Goal: Find contact information: Find contact information

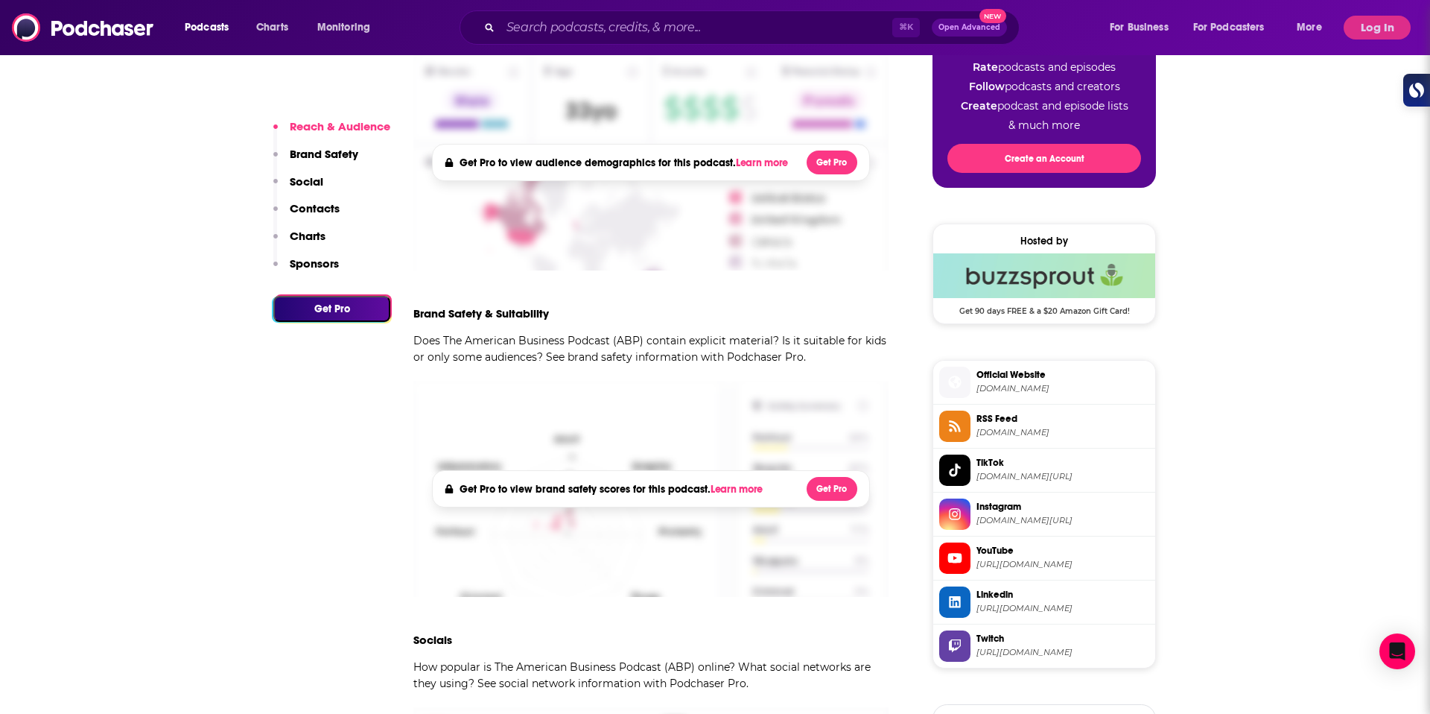
scroll to position [666, 0]
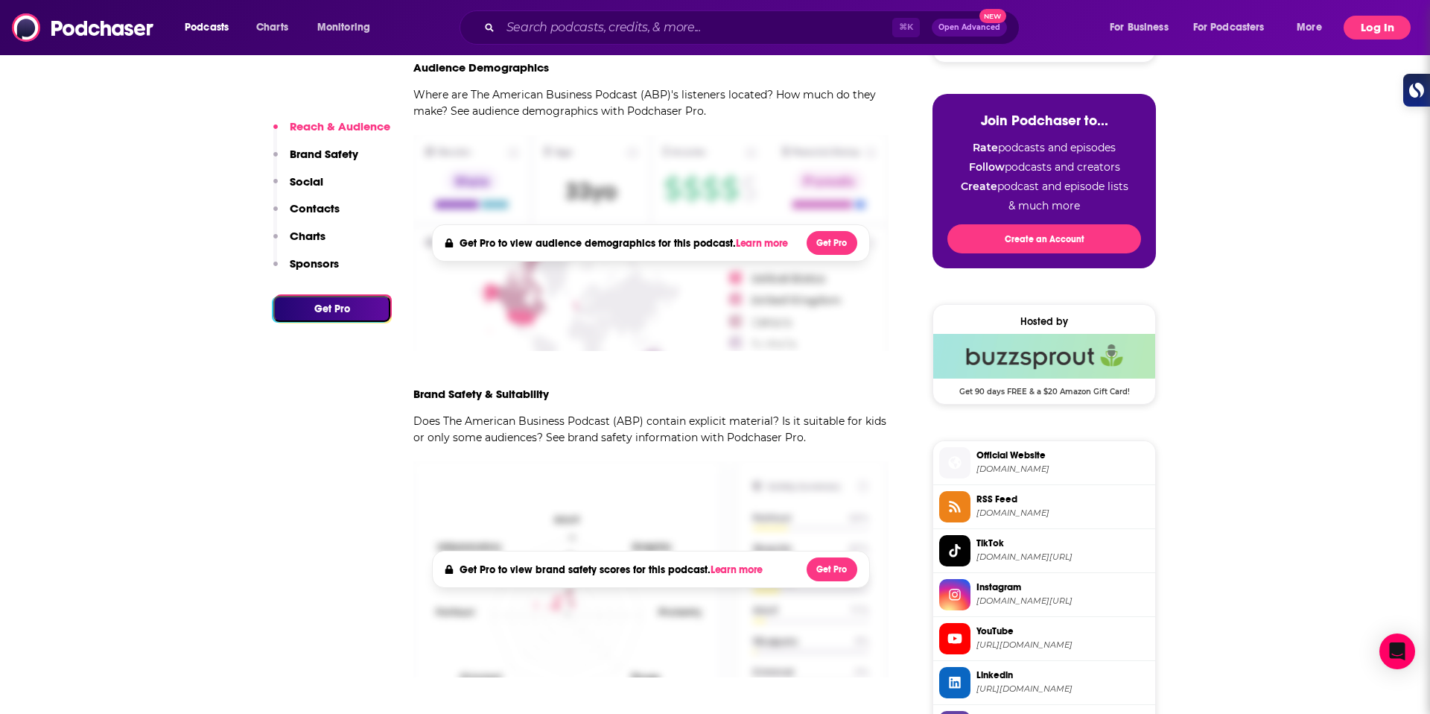
click at [1382, 25] on button "Log In" at bounding box center [1377, 28] width 67 height 24
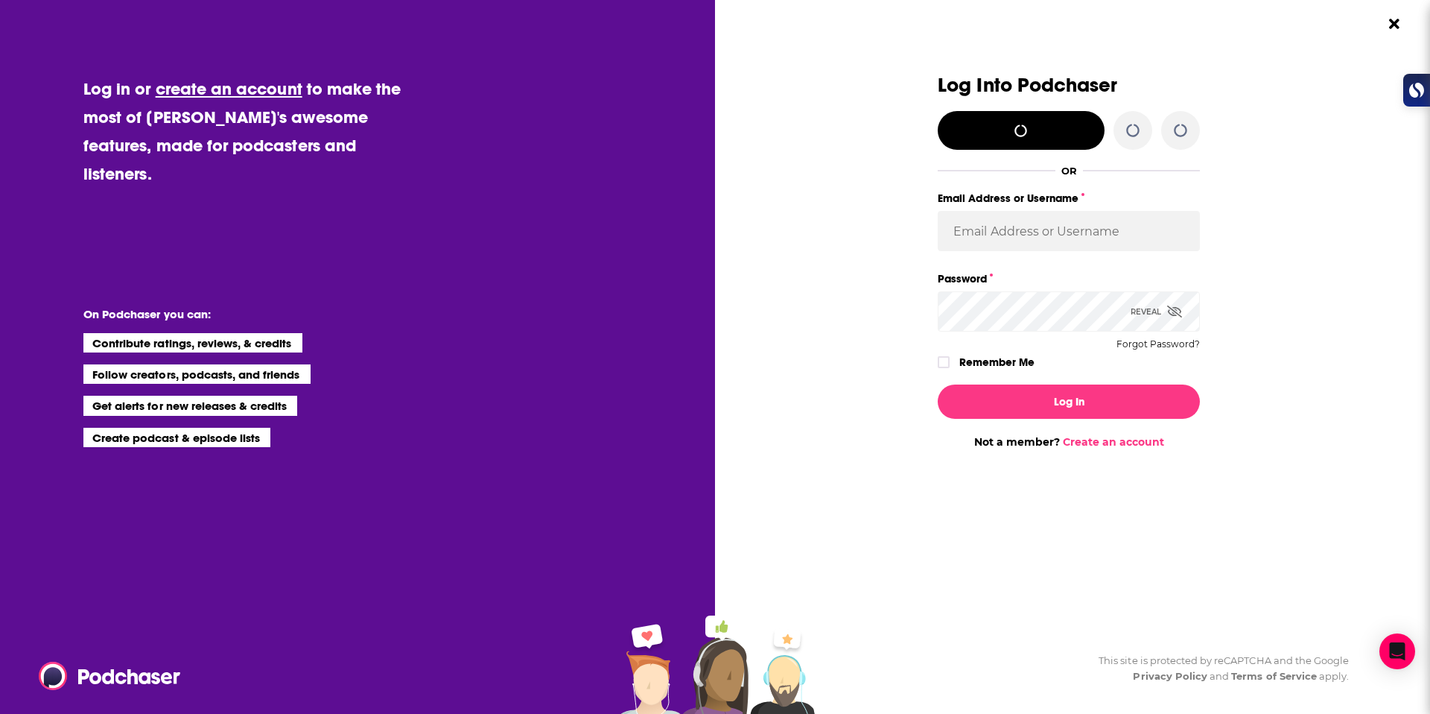
scroll to position [0, 0]
click at [1003, 241] on input "Email Address or Username" at bounding box center [1069, 231] width 262 height 40
type input "katie@bearicebox.com"
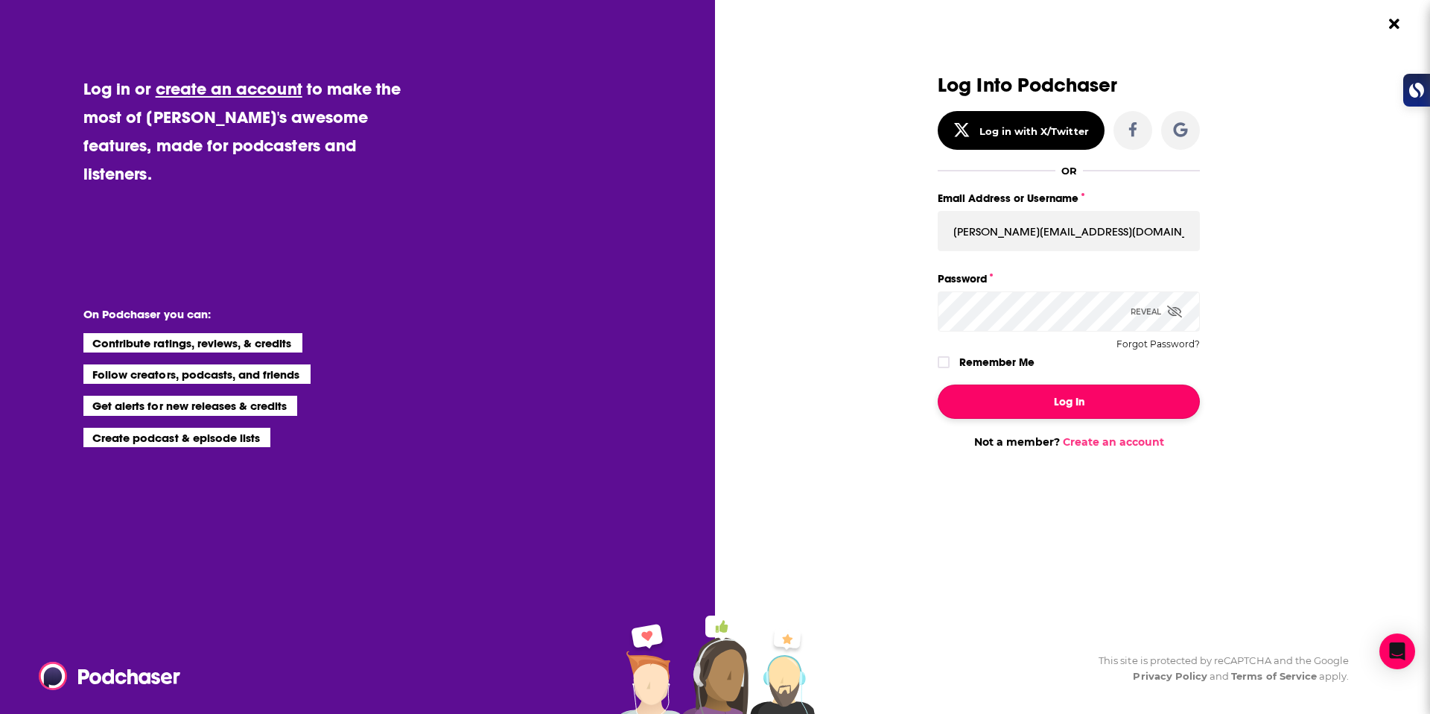
click at [1055, 390] on button "Log In" at bounding box center [1069, 401] width 262 height 34
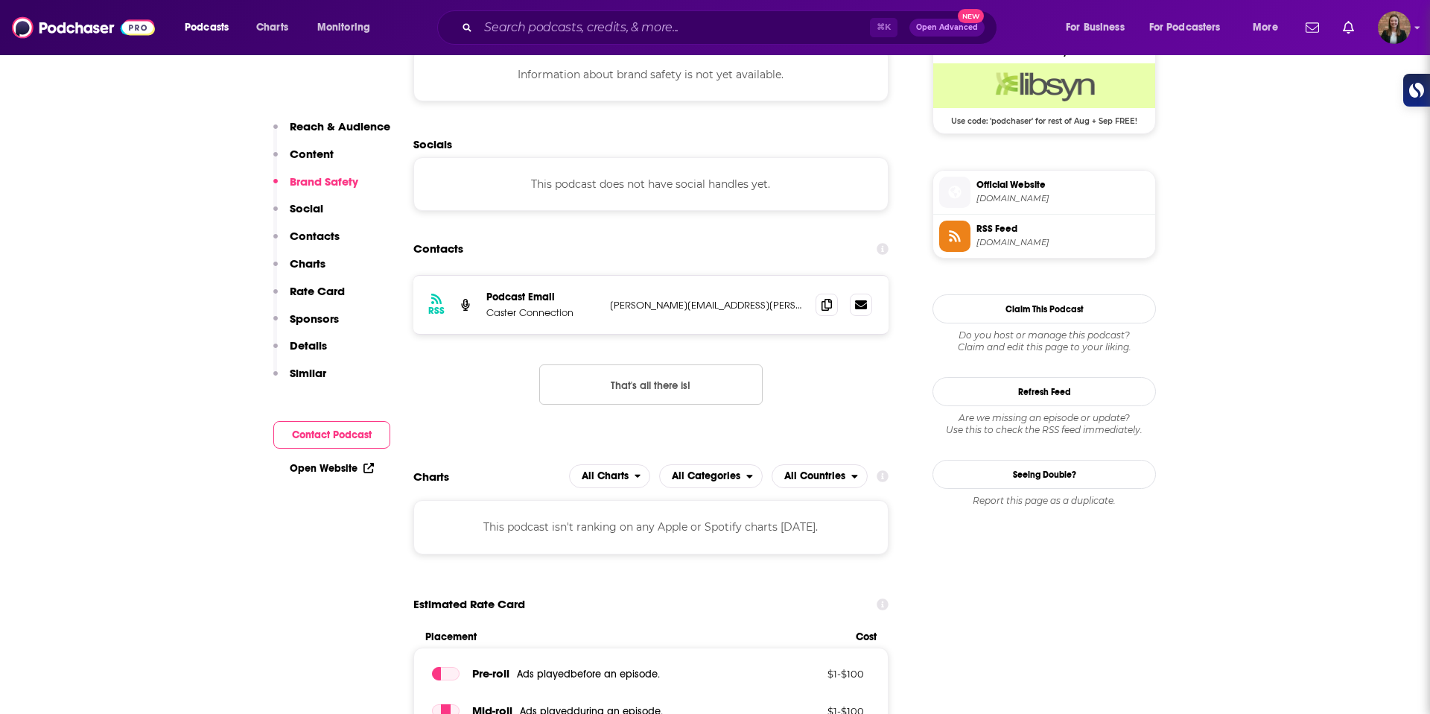
scroll to position [1193, 0]
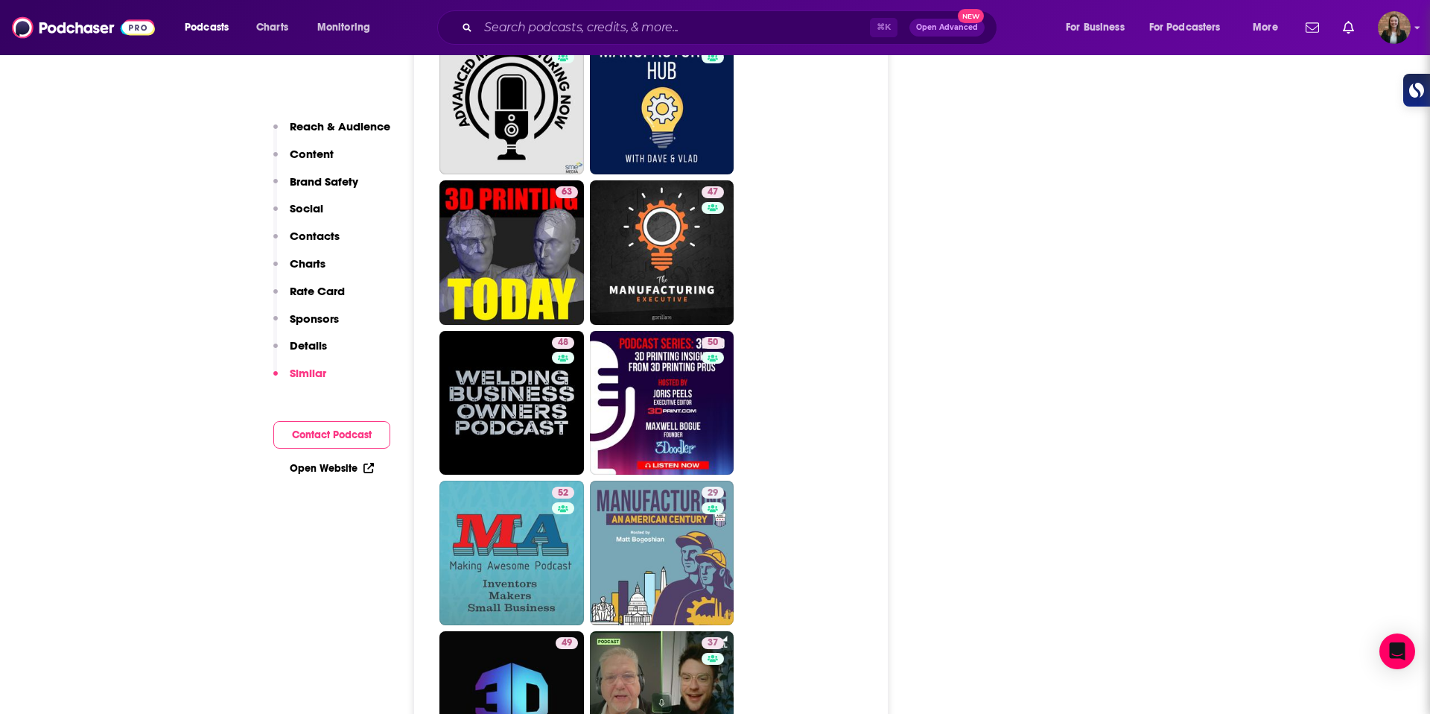
scroll to position [2585, 0]
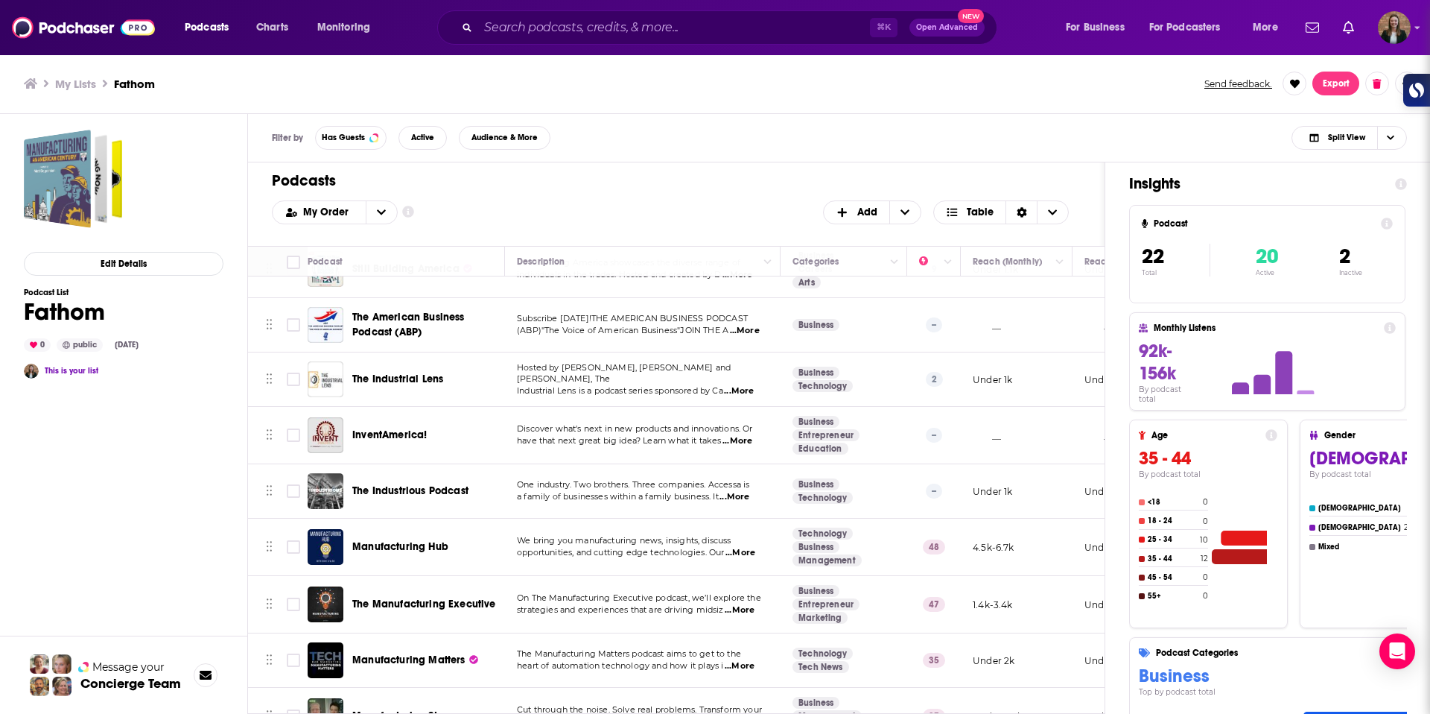
scroll to position [220, 0]
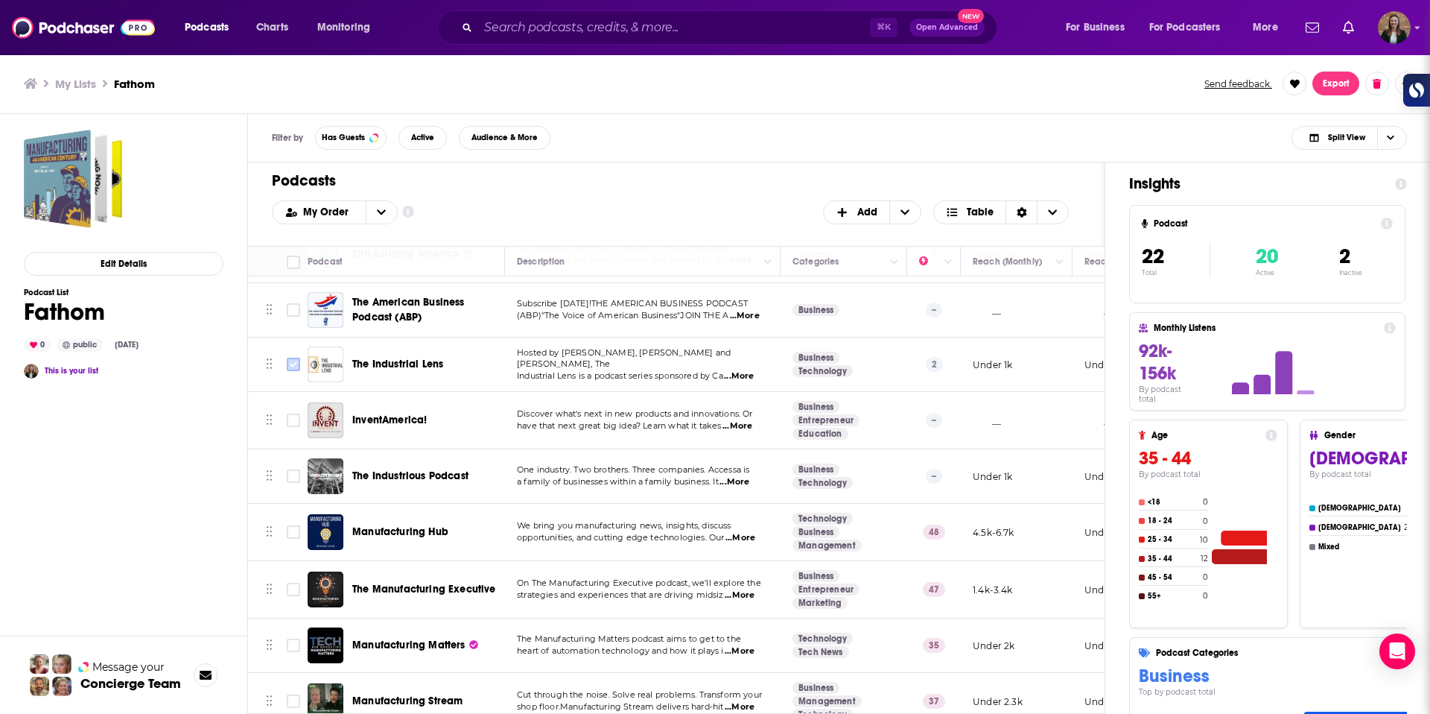
click at [291, 367] on input "Toggle select row" at bounding box center [293, 364] width 13 height 13
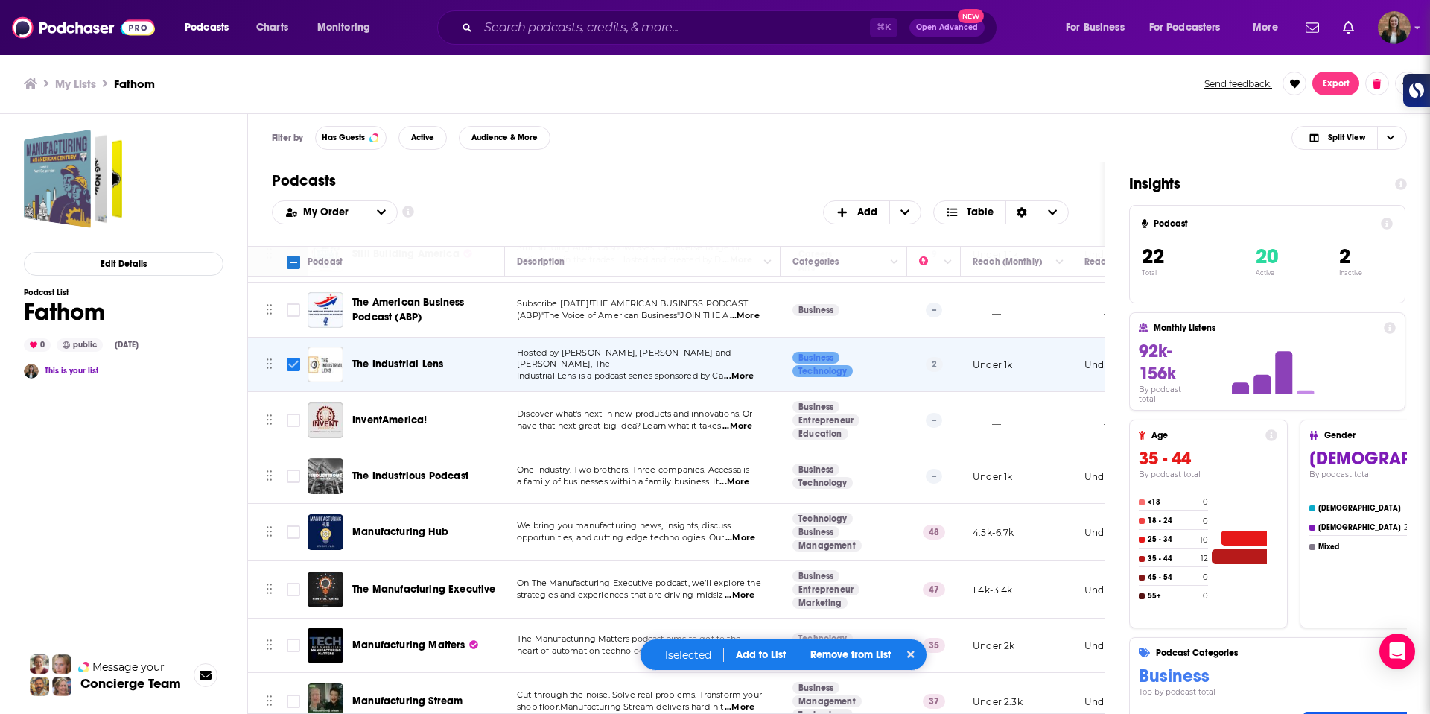
click at [293, 367] on input "Toggle select row" at bounding box center [293, 364] width 13 height 13
checkbox input "false"
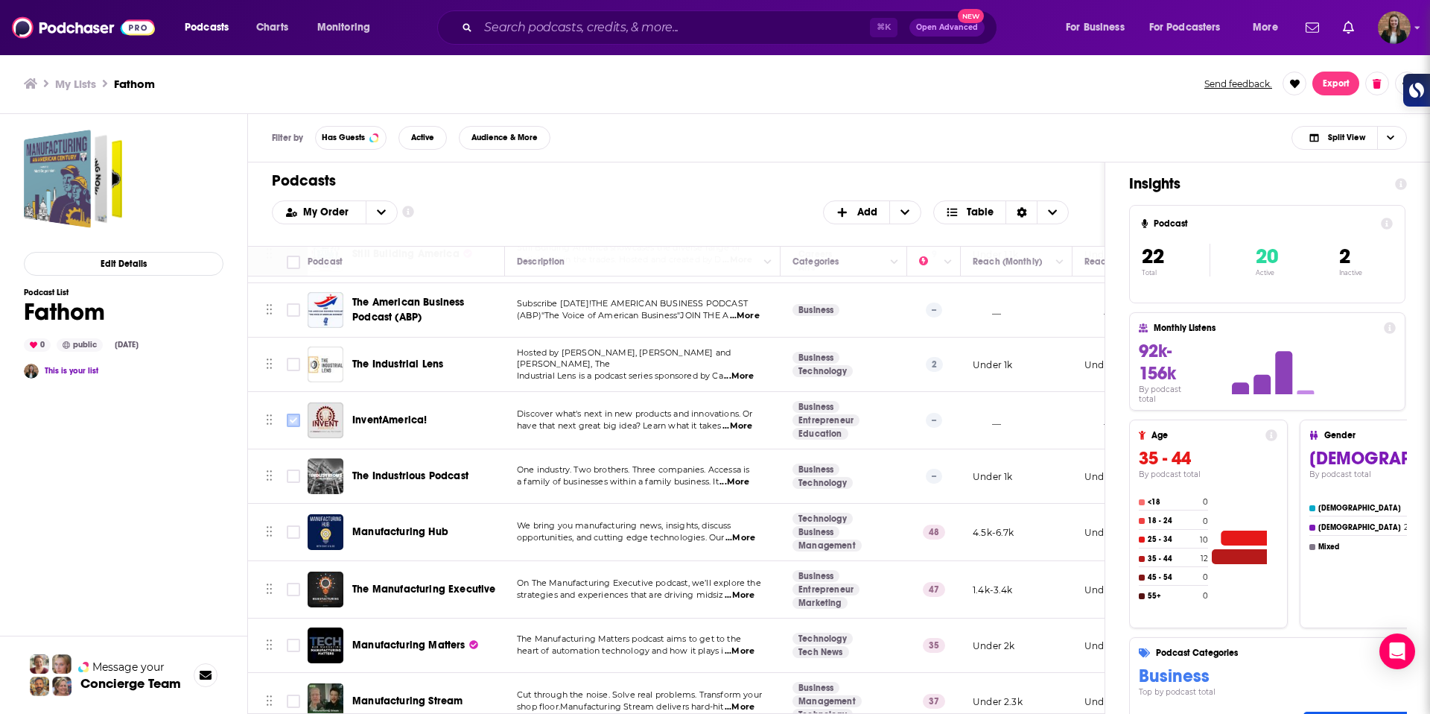
click at [292, 418] on input "Toggle select row" at bounding box center [293, 419] width 13 height 13
checkbox input "true"
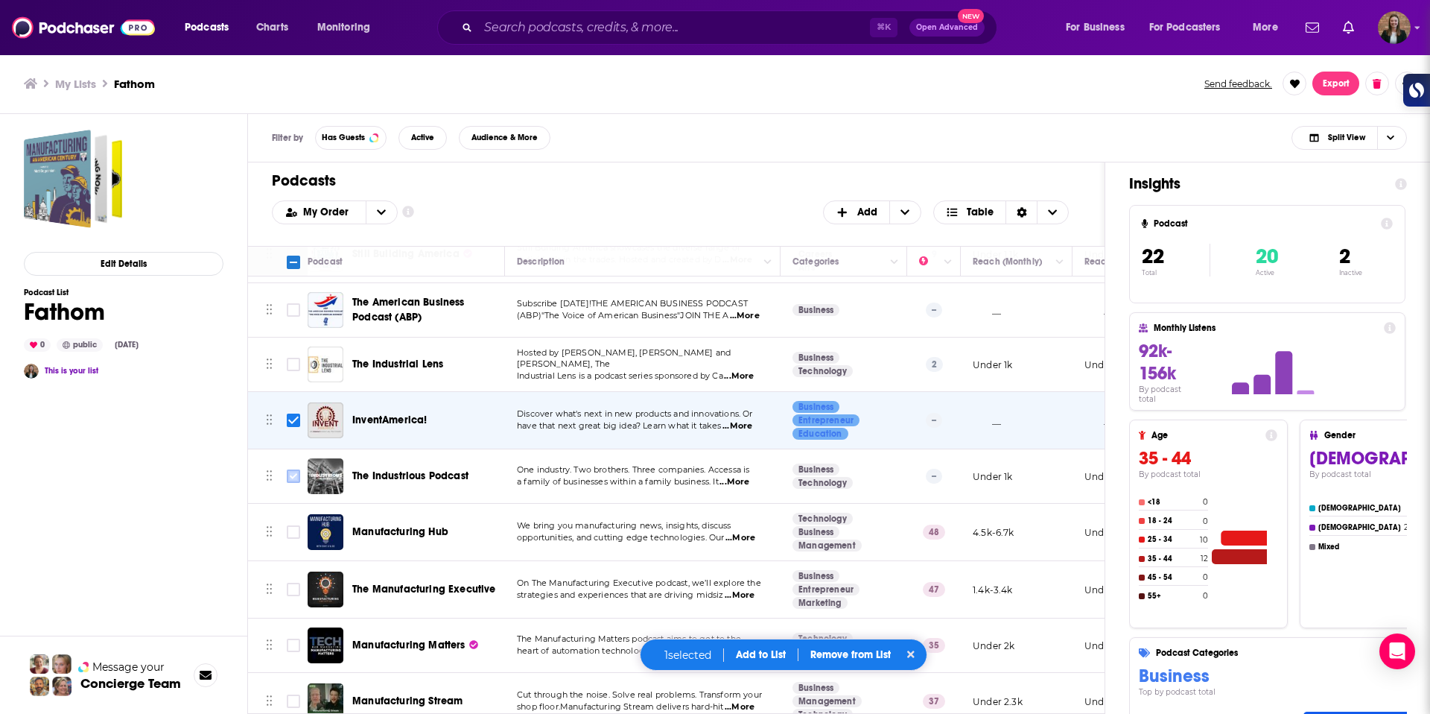
click at [289, 476] on input "Toggle select row" at bounding box center [293, 475] width 13 height 13
checkbox input "true"
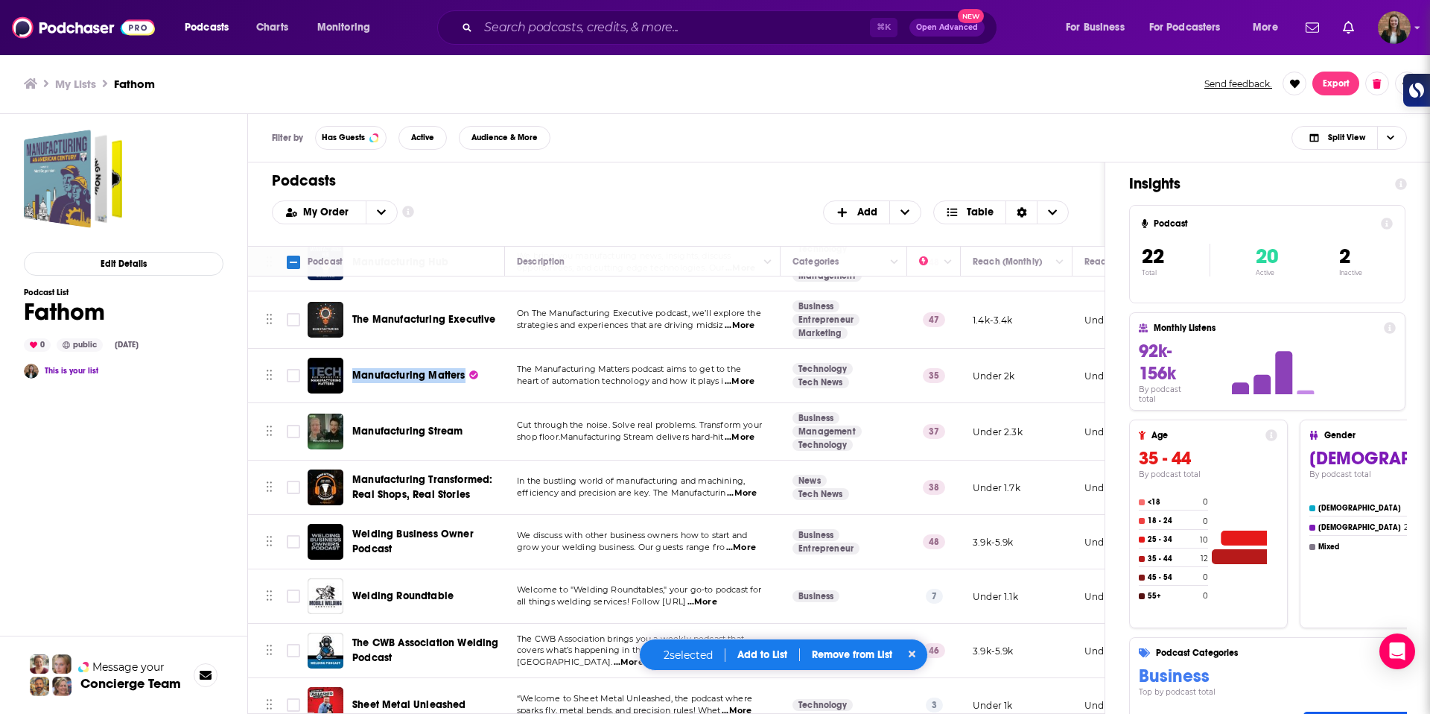
scroll to position [491, 0]
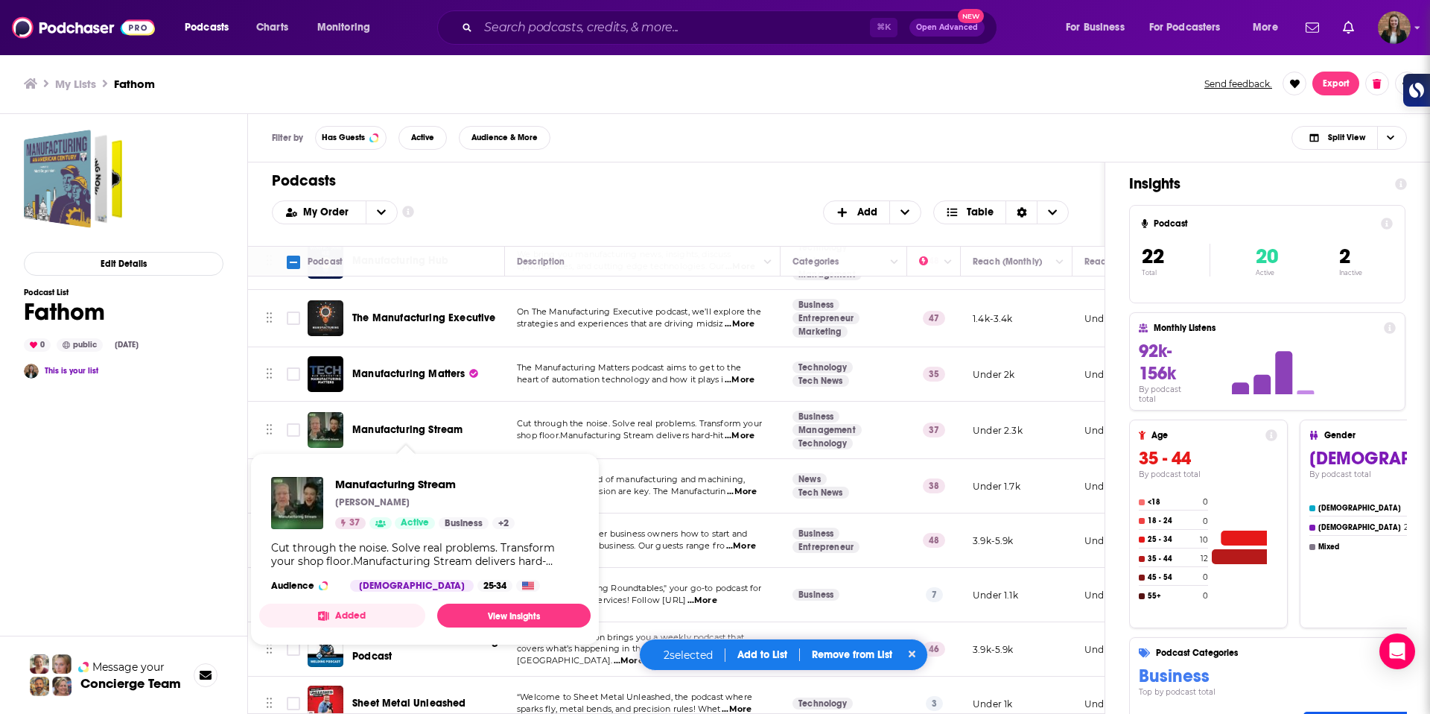
click at [197, 468] on div "Edit Details Podcast List Fathom 0 public Aug 26th, 2025 This is your list" at bounding box center [124, 480] width 200 height 700
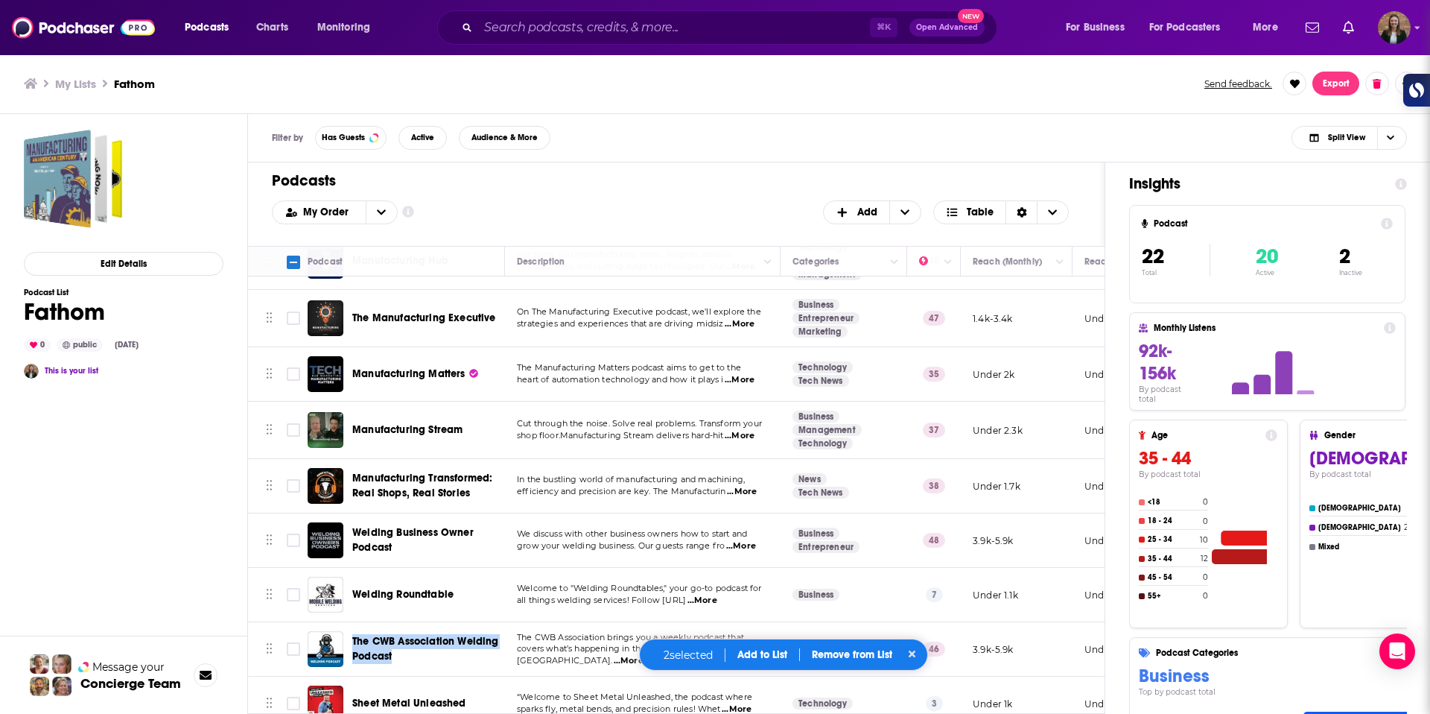
drag, startPoint x: 384, startPoint y: 656, endPoint x: 425, endPoint y: 2, distance: 654.6
click at [0, 0] on div "Podcasts Charts Monitoring ⌘ K Open Advanced New For Business For Podcasters Mo…" at bounding box center [715, 357] width 1430 height 714
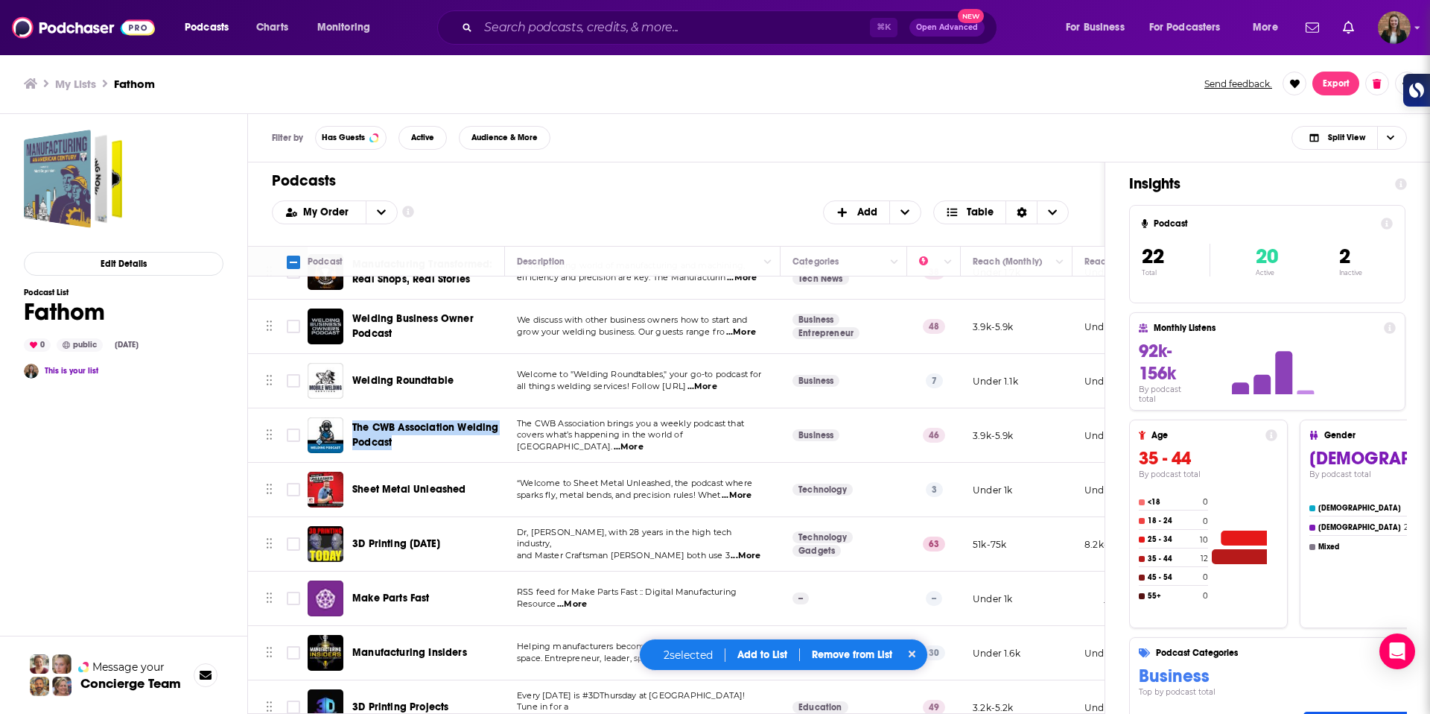
scroll to position [606, 0]
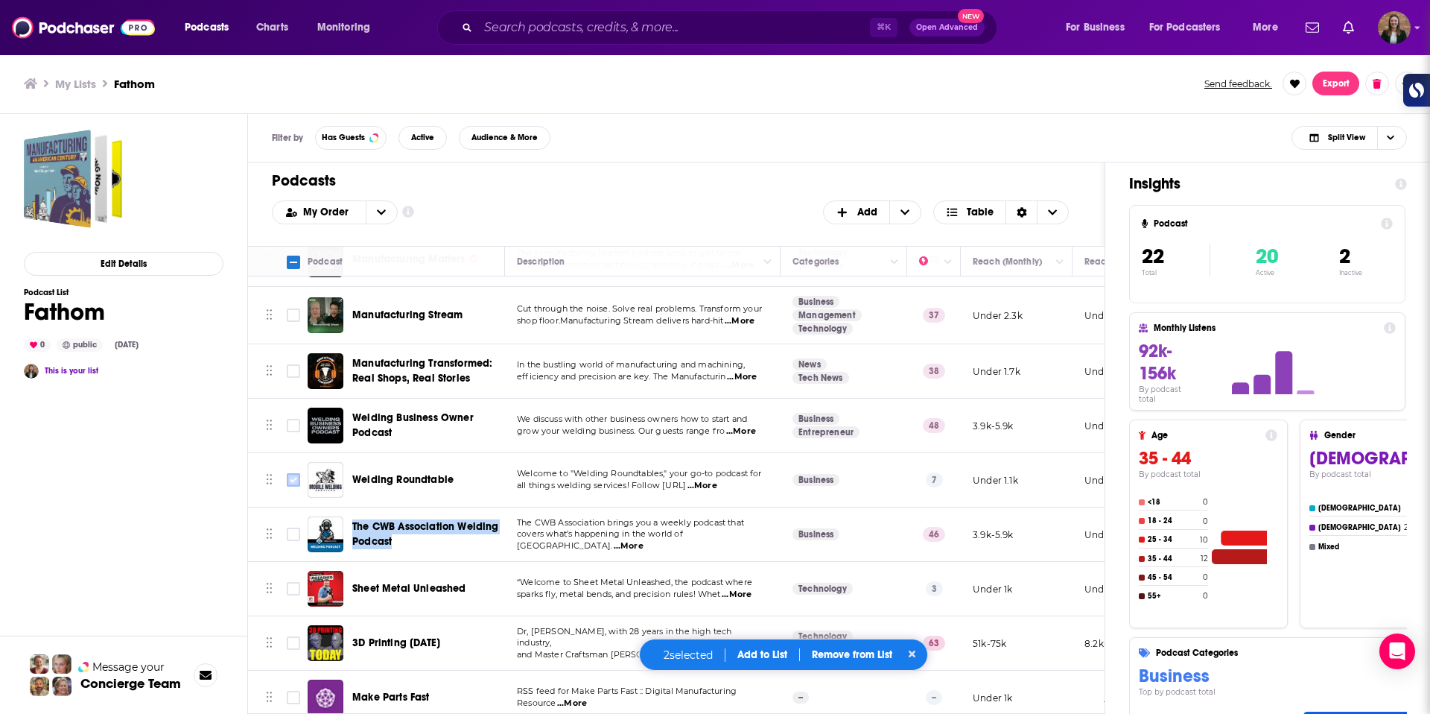
click at [298, 479] on input "Toggle select row" at bounding box center [293, 479] width 13 height 13
checkbox input "true"
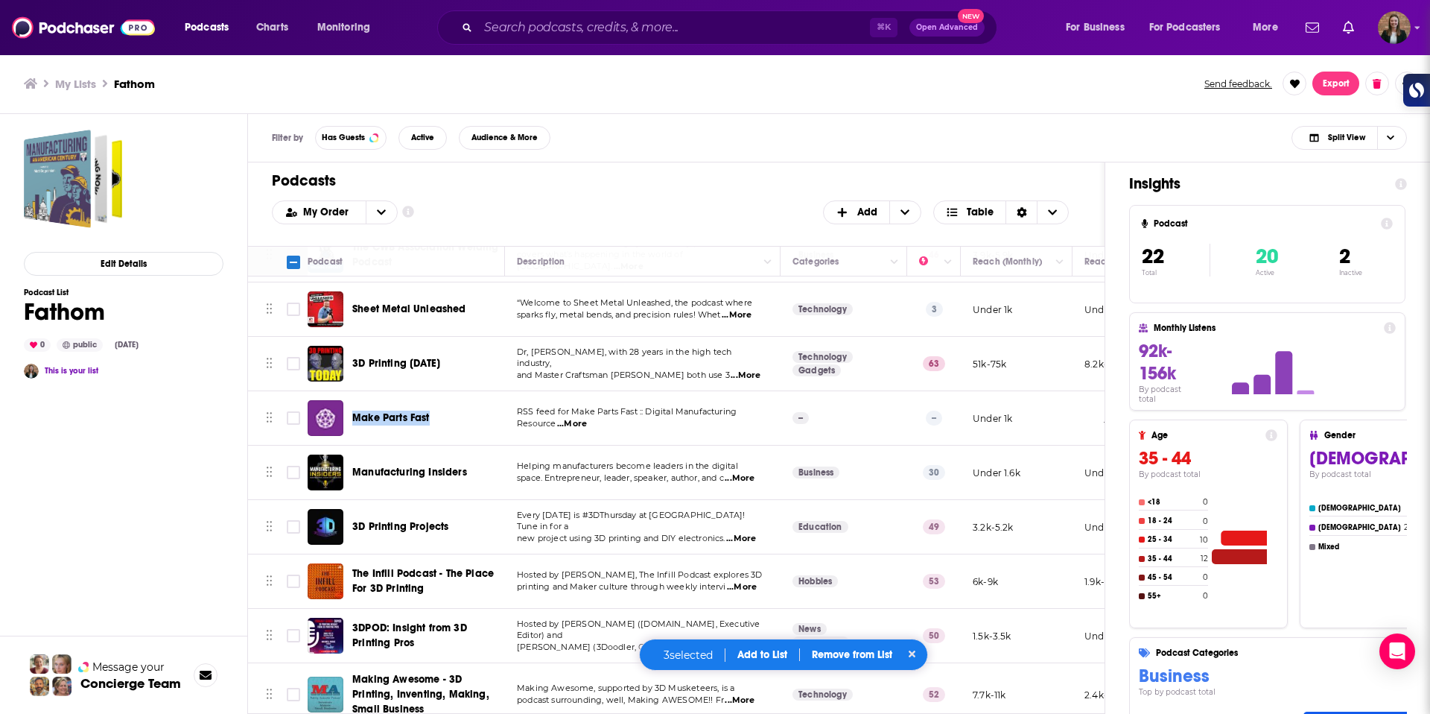
scroll to position [952, 0]
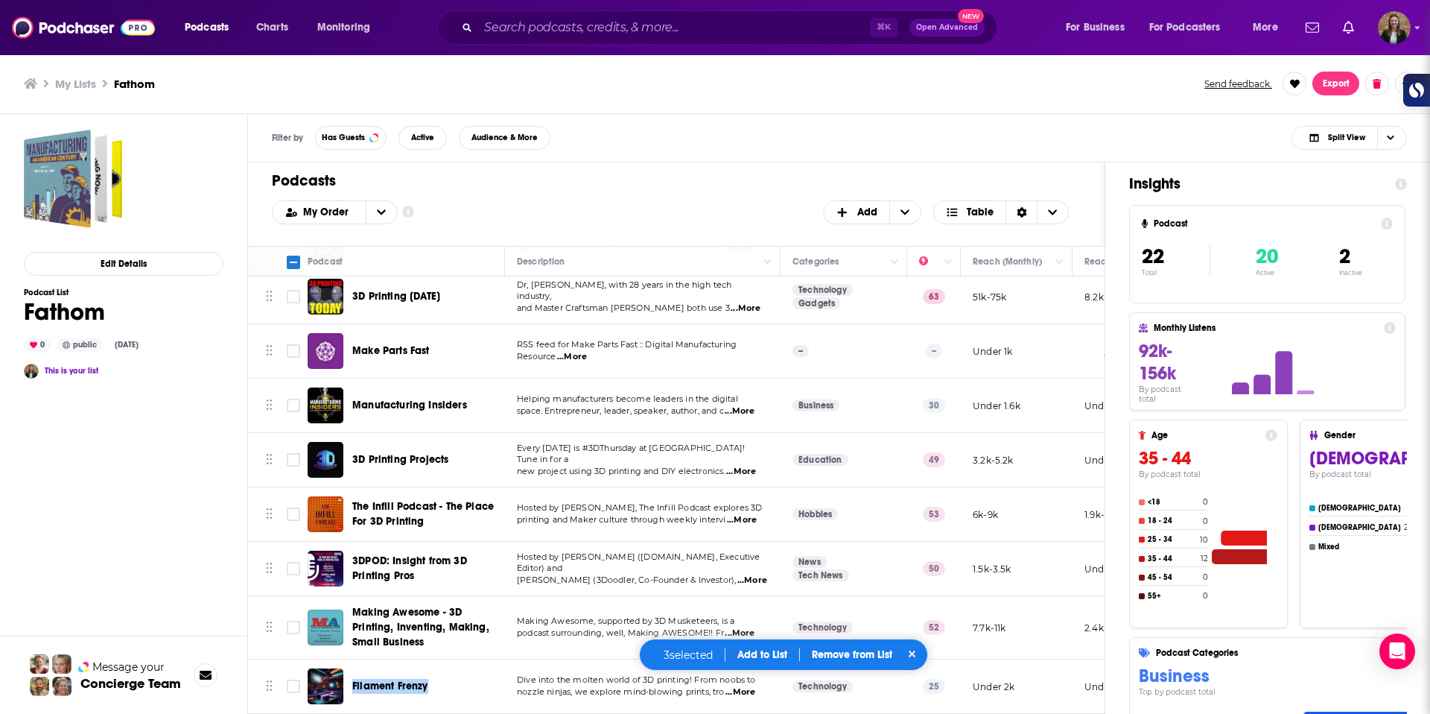
drag, startPoint x: 408, startPoint y: 689, endPoint x: 350, endPoint y: 1, distance: 690.1
click at [0, 0] on div "Podcasts Charts Monitoring ⌘ K Open Advanced New For Business For Podcasters Mo…" at bounding box center [715, 357] width 1430 height 714
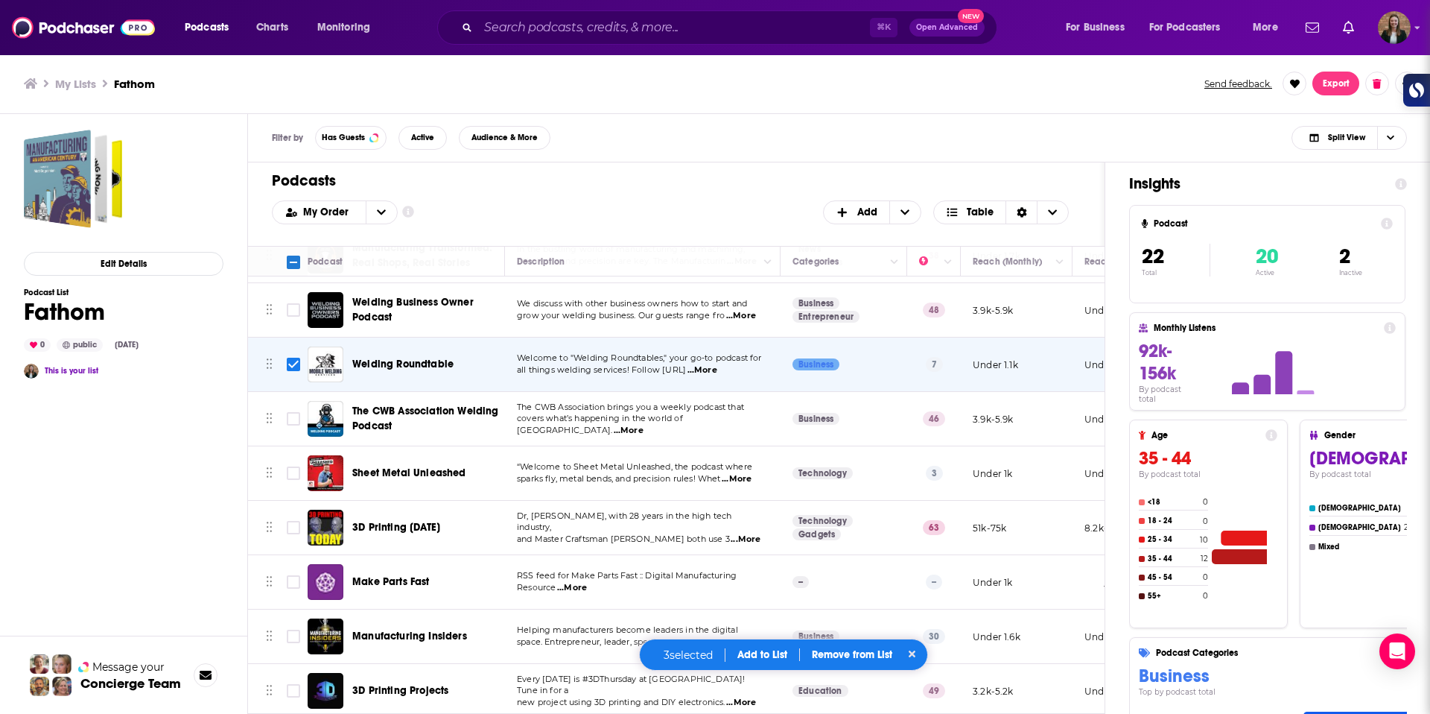
scroll to position [722, 0]
drag, startPoint x: 305, startPoint y: 464, endPoint x: 297, endPoint y: 469, distance: 9.1
click at [302, 466] on td at bounding box center [293, 472] width 30 height 54
drag, startPoint x: 296, startPoint y: 470, endPoint x: 291, endPoint y: 457, distance: 14.1
click at [294, 472] on input "Toggle select row" at bounding box center [293, 472] width 13 height 13
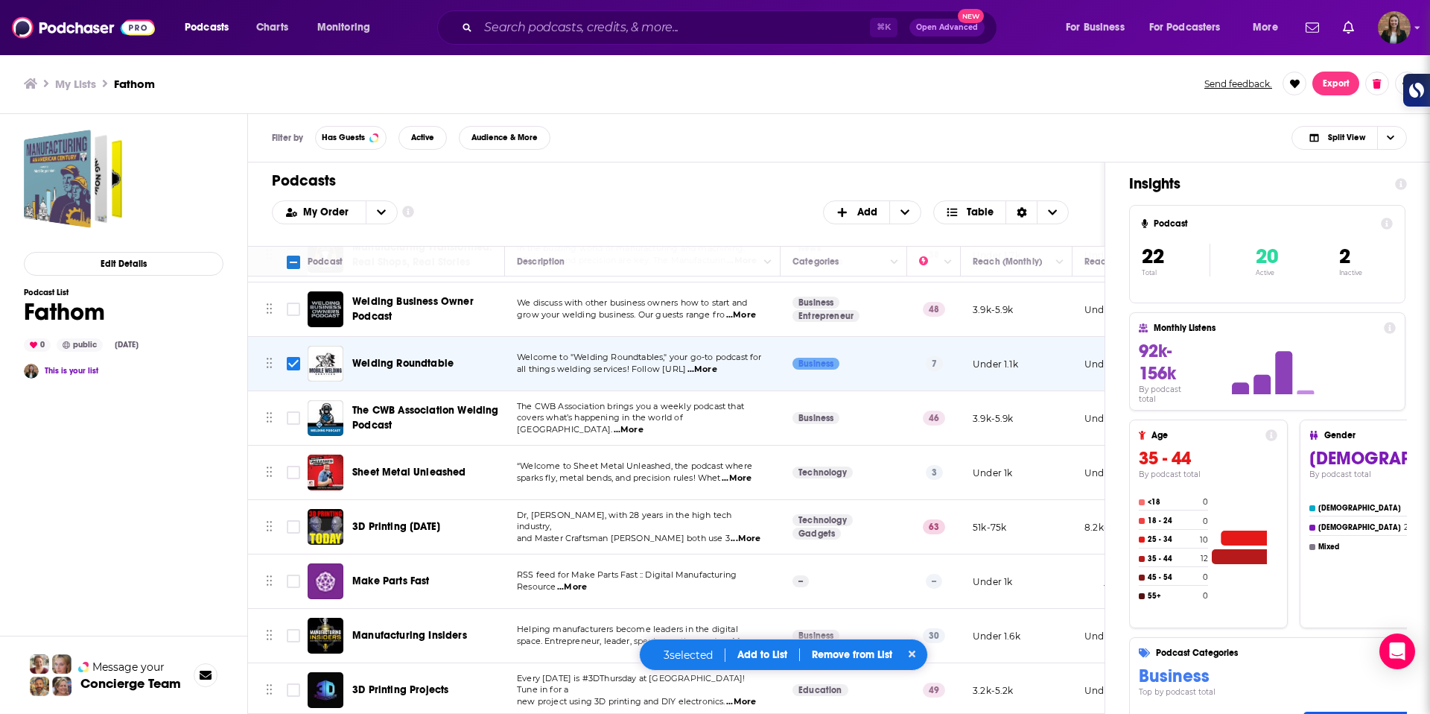
checkbox input "true"
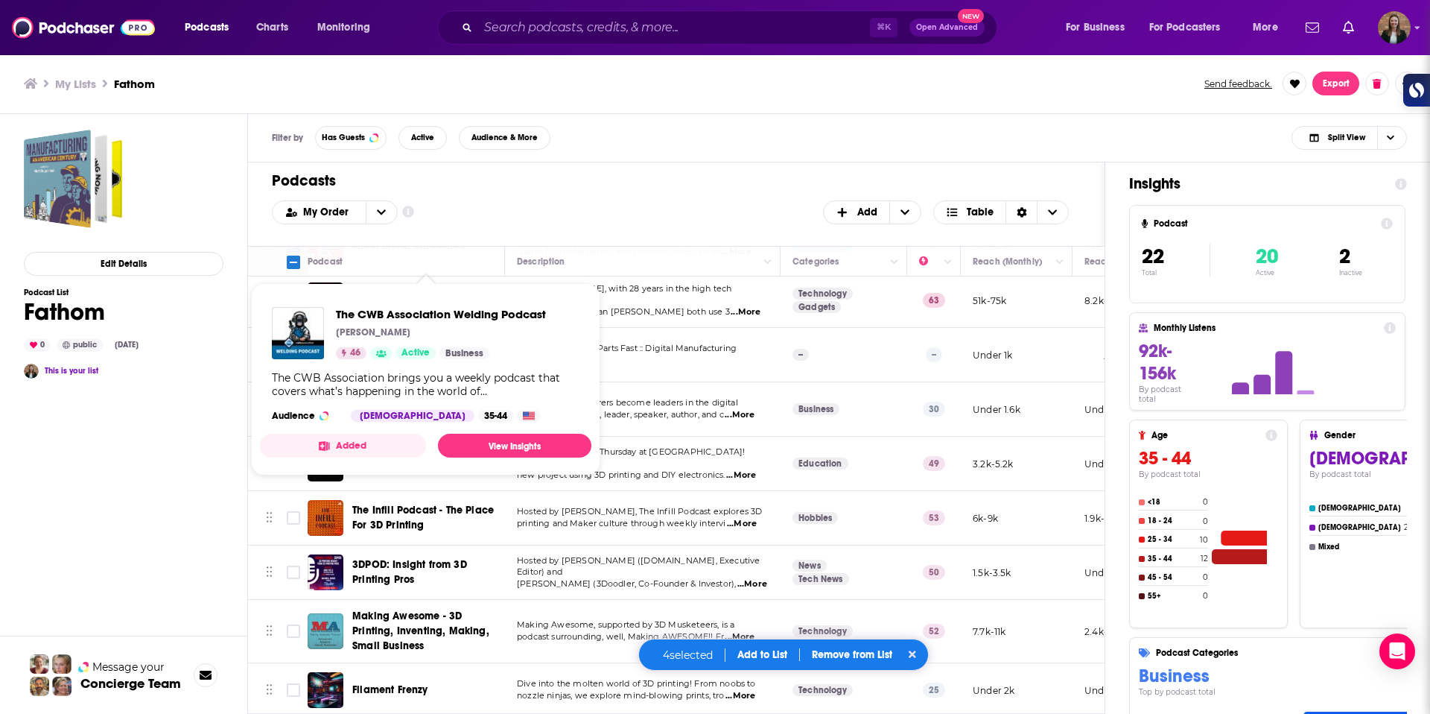
scroll to position [952, 0]
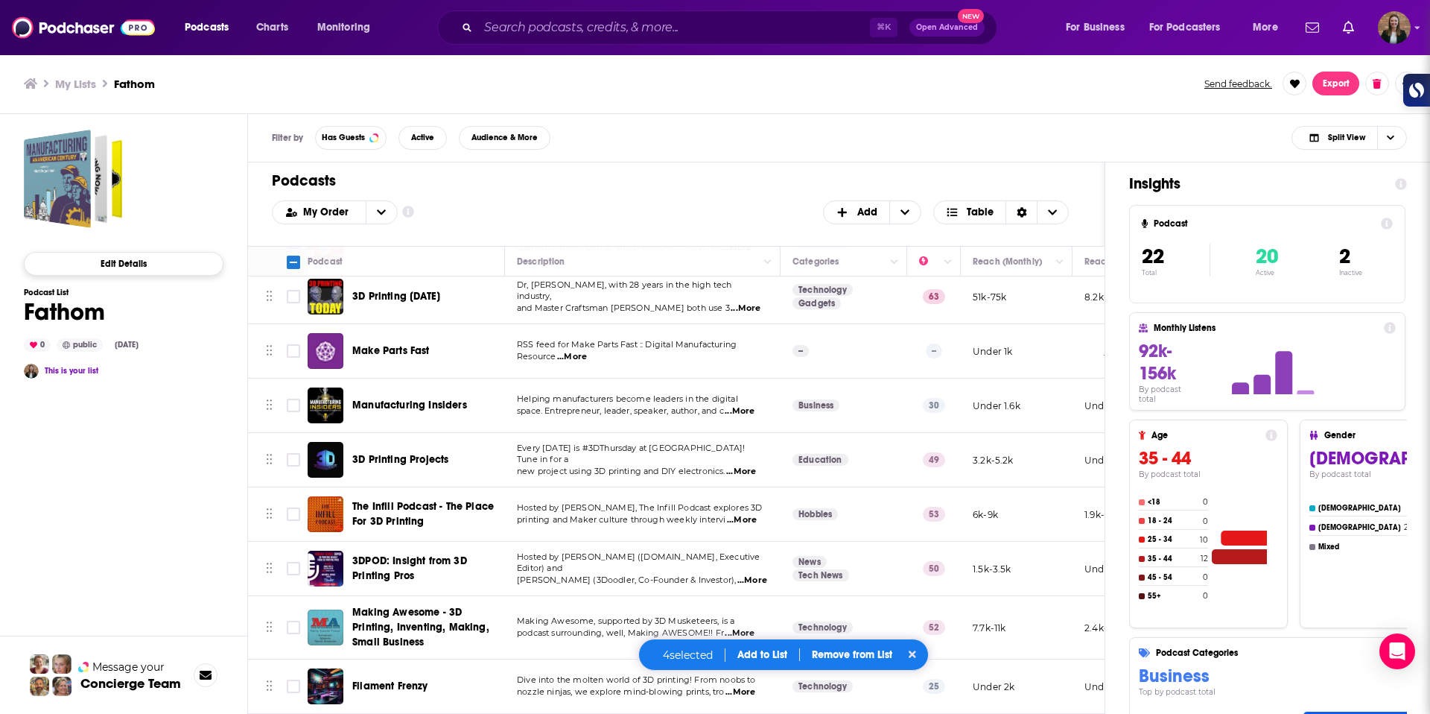
drag, startPoint x: 297, startPoint y: 352, endPoint x: 177, endPoint y: 255, distance: 154.7
click at [297, 352] on input "Toggle select row" at bounding box center [293, 350] width 13 height 13
checkbox input "true"
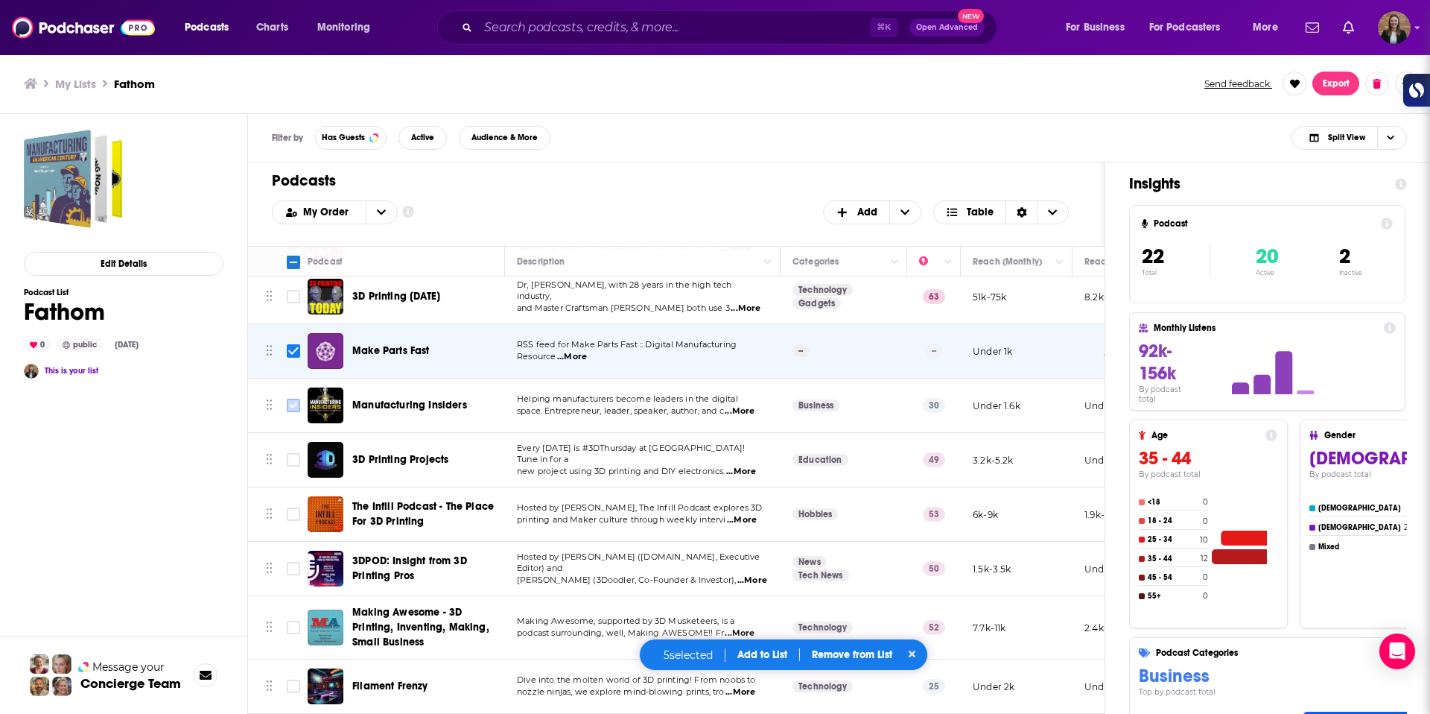
click at [288, 405] on input "Toggle select row" at bounding box center [293, 405] width 13 height 13
checkbox input "true"
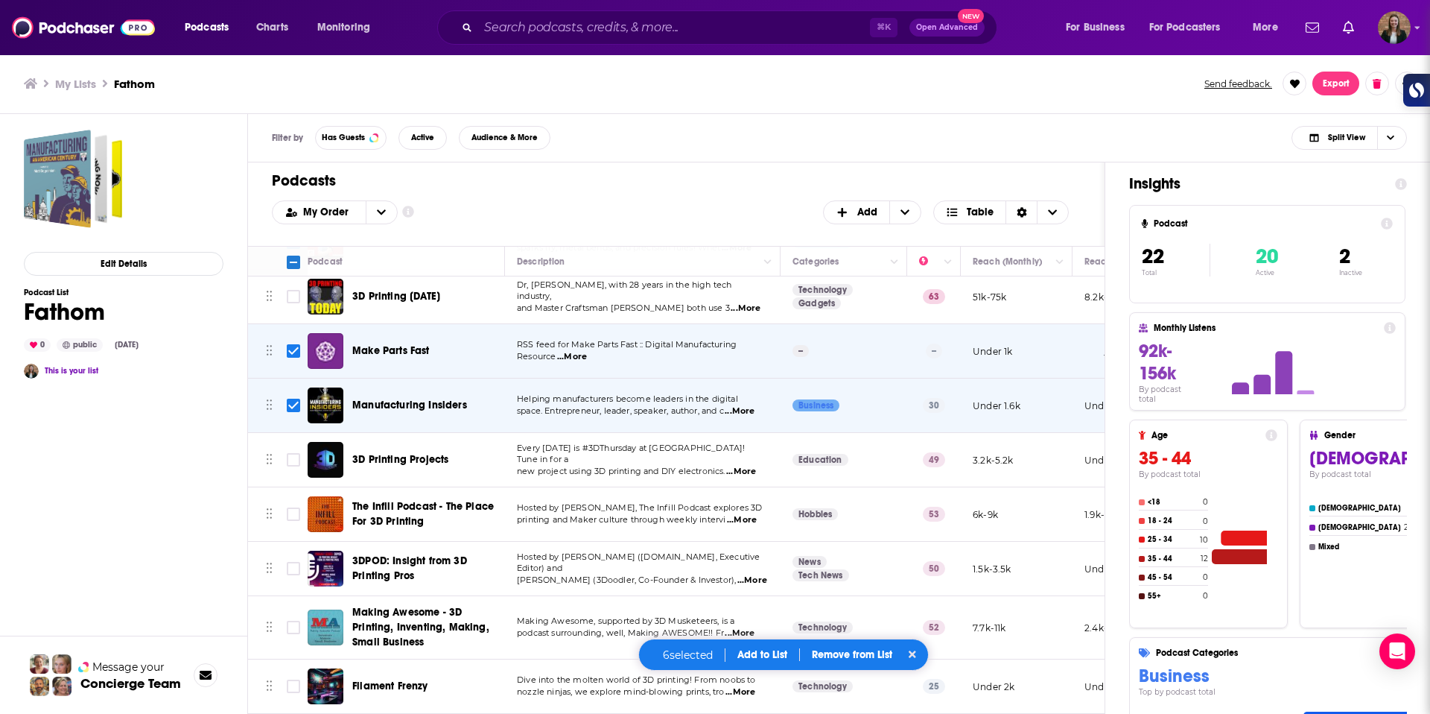
drag, startPoint x: 299, startPoint y: 460, endPoint x: 285, endPoint y: 448, distance: 17.5
click at [298, 460] on input "Toggle select row" at bounding box center [293, 459] width 13 height 13
checkbox input "true"
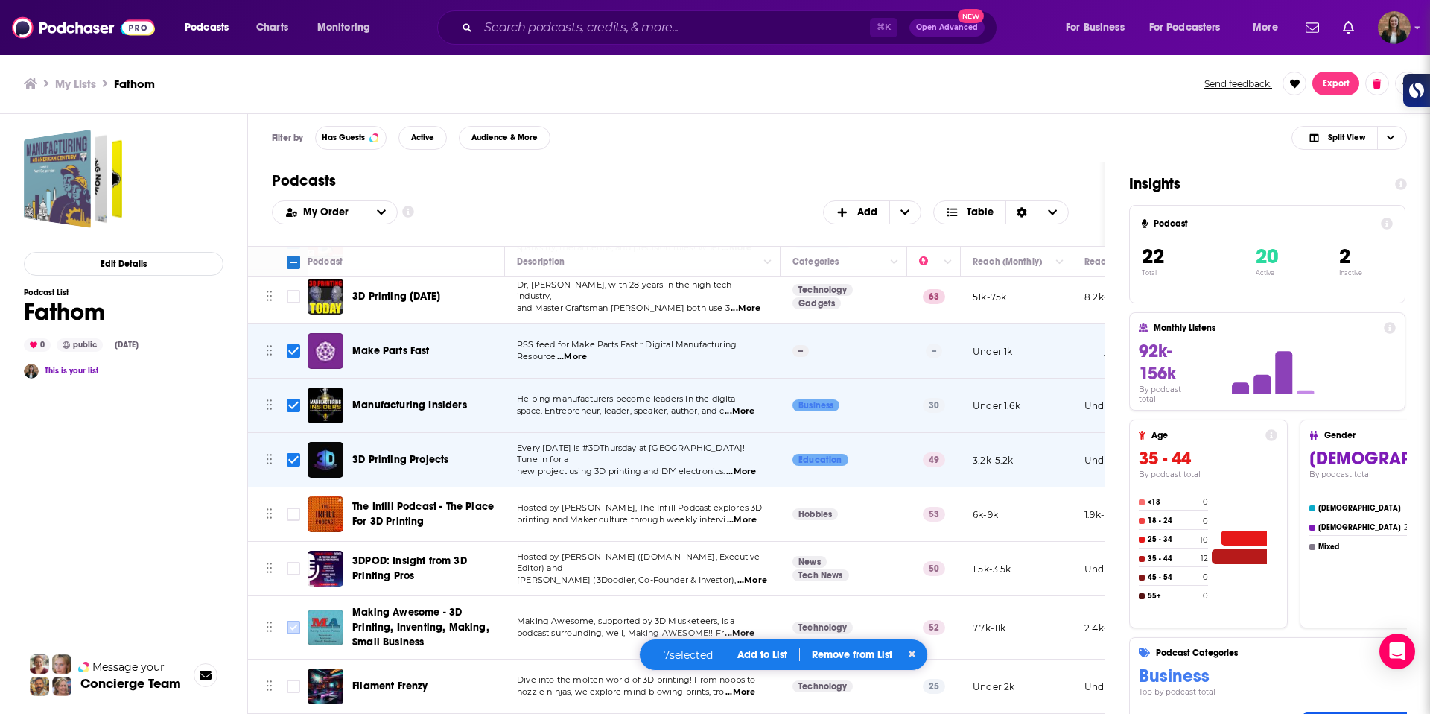
click at [291, 632] on input "Toggle select row" at bounding box center [293, 627] width 13 height 13
checkbox input "true"
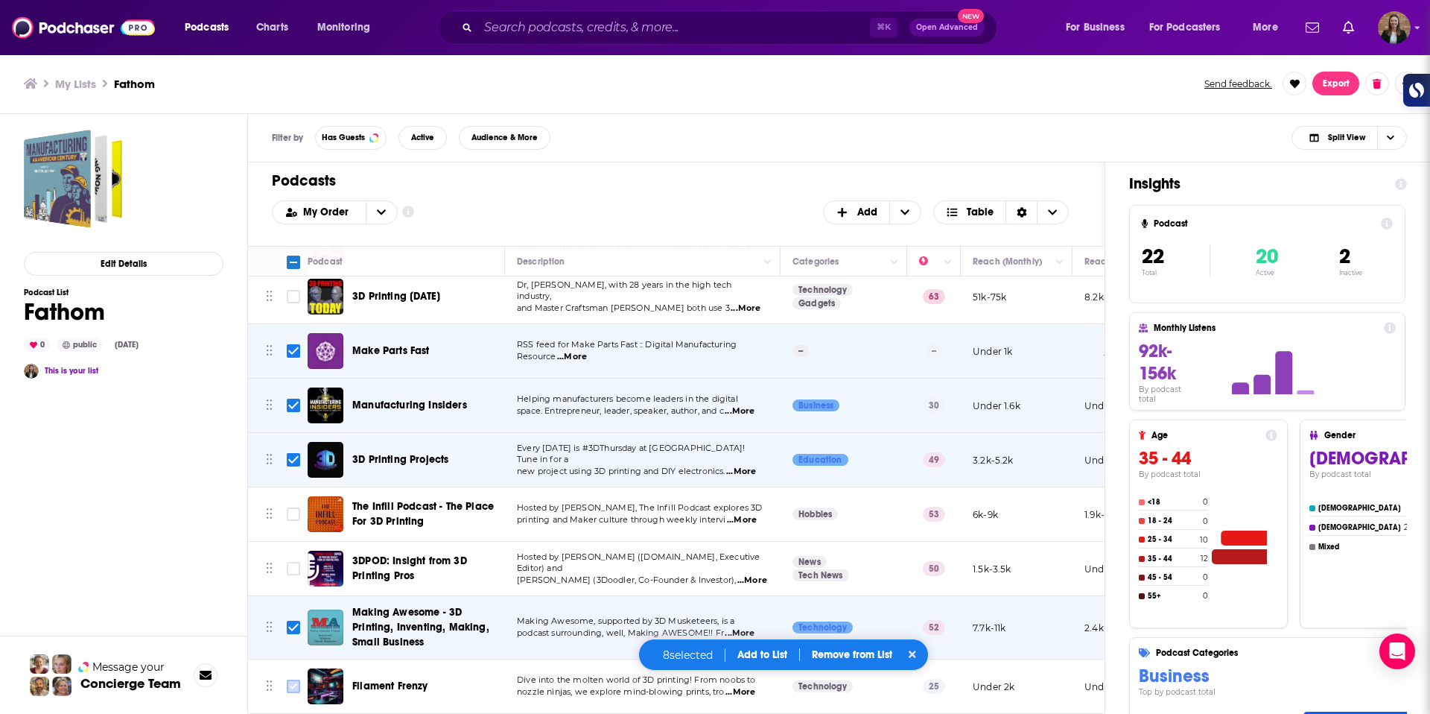
click at [294, 686] on input "Toggle select row" at bounding box center [293, 685] width 13 height 13
checkbox input "true"
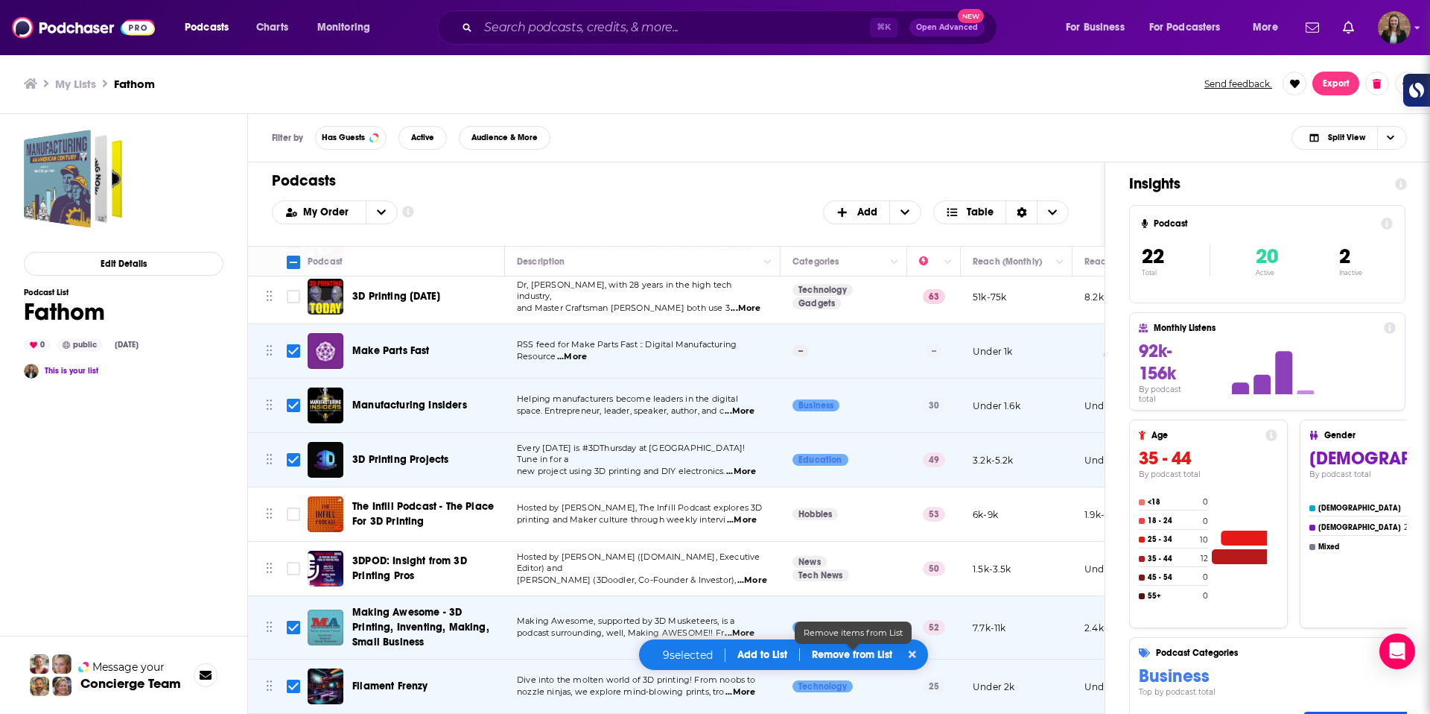
drag, startPoint x: 851, startPoint y: 656, endPoint x: 686, endPoint y: 594, distance: 175.9
click at [849, 656] on p "Remove from List" at bounding box center [852, 654] width 80 height 13
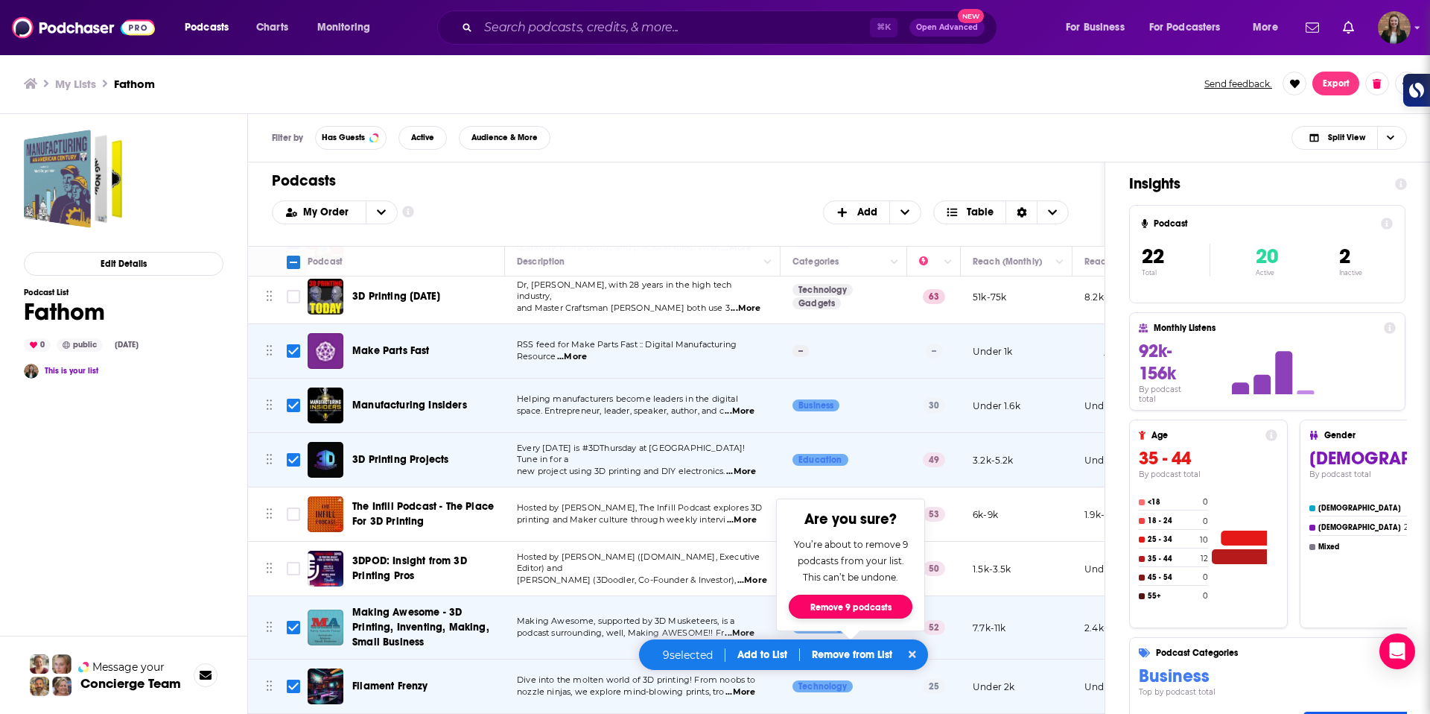
click at [847, 602] on button "Remove 9 podcasts" at bounding box center [851, 606] width 124 height 24
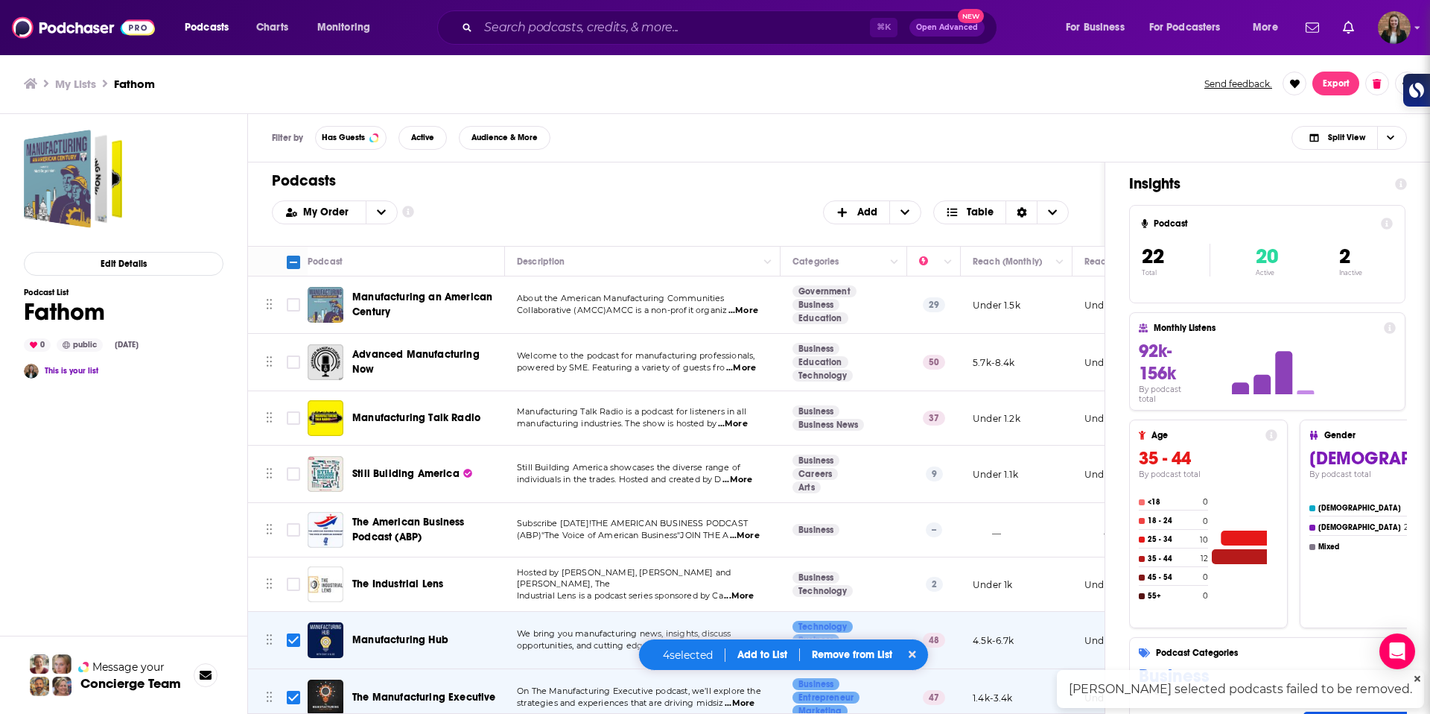
scroll to position [505, 0]
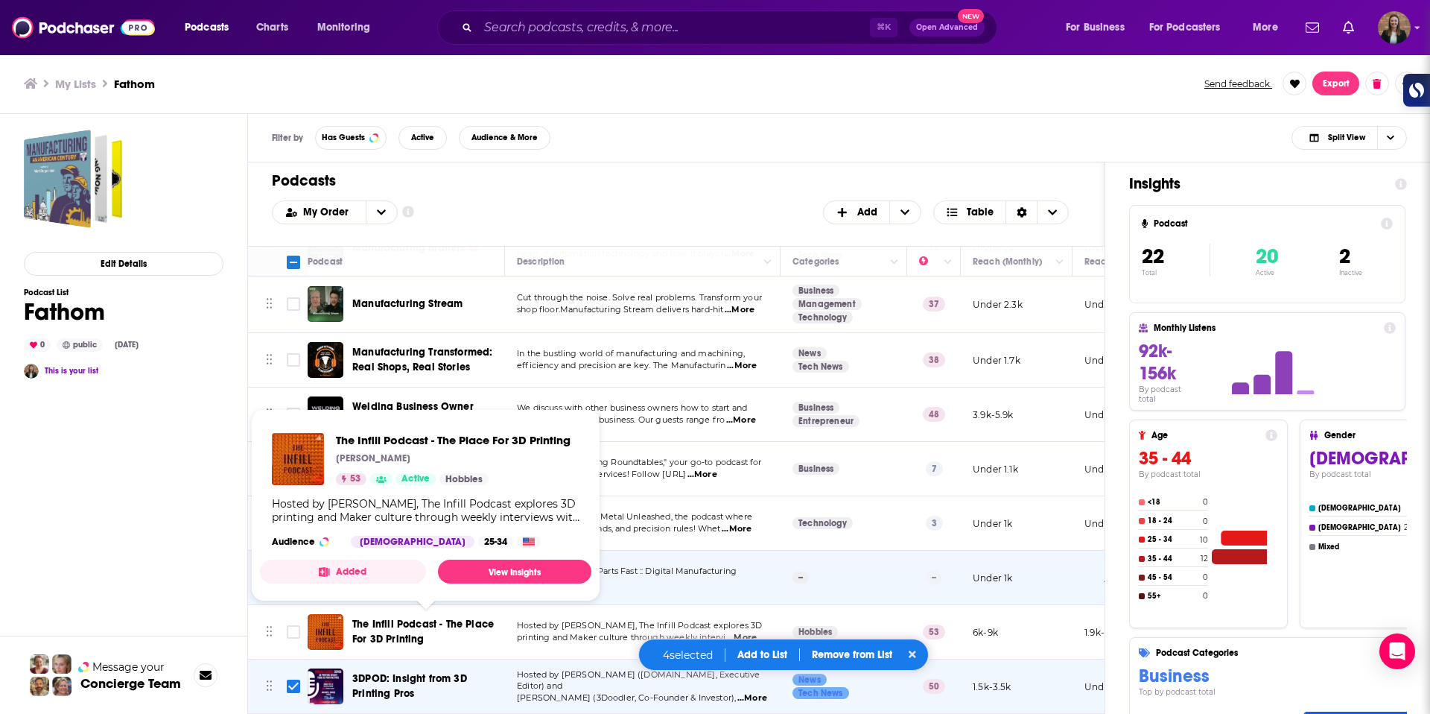
click at [428, 622] on span "The Infill Podcast - The Place For 3D Printing" at bounding box center [423, 632] width 142 height 28
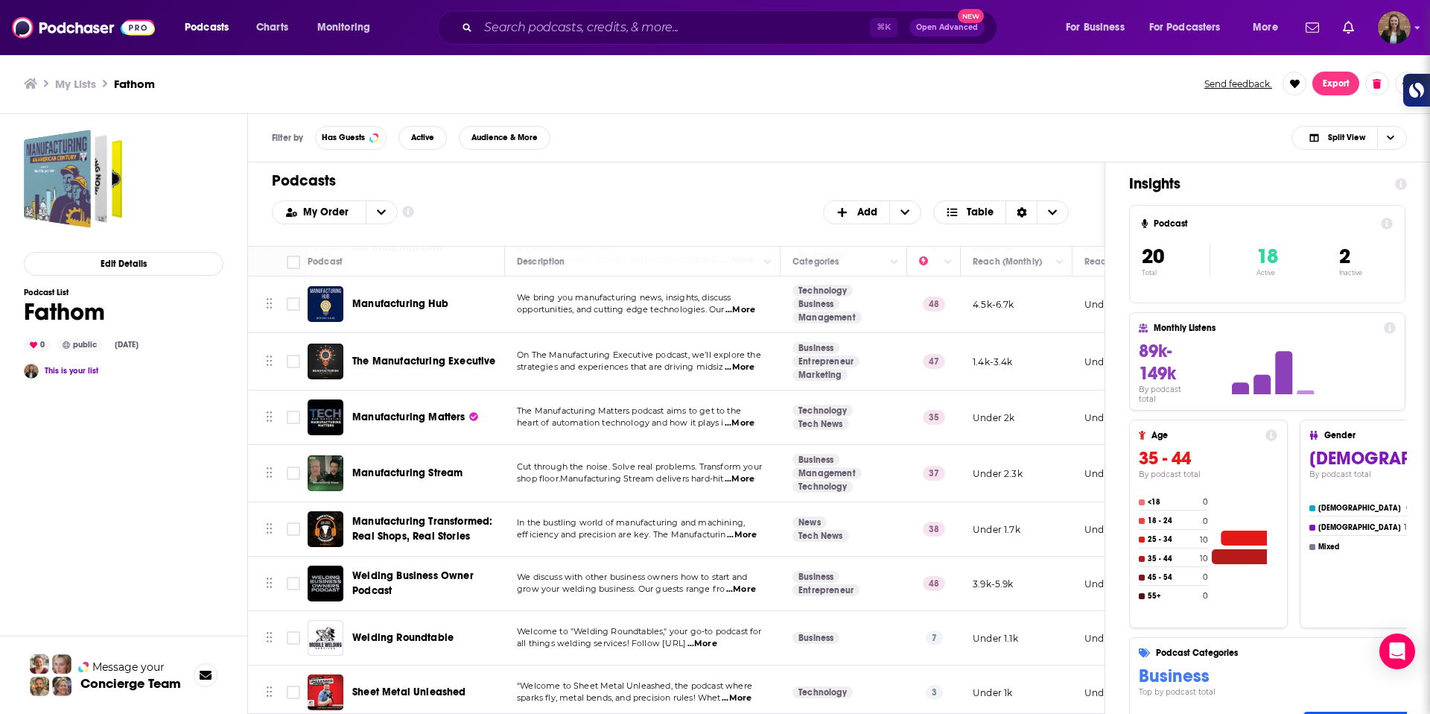
scroll to position [505, 0]
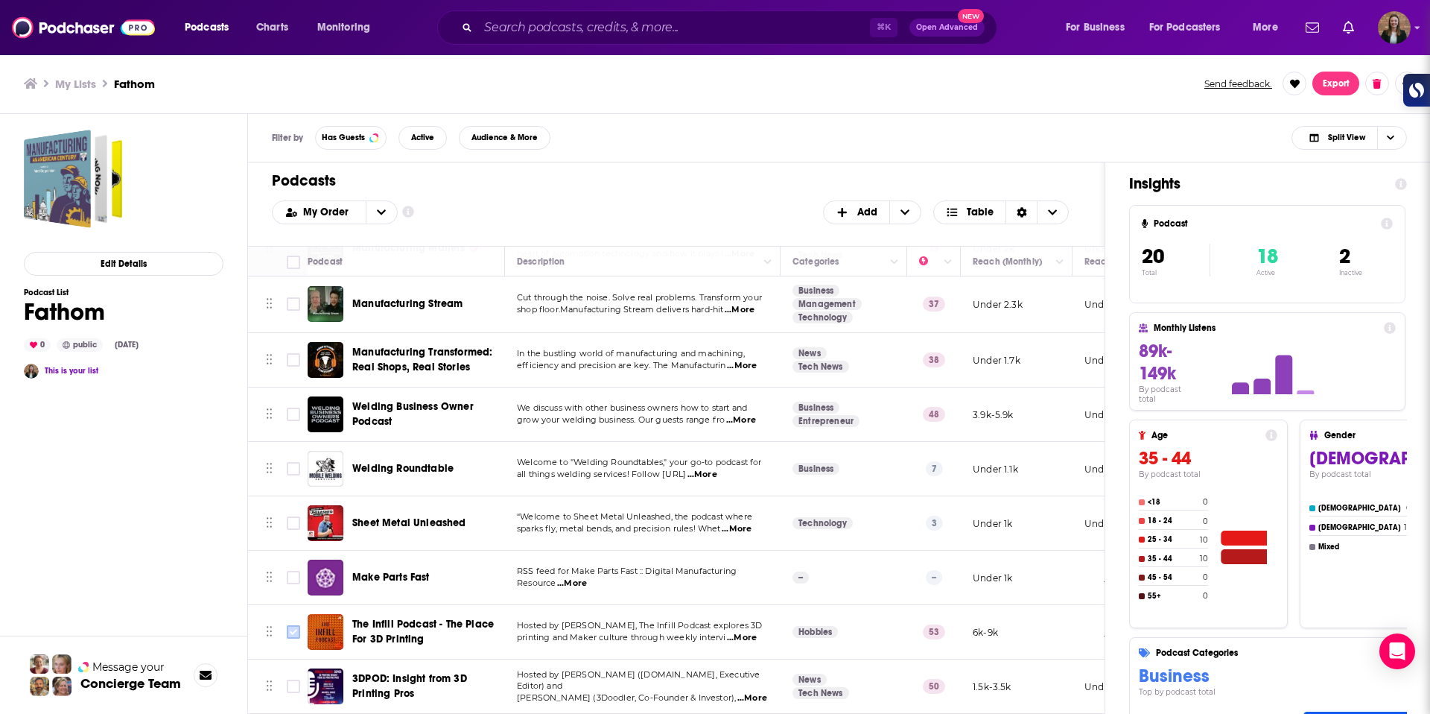
click at [299, 632] on input "Toggle select row" at bounding box center [293, 631] width 13 height 13
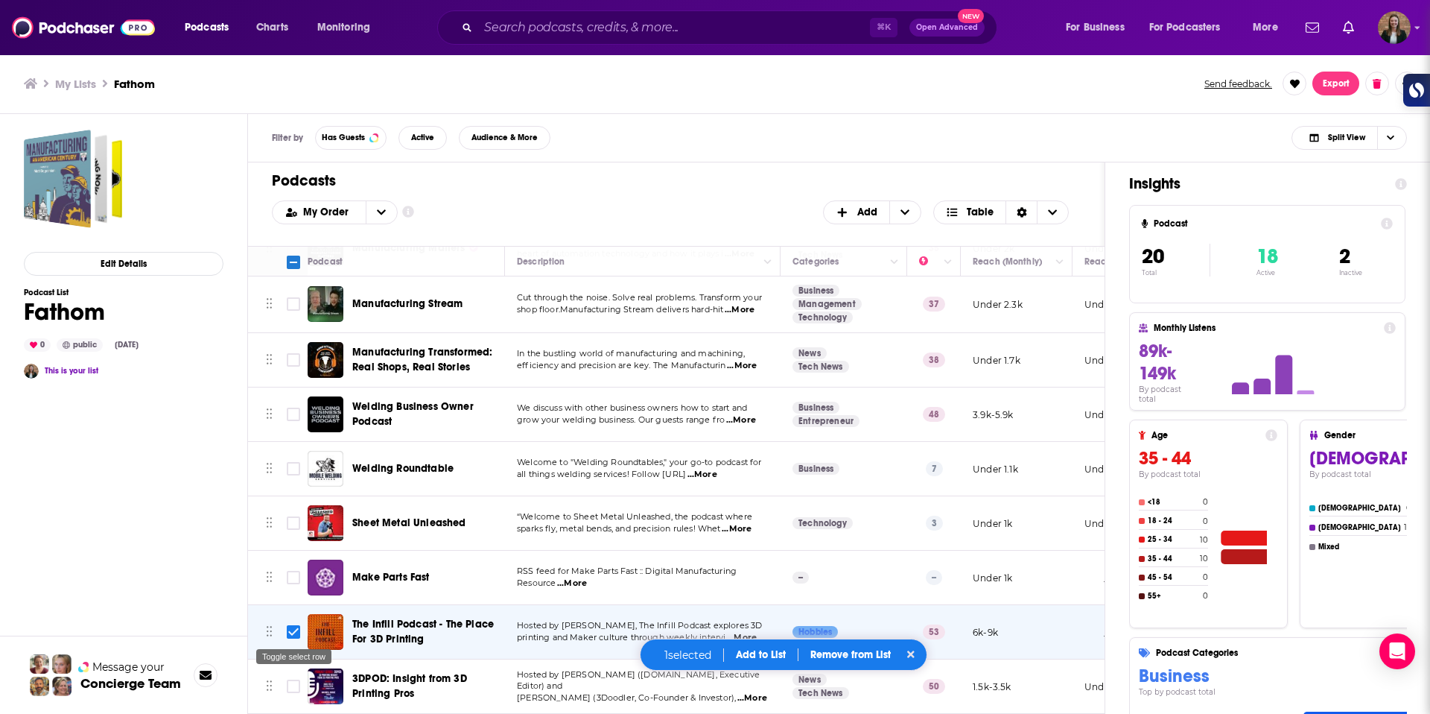
click at [297, 629] on input "Toggle select row" at bounding box center [293, 631] width 13 height 13
checkbox input "false"
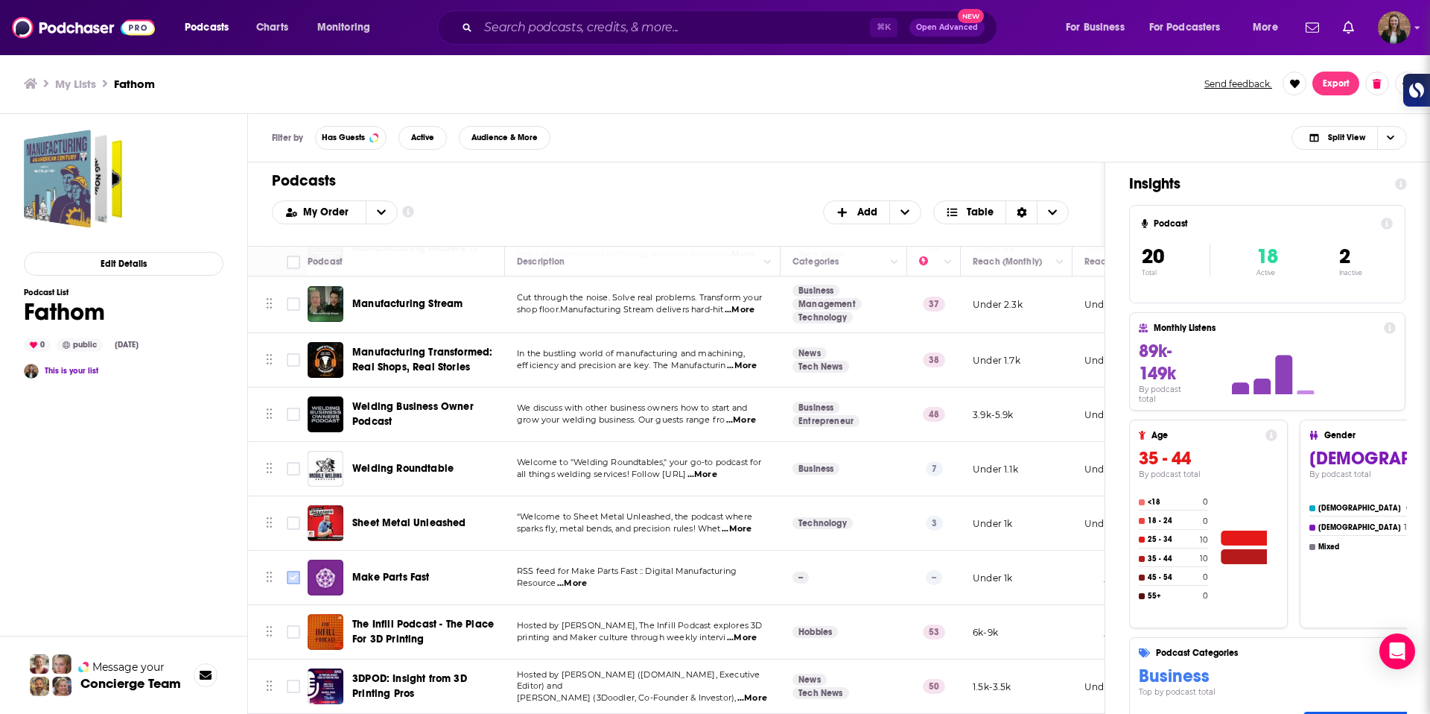
click at [295, 577] on input "Toggle select row" at bounding box center [293, 577] width 13 height 13
checkbox input "true"
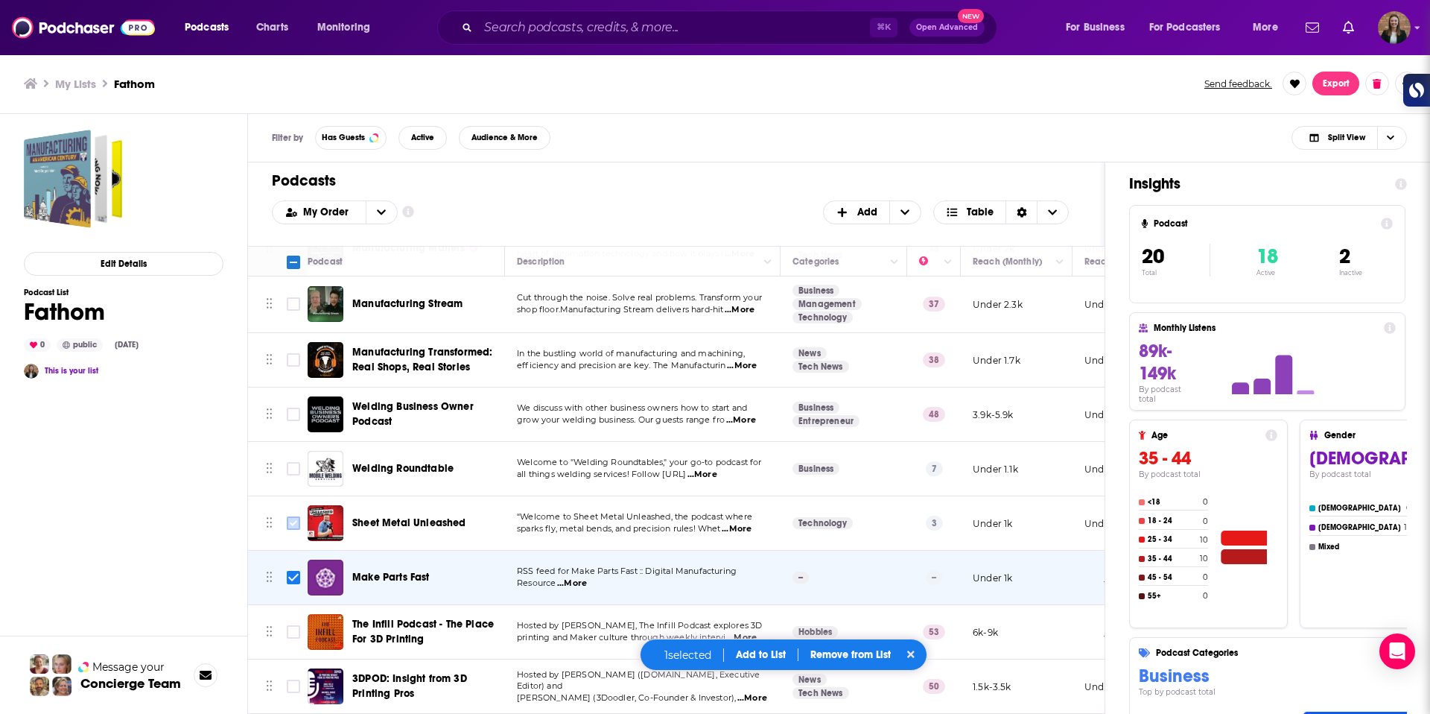
click at [289, 527] on input "Toggle select row" at bounding box center [293, 522] width 13 height 13
checkbox input "true"
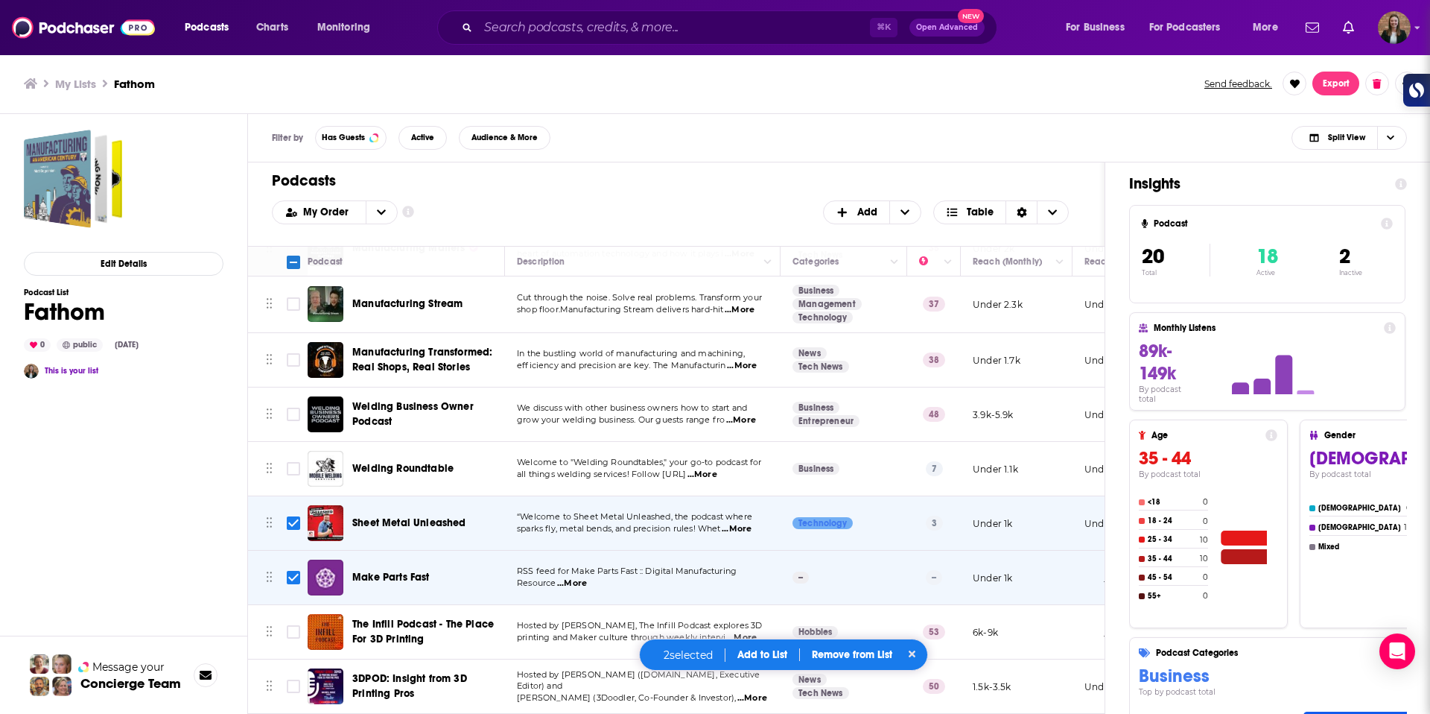
drag, startPoint x: 288, startPoint y: 469, endPoint x: 345, endPoint y: 516, distance: 73.6
click at [288, 469] on input "Toggle select row" at bounding box center [293, 468] width 13 height 13
checkbox input "true"
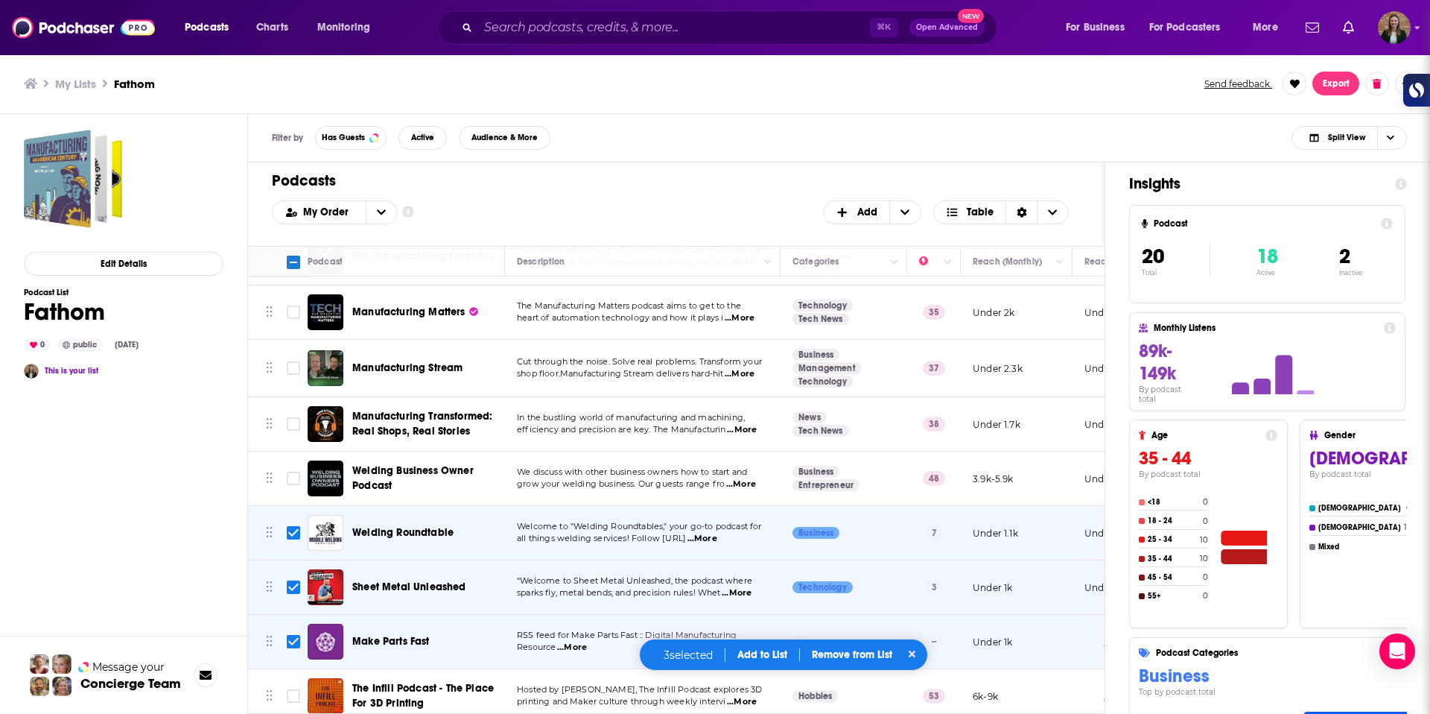
scroll to position [443, 0]
click at [384, 522] on div "Welding Roundtable" at bounding box center [429, 531] width 155 height 36
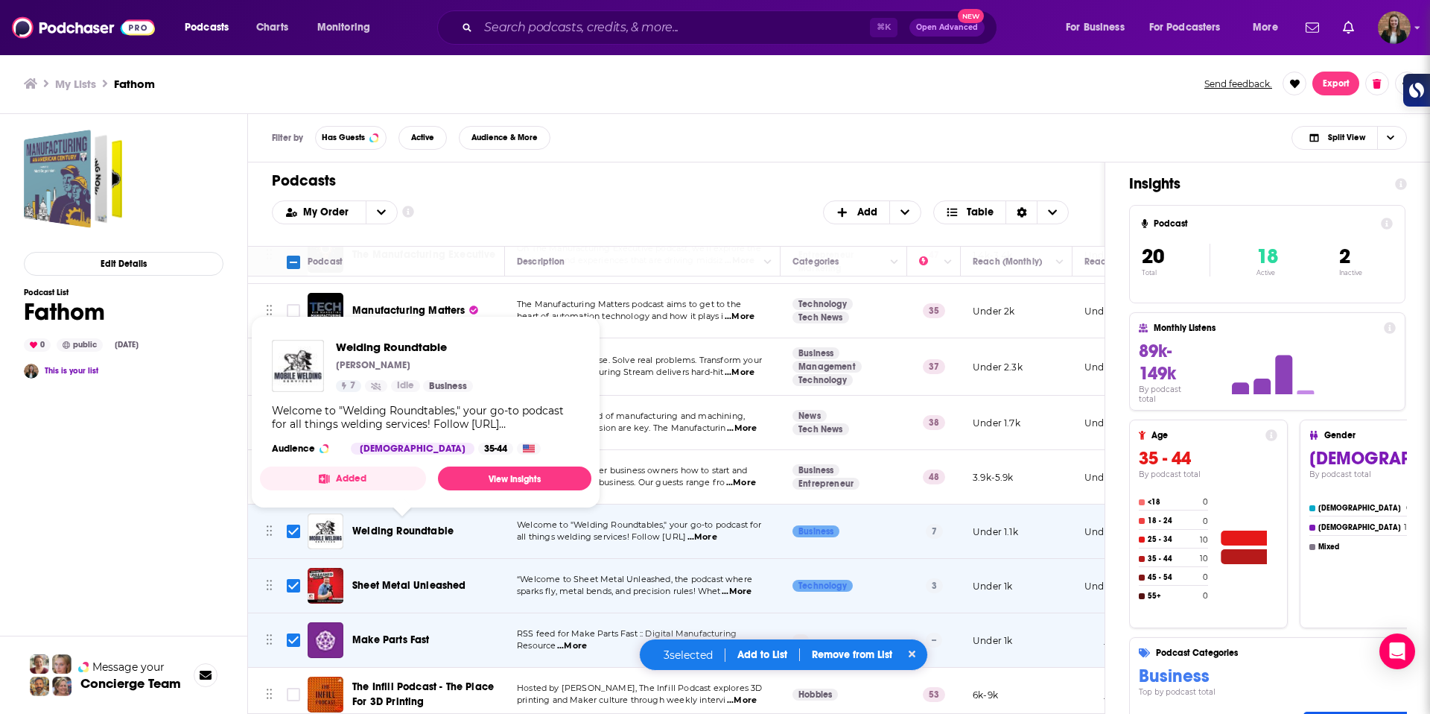
click at [399, 534] on span "Welding Roundtable" at bounding box center [402, 530] width 101 height 13
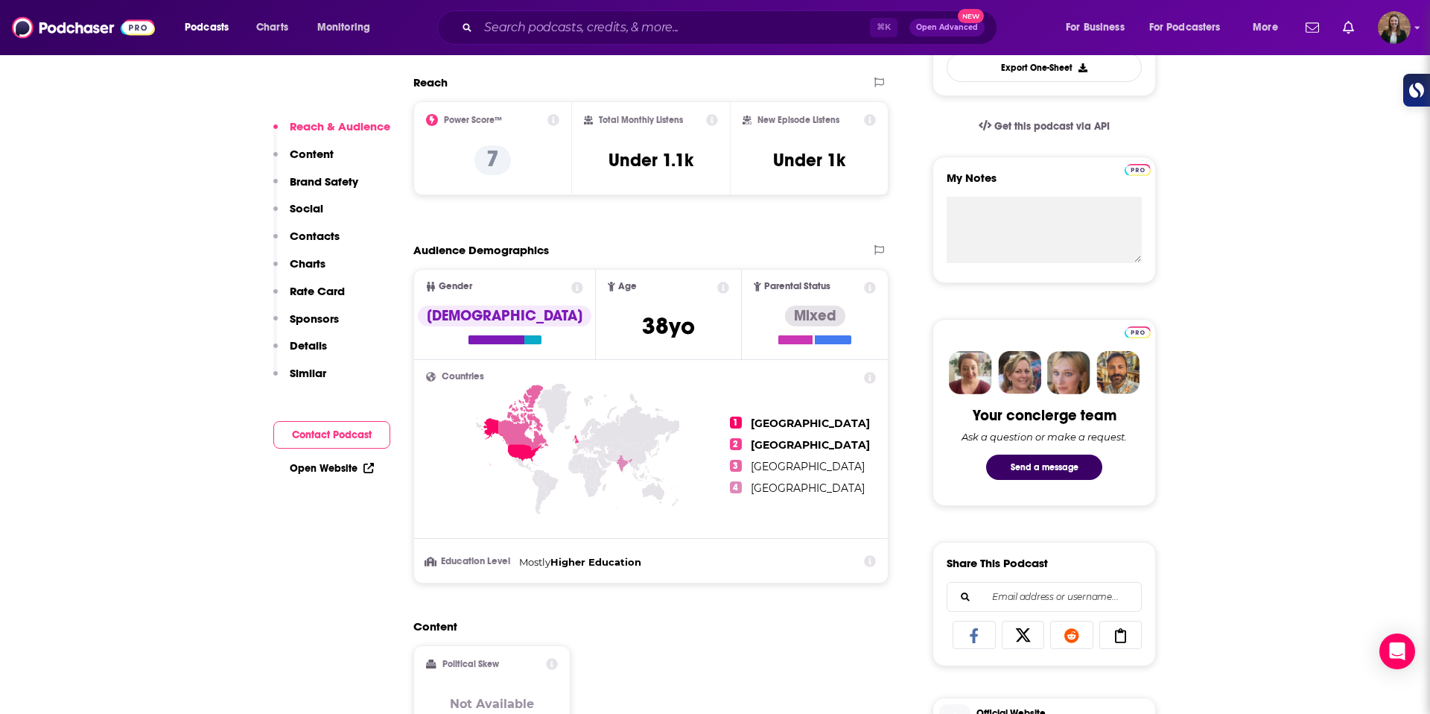
scroll to position [1074, 0]
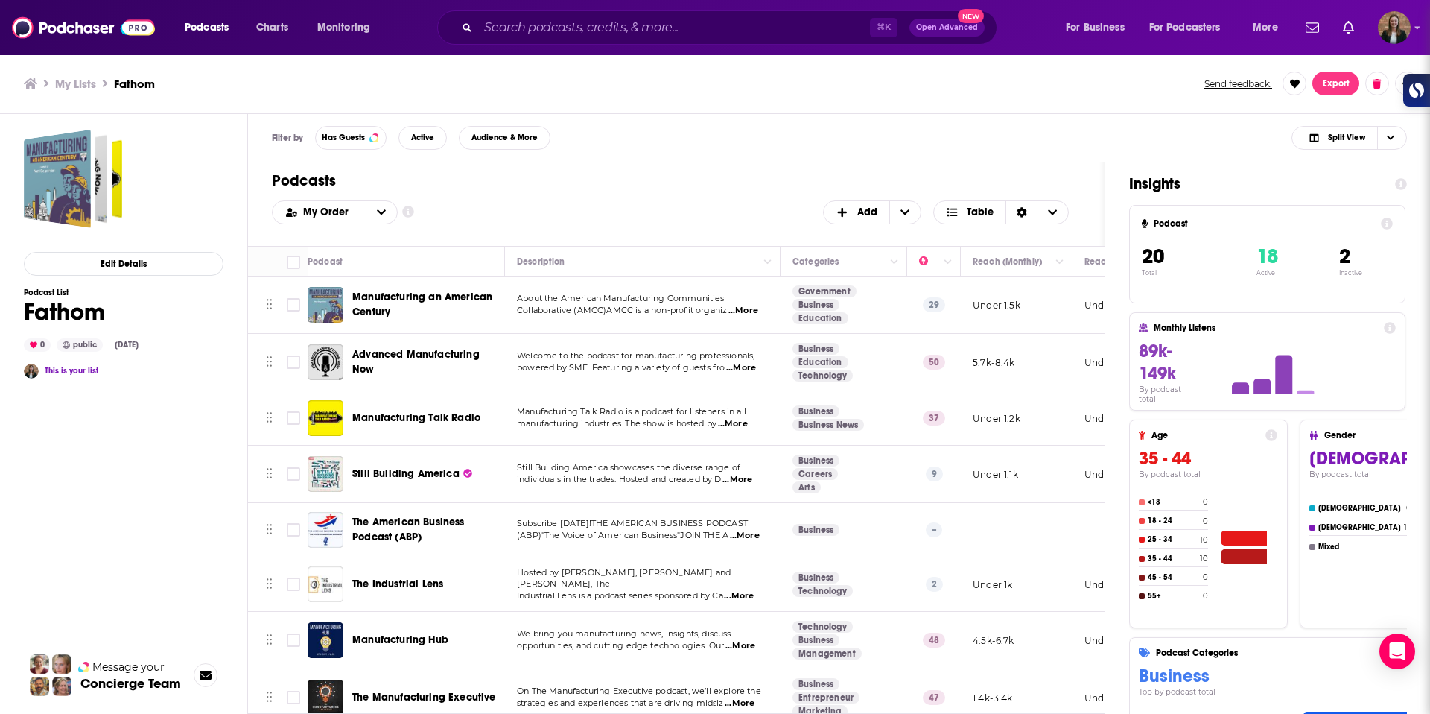
scroll to position [505, 0]
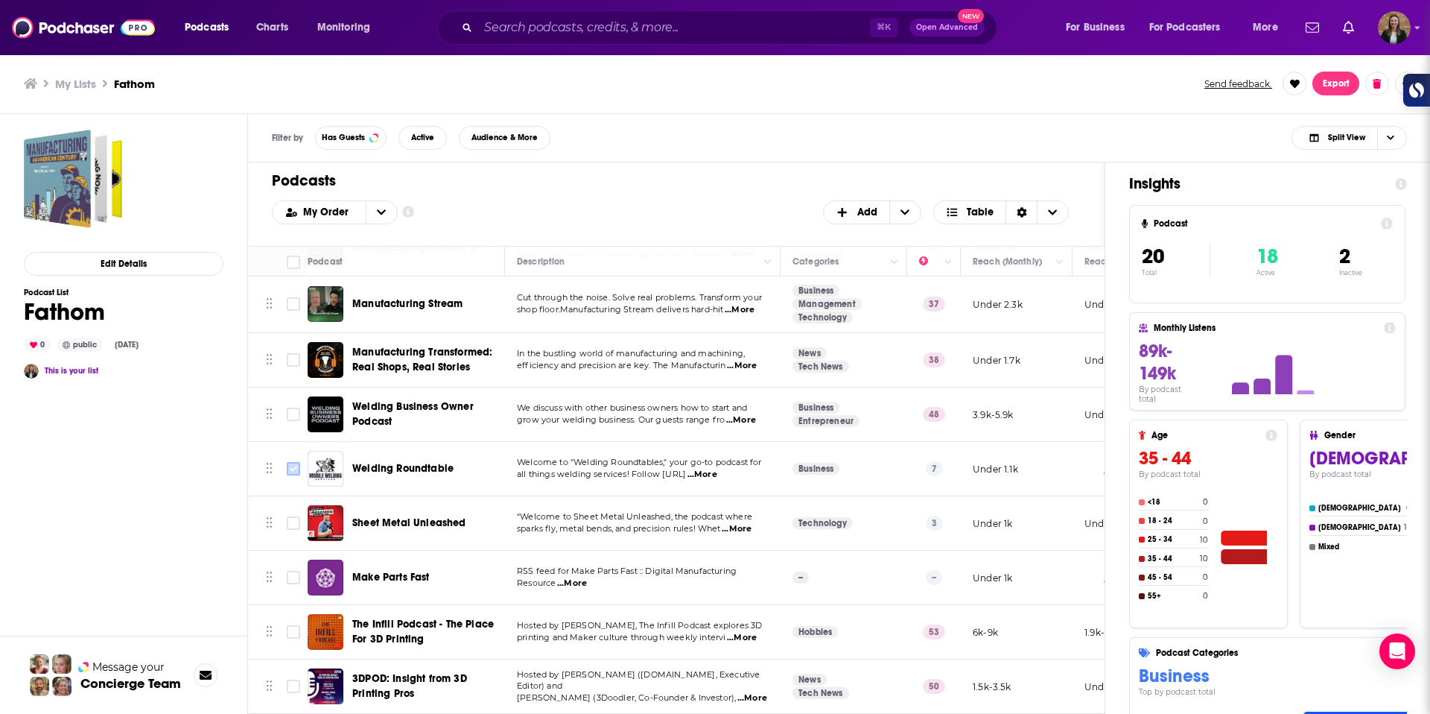
click at [294, 472] on input "Toggle select row" at bounding box center [293, 468] width 13 height 13
checkbox input "true"
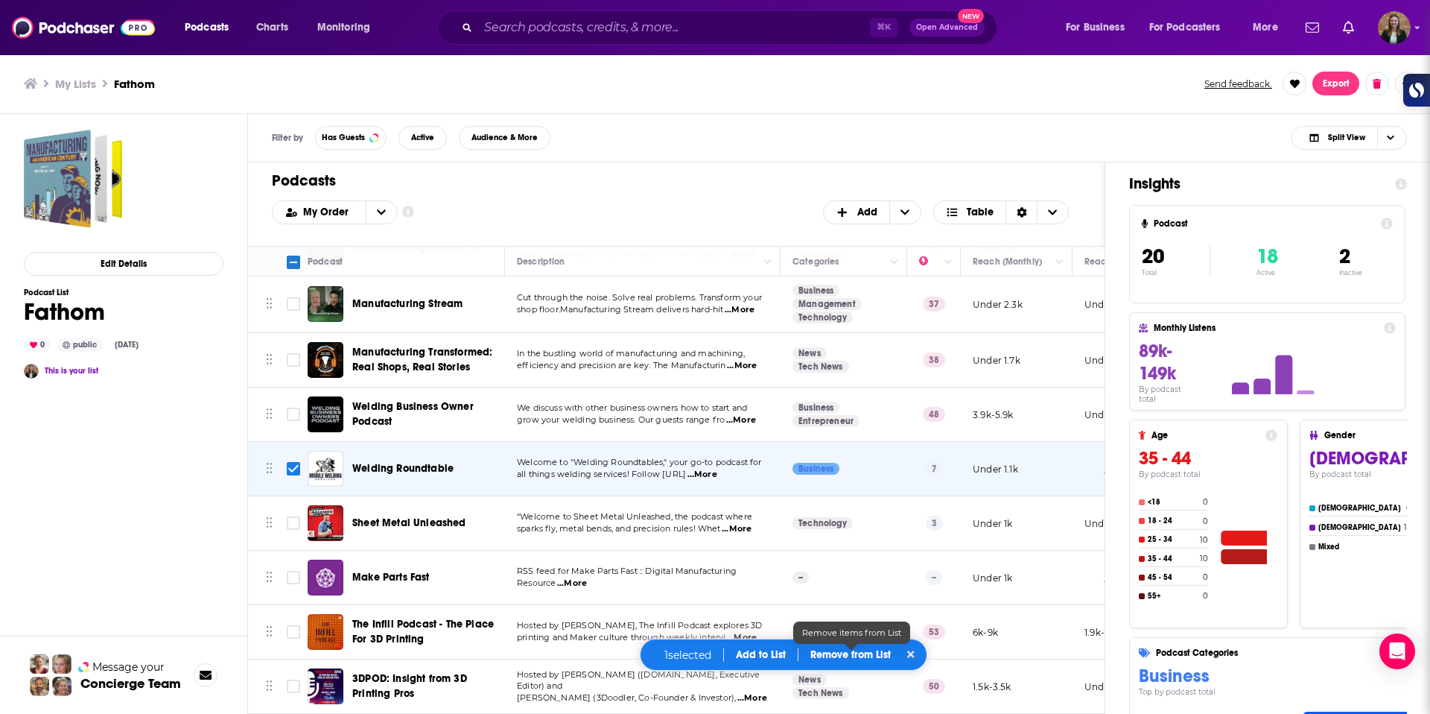
click at [845, 653] on p "Remove from List" at bounding box center [851, 654] width 80 height 13
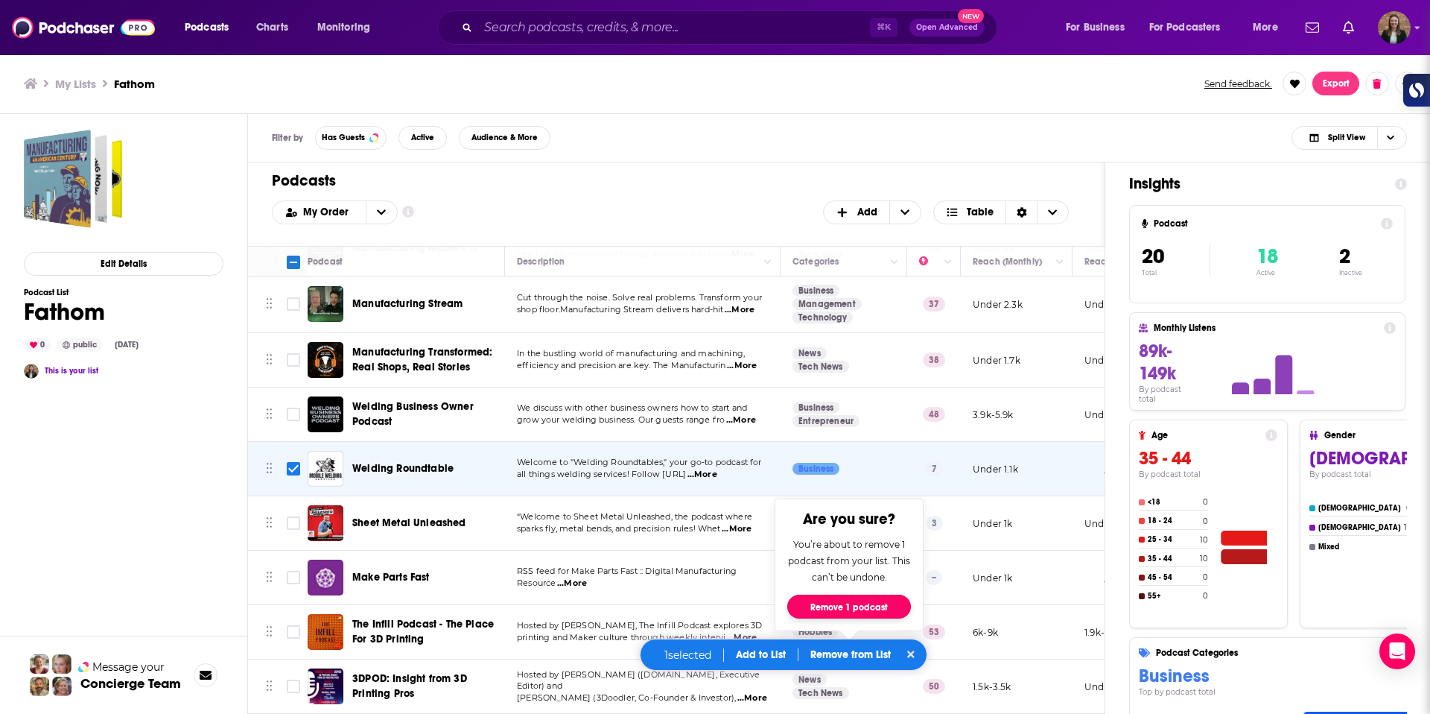
click at [846, 613] on button "Remove 1 podcast" at bounding box center [849, 606] width 124 height 24
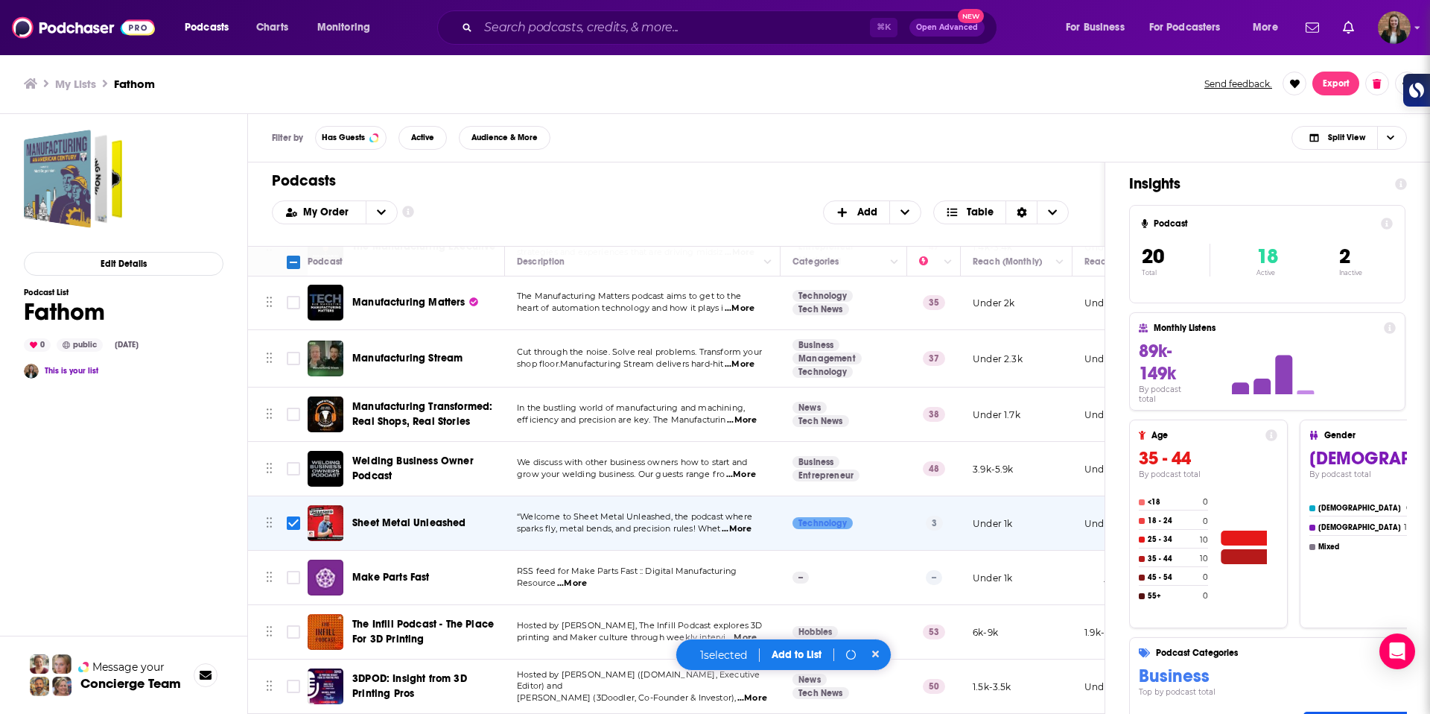
scroll to position [451, 0]
click at [372, 523] on span "Sheet Metal Unleashed" at bounding box center [409, 522] width 114 height 13
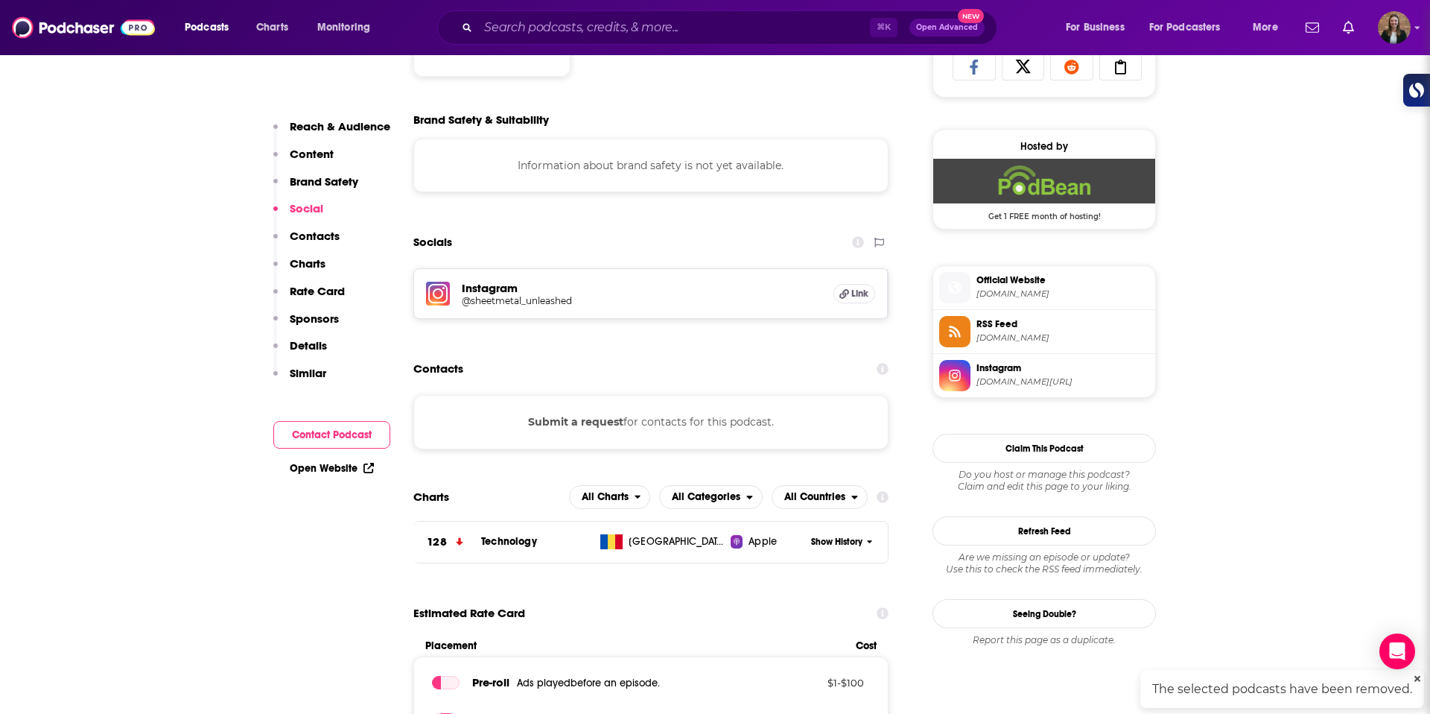
scroll to position [1025, 0]
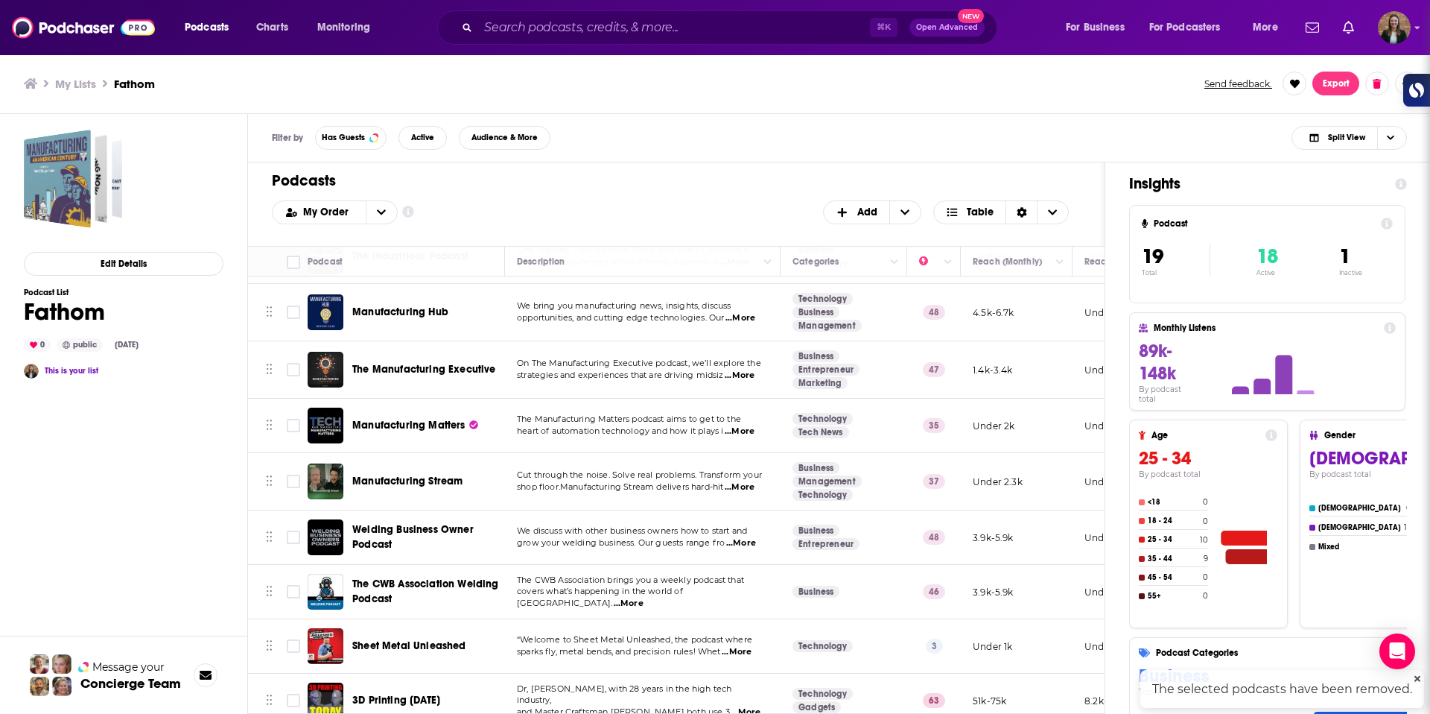
scroll to position [620, 0]
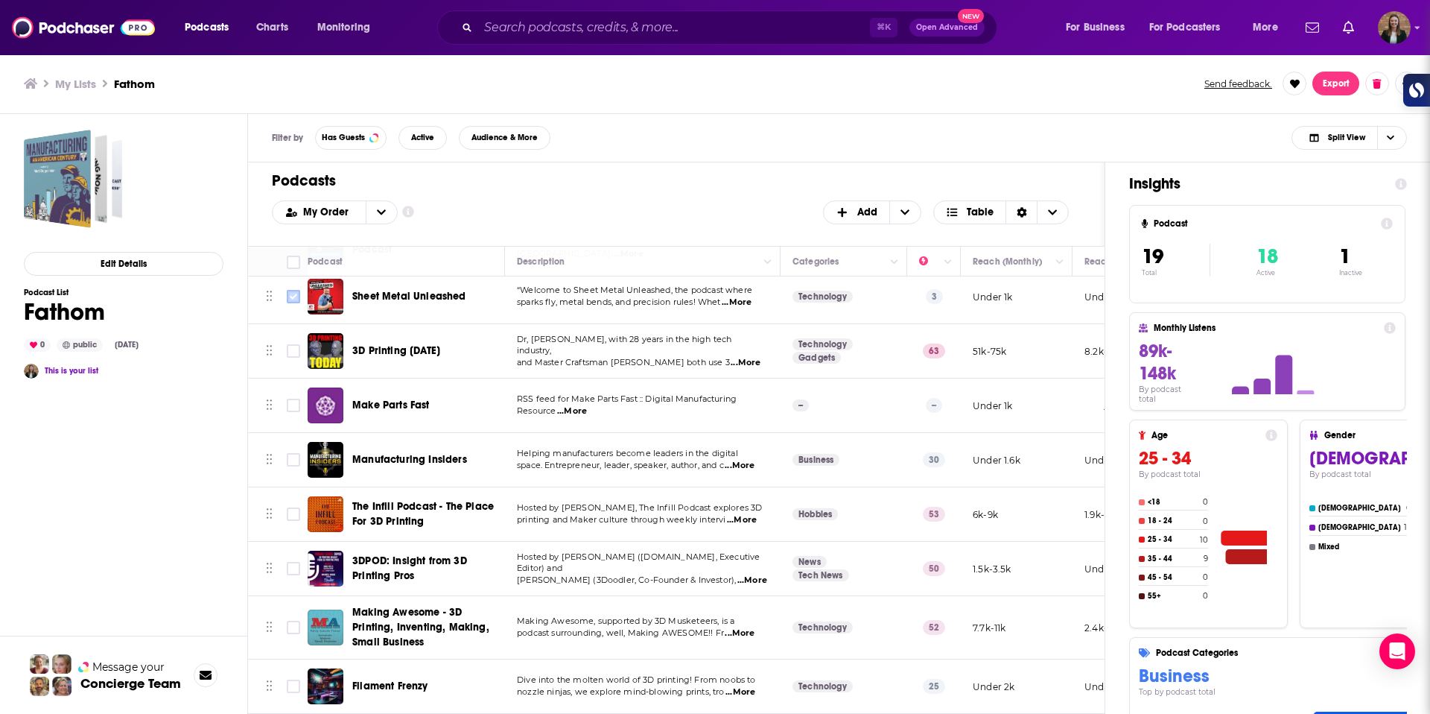
click at [290, 298] on input "Toggle select row" at bounding box center [293, 296] width 13 height 13
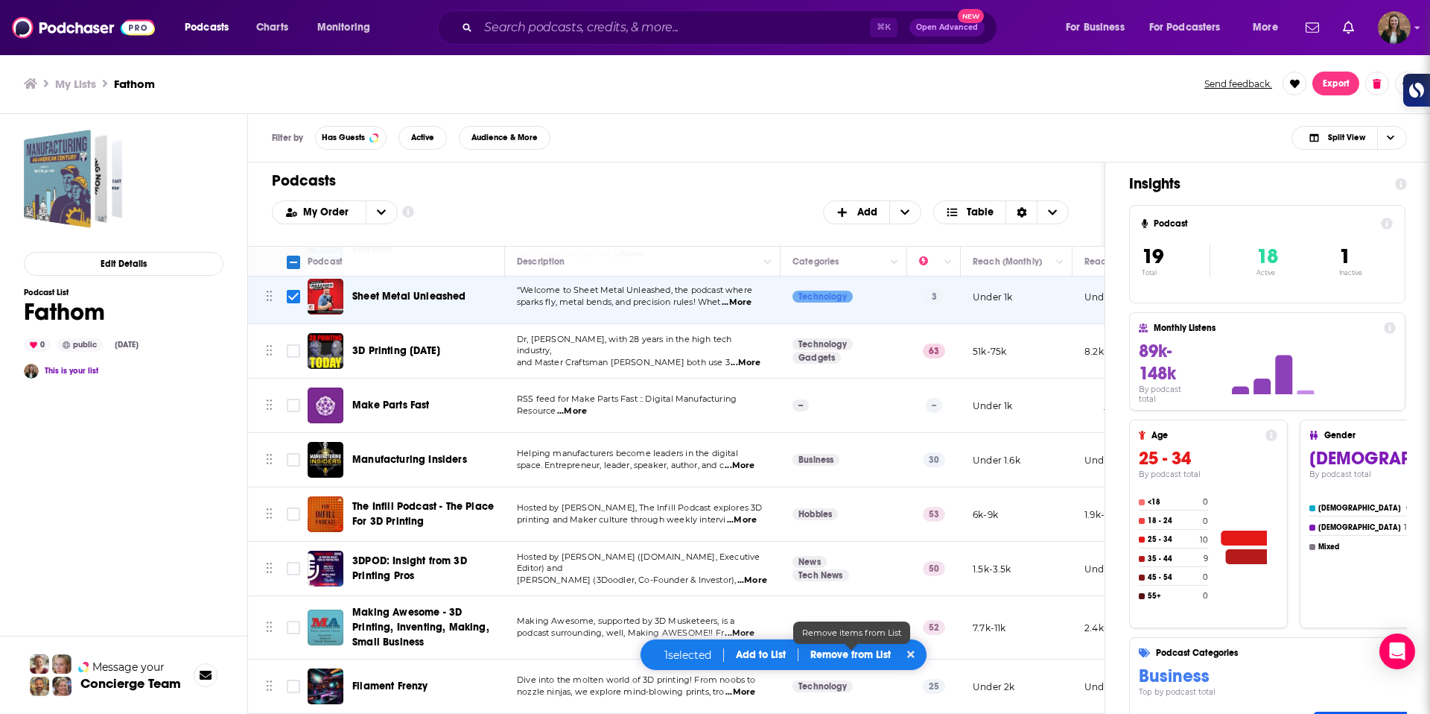
click at [831, 648] on p "Remove from List" at bounding box center [851, 654] width 80 height 13
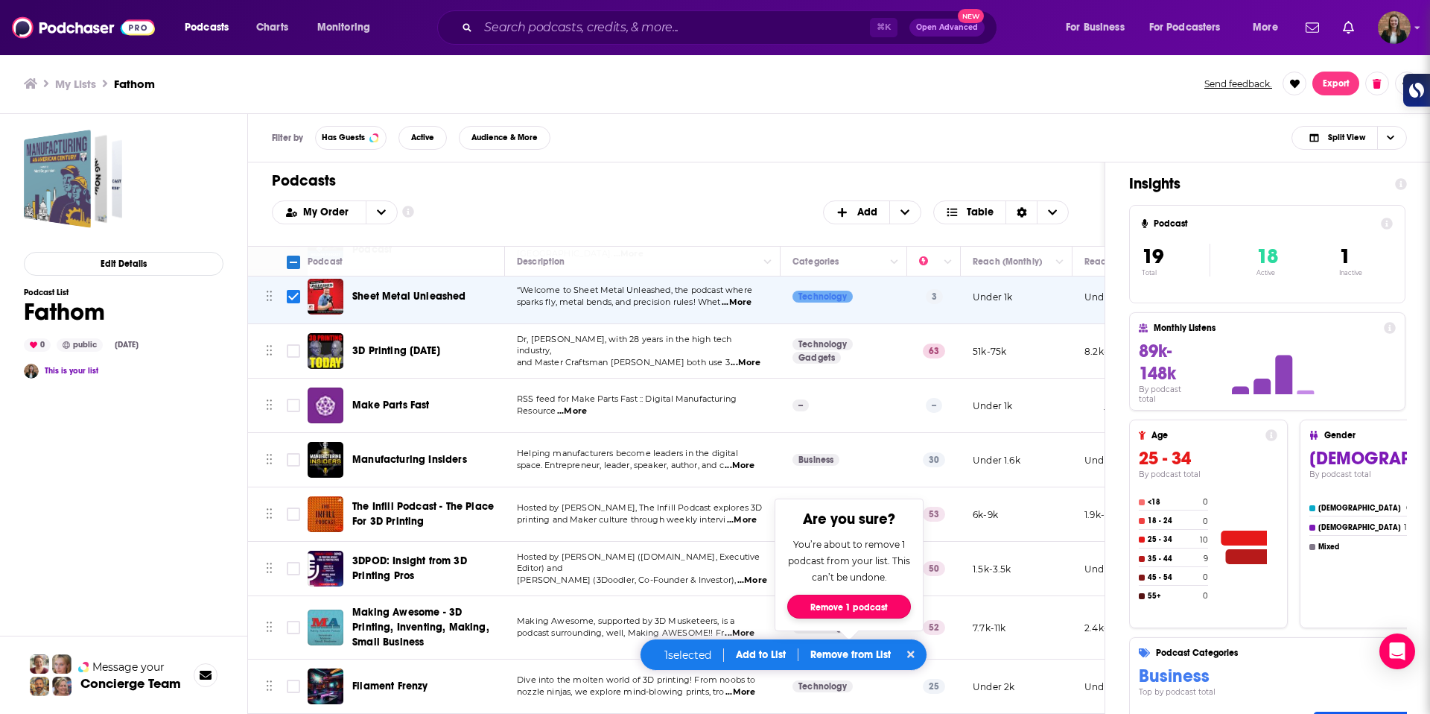
click at [828, 603] on button "Remove 1 podcast" at bounding box center [849, 606] width 124 height 24
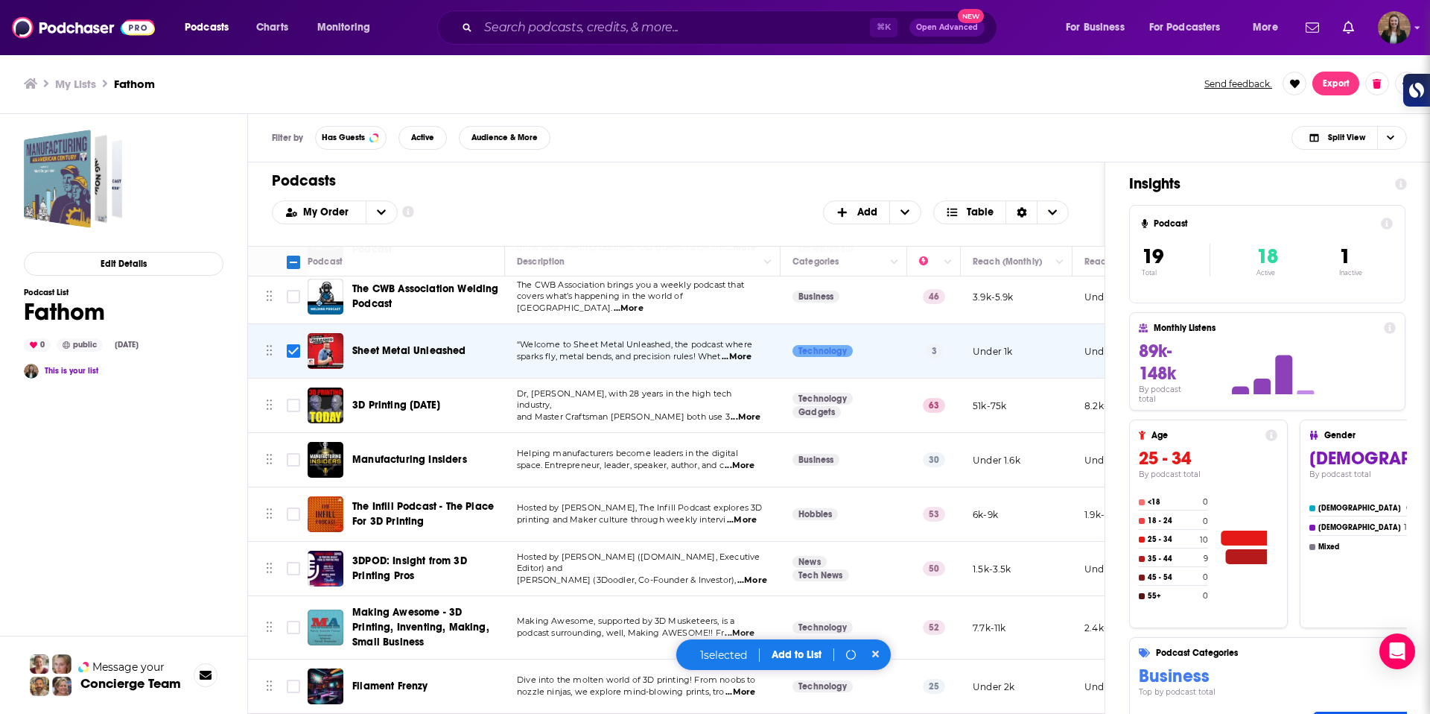
scroll to position [565, 0]
checkbox input "false"
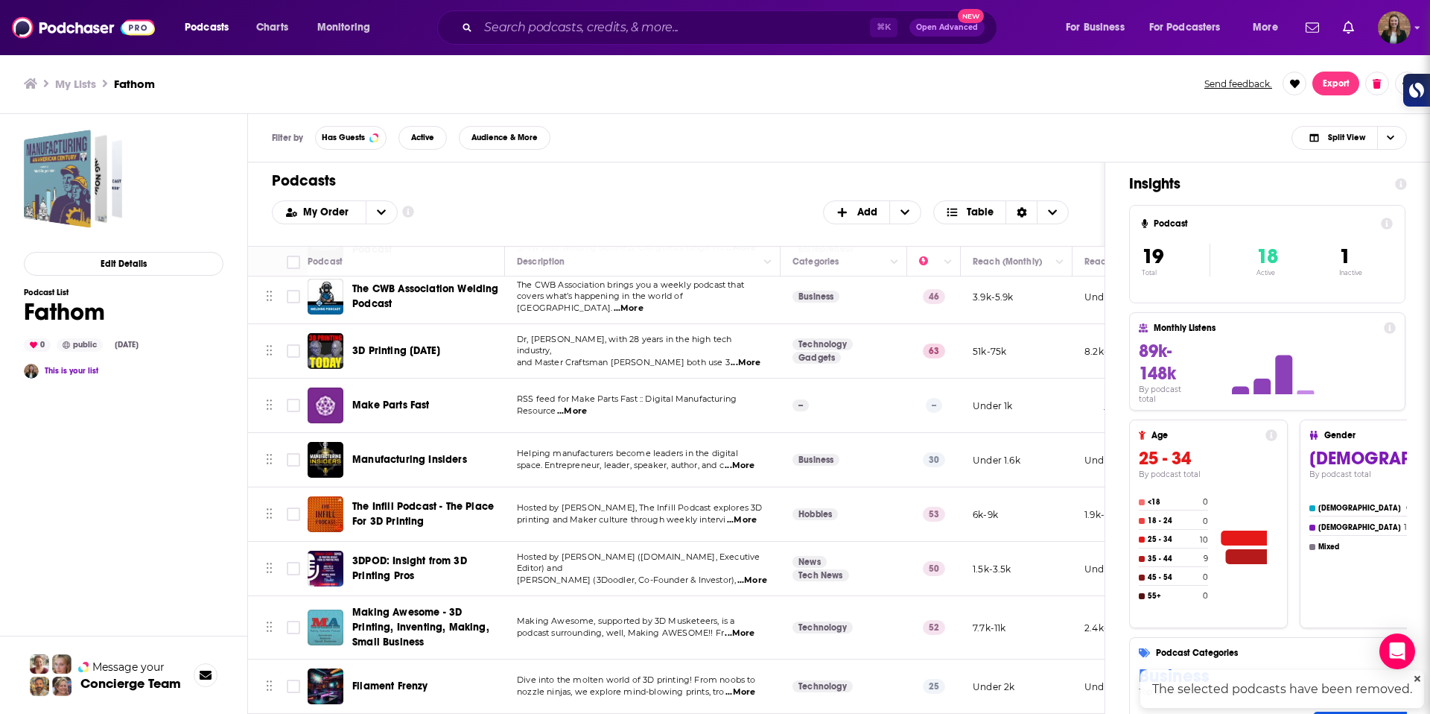
click at [405, 399] on span "Make Parts Fast" at bounding box center [390, 405] width 77 height 13
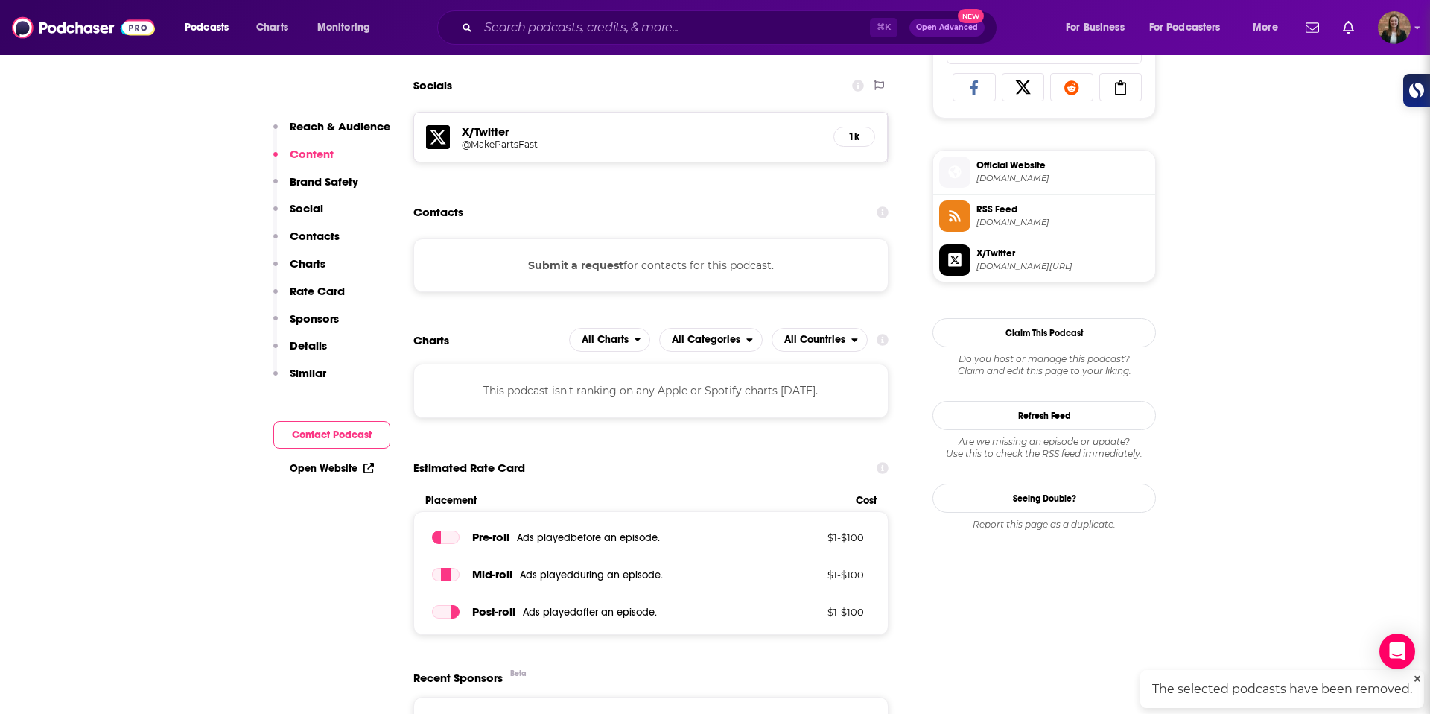
scroll to position [1083, 0]
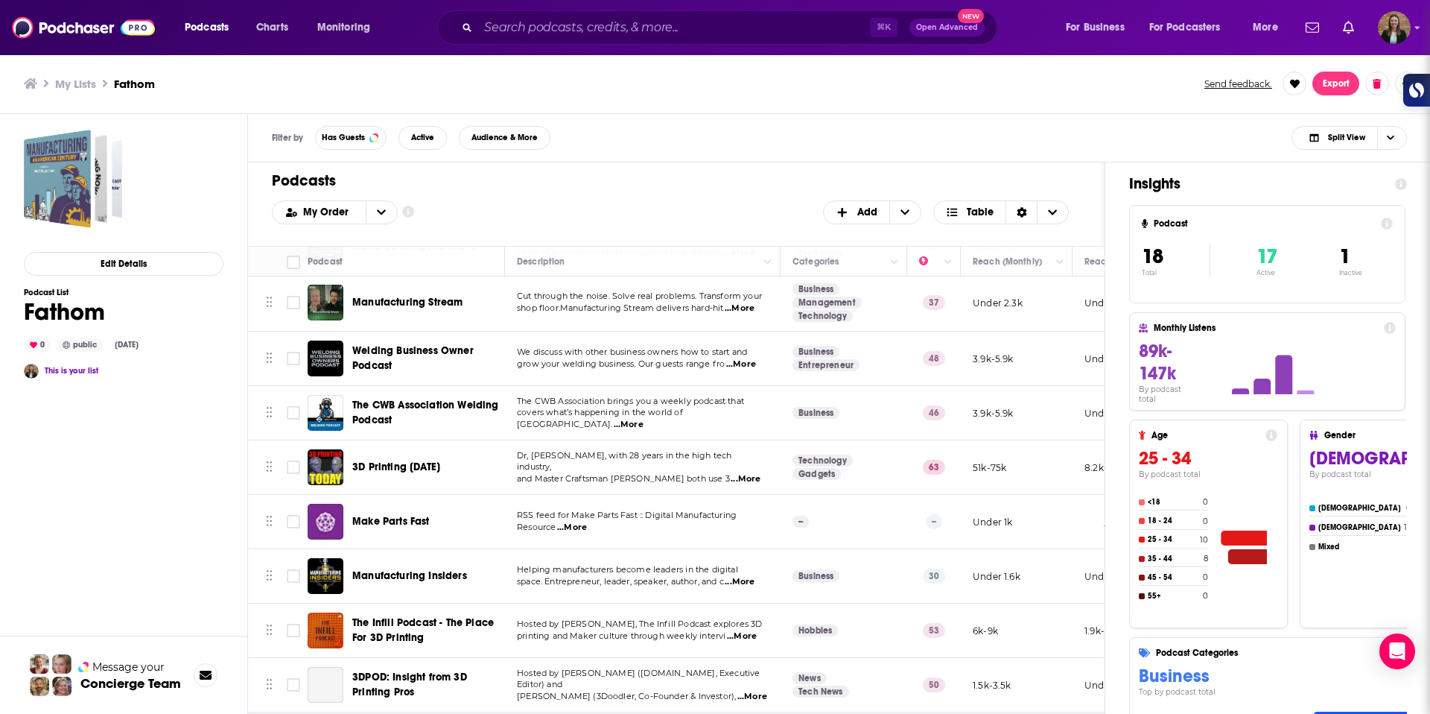
scroll to position [565, 0]
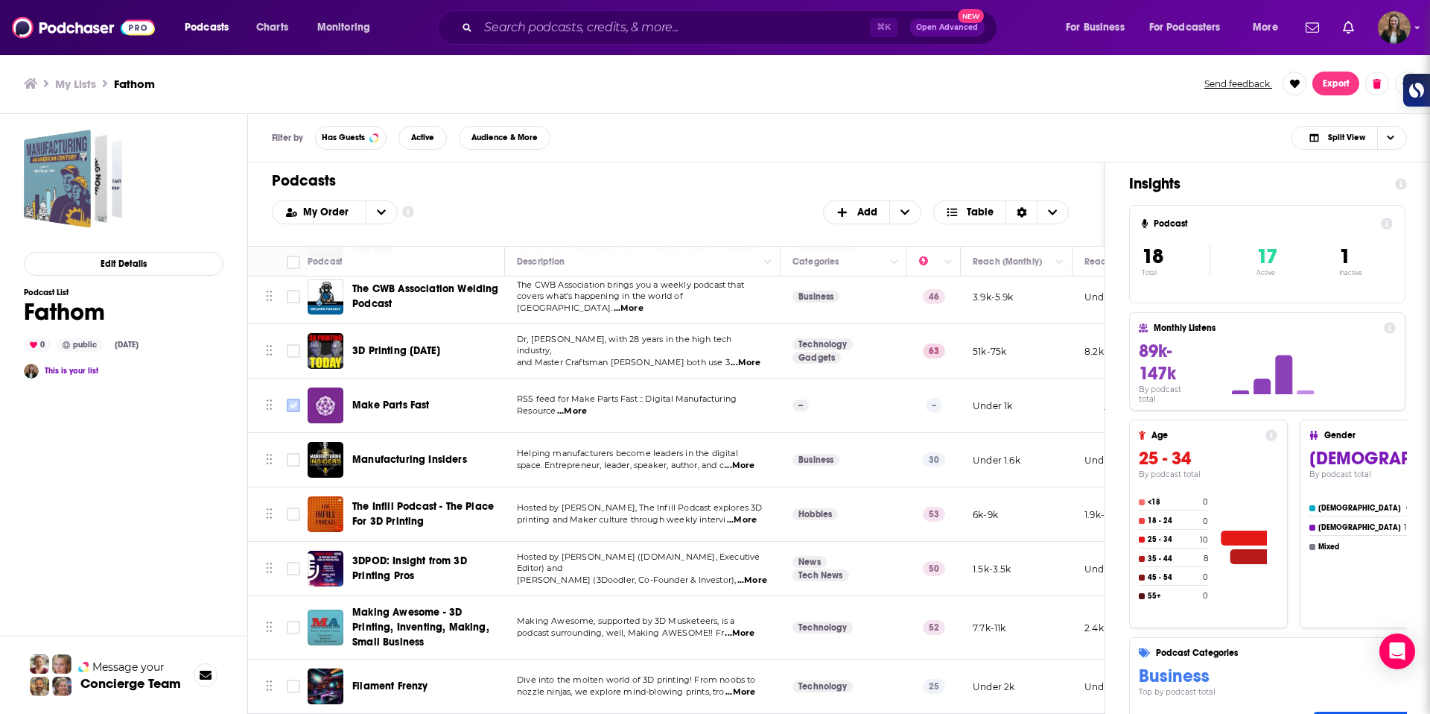
click at [299, 405] on input "Toggle select row" at bounding box center [293, 405] width 13 height 13
checkbox input "true"
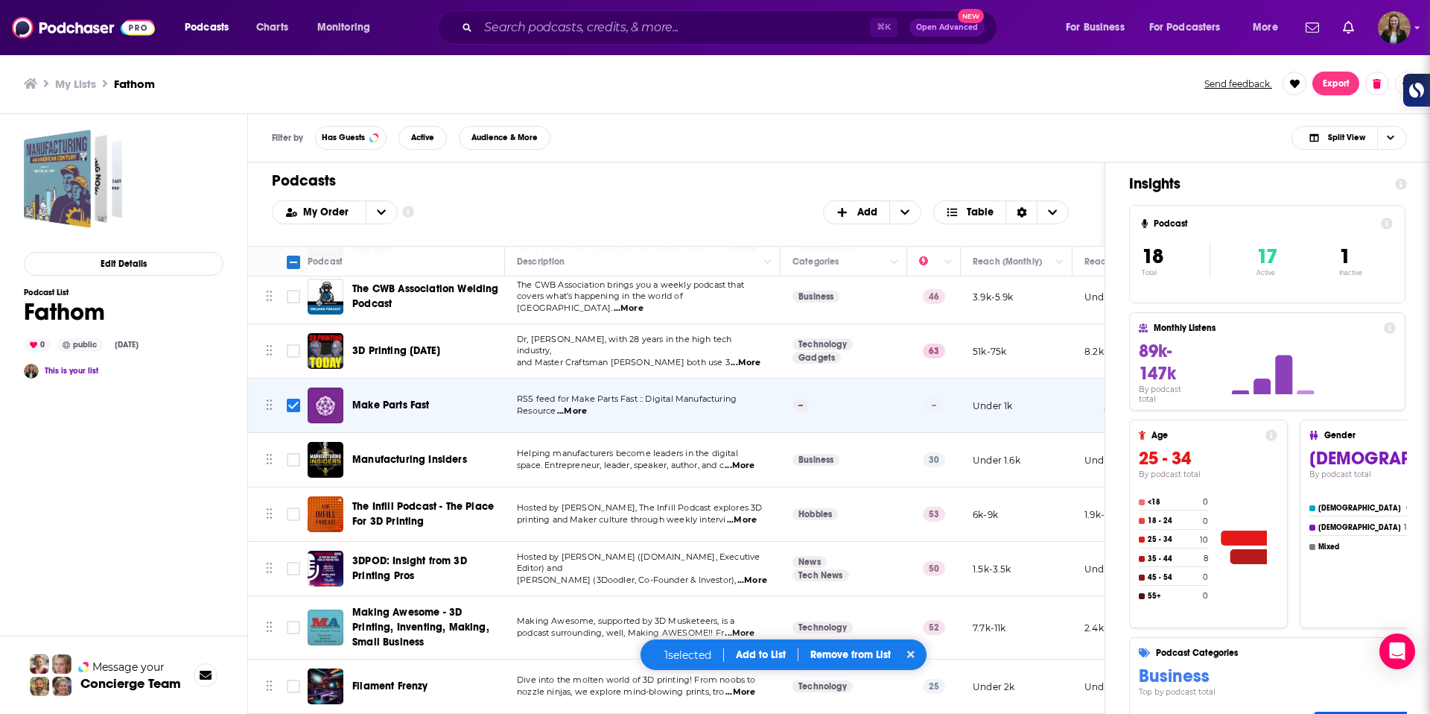
drag, startPoint x: 294, startPoint y: 630, endPoint x: 295, endPoint y: 662, distance: 32.1
click at [294, 634] on span "Toggle select row" at bounding box center [293, 627] width 13 height 13
drag, startPoint x: 291, startPoint y: 685, endPoint x: 268, endPoint y: 657, distance: 35.5
click at [288, 684] on input "Toggle select row" at bounding box center [293, 685] width 13 height 13
checkbox input "true"
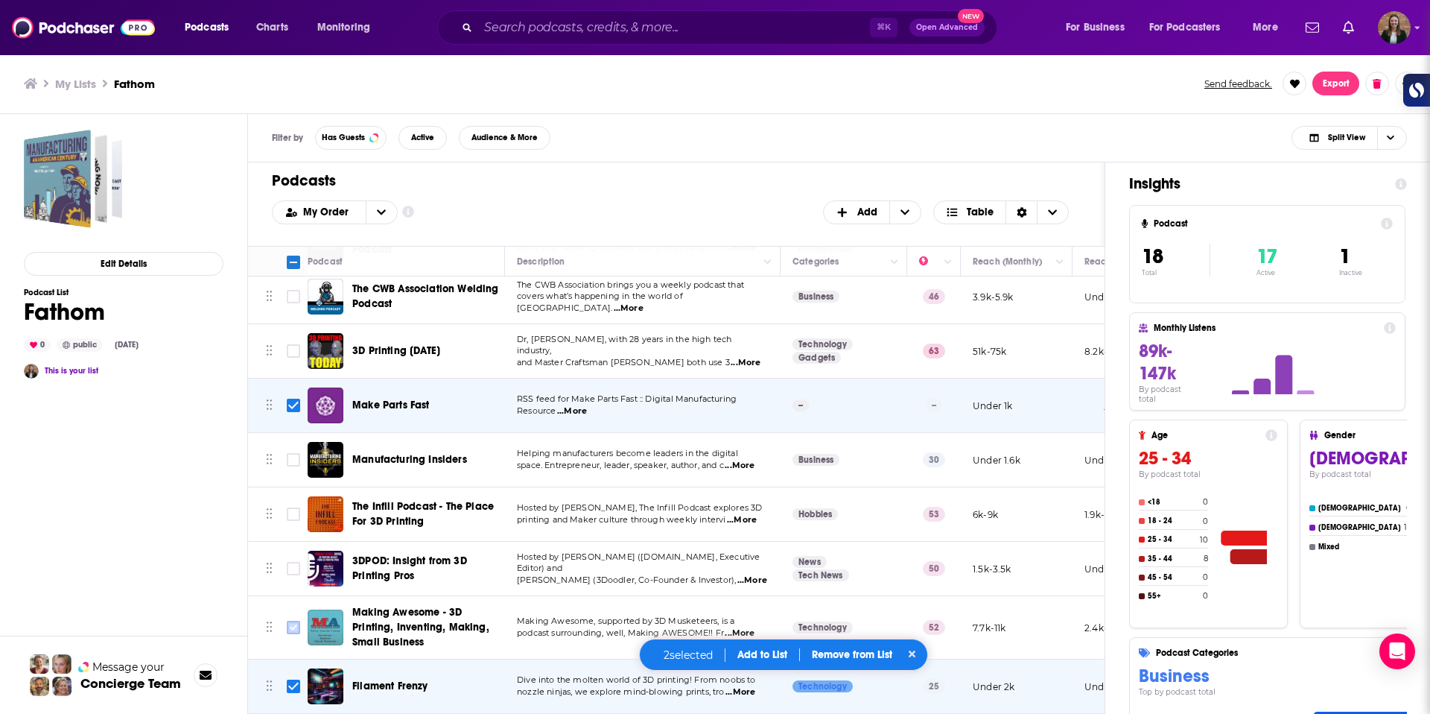
click at [288, 627] on input "Toggle select row" at bounding box center [293, 627] width 13 height 13
checkbox input "true"
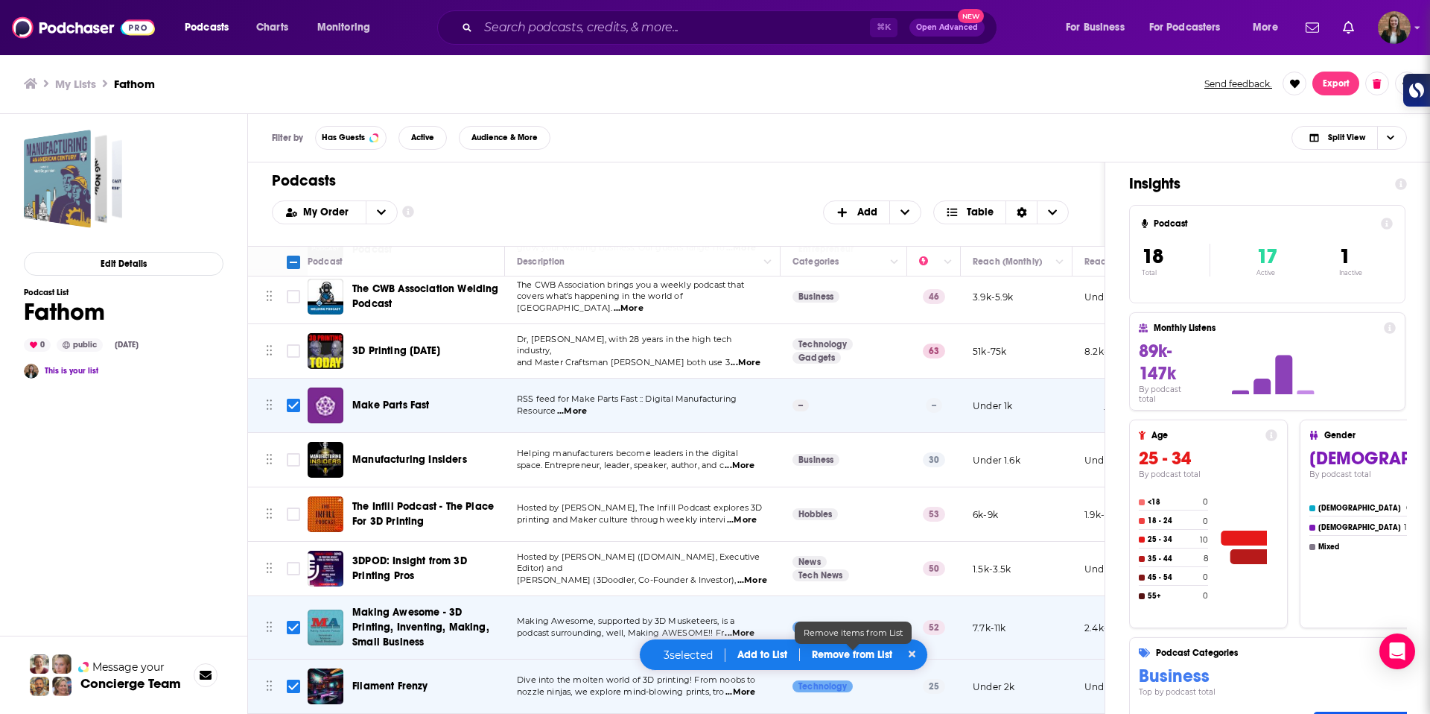
click at [841, 655] on p "Remove from List" at bounding box center [852, 654] width 80 height 13
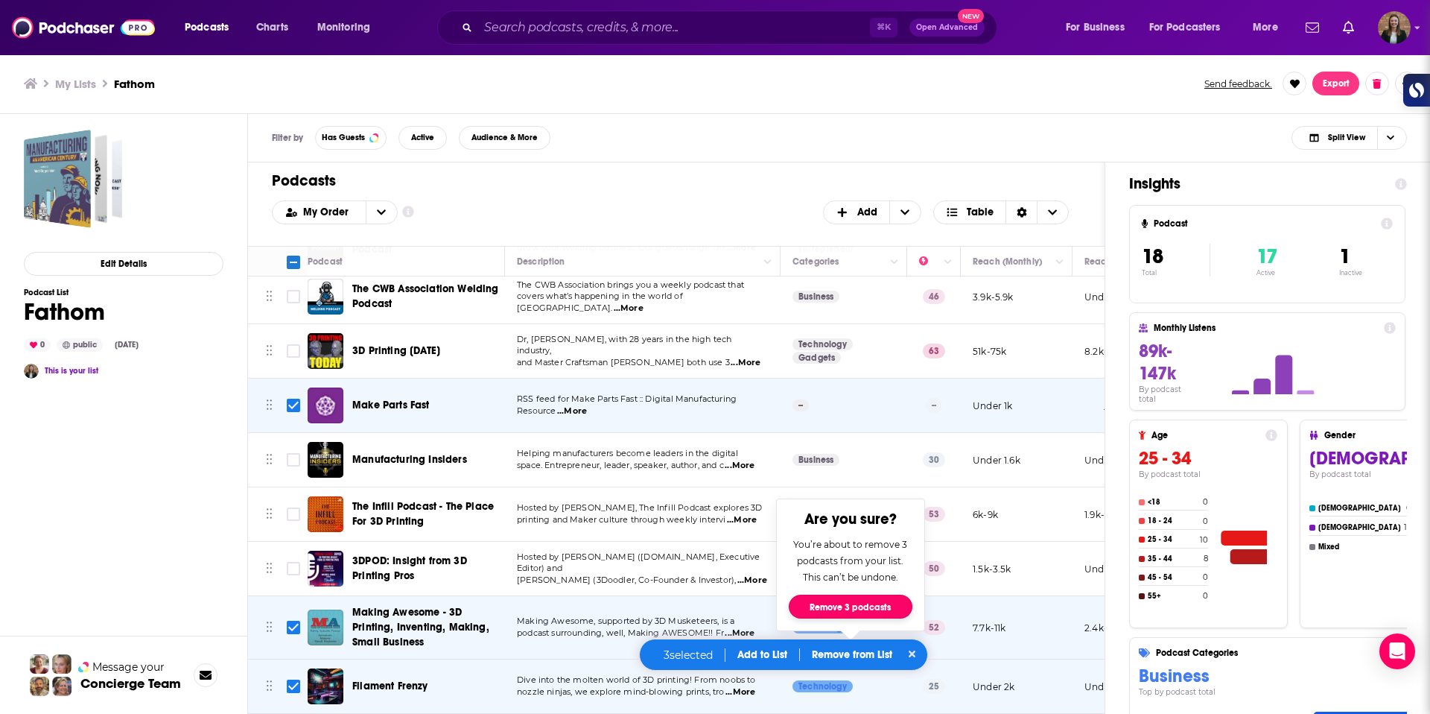
click at [860, 602] on button "Remove 3 podcasts" at bounding box center [851, 606] width 124 height 24
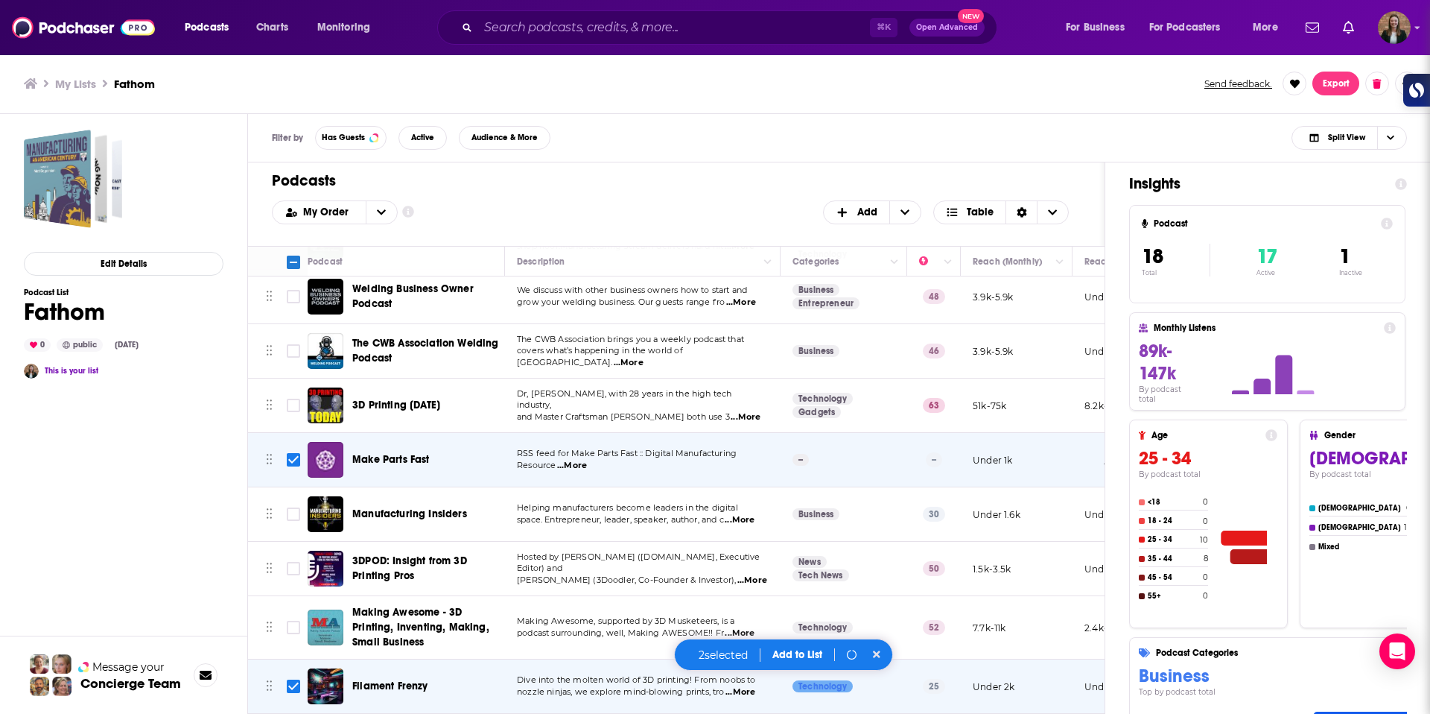
scroll to position [511, 0]
checkbox input "false"
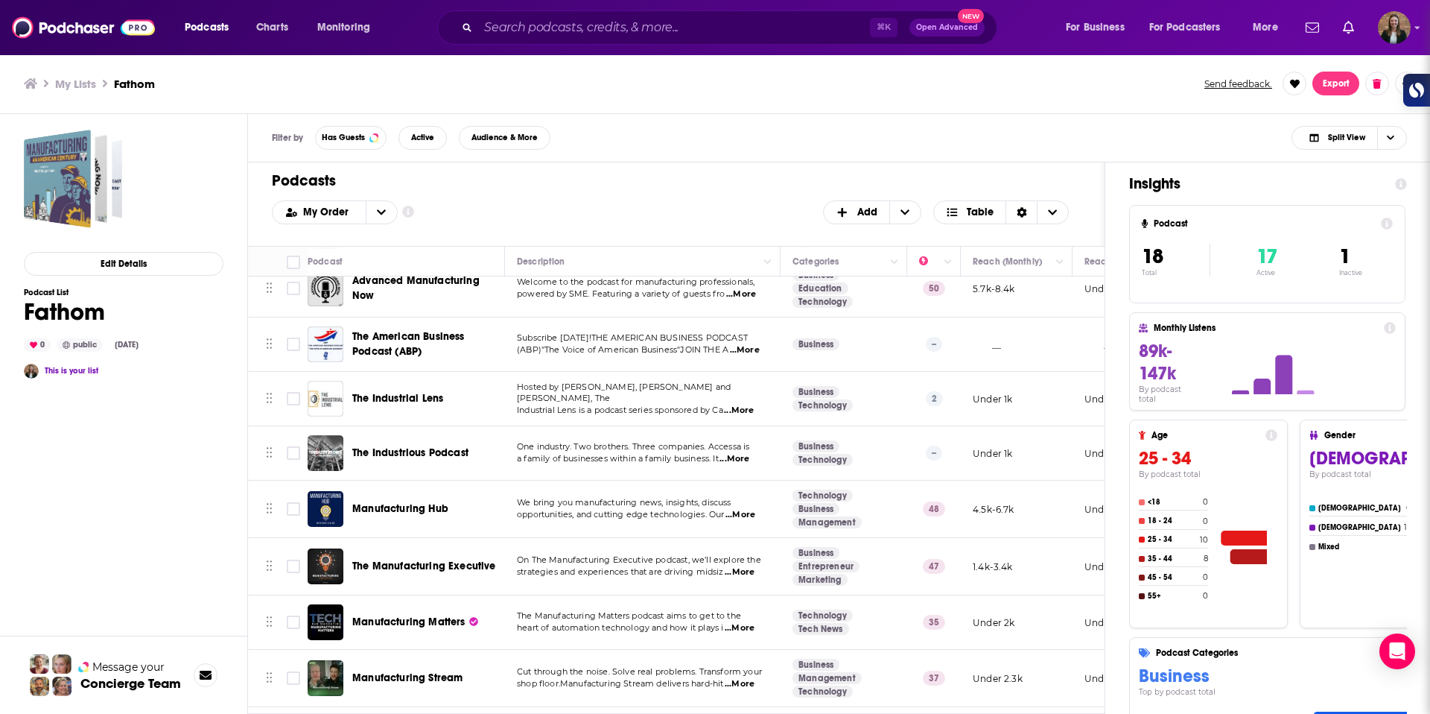
scroll to position [98, 0]
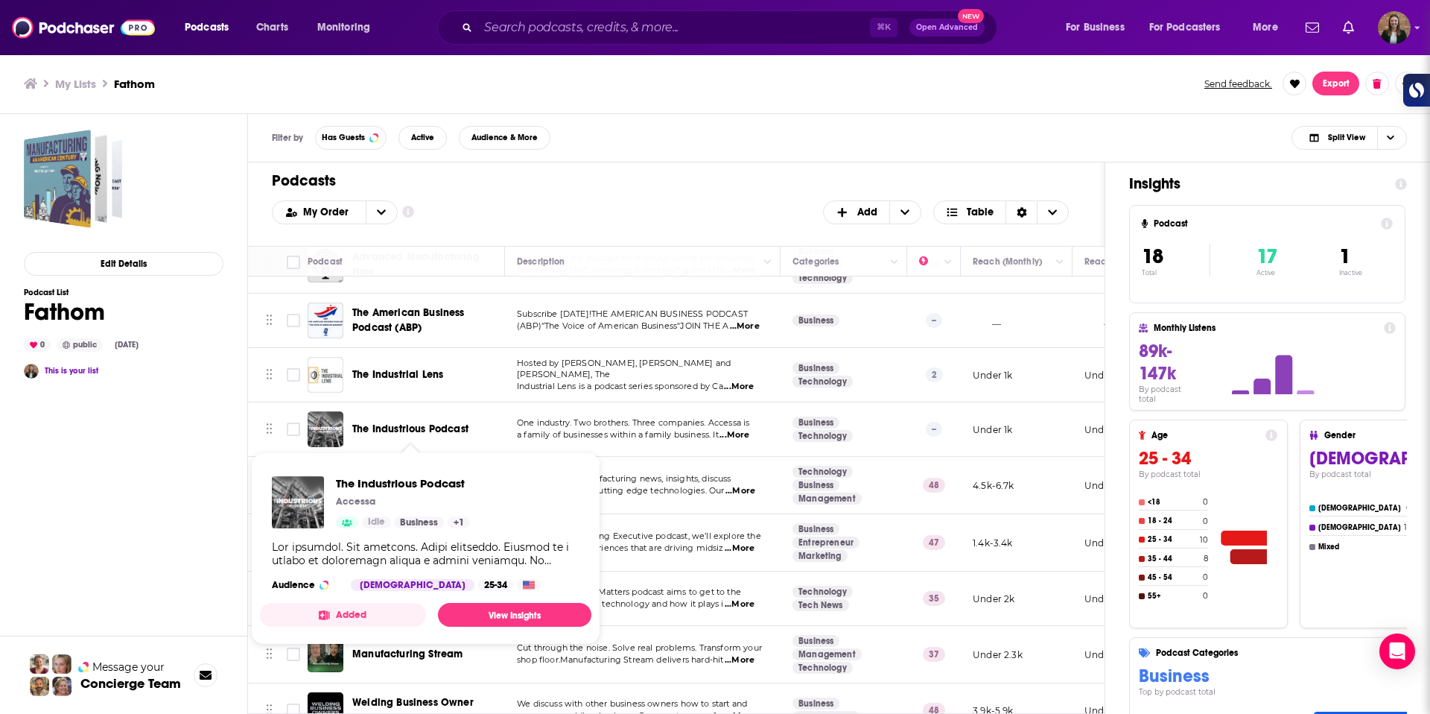
click at [395, 430] on span "The Industrious Podcast" at bounding box center [410, 428] width 116 height 13
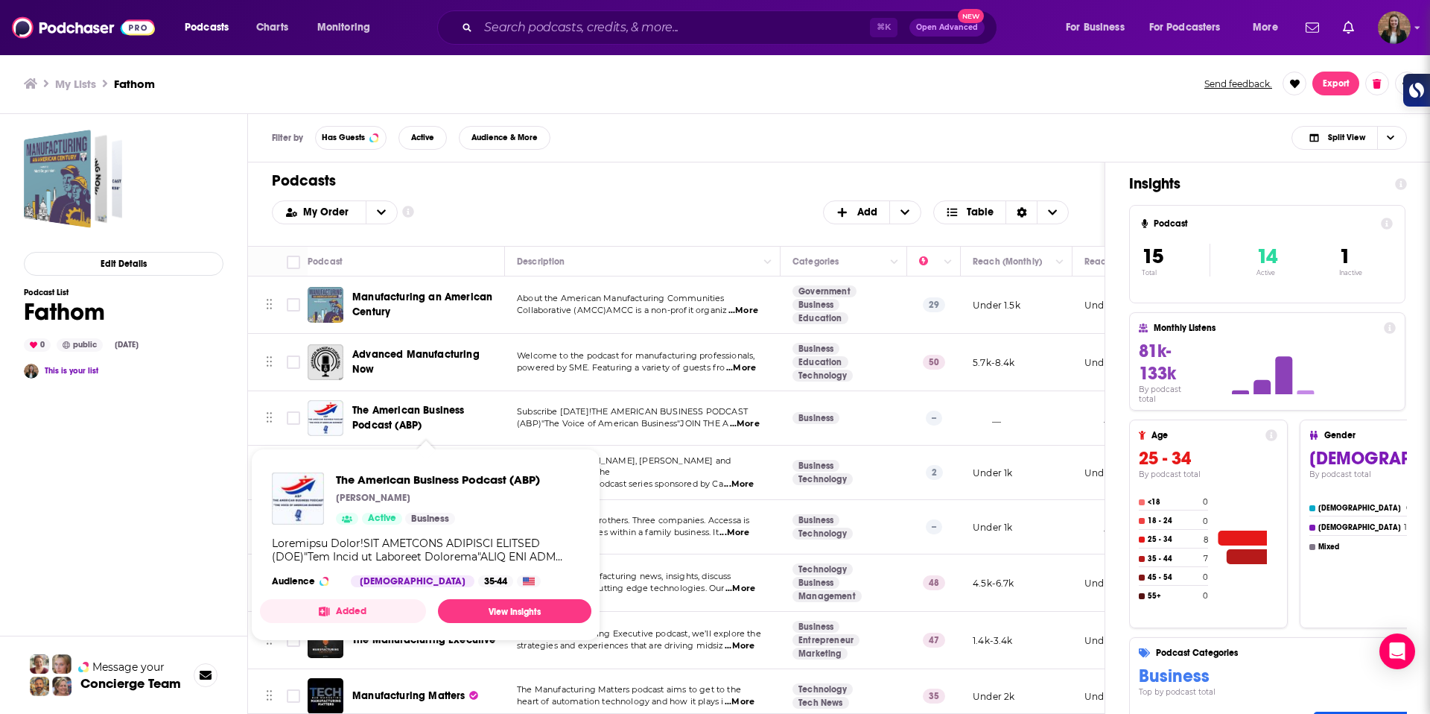
scroll to position [47, 0]
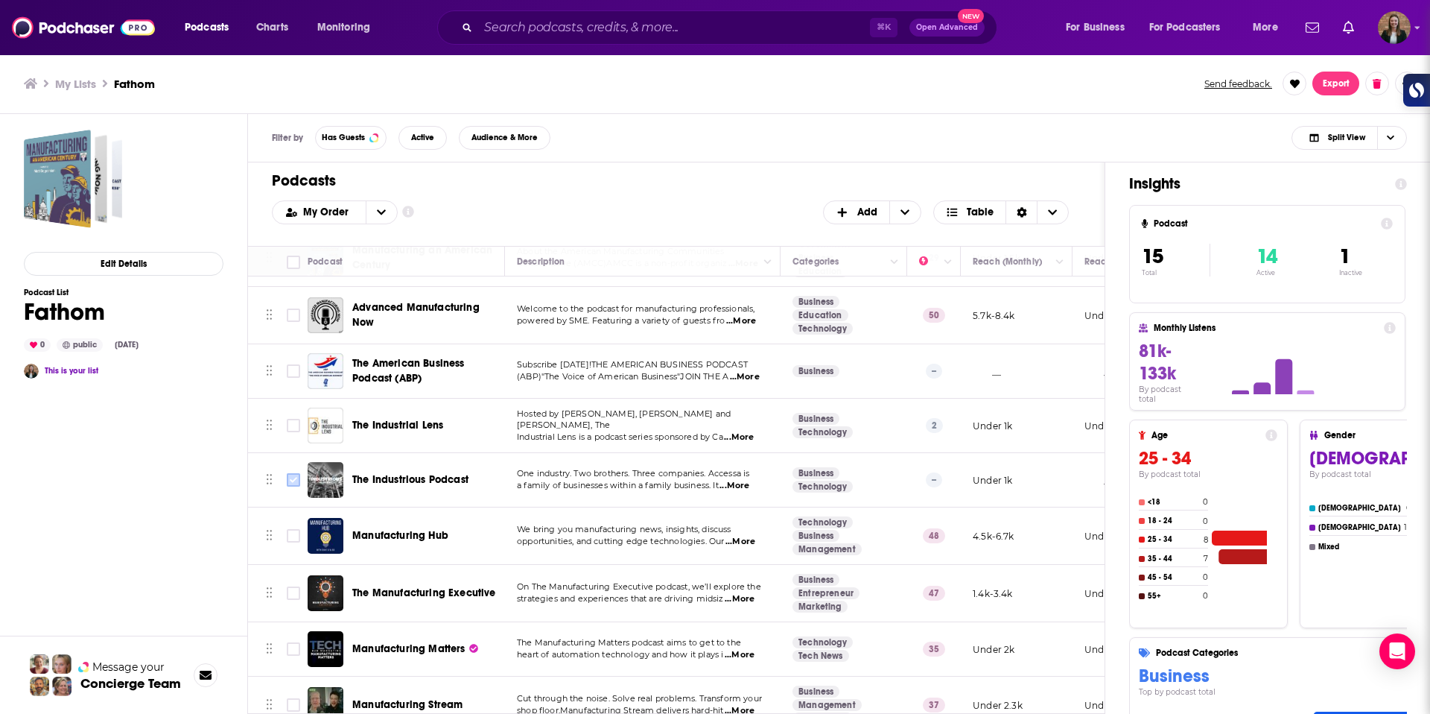
click at [291, 481] on input "Toggle select row" at bounding box center [293, 479] width 13 height 13
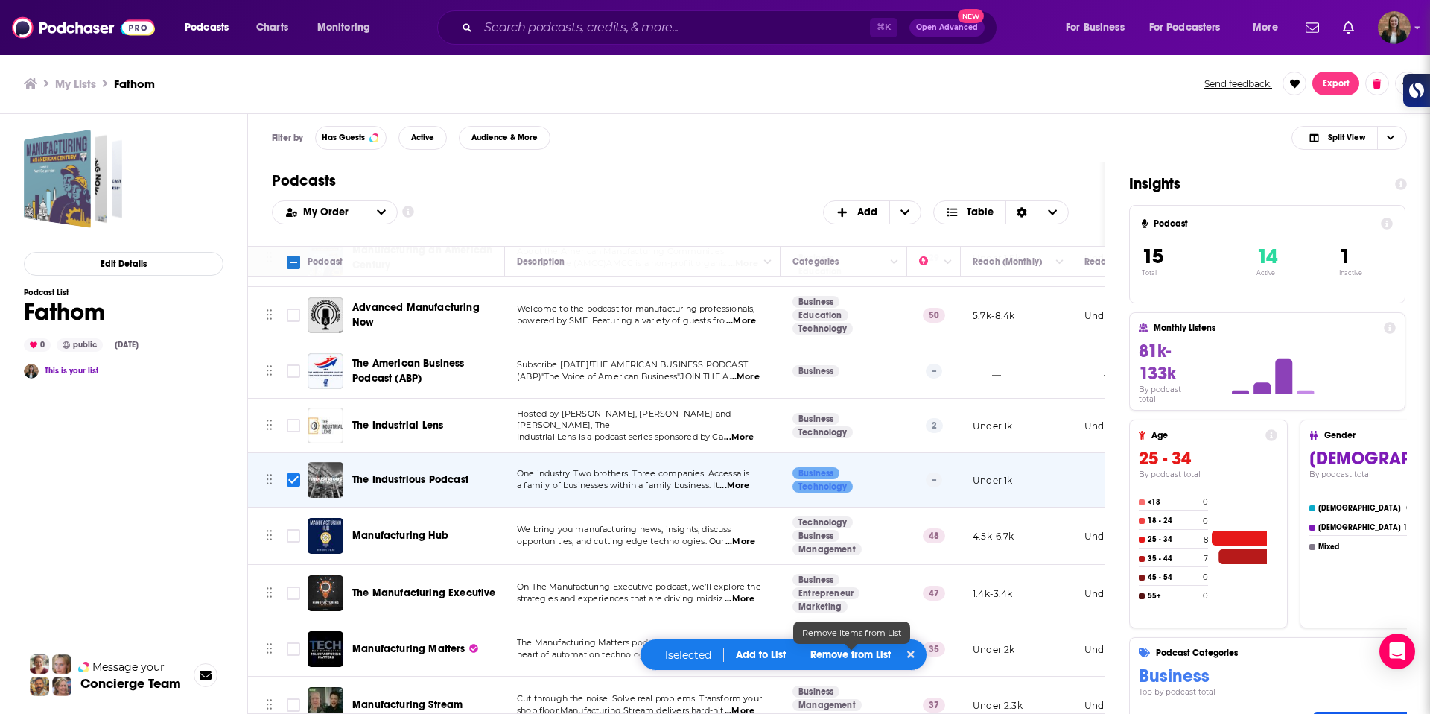
click at [831, 660] on p "Remove from List" at bounding box center [851, 654] width 80 height 13
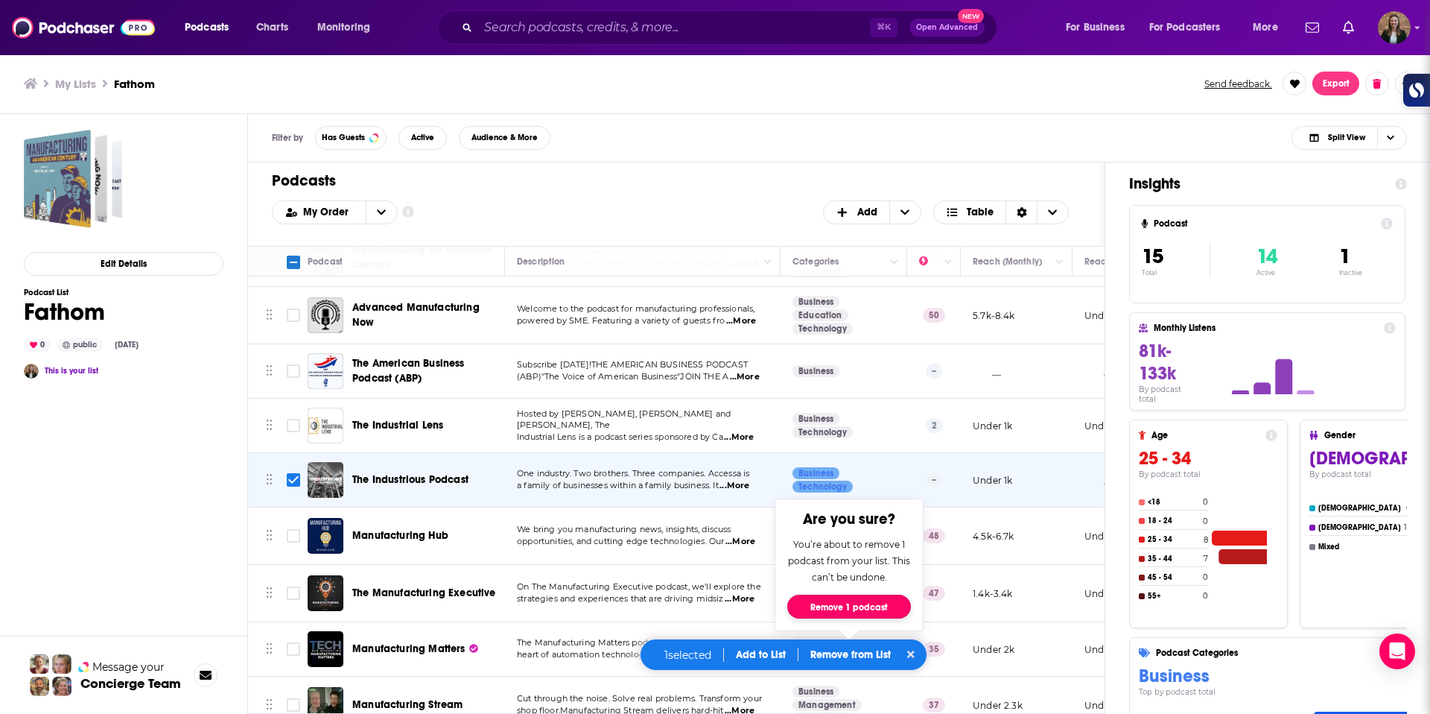
click at [839, 610] on button "Remove 1 podcast" at bounding box center [849, 606] width 124 height 24
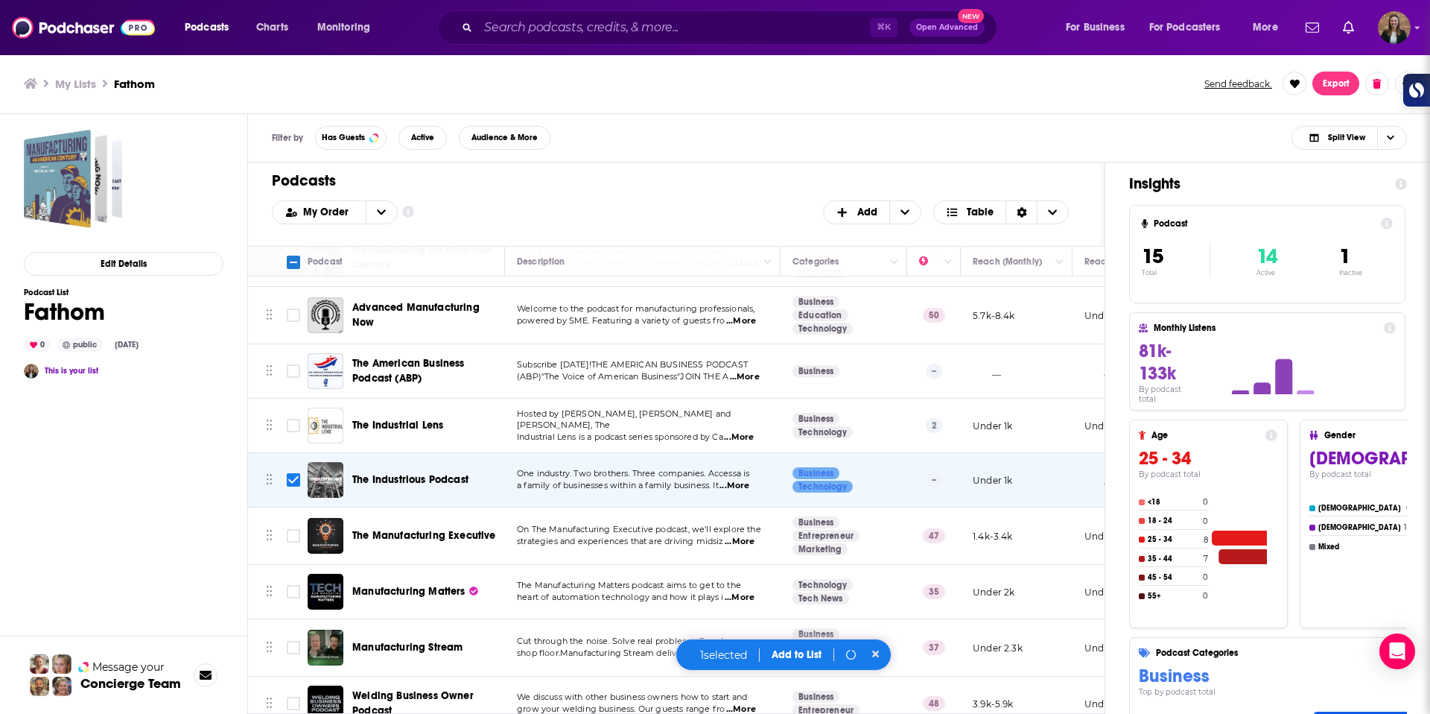
checkbox input "false"
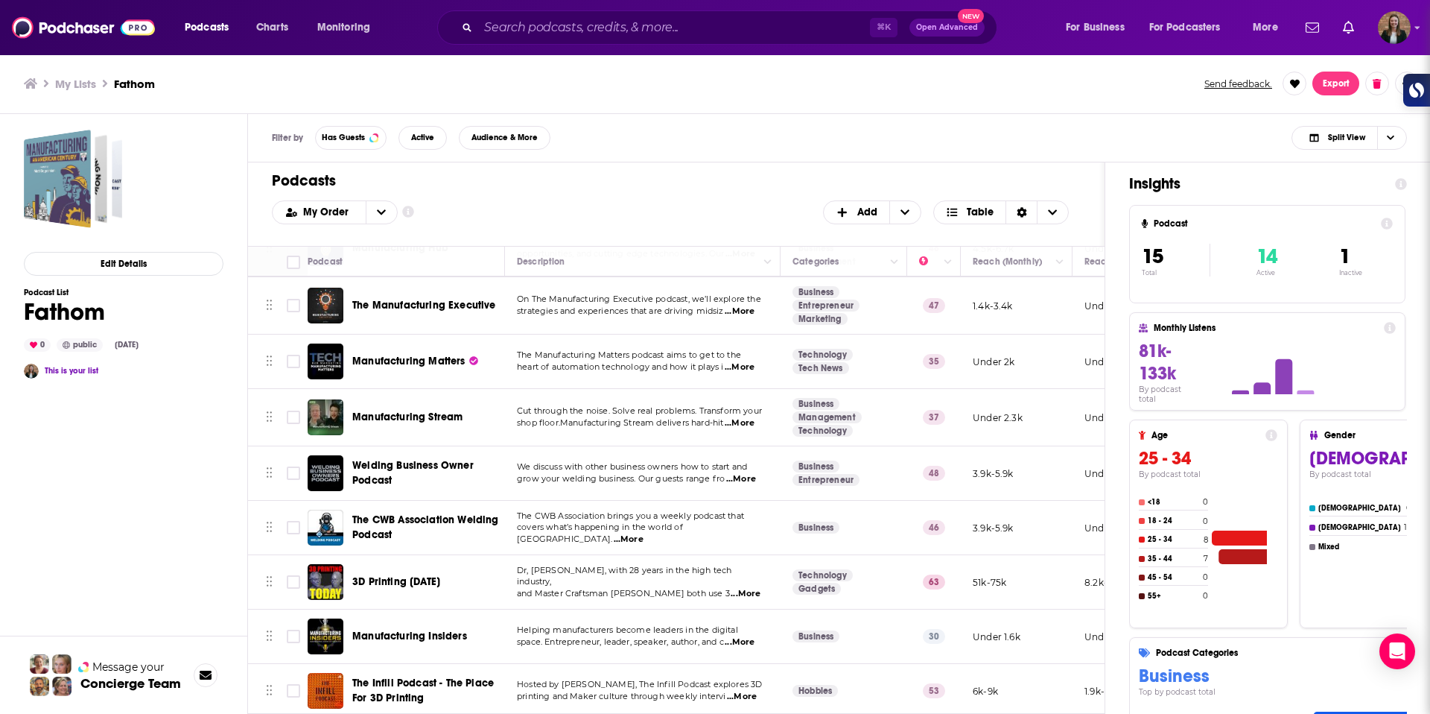
scroll to position [247, 0]
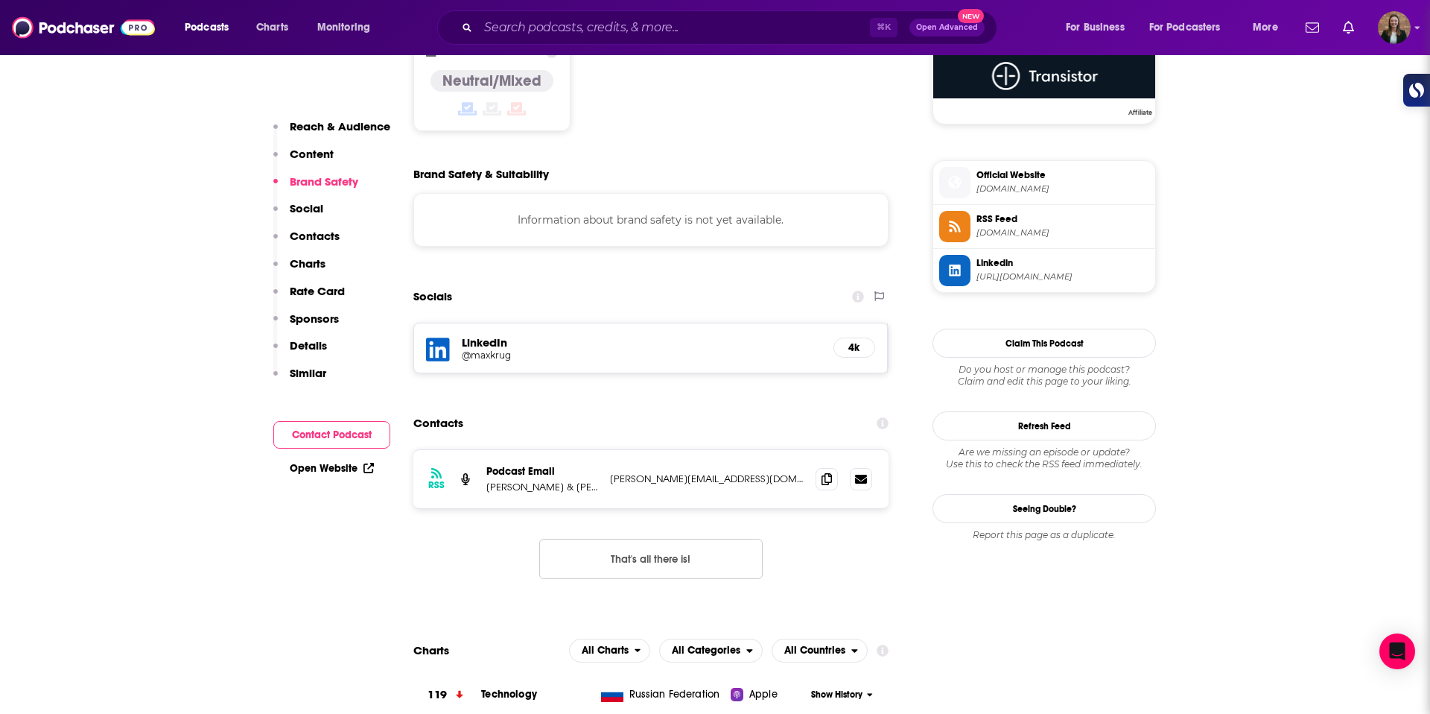
scroll to position [1260, 0]
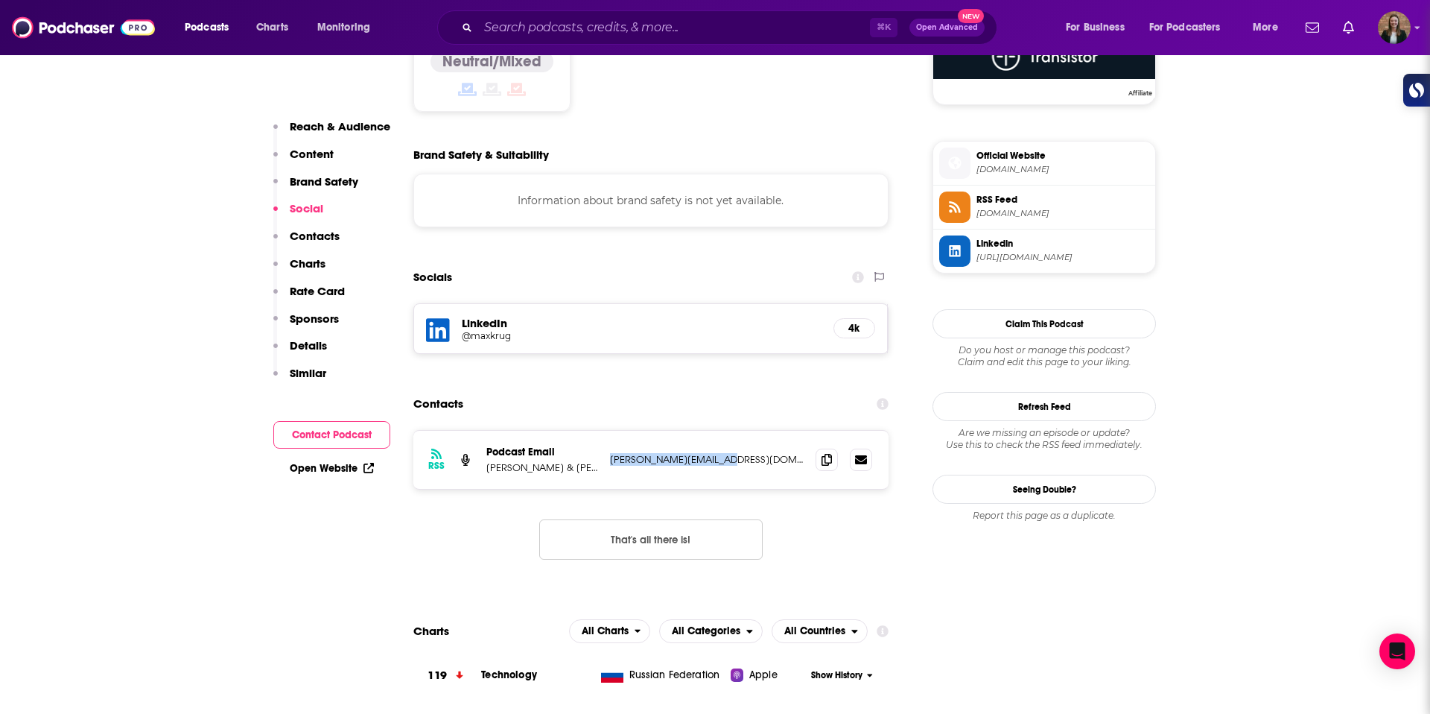
drag, startPoint x: 611, startPoint y: 400, endPoint x: 723, endPoint y: 400, distance: 111.7
click at [723, 453] on p "v.romanov@solisplc.com" at bounding box center [707, 459] width 194 height 13
copy p "v.romanov@solisplc.com"
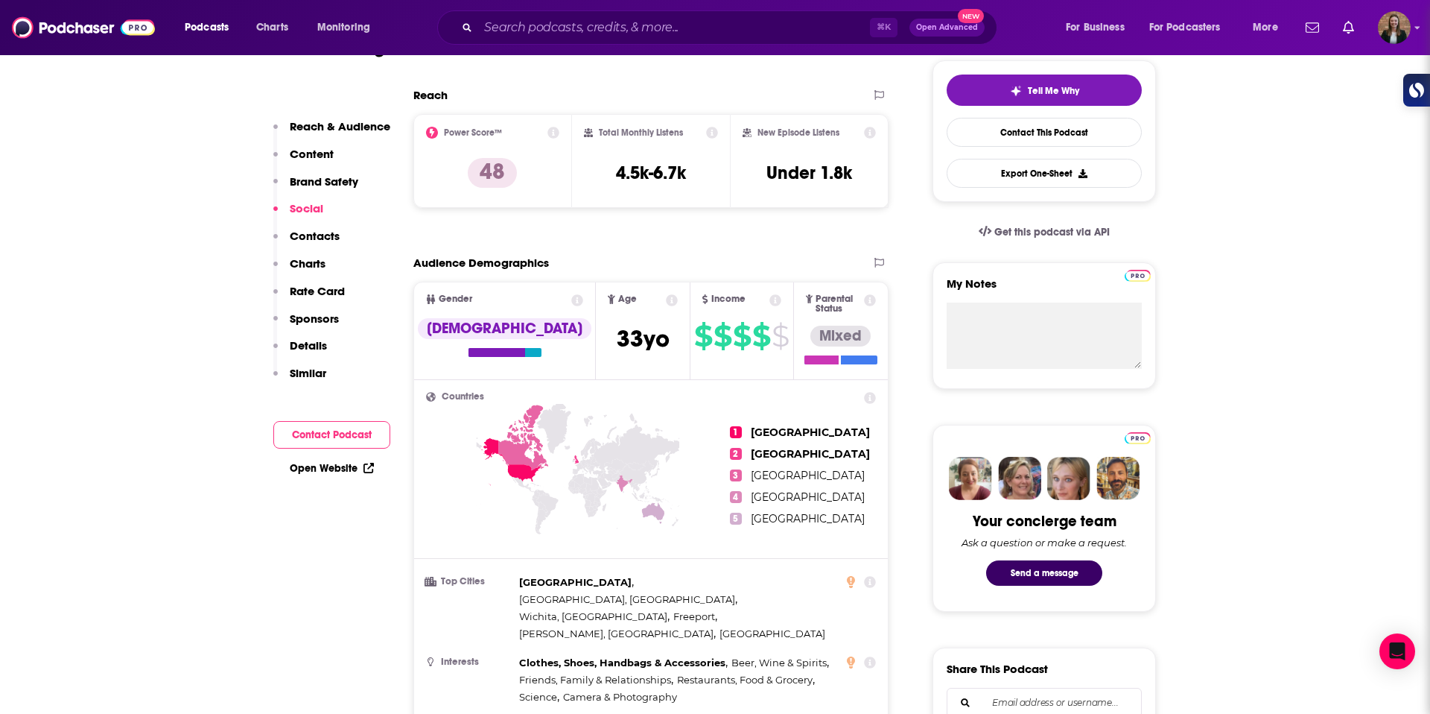
scroll to position [0, 0]
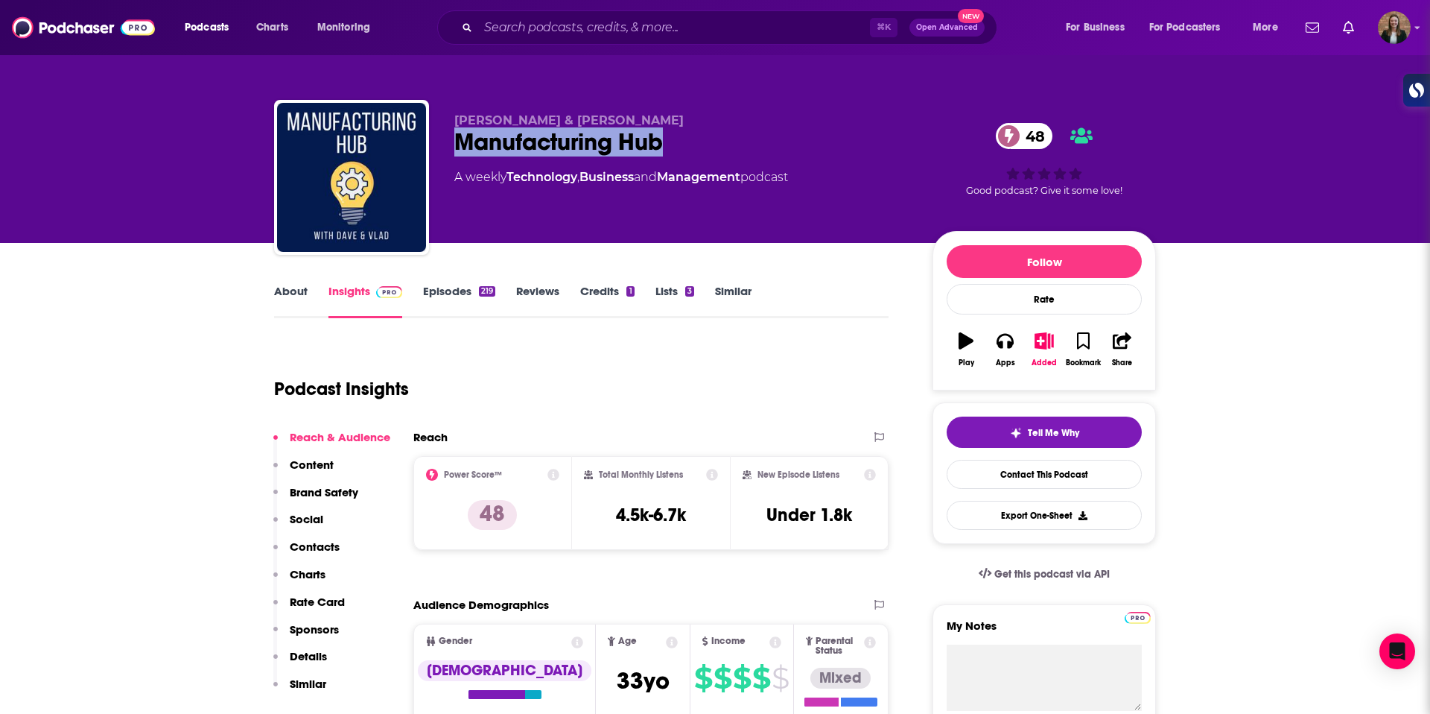
drag, startPoint x: 452, startPoint y: 139, endPoint x: 720, endPoint y: 139, distance: 267.4
click at [720, 139] on div "Vlad Romanov & Dave Griffith Manufacturing Hub 48 A weekly Technology , Busines…" at bounding box center [715, 180] width 882 height 161
copy h2 "Manufacturing Hub"
click at [294, 301] on link "About" at bounding box center [291, 301] width 34 height 34
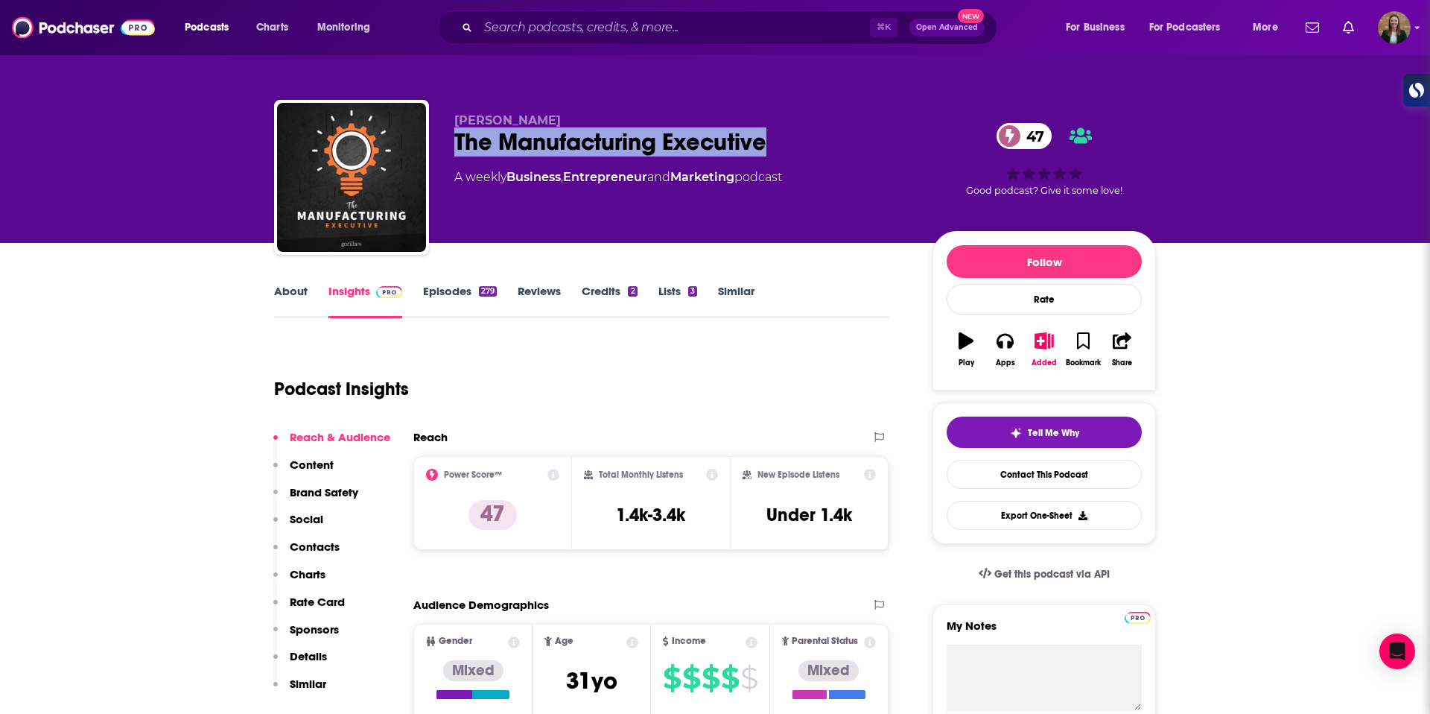
drag, startPoint x: 440, startPoint y: 136, endPoint x: 795, endPoint y: 153, distance: 355.8
click at [797, 146] on div "Joe Sullivan The Manufacturing Executive 47 A weekly Business , Entrepreneur an…" at bounding box center [715, 180] width 882 height 161
copy h2 "The Manufacturing Executive"
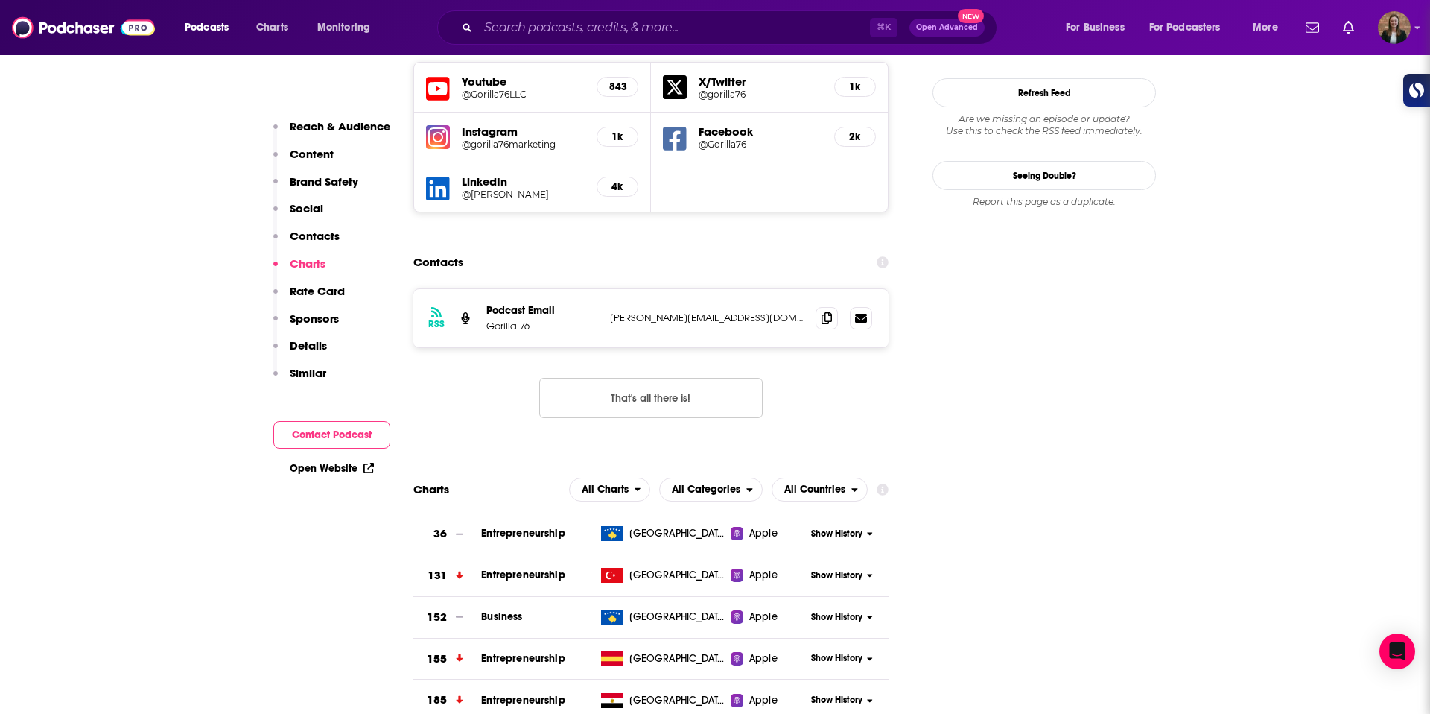
scroll to position [1296, 0]
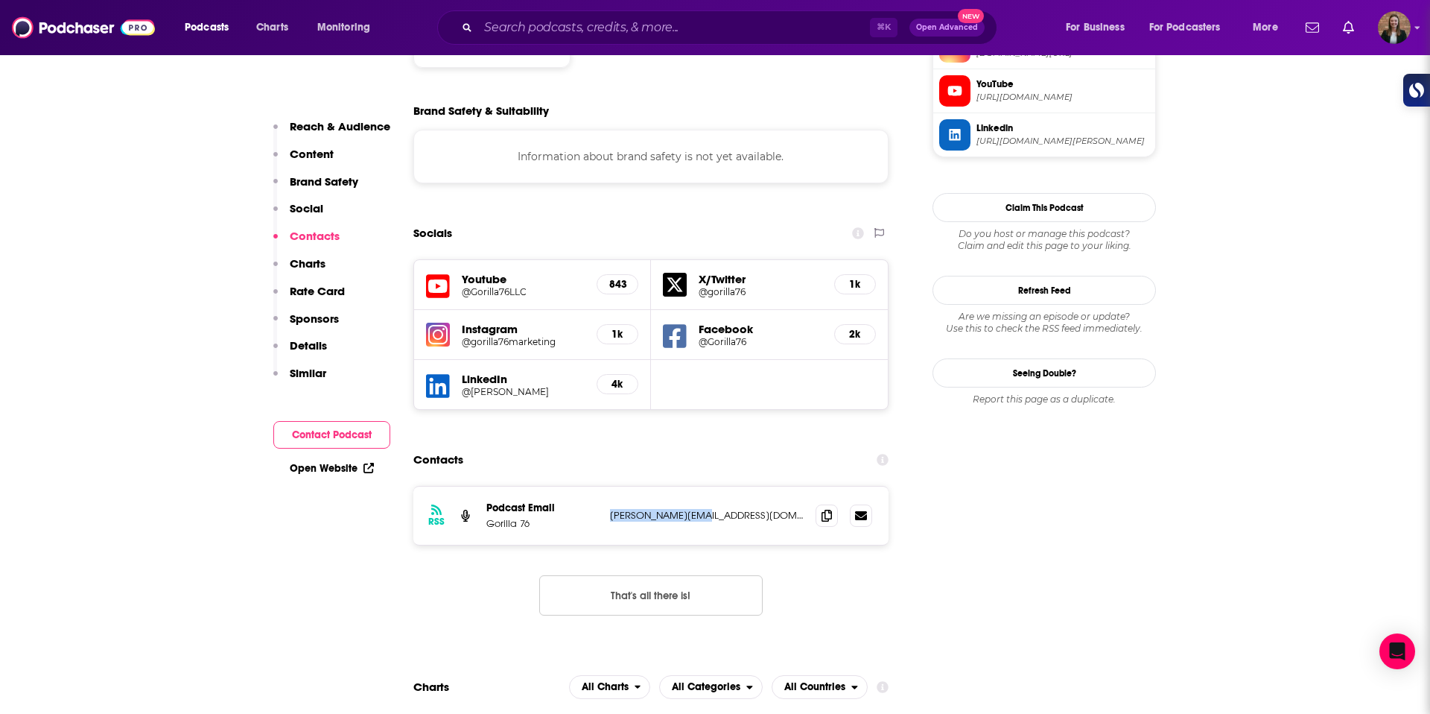
drag, startPoint x: 700, startPoint y: 449, endPoint x: 605, endPoint y: 450, distance: 94.6
click at [605, 486] on div "RSS Podcast Email Gorilla 76 joe@gorilla76.com joe@gorilla76.com" at bounding box center [650, 515] width 475 height 58
copy p "joe@gorilla76.com"
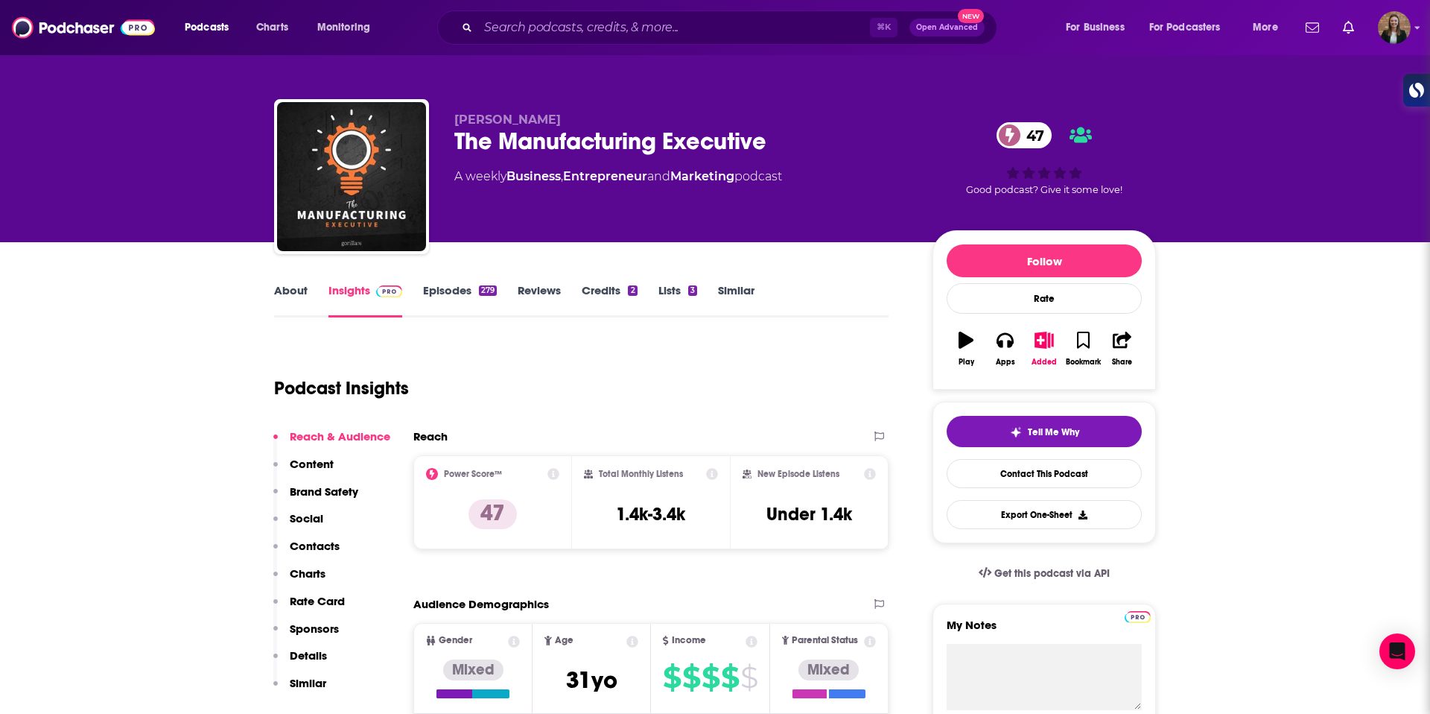
scroll to position [0, 0]
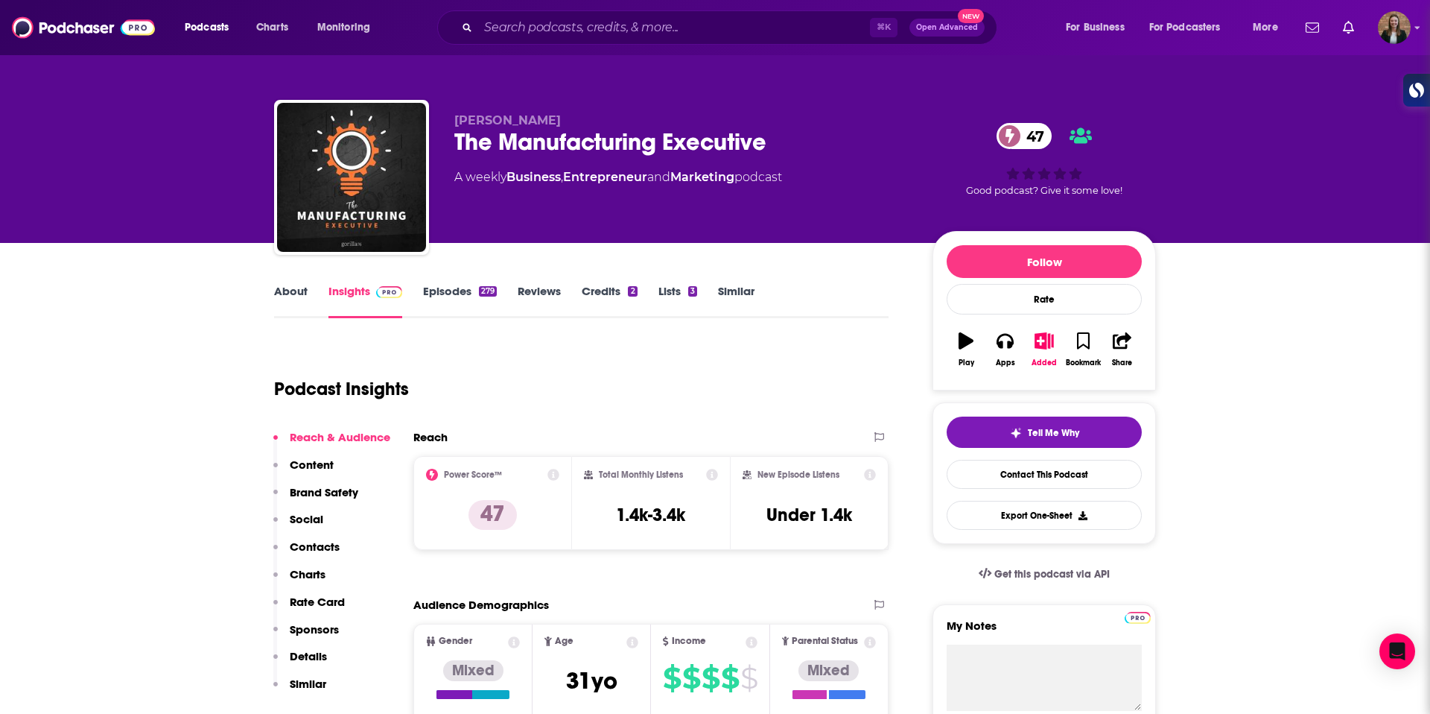
click at [294, 291] on link "About" at bounding box center [291, 301] width 34 height 34
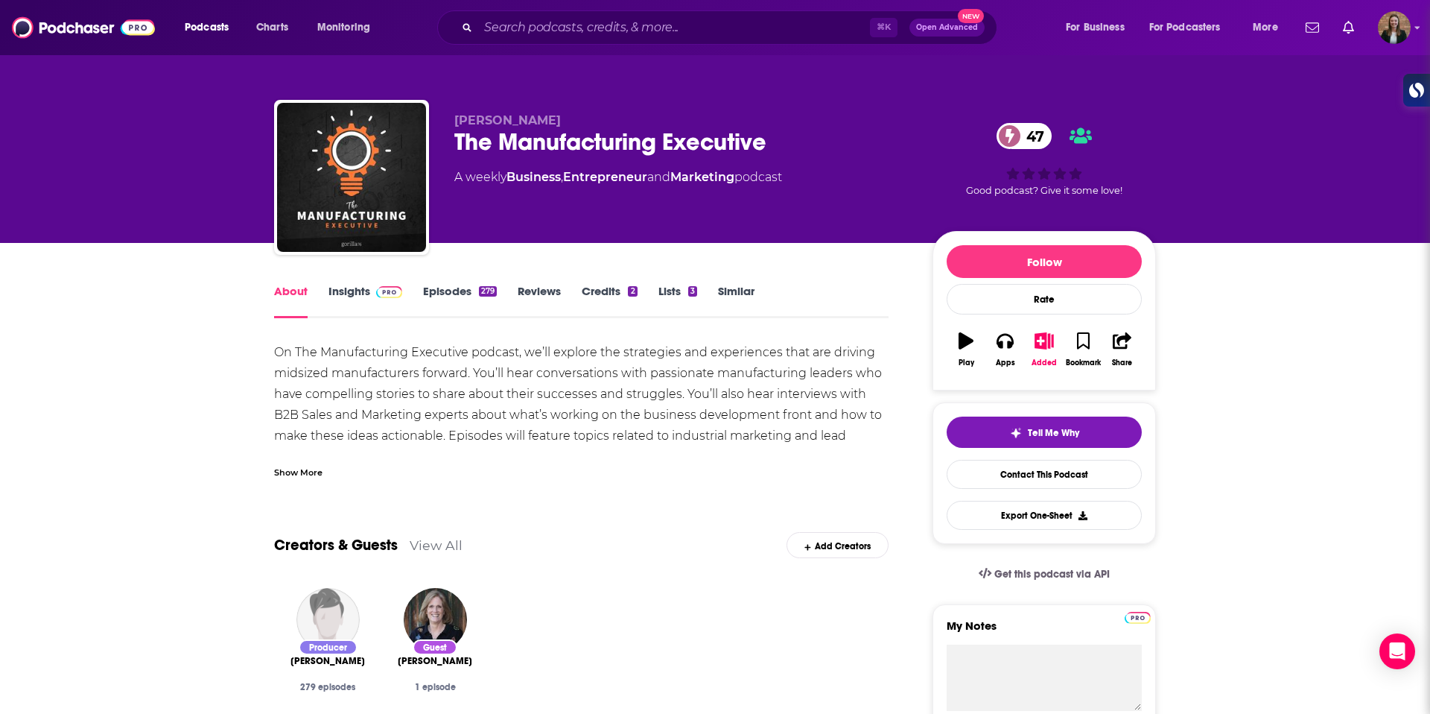
click at [305, 471] on div "Show More" at bounding box center [298, 471] width 48 height 14
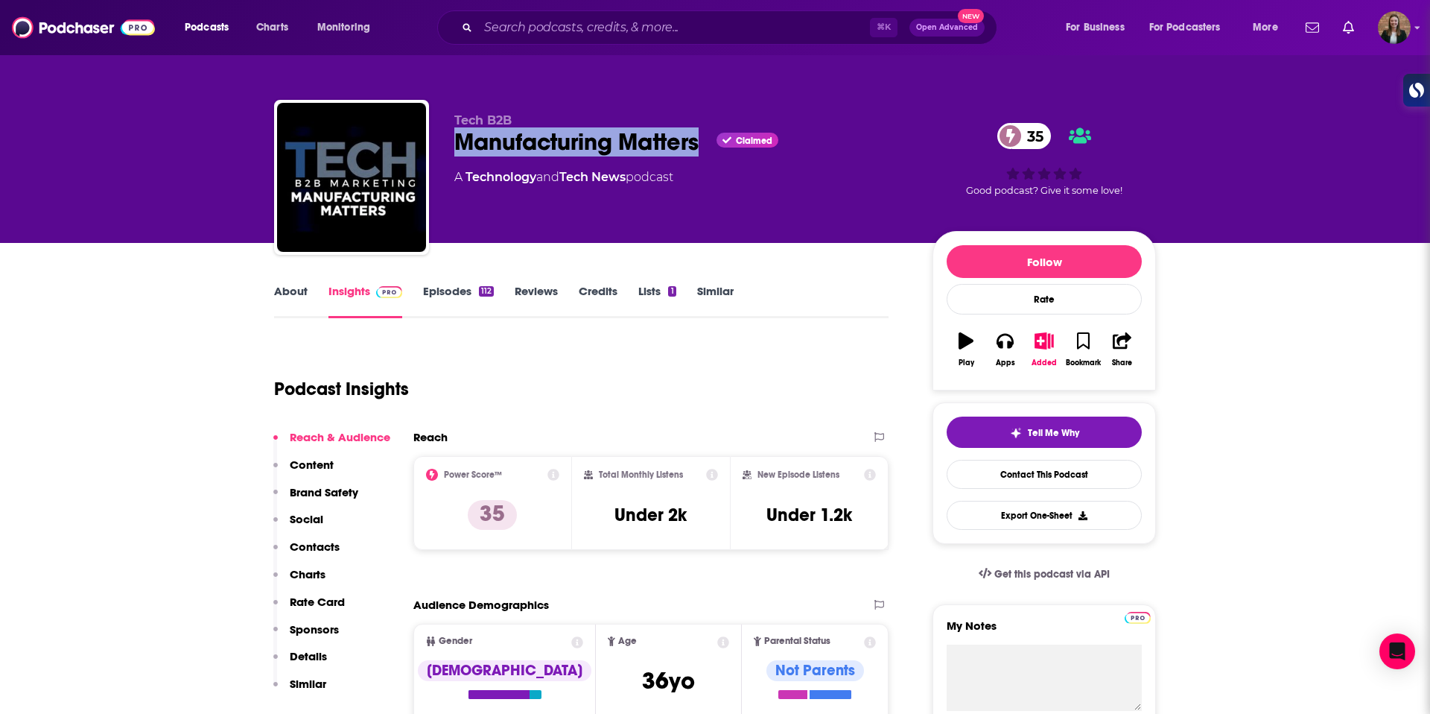
drag, startPoint x: 461, startPoint y: 136, endPoint x: 699, endPoint y: 146, distance: 237.9
click at [699, 146] on div "Manufacturing Matters Claimed 35" at bounding box center [681, 141] width 454 height 29
copy h2 "Manufacturing Matters"
click at [290, 282] on div "About Insights Episodes 112 Reviews Credits Lists 1 Similar" at bounding box center [581, 300] width 615 height 37
click at [293, 302] on link "About" at bounding box center [291, 301] width 34 height 34
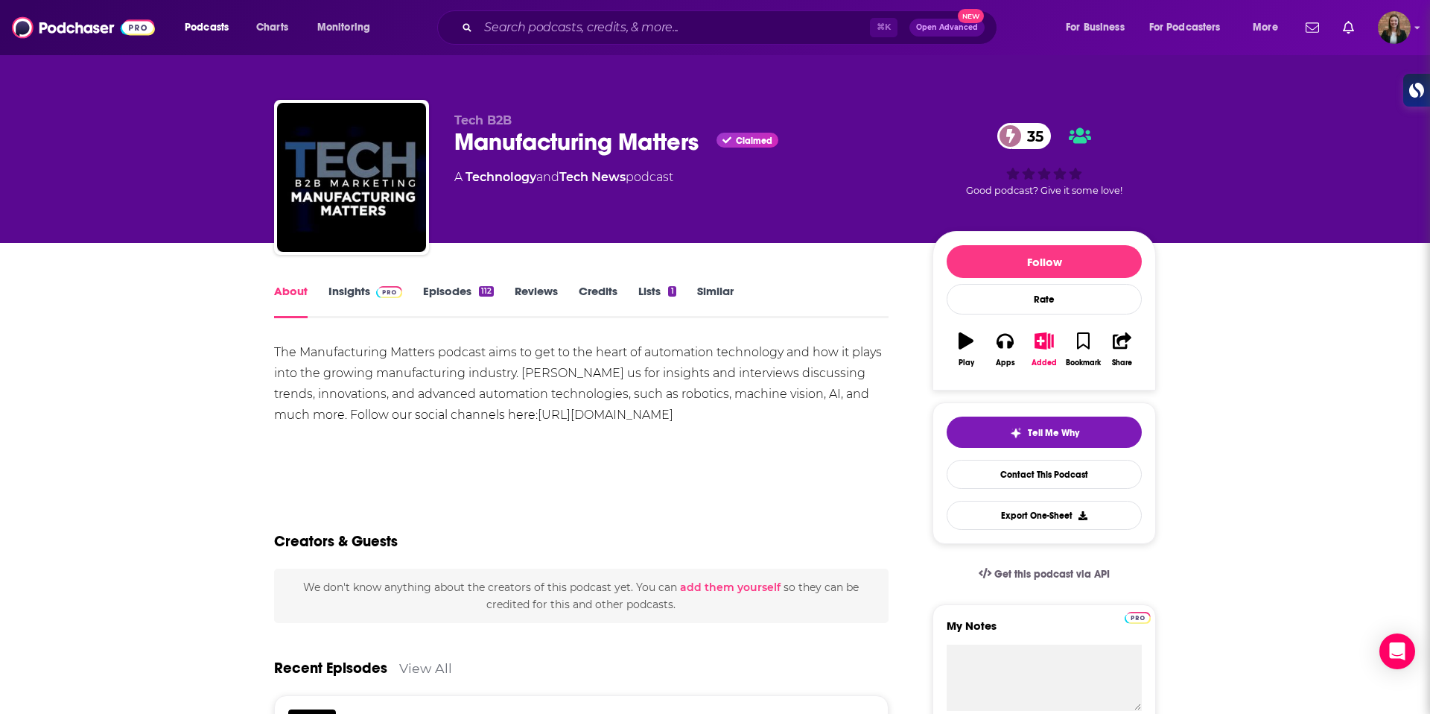
click at [354, 296] on link "Insights" at bounding box center [366, 301] width 74 height 34
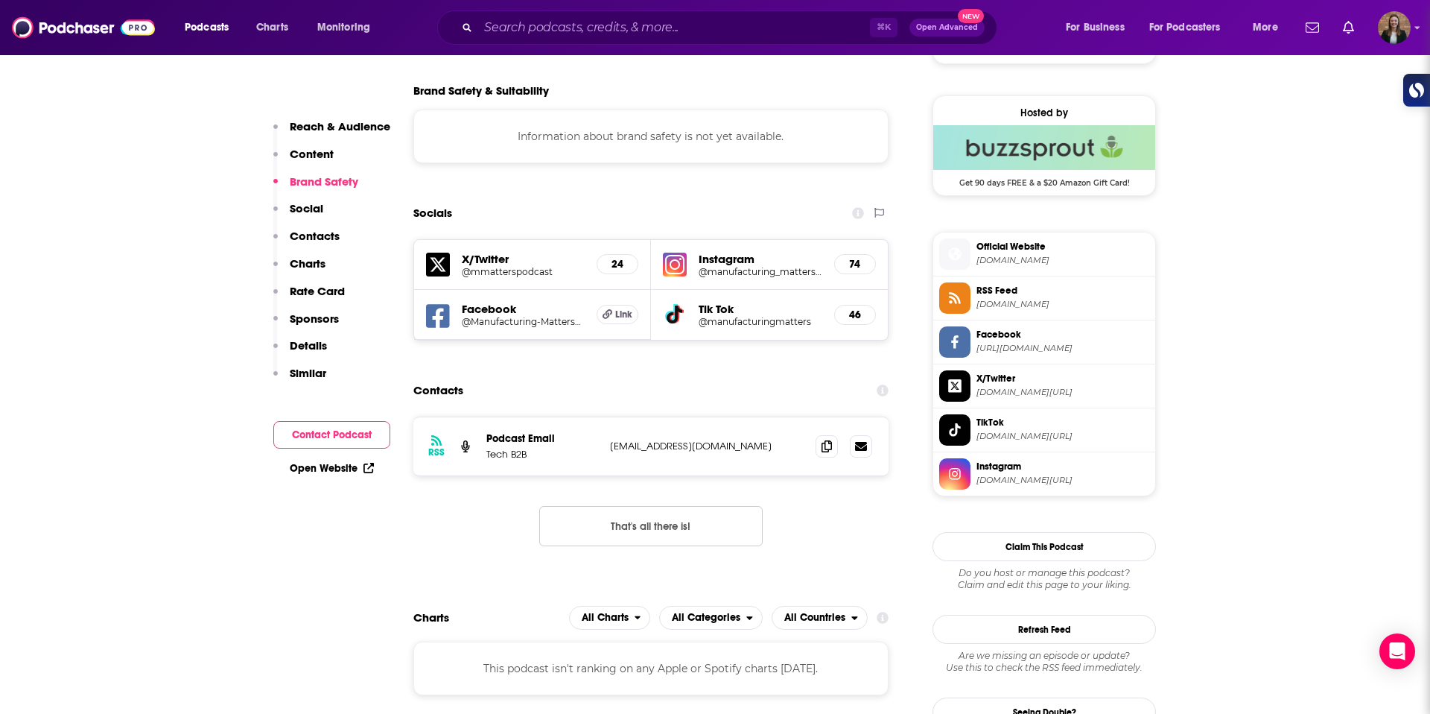
scroll to position [1149, 0]
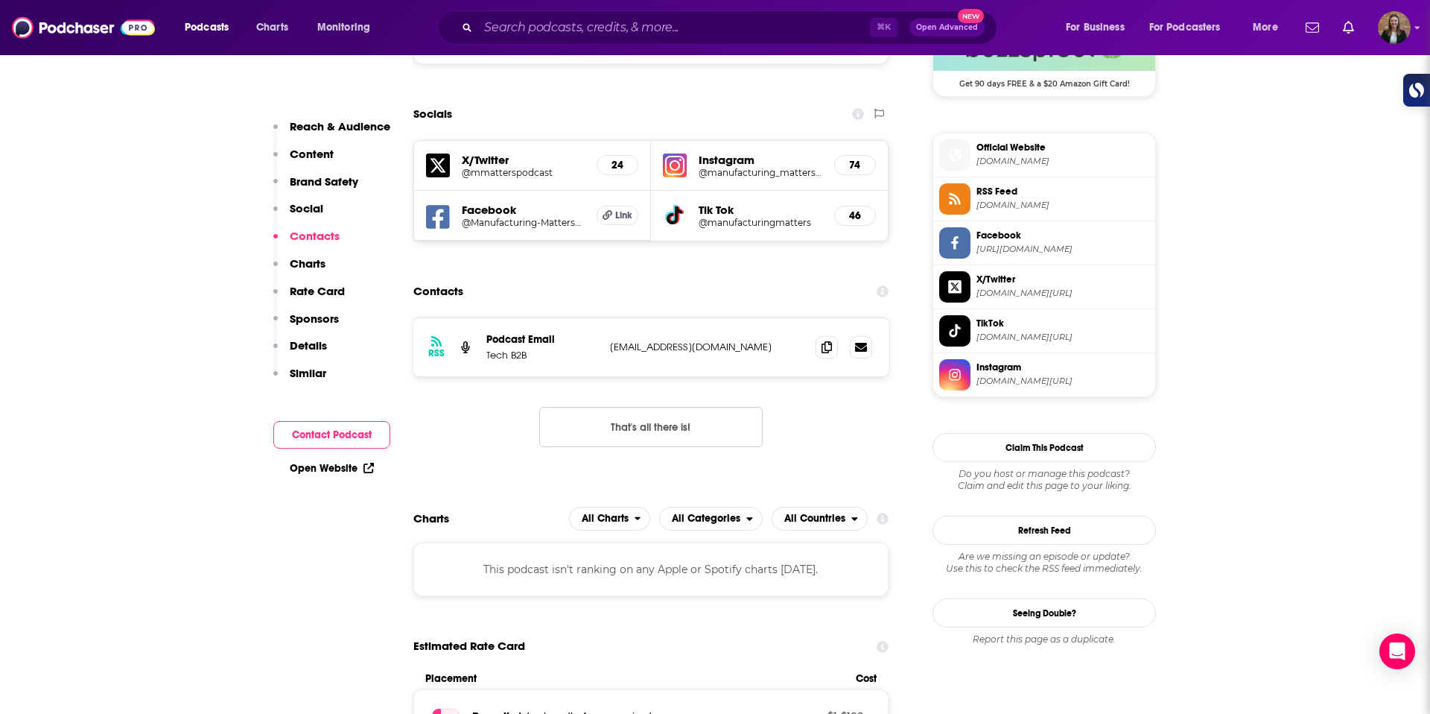
drag, startPoint x: 608, startPoint y: 345, endPoint x: 805, endPoint y: 366, distance: 197.8
click at [805, 366] on div "RSS Podcast Email Tech B2B manufacturingmatters@techb2b.com manufacturingmatter…" at bounding box center [650, 347] width 475 height 58
copy p "manufacturingmatters@techb2b.com"
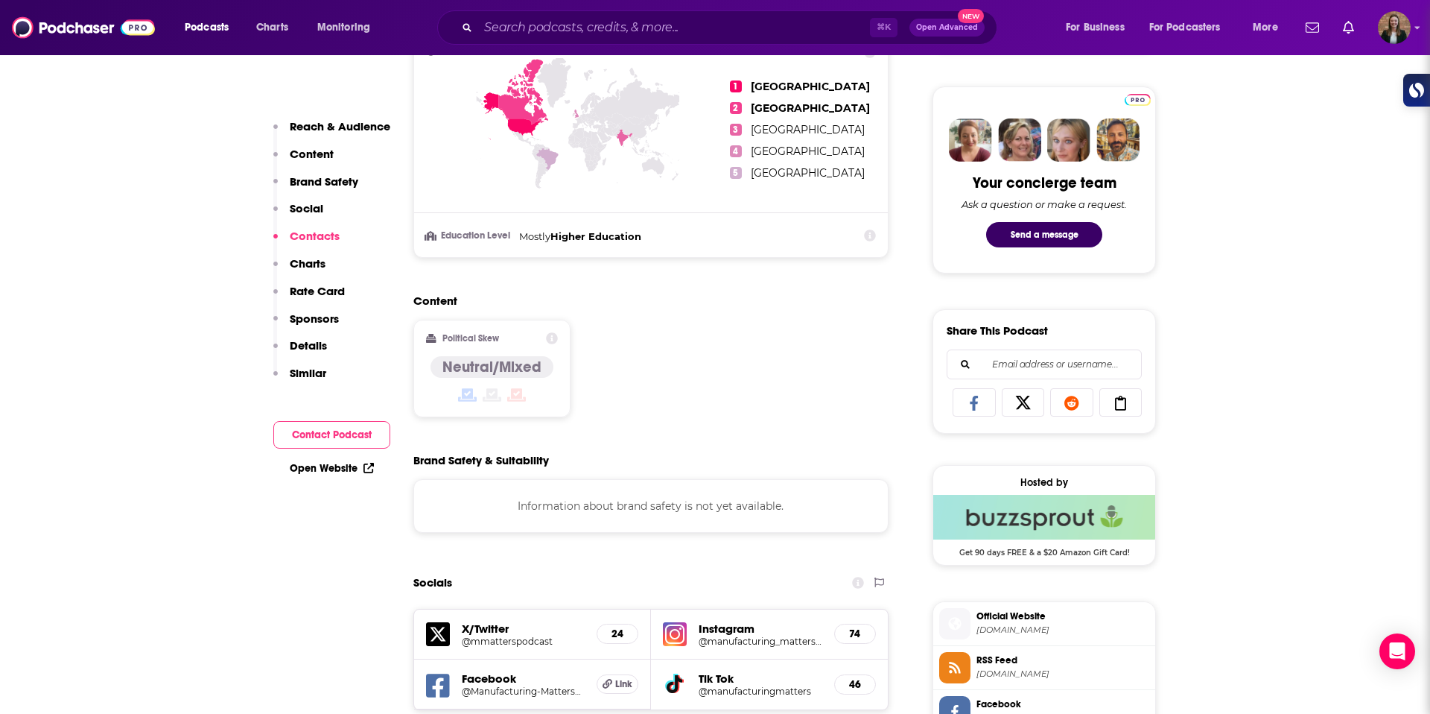
scroll to position [0, 0]
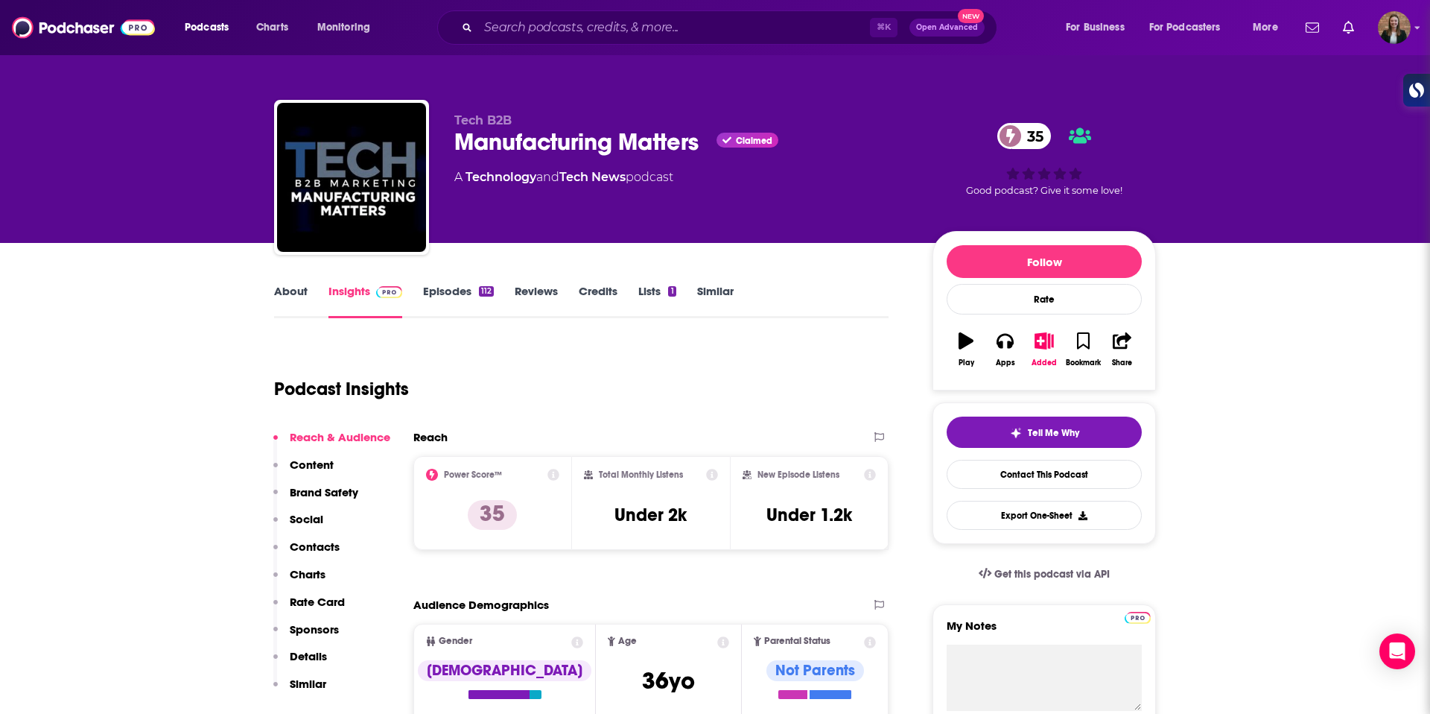
click at [291, 297] on link "About" at bounding box center [291, 301] width 34 height 34
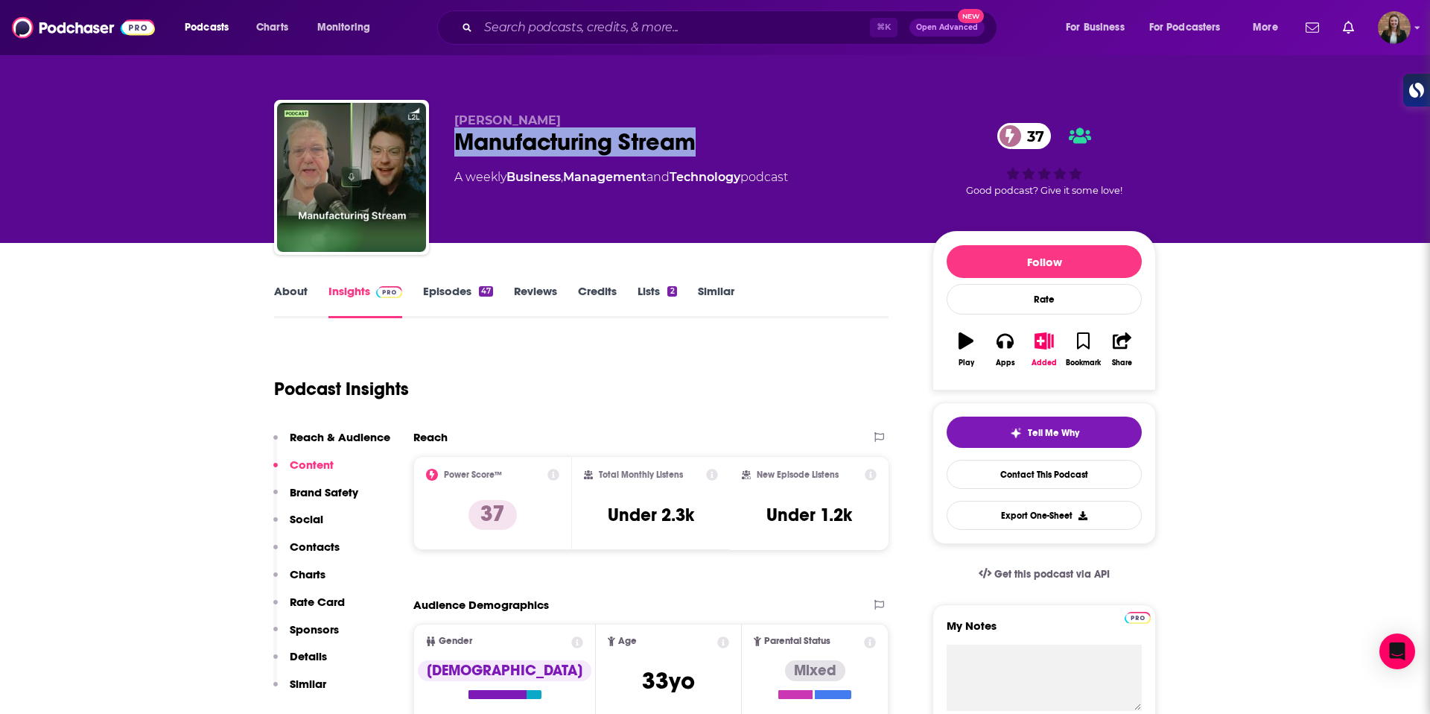
drag, startPoint x: 463, startPoint y: 139, endPoint x: 728, endPoint y: 146, distance: 265.3
click at [728, 146] on div "Manufacturing Stream 37" at bounding box center [681, 141] width 454 height 29
copy h2 "Manufacturing Stream"
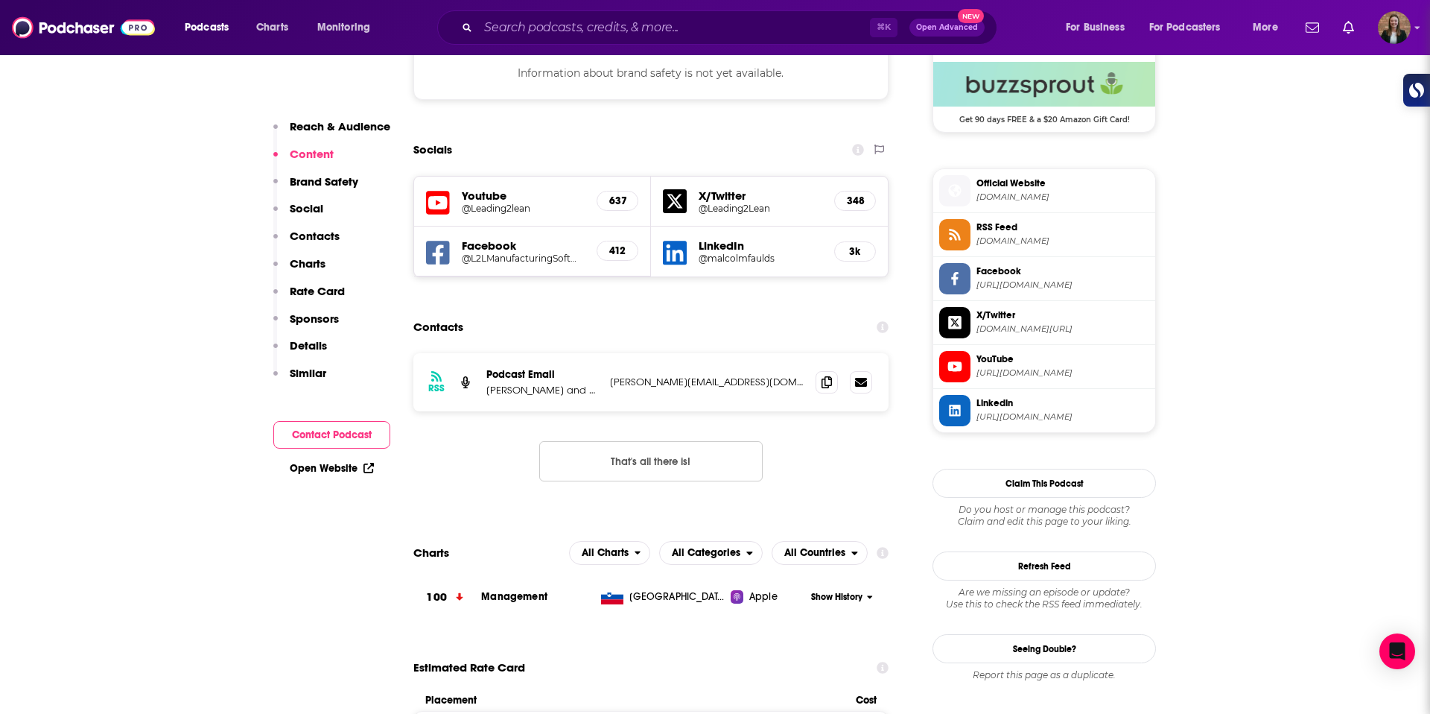
scroll to position [1244, 0]
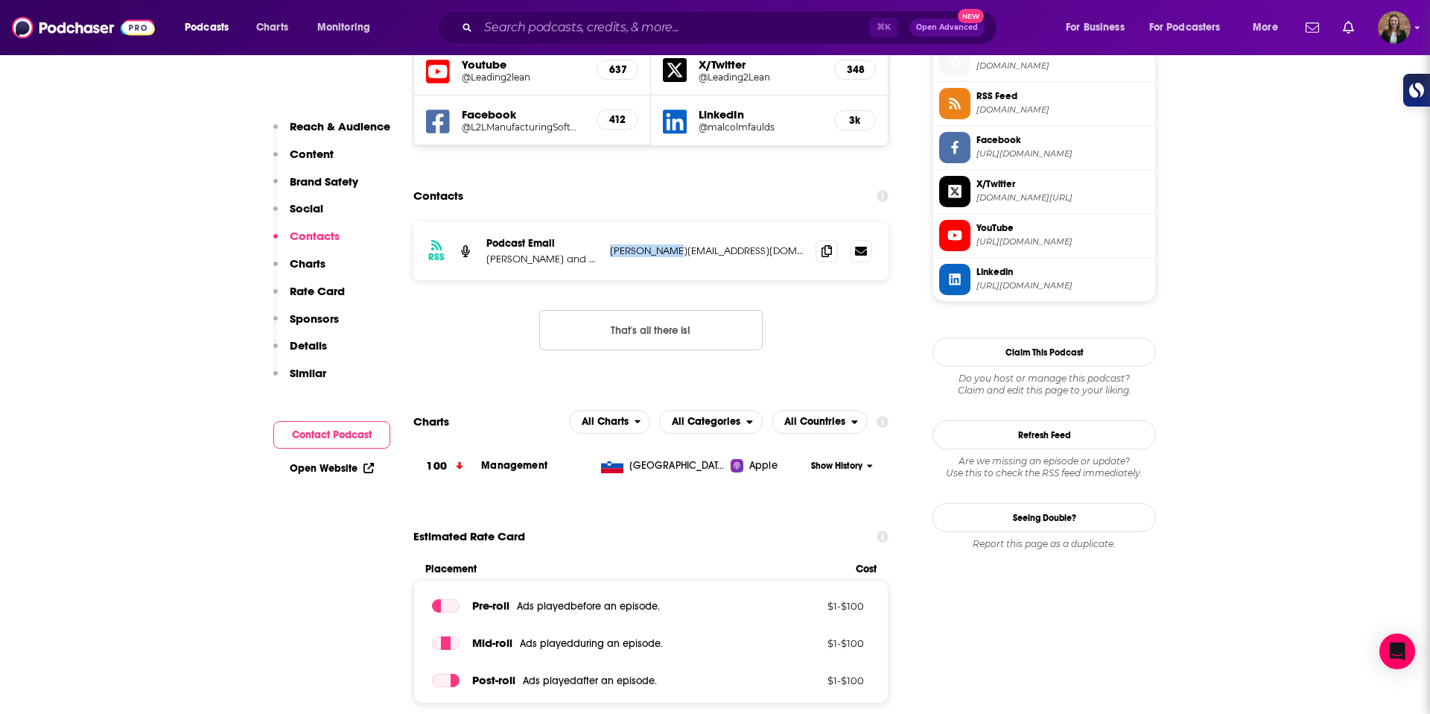
drag, startPoint x: 605, startPoint y: 249, endPoint x: 691, endPoint y: 250, distance: 85.7
click at [690, 250] on div "RSS Podcast Email Eric Whitley and Phil Anderson eric@l2l.com eric@l2l.com" at bounding box center [650, 251] width 475 height 58
copy p "eric@l2l.com"
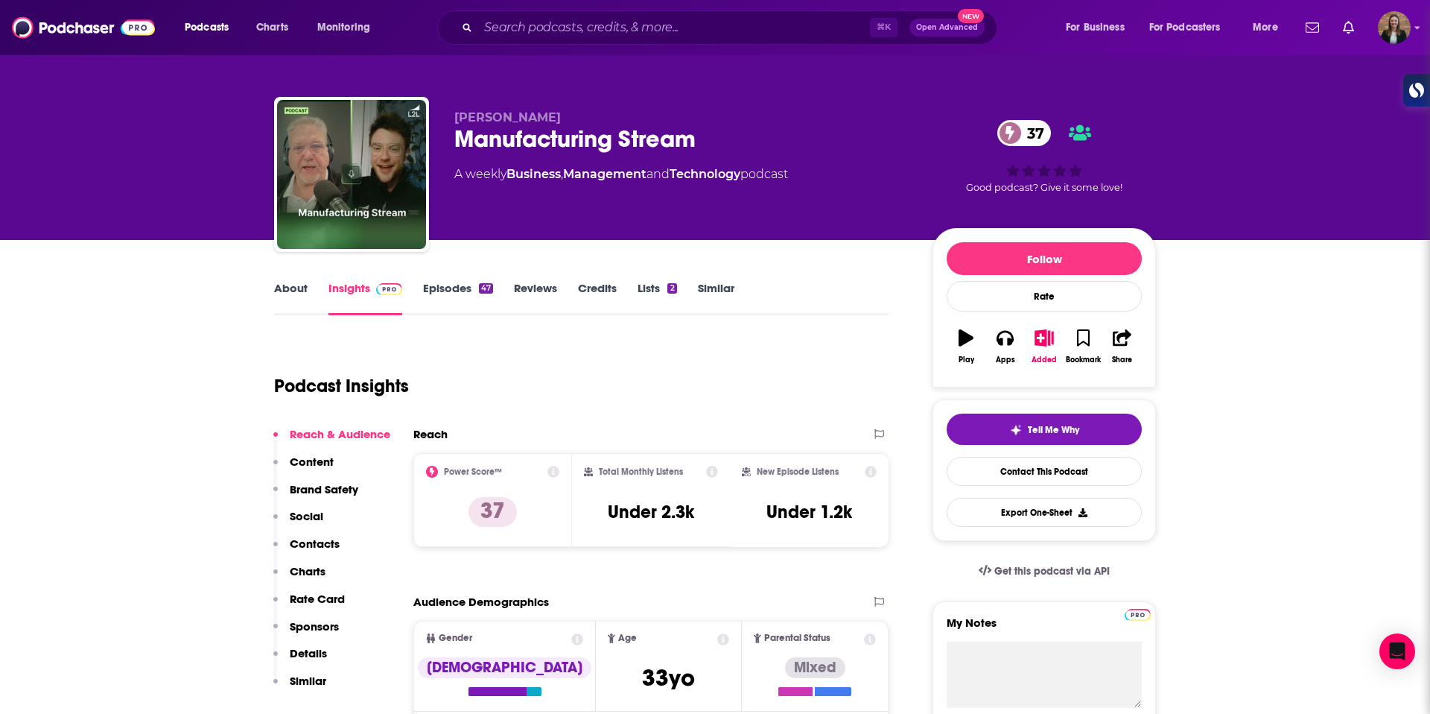
scroll to position [0, 0]
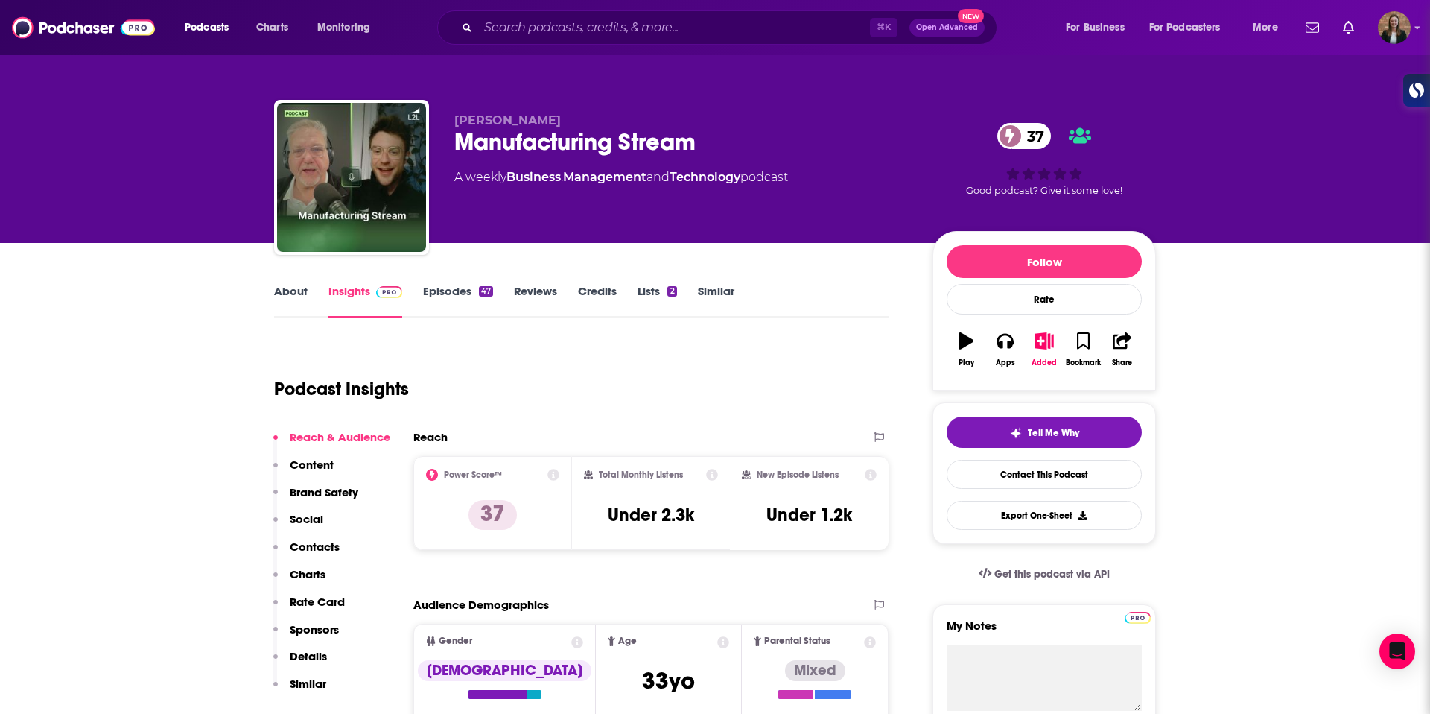
click at [294, 285] on link "About" at bounding box center [291, 301] width 34 height 34
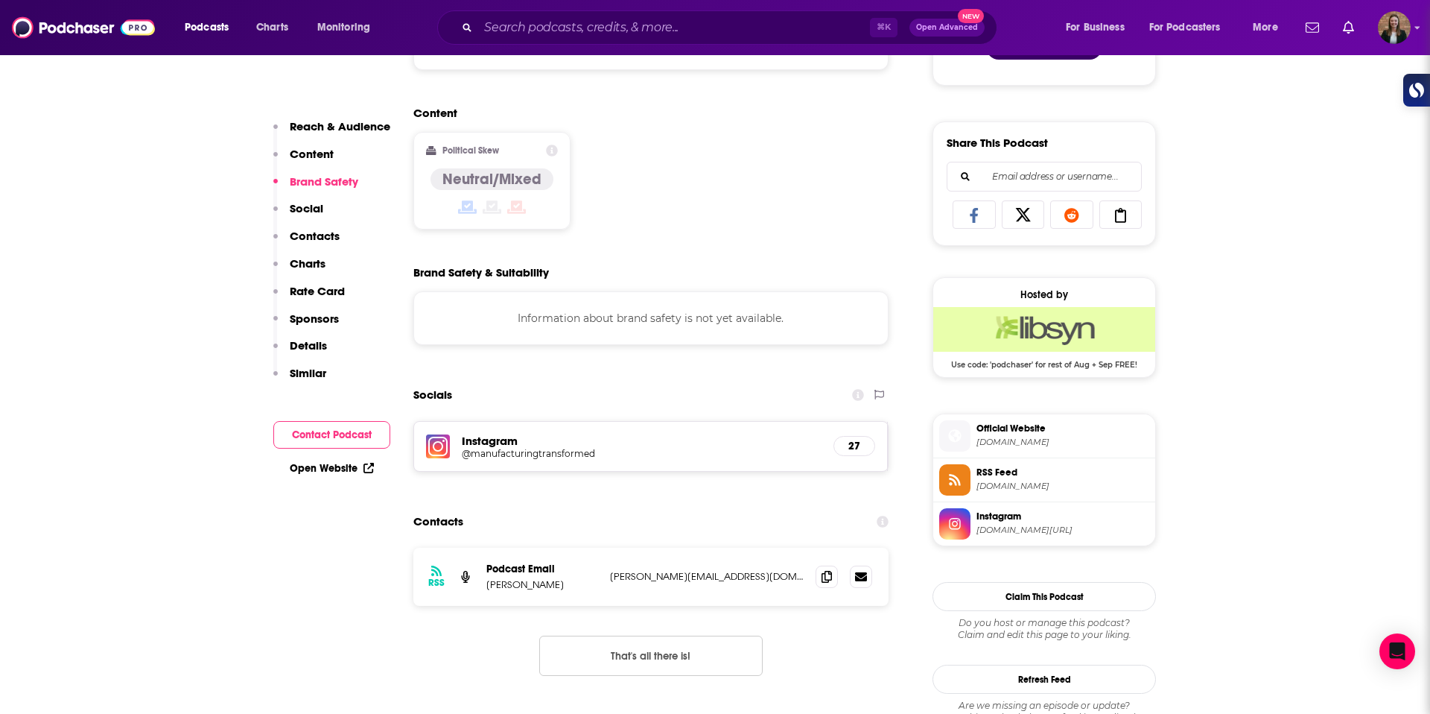
scroll to position [966, 0]
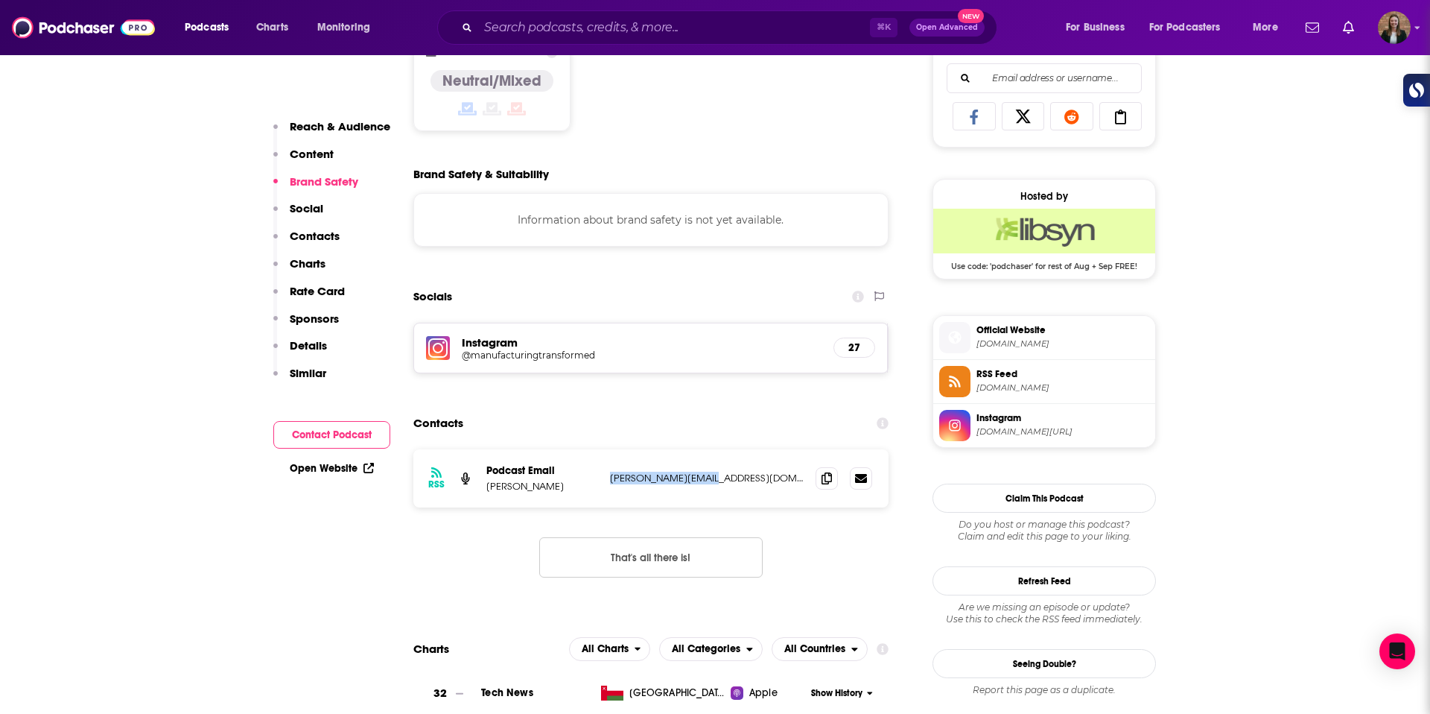
drag, startPoint x: 612, startPoint y: 476, endPoint x: 706, endPoint y: 485, distance: 95.0
click at [716, 486] on div "RSS Podcast Email [PERSON_NAME] [PERSON_NAME][EMAIL_ADDRESS][DOMAIN_NAME] [PERS…" at bounding box center [650, 478] width 475 height 58
copy p "[PERSON_NAME][EMAIL_ADDRESS][DOMAIN_NAME]"
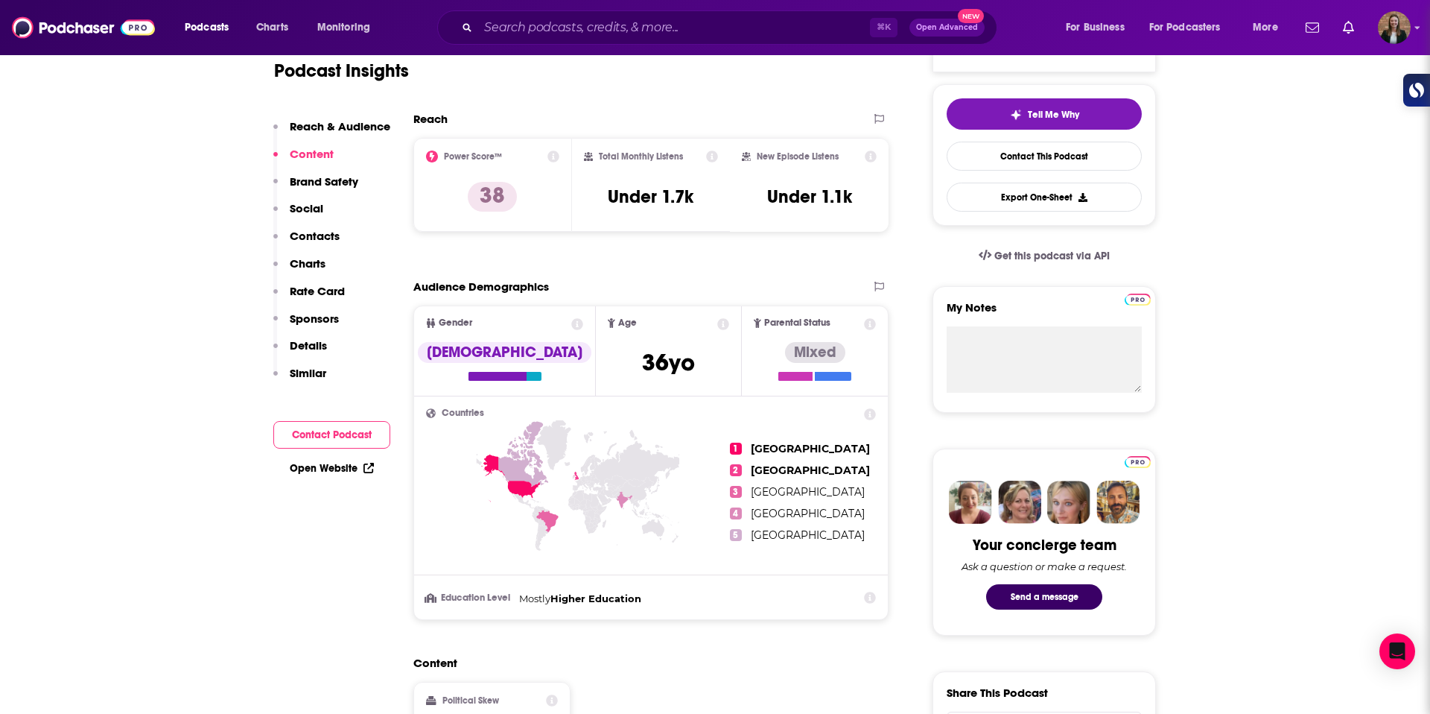
scroll to position [0, 0]
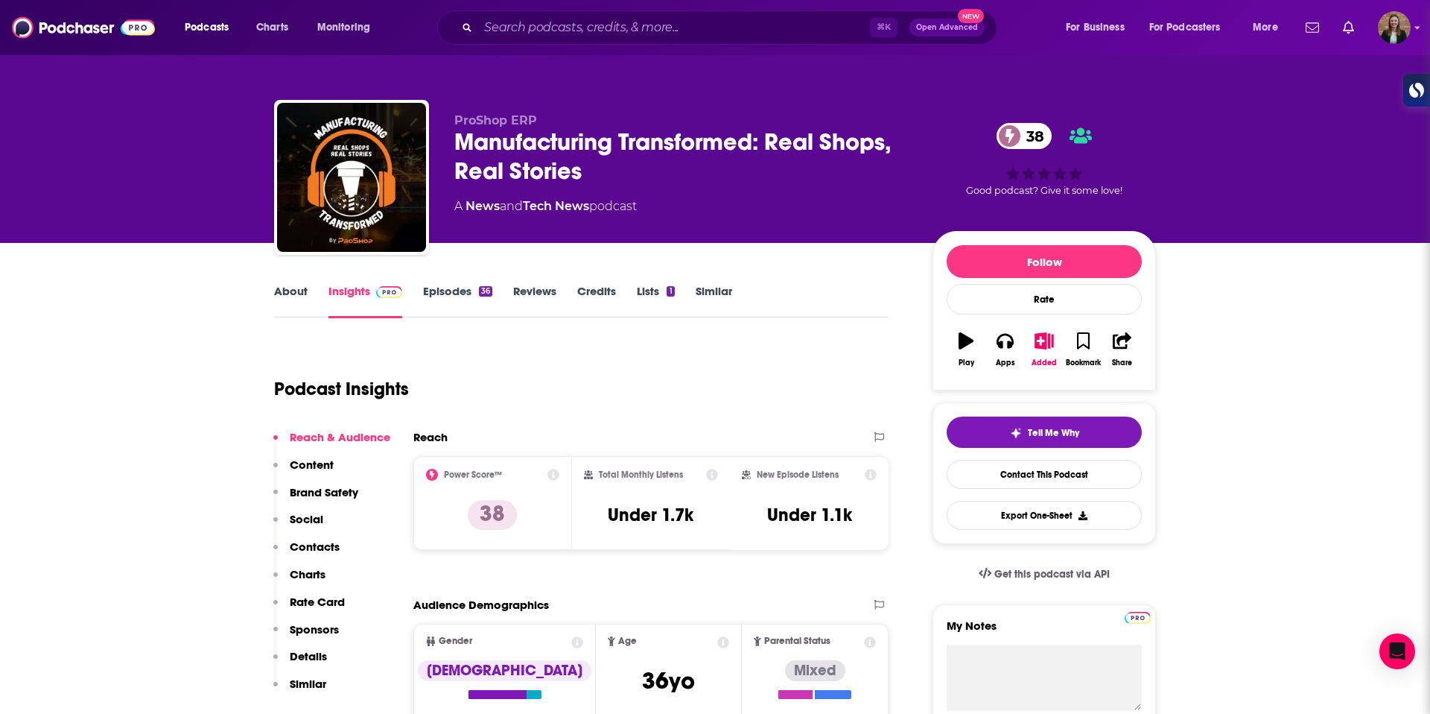
click at [278, 285] on link "About" at bounding box center [291, 301] width 34 height 34
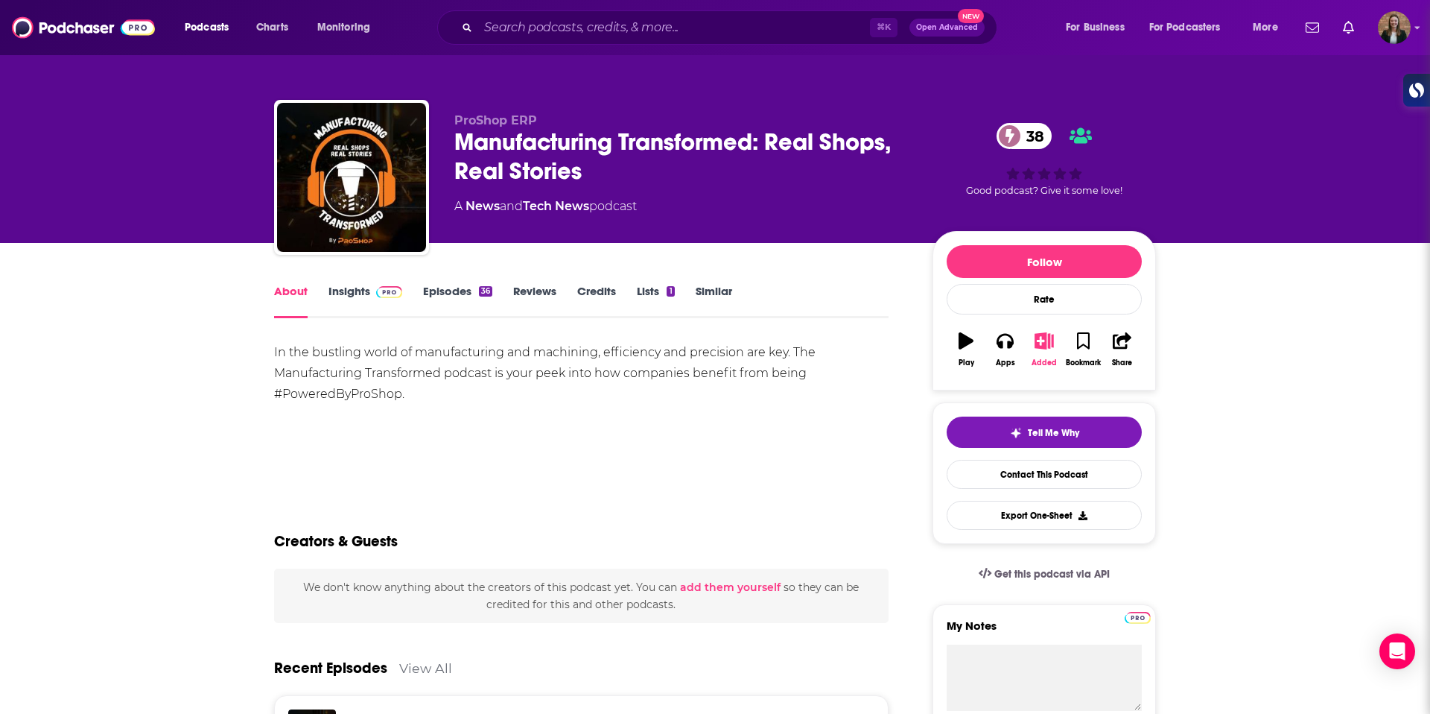
click at [1030, 344] on button "Added" at bounding box center [1044, 350] width 39 height 54
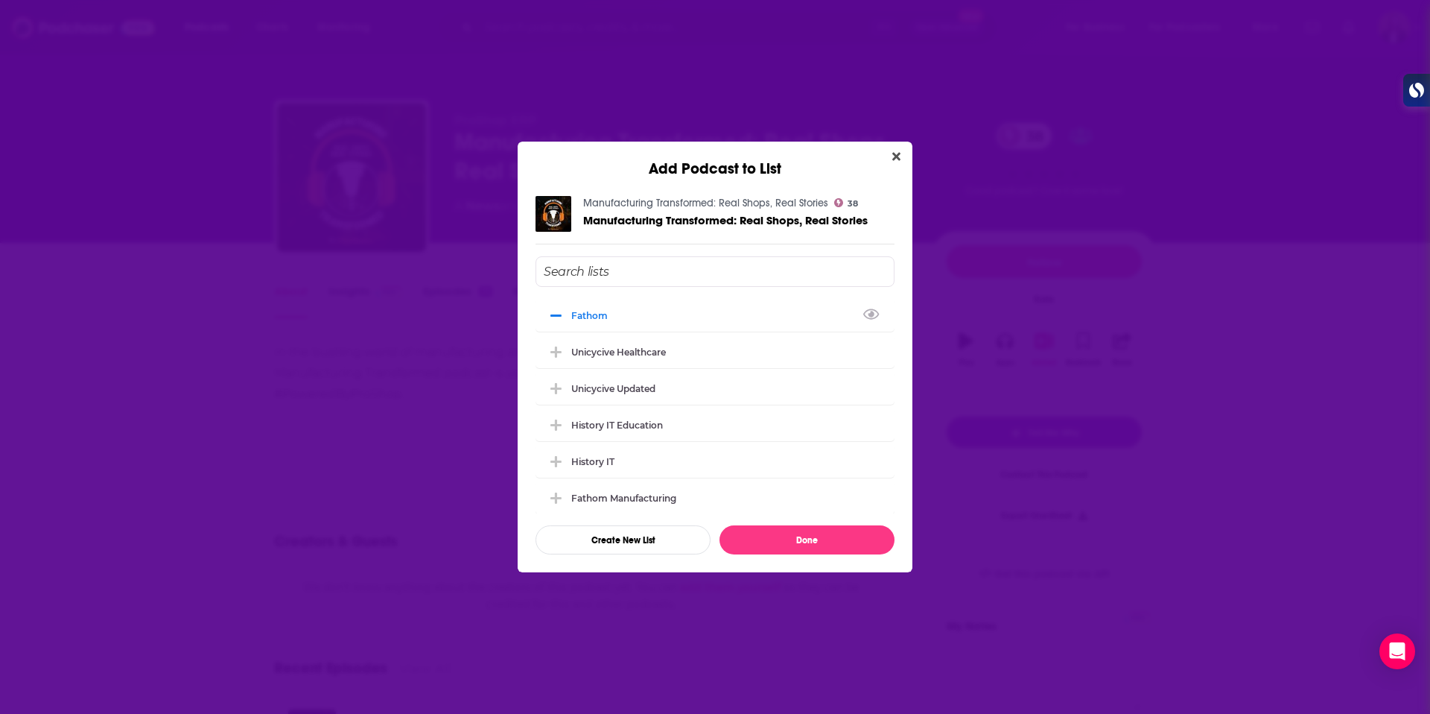
drag, startPoint x: 570, startPoint y: 314, endPoint x: 702, endPoint y: 253, distance: 145.3
click at [571, 314] on div "Fathom" at bounding box center [715, 315] width 359 height 33
click at [895, 152] on icon "Close" at bounding box center [896, 156] width 8 height 12
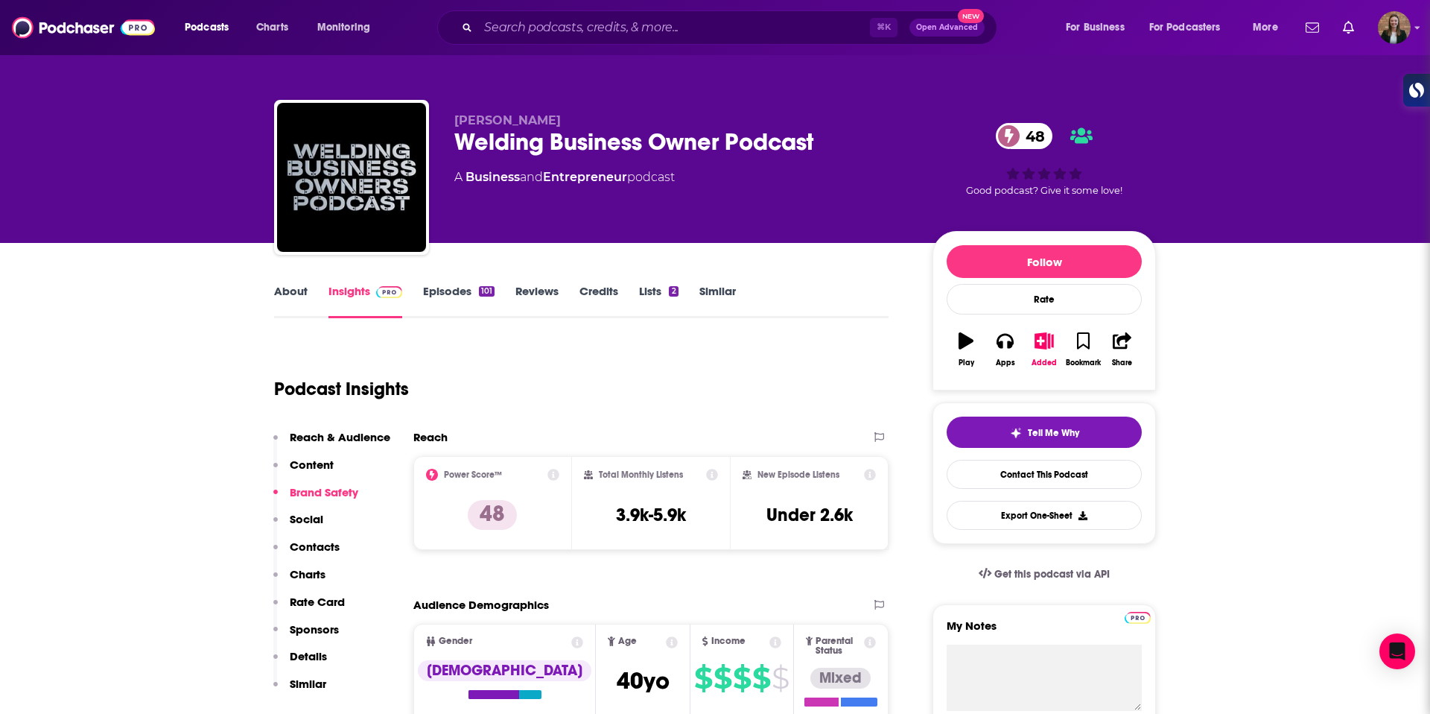
click at [294, 295] on link "About" at bounding box center [291, 301] width 34 height 34
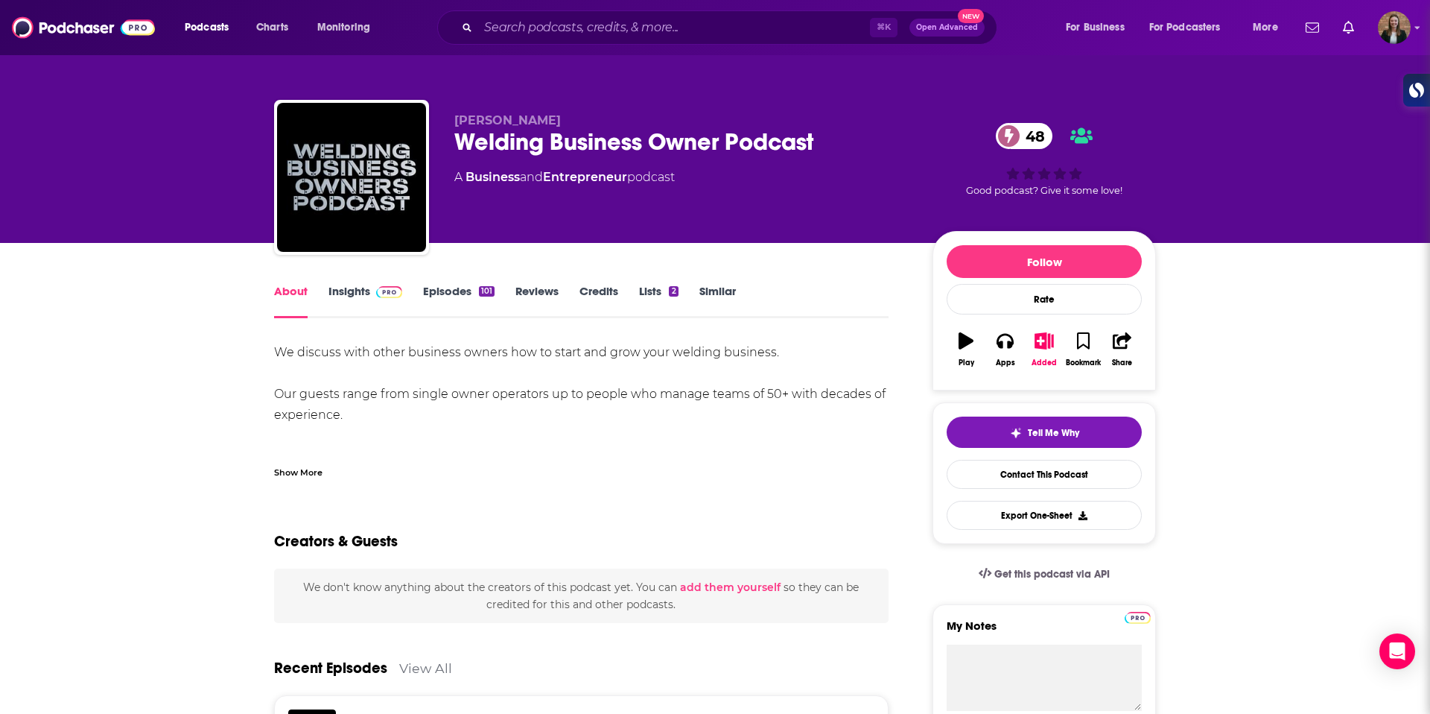
click at [304, 477] on div "Show More" at bounding box center [298, 471] width 48 height 14
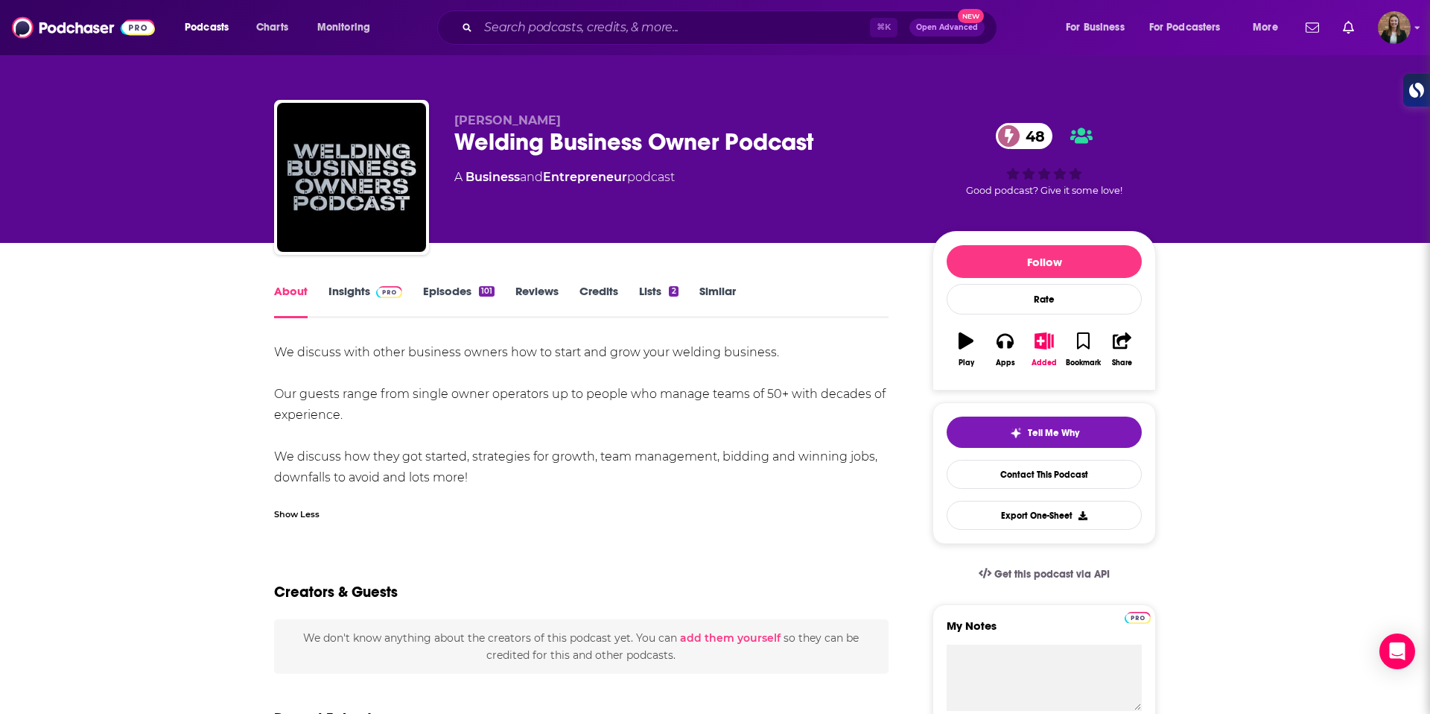
click at [435, 291] on link "Episodes 101" at bounding box center [459, 301] width 72 height 34
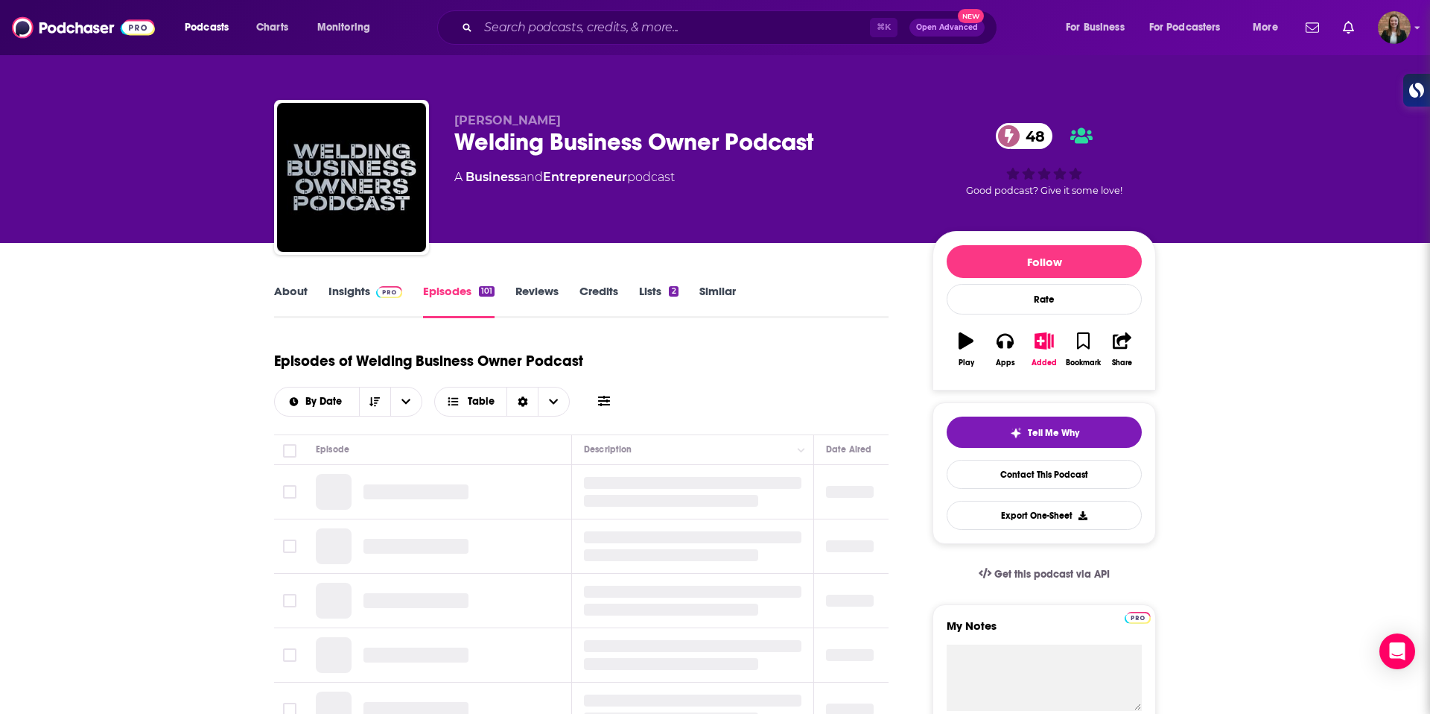
click at [358, 299] on link "Insights" at bounding box center [366, 301] width 74 height 34
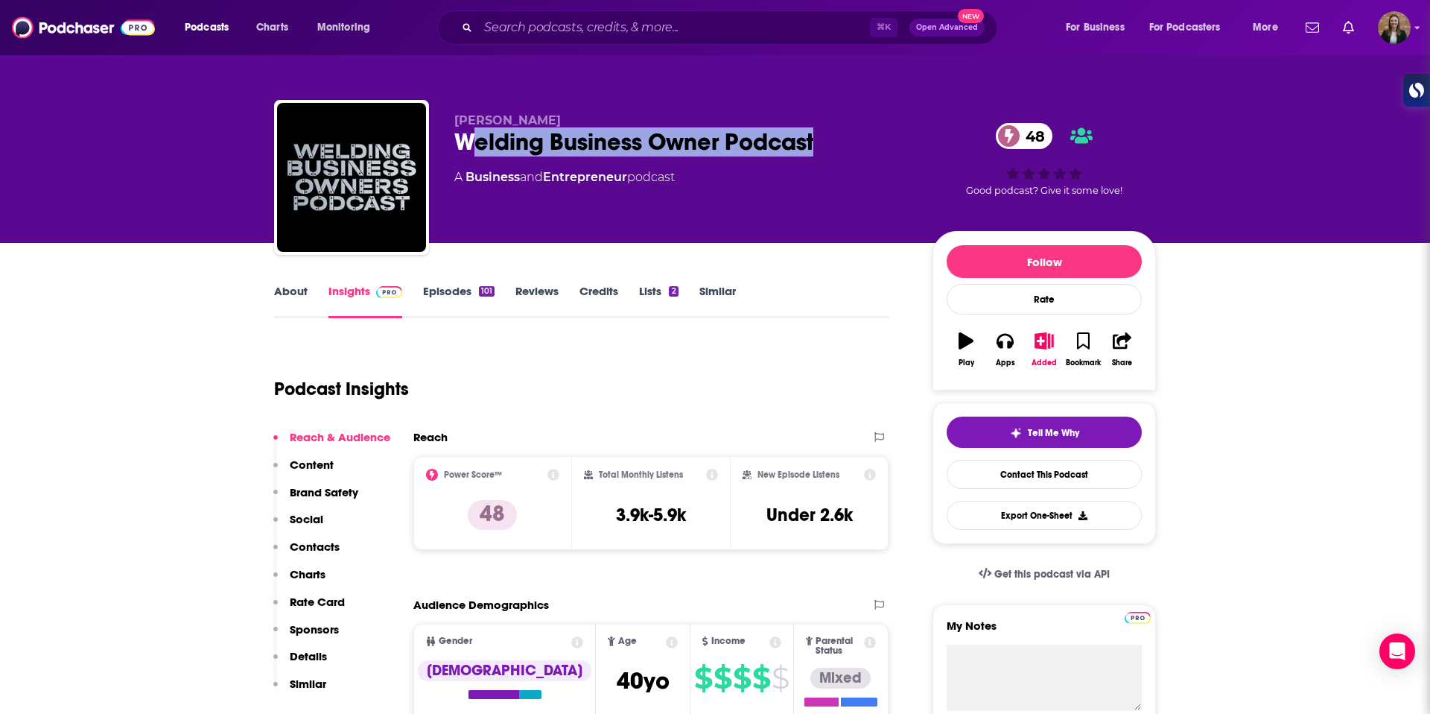
drag, startPoint x: 466, startPoint y: 138, endPoint x: 815, endPoint y: 137, distance: 349.4
click at [815, 137] on div "Welding Business Owner Podcast 48" at bounding box center [681, 141] width 454 height 29
drag, startPoint x: 816, startPoint y: 139, endPoint x: 827, endPoint y: 142, distance: 11.6
click at [817, 139] on div "Welding Business Owner Podcast 48" at bounding box center [681, 141] width 454 height 29
drag, startPoint x: 806, startPoint y: 141, endPoint x: 450, endPoint y: 145, distance: 356.1
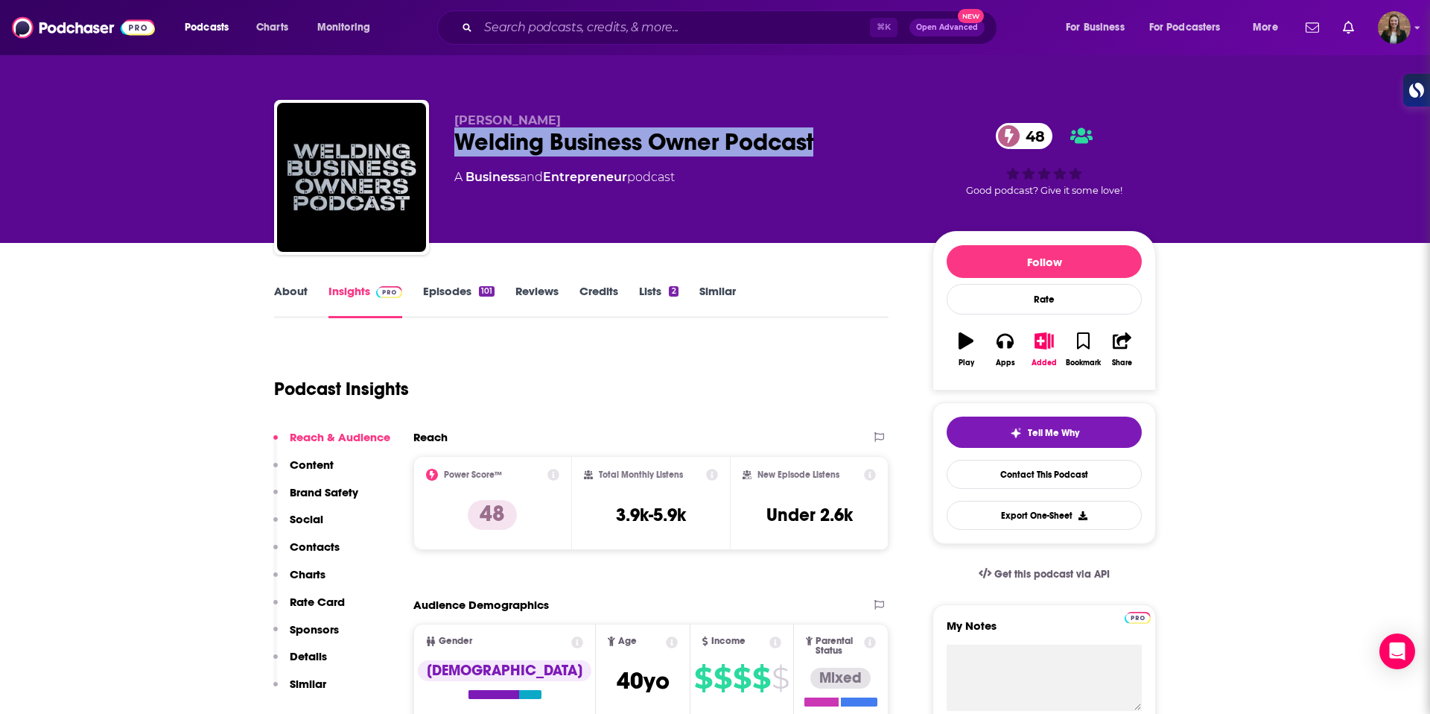
click at [450, 145] on div "Kevin Johnson Welding Business Owner Podcast 48 A Business and Entrepreneur pod…" at bounding box center [715, 180] width 882 height 161
copy h2 "Welding Business Owner Podcast"
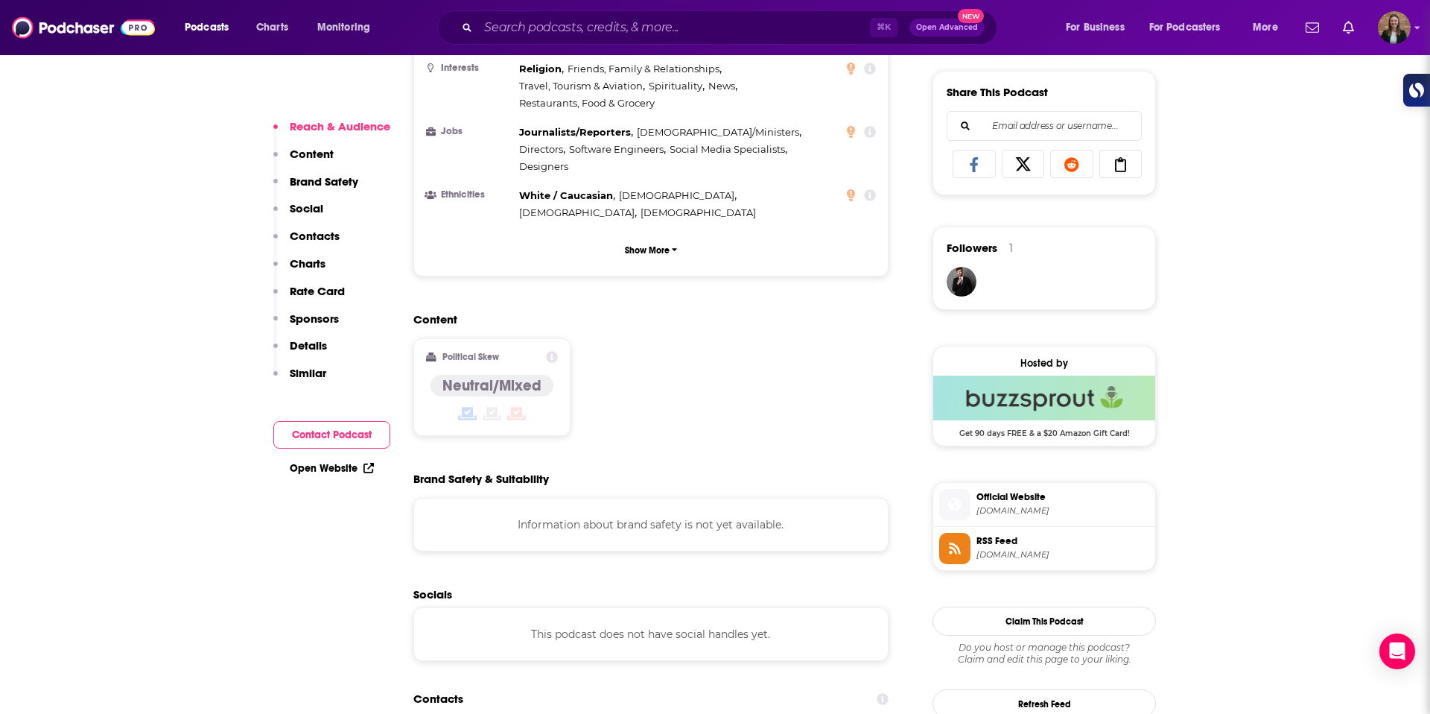
scroll to position [1253, 0]
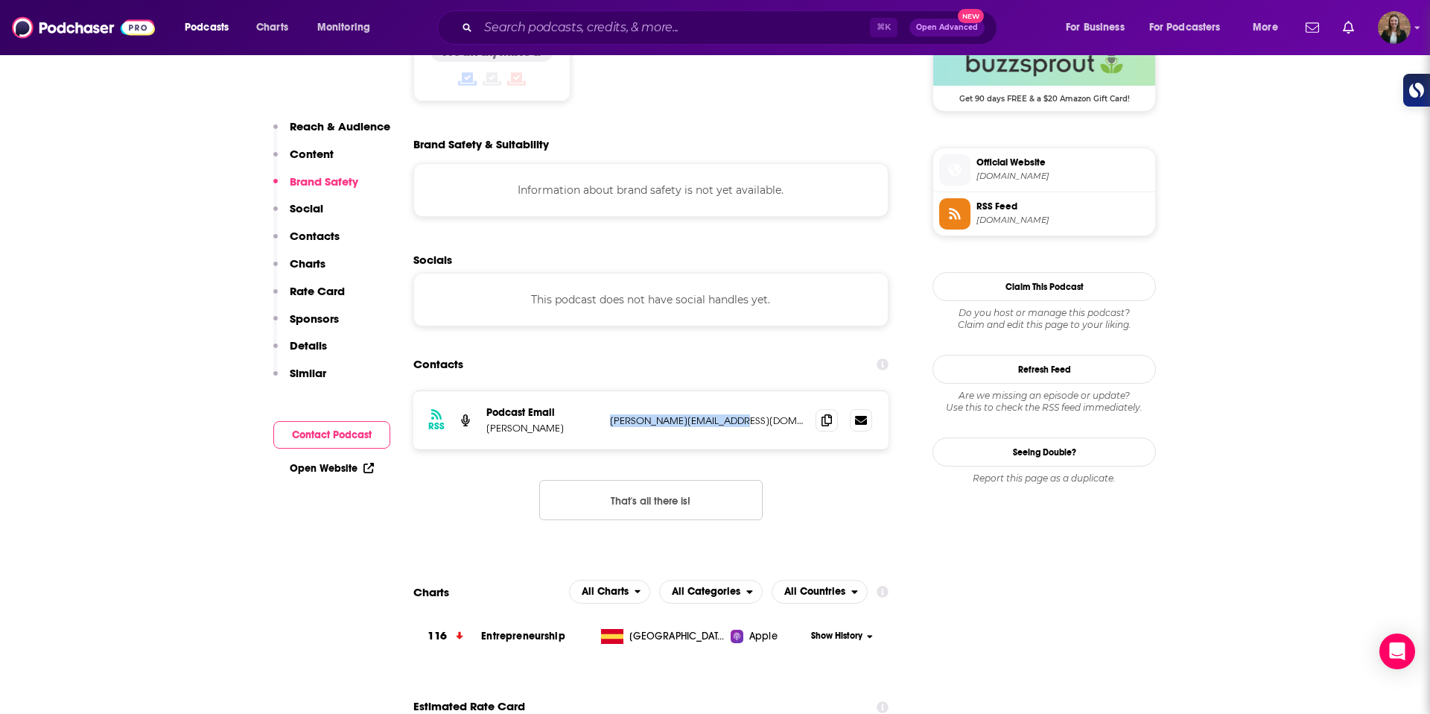
drag, startPoint x: 614, startPoint y: 358, endPoint x: 761, endPoint y: 364, distance: 146.9
click at [761, 391] on div "RSS Podcast Email Kevin Johnson kevin@jmwfabrication.com kevin@jmwfabrication.c…" at bounding box center [650, 420] width 475 height 58
copy p "kevin@jmwfabrication.com"
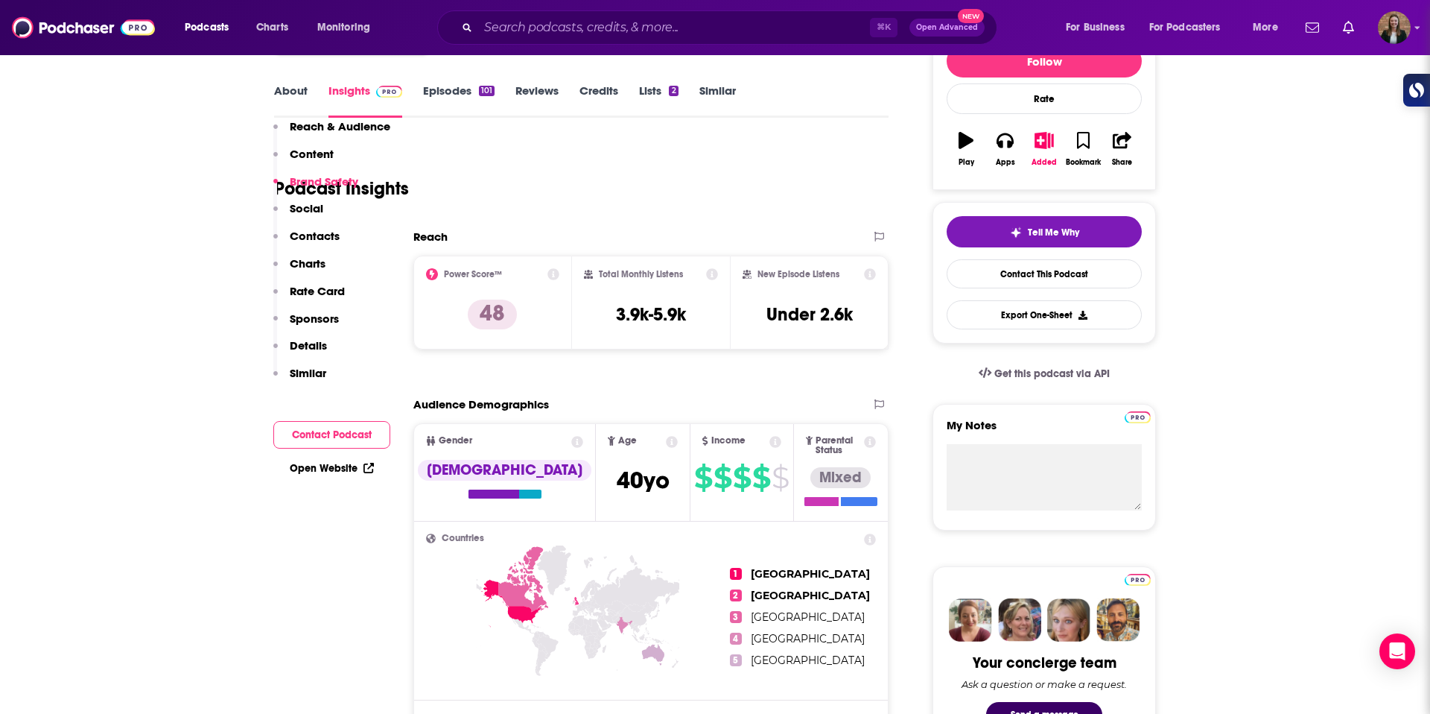
scroll to position [0, 0]
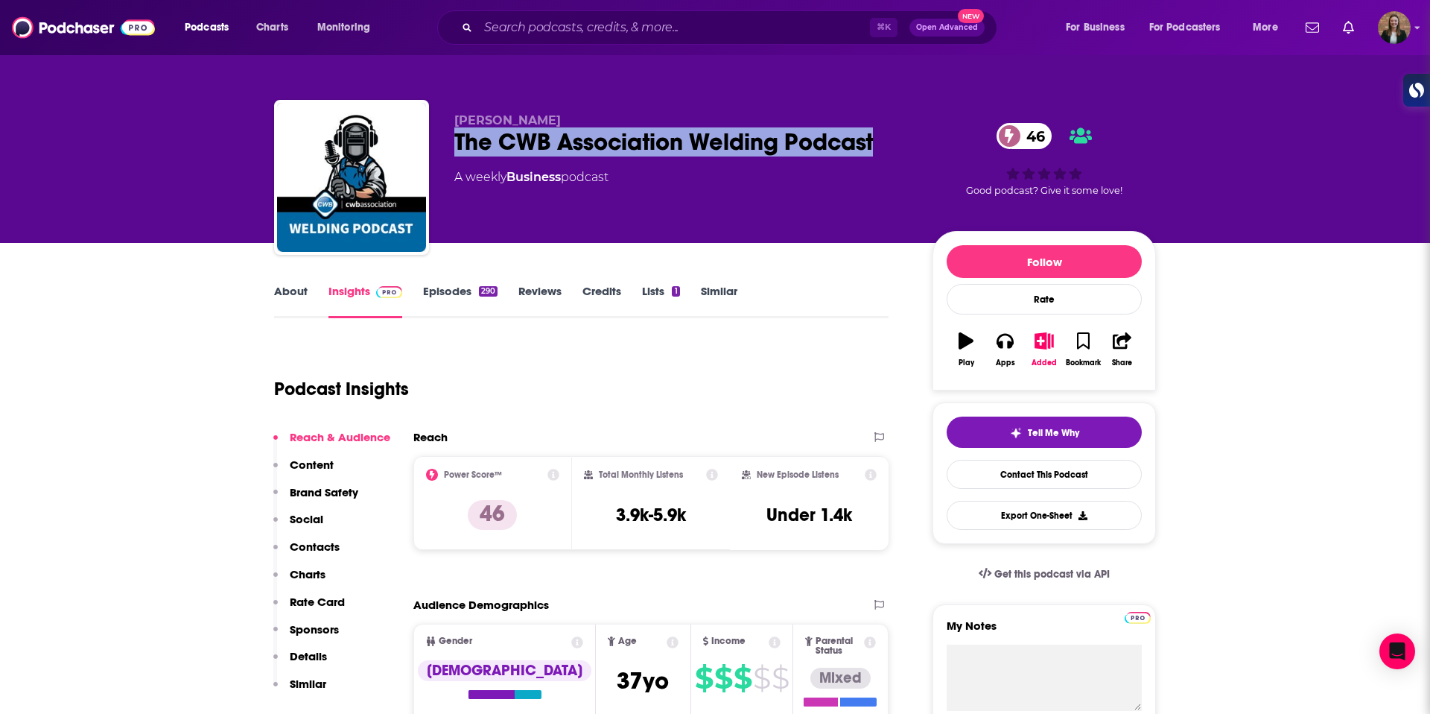
drag, startPoint x: 457, startPoint y: 140, endPoint x: 875, endPoint y: 150, distance: 418.1
click at [875, 150] on div "The CWB Association Welding Podcast 46" at bounding box center [681, 141] width 454 height 29
copy h2 "The CWB Association Welding Podcast"
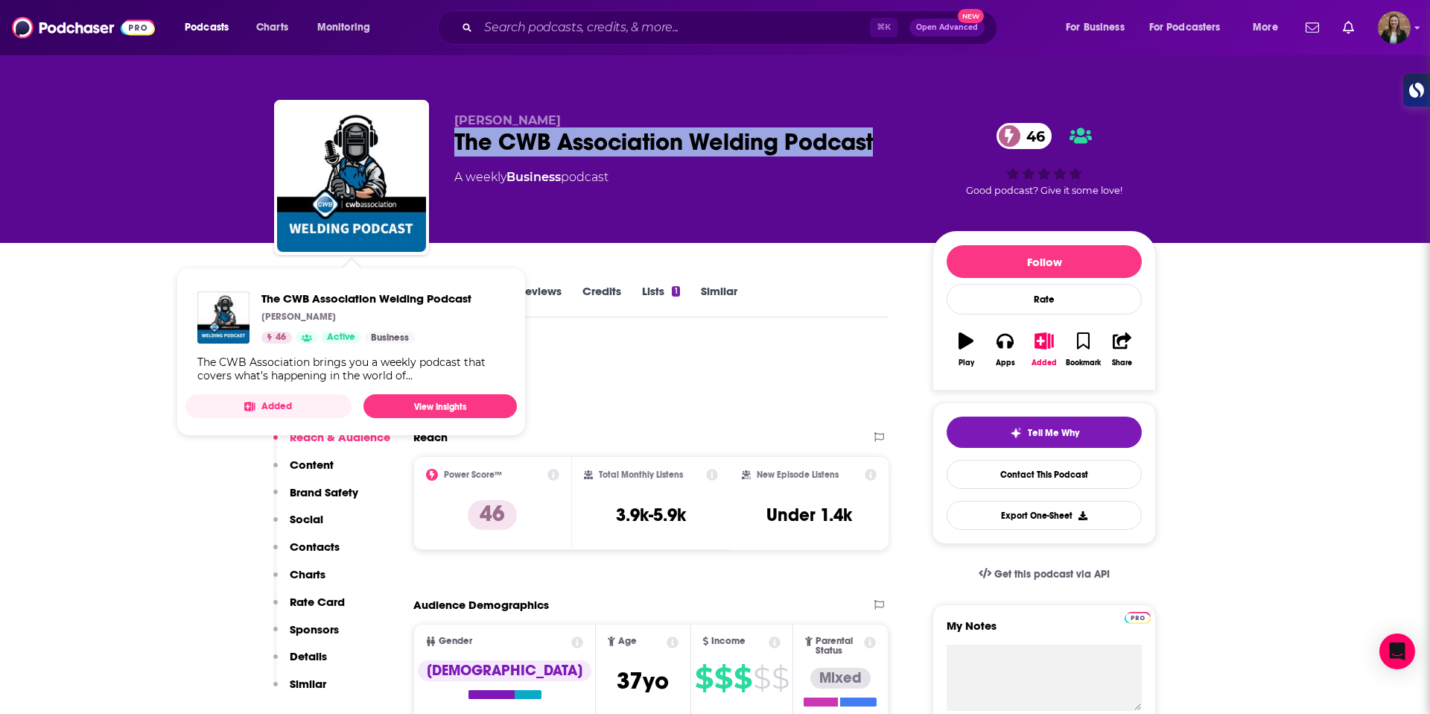
copy h2 "The CWB Association Welding Podcast"
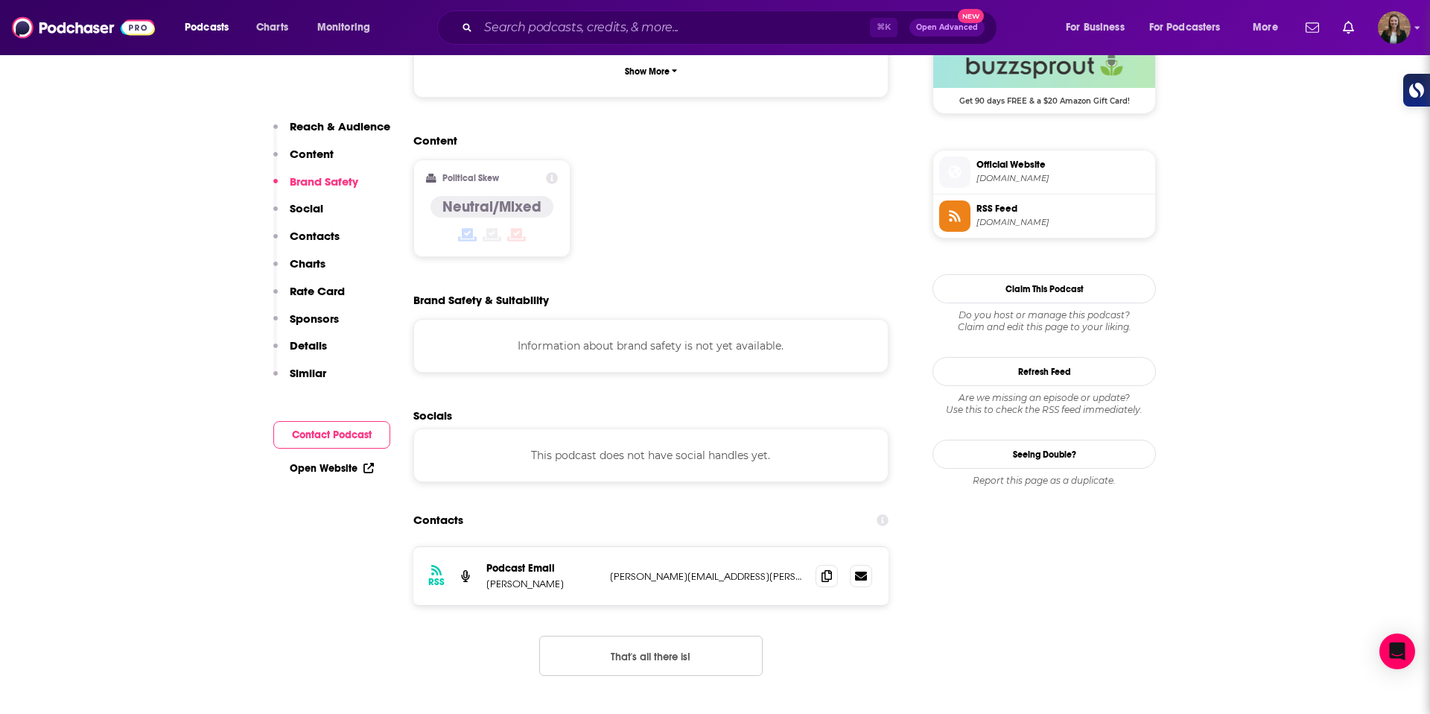
scroll to position [1149, 0]
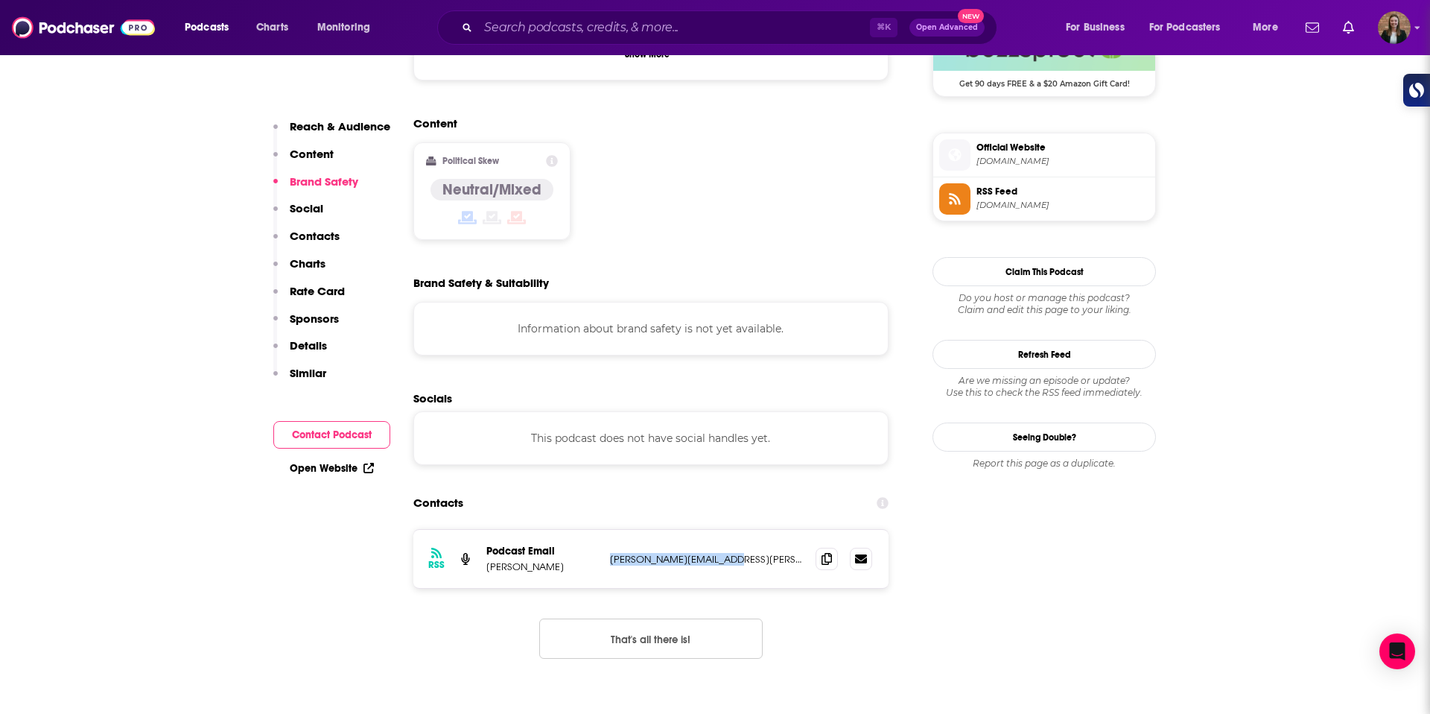
drag, startPoint x: 610, startPoint y: 466, endPoint x: 746, endPoint y: 475, distance: 135.8
click at [746, 530] on div "RSS Podcast Email Max Ceron matt.aiton@cwbgroup.org matt.aiton@cwbgroup.org" at bounding box center [650, 559] width 475 height 58
copy p "matt.aiton@cwbgroup.org"
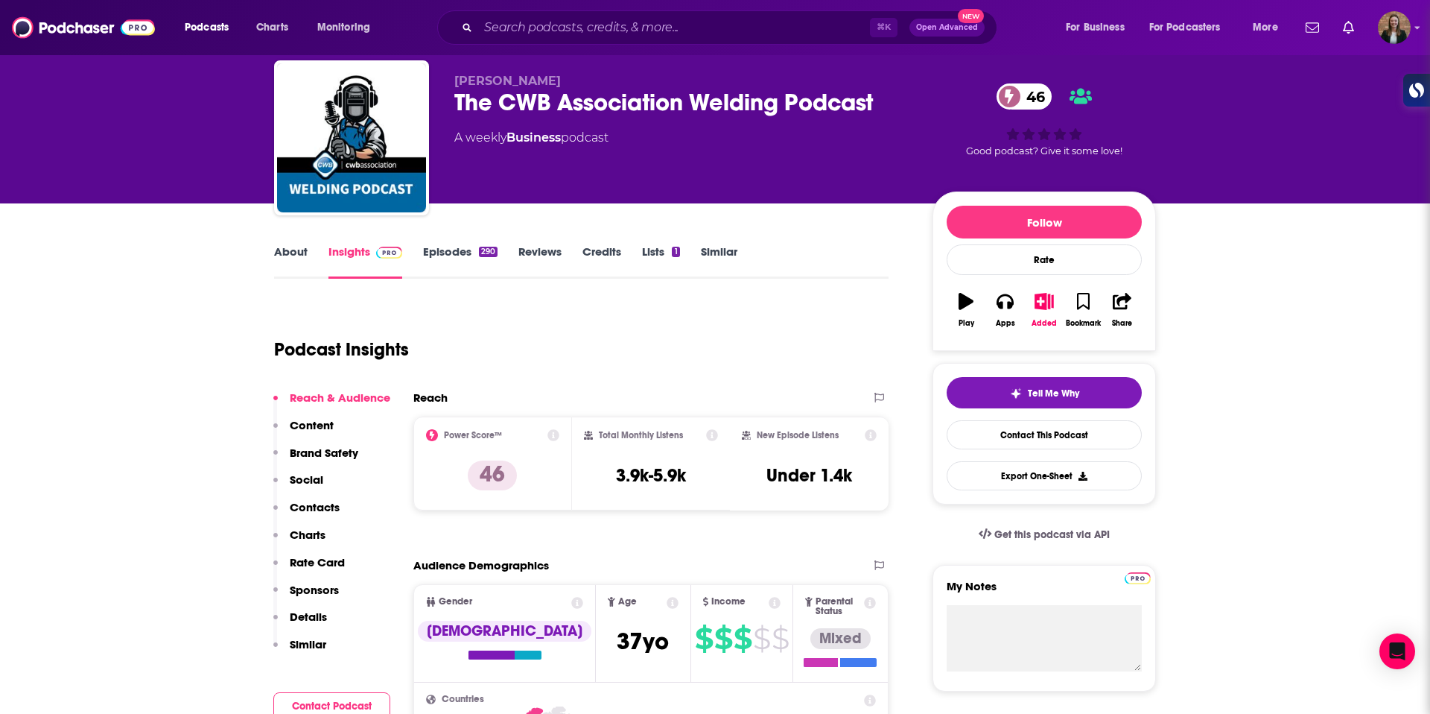
scroll to position [0, 0]
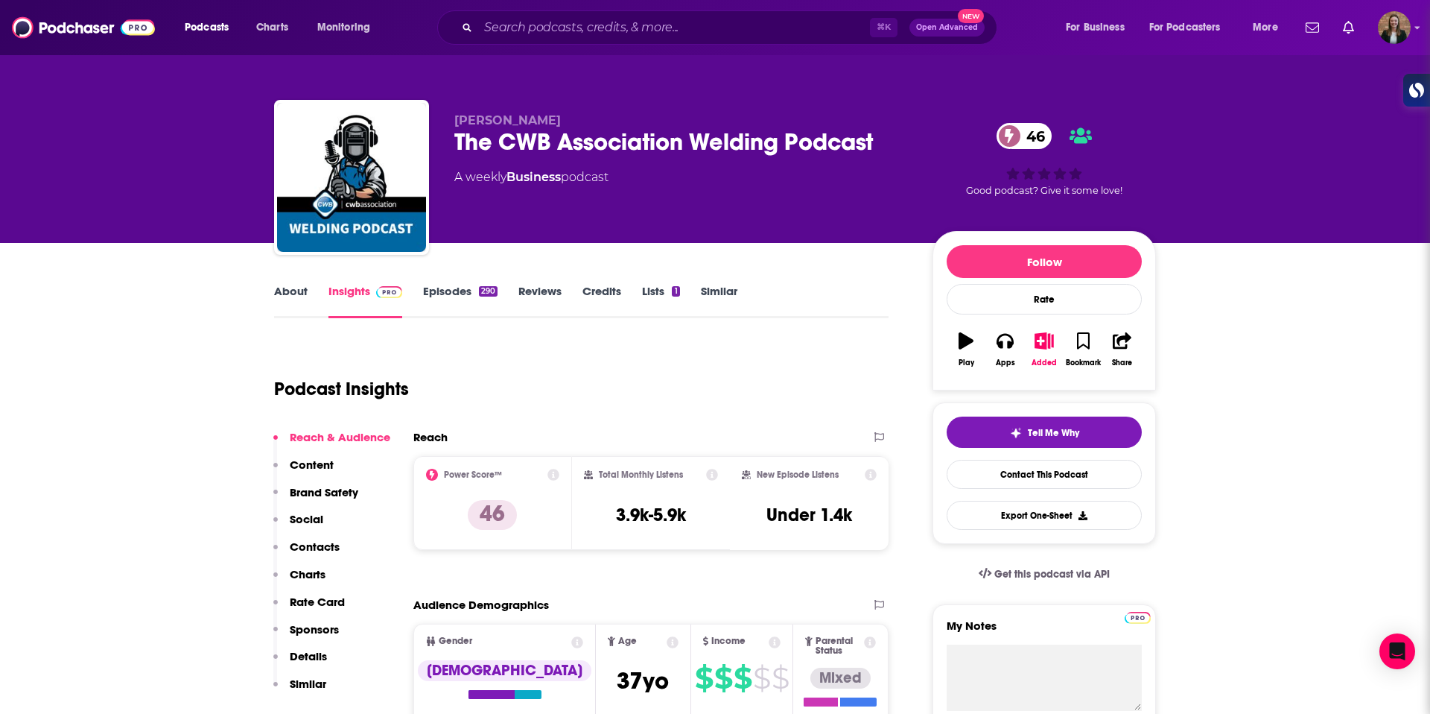
click at [292, 288] on link "About" at bounding box center [291, 301] width 34 height 34
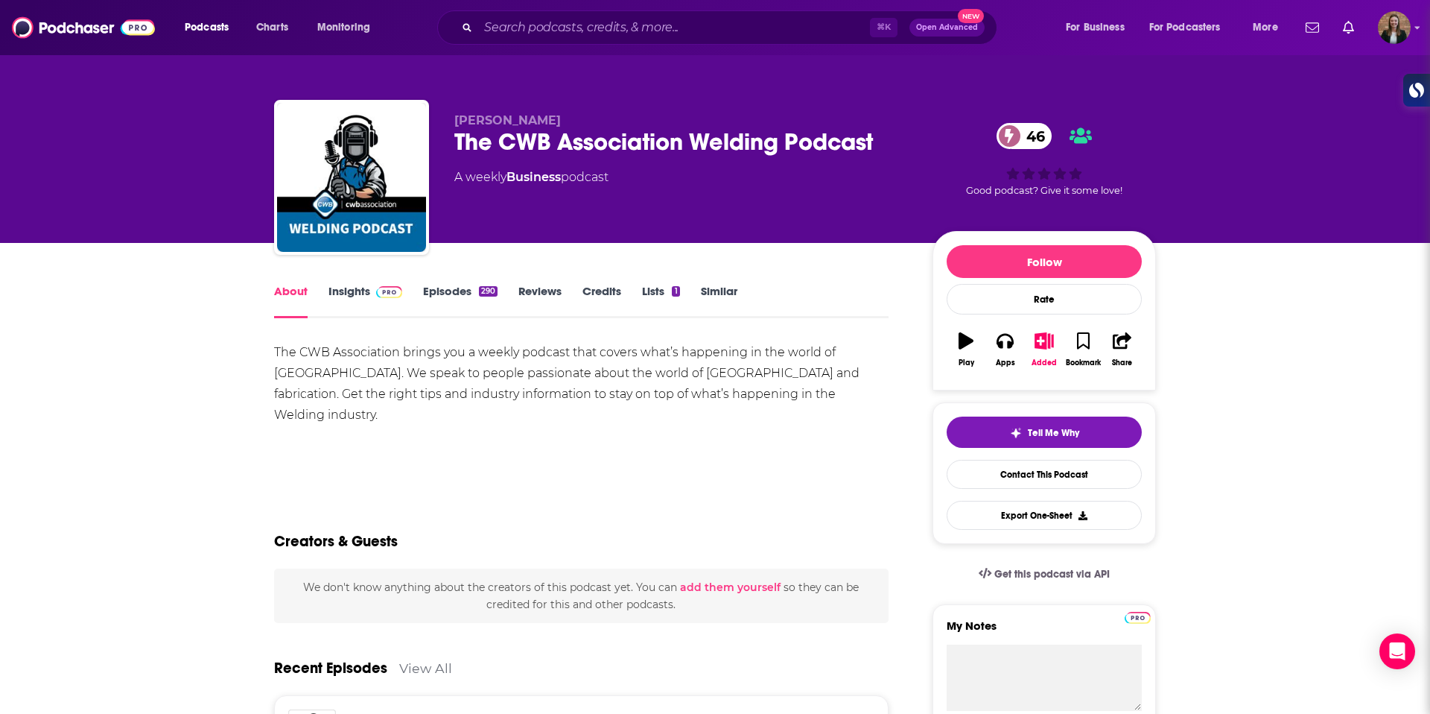
scroll to position [1, 0]
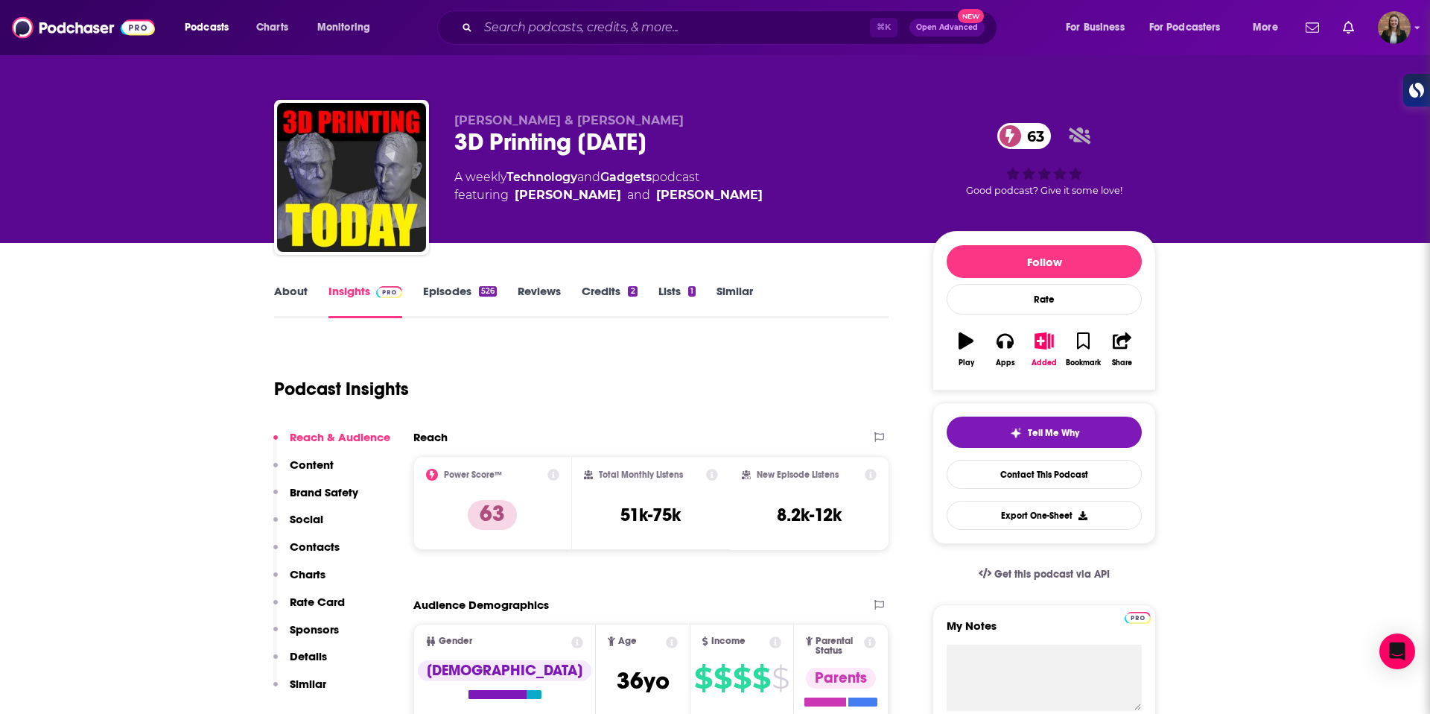
click at [282, 294] on link "About" at bounding box center [291, 301] width 34 height 34
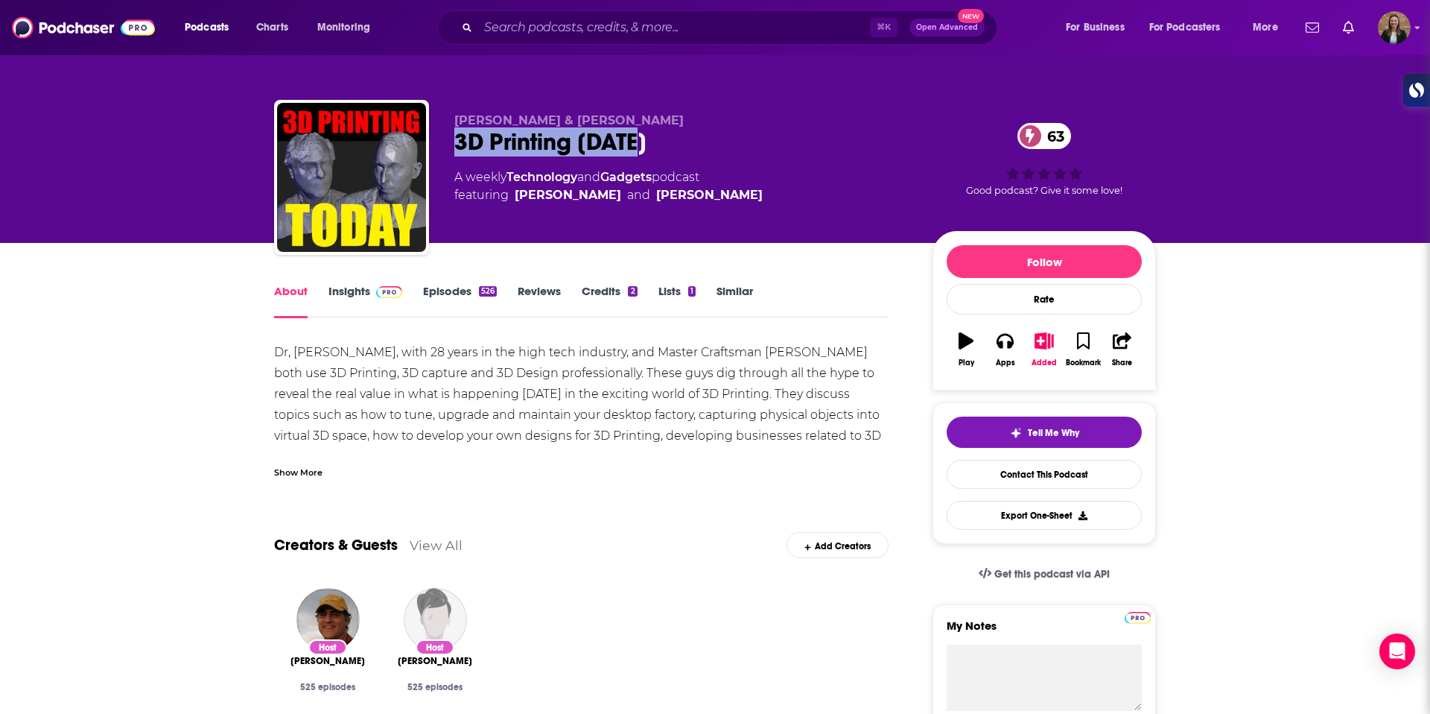
drag, startPoint x: 451, startPoint y: 138, endPoint x: 640, endPoint y: 150, distance: 189.6
click at [640, 150] on div "Andy Cohen & Whitney Potter 3D Printing Today 63 A weekly Technology and Gadget…" at bounding box center [715, 180] width 882 height 161
click at [347, 299] on link "Insights" at bounding box center [366, 301] width 74 height 34
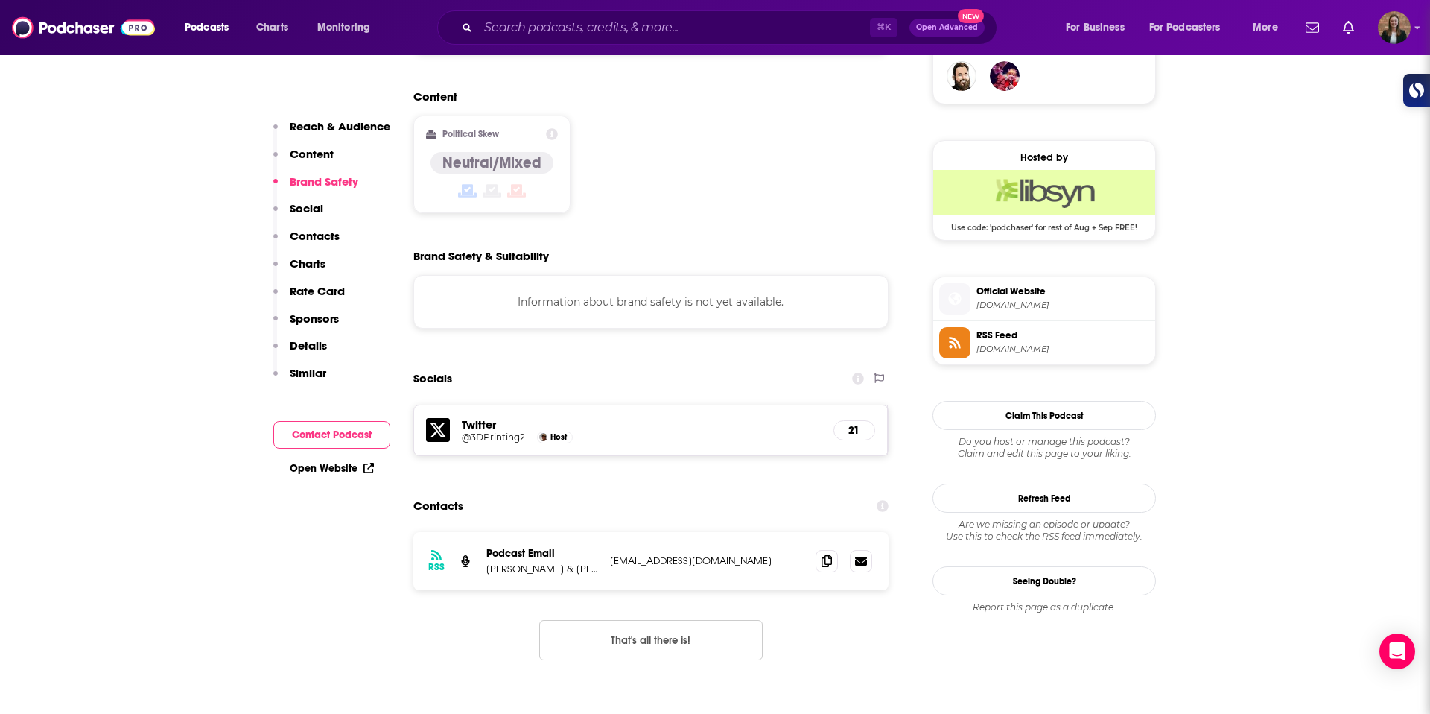
drag, startPoint x: 610, startPoint y: 486, endPoint x: 799, endPoint y: 486, distance: 189.2
click at [799, 532] on div "RSS Podcast Email Andy Cohen & Whitney Potter threedprintingtoday@sonic.net thr…" at bounding box center [650, 561] width 475 height 58
drag, startPoint x: 738, startPoint y: 502, endPoint x: 606, endPoint y: 510, distance: 131.3
click at [606, 533] on div "RSS Podcast Email Andy Cohen & Whitney Potter threedprintingtoday@sonic.net thr…" at bounding box center [650, 562] width 475 height 58
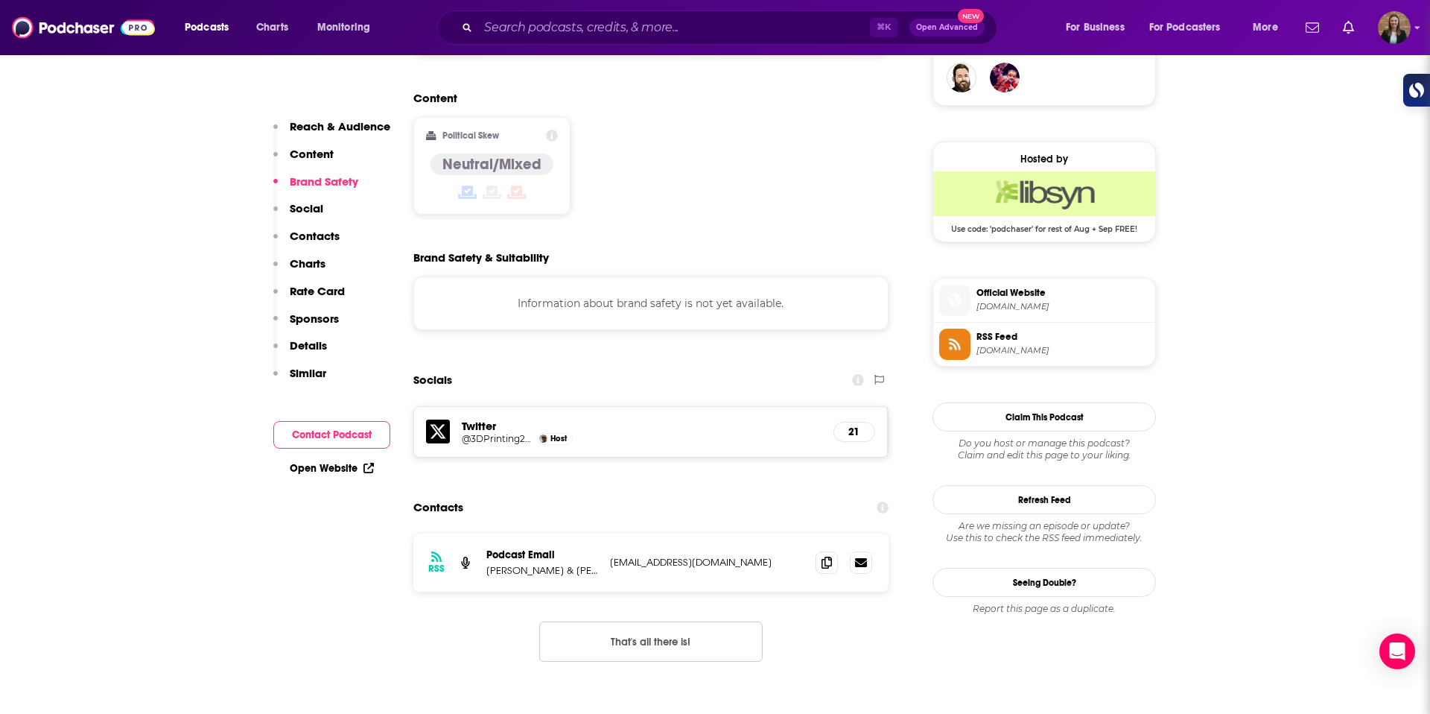
copy p "threedprintingtoday@sonic.net"
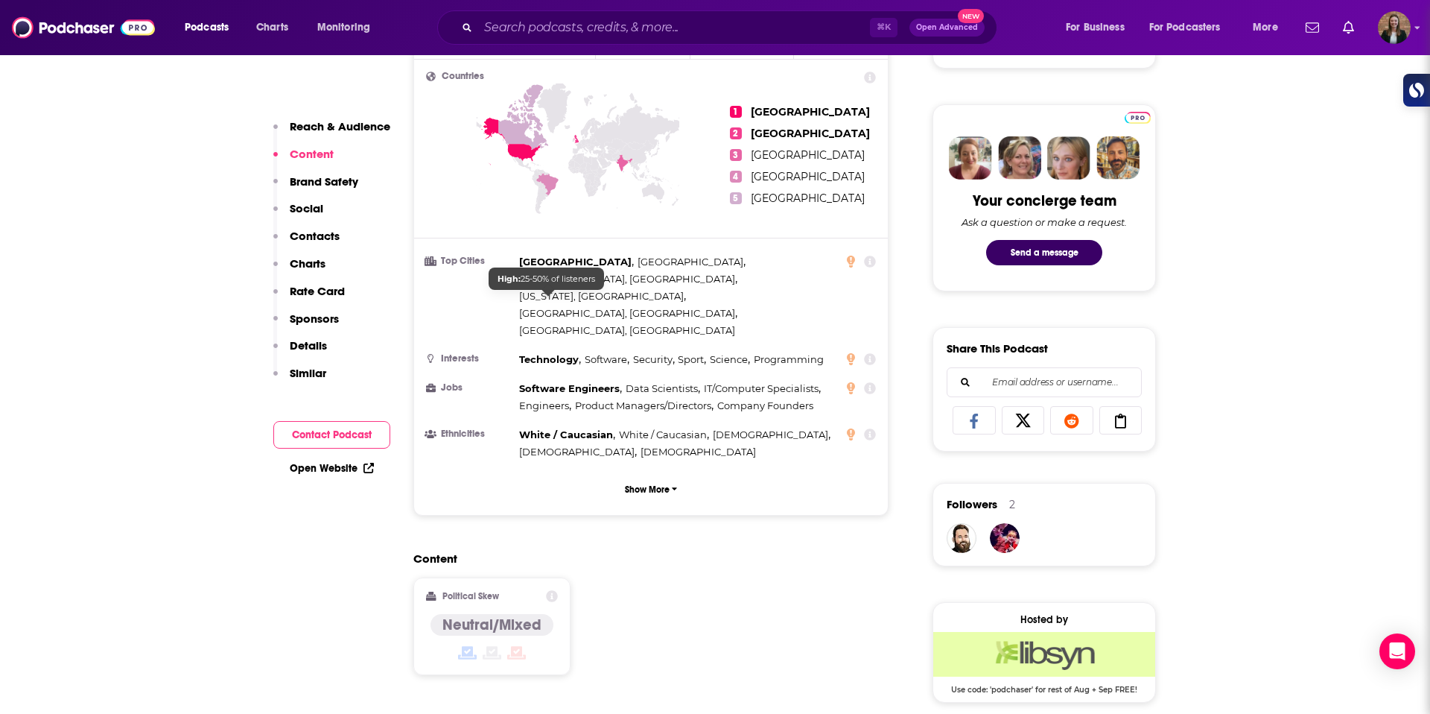
scroll to position [0, 0]
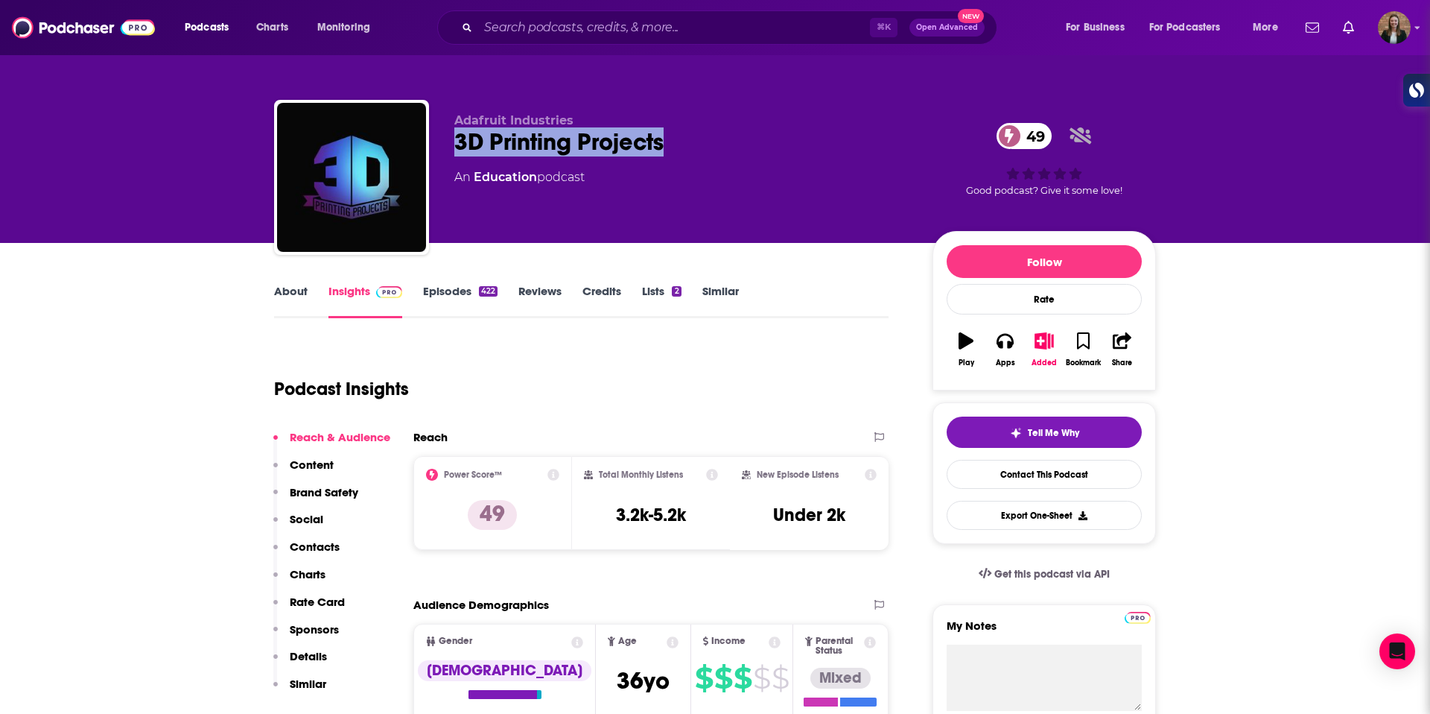
drag, startPoint x: 454, startPoint y: 136, endPoint x: 676, endPoint y: 145, distance: 221.4
click at [676, 145] on div "3D Printing Projects 49" at bounding box center [681, 141] width 454 height 29
copy h2 "3D Printing Projects"
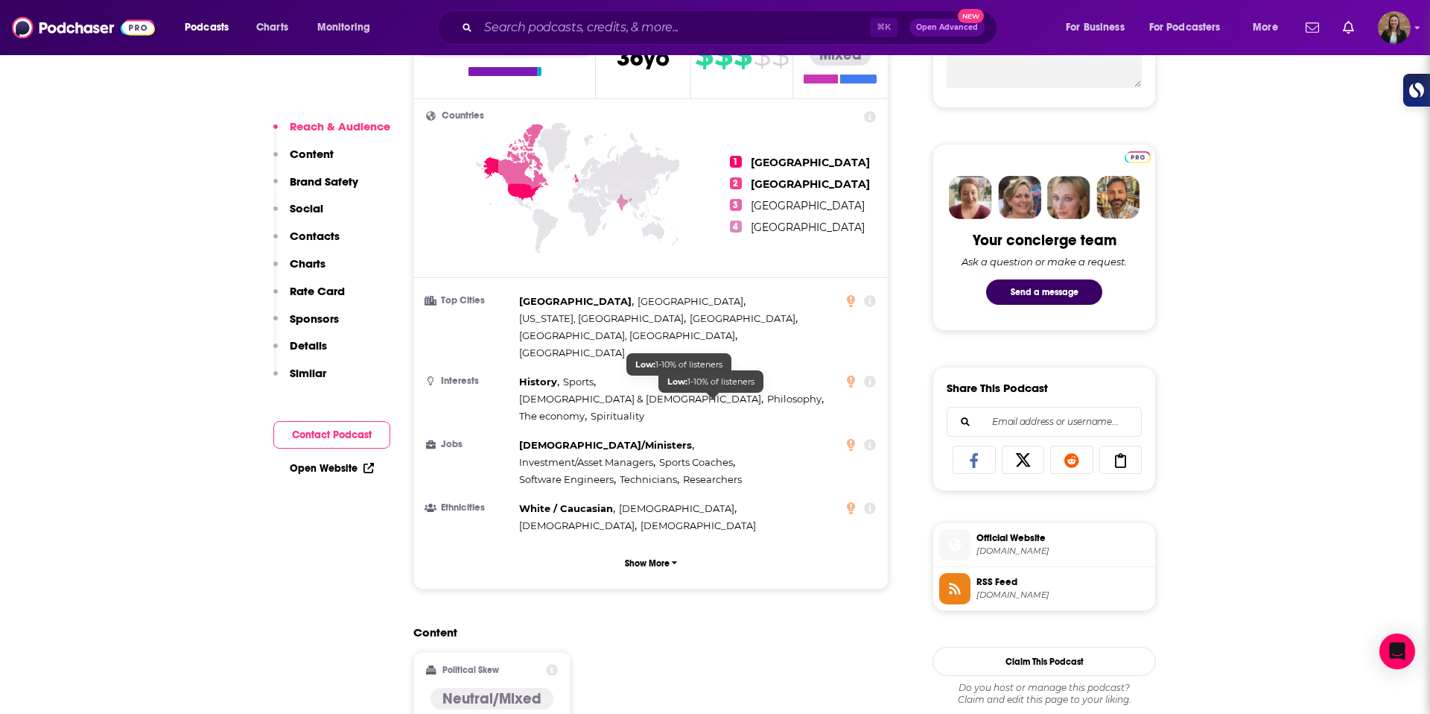
scroll to position [1078, 0]
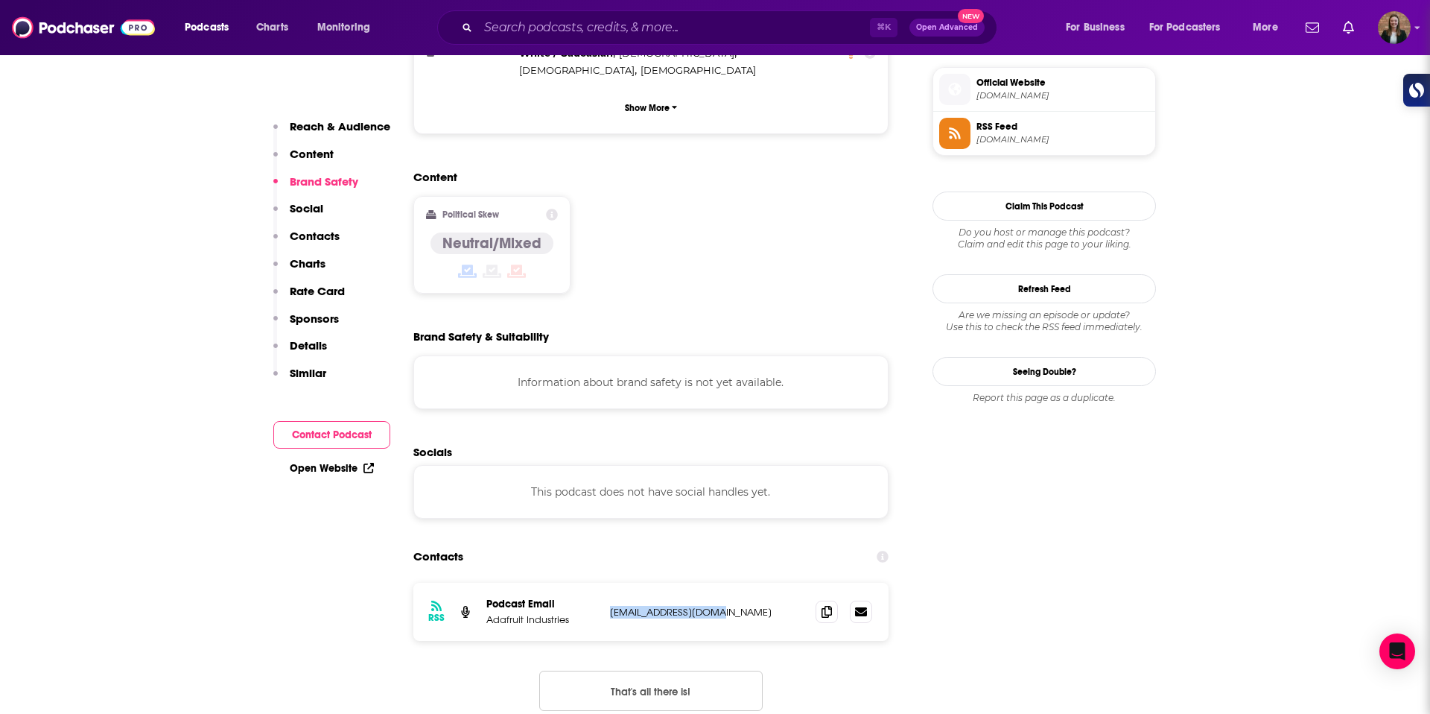
drag, startPoint x: 606, startPoint y: 515, endPoint x: 739, endPoint y: 520, distance: 133.5
click at [739, 583] on div "RSS Podcast Email Adafruit Industries support@adafruit.com support@adafruit.com" at bounding box center [650, 612] width 475 height 58
copy p "support@adafruit.com"
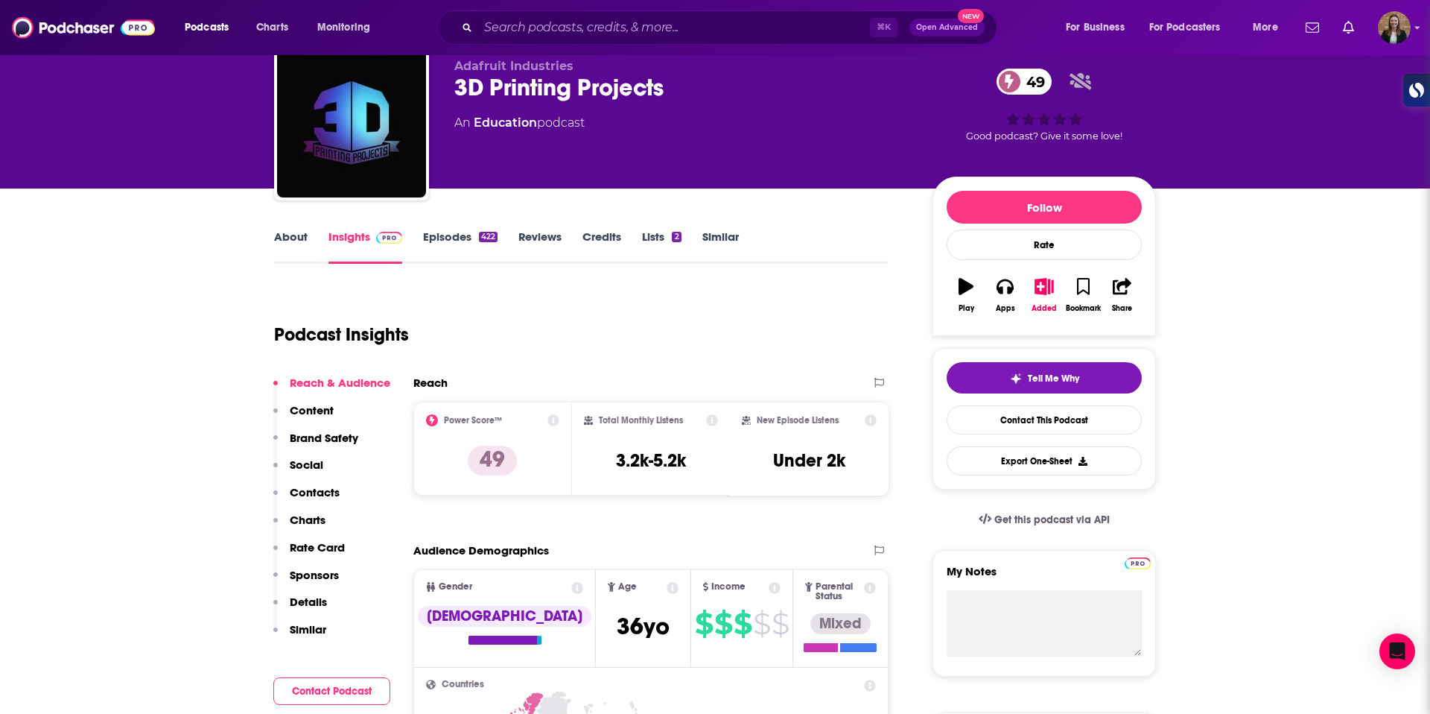
scroll to position [0, 0]
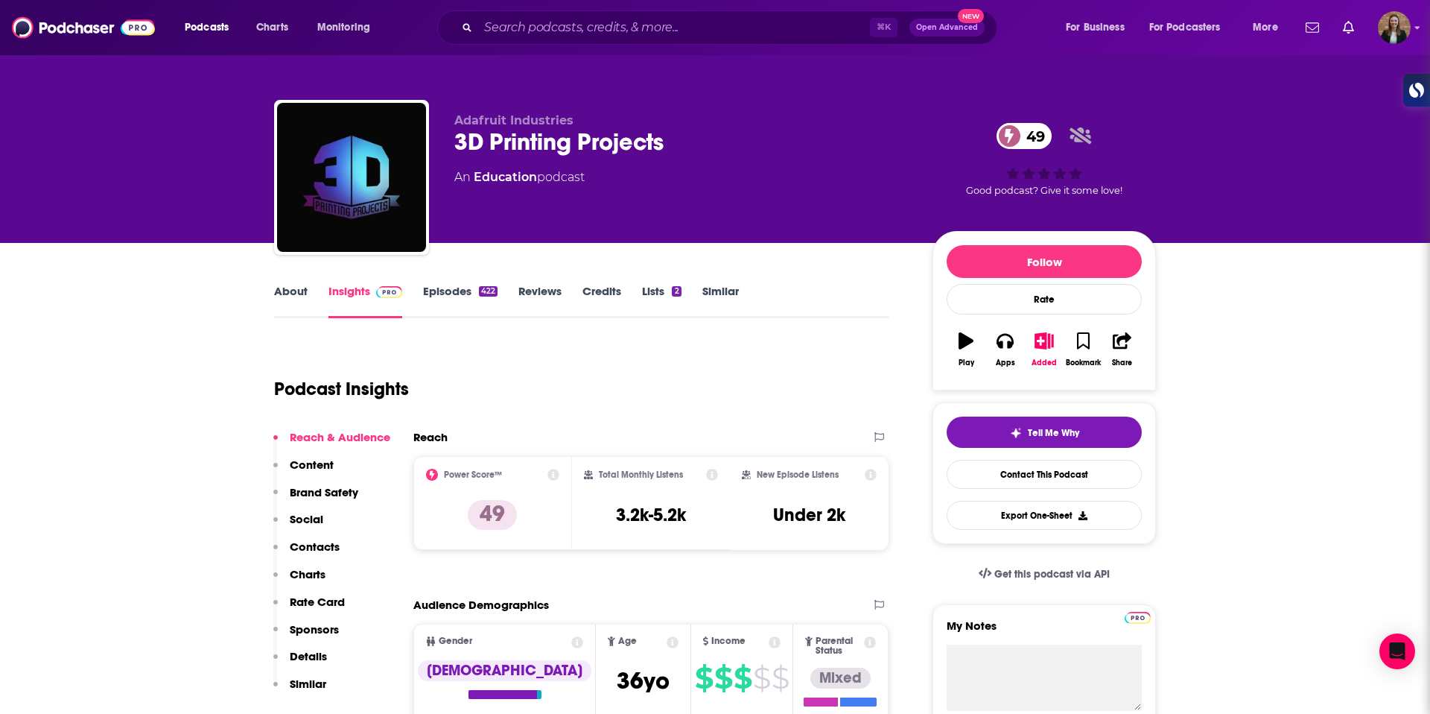
drag, startPoint x: 320, startPoint y: 275, endPoint x: 303, endPoint y: 285, distance: 20.1
click at [302, 286] on link "About" at bounding box center [291, 301] width 34 height 34
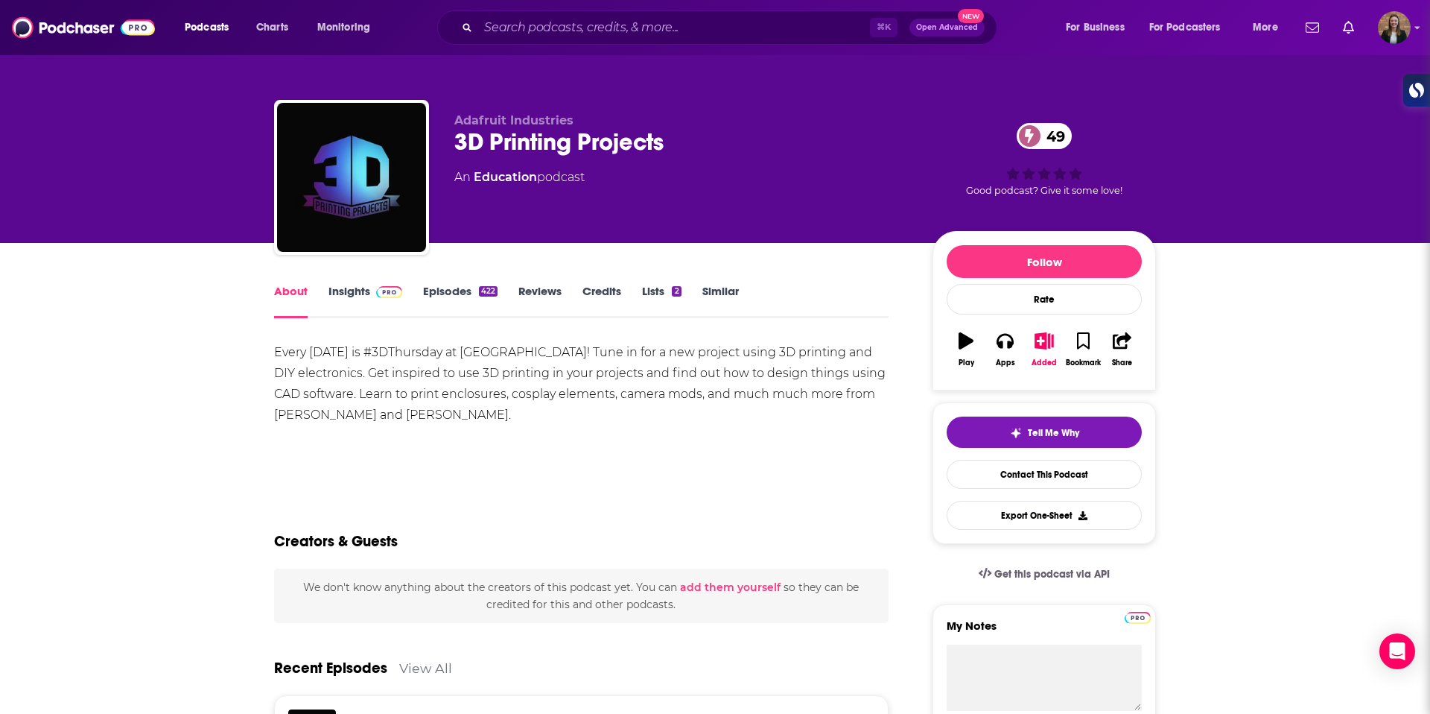
click at [1050, 350] on button "Added" at bounding box center [1044, 350] width 39 height 54
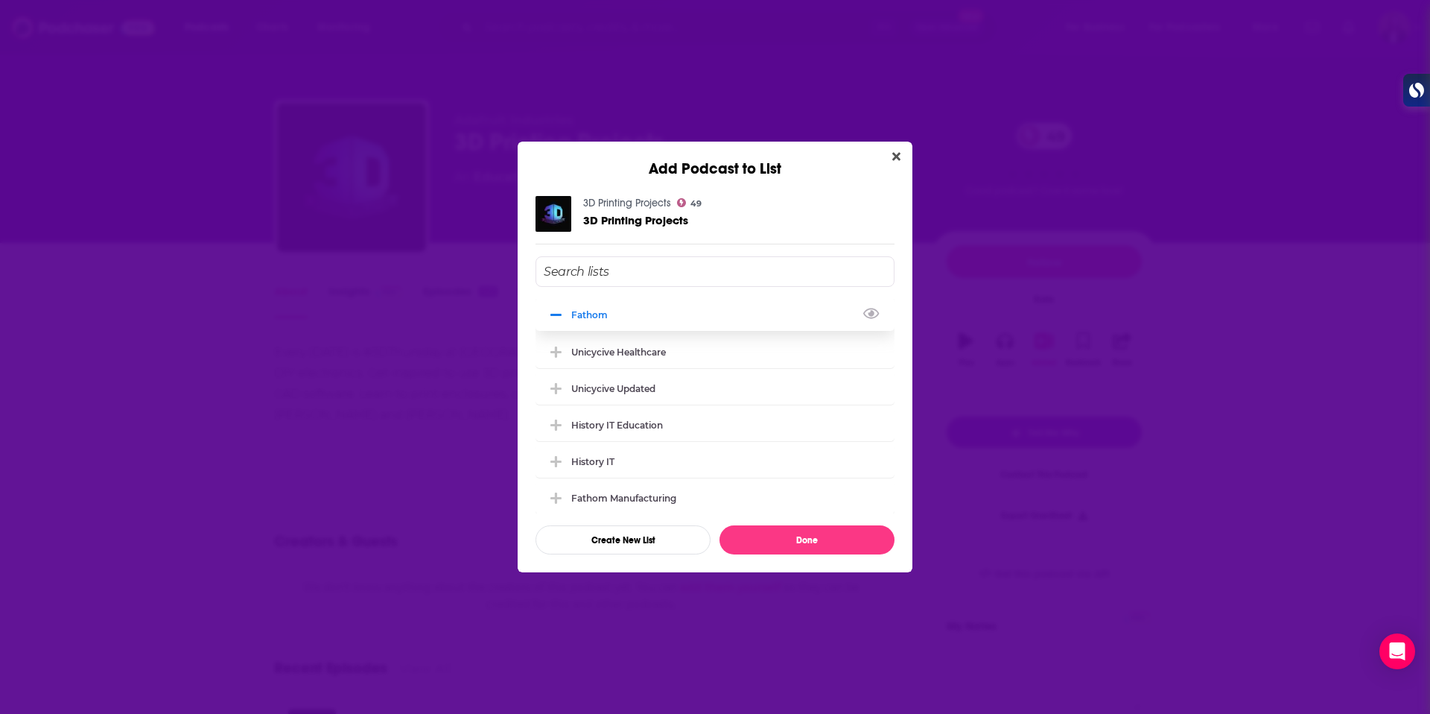
click at [557, 308] on icon "Add Podcast To List" at bounding box center [556, 314] width 11 height 13
click at [806, 547] on button "Done" at bounding box center [807, 539] width 175 height 29
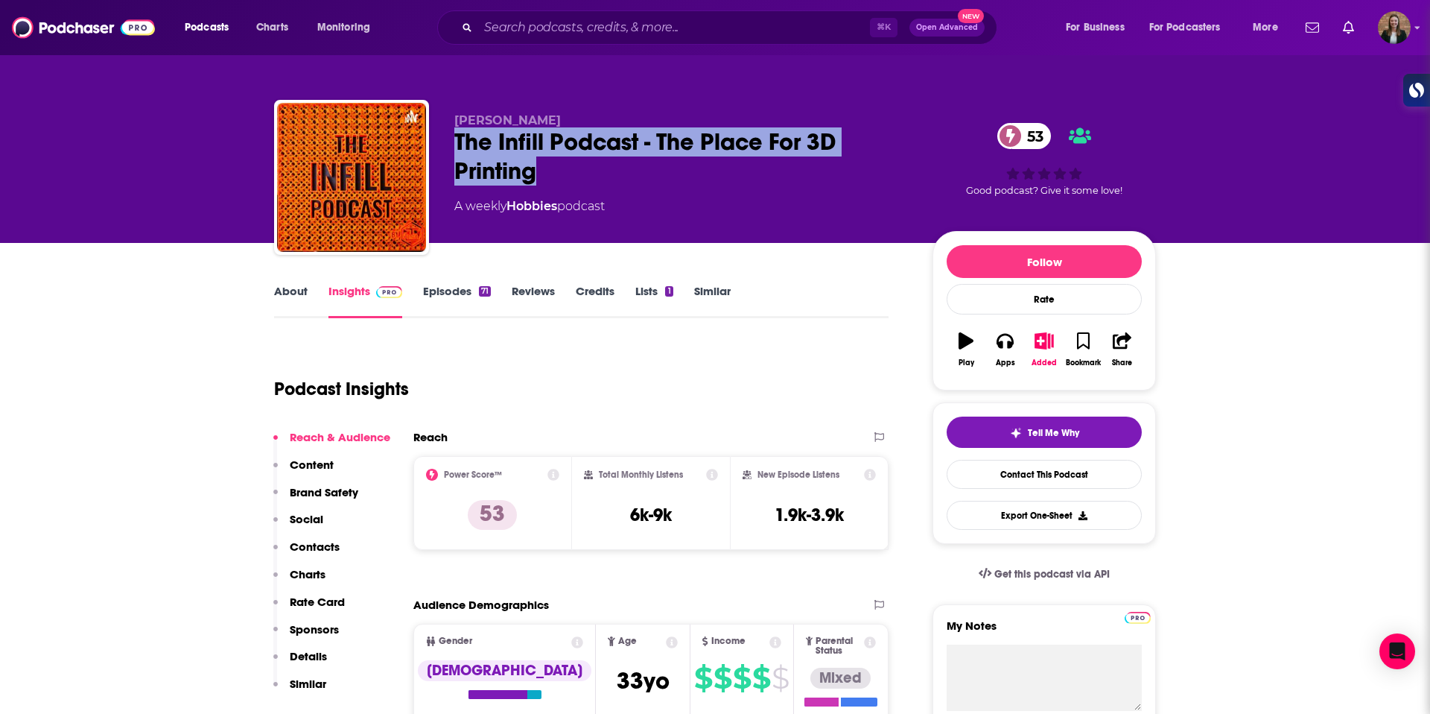
drag, startPoint x: 457, startPoint y: 135, endPoint x: 544, endPoint y: 170, distance: 93.9
click at [544, 170] on div "The Infill Podcast - The Place For 3D Printing 53" at bounding box center [681, 156] width 454 height 58
click at [288, 292] on link "About" at bounding box center [291, 301] width 34 height 34
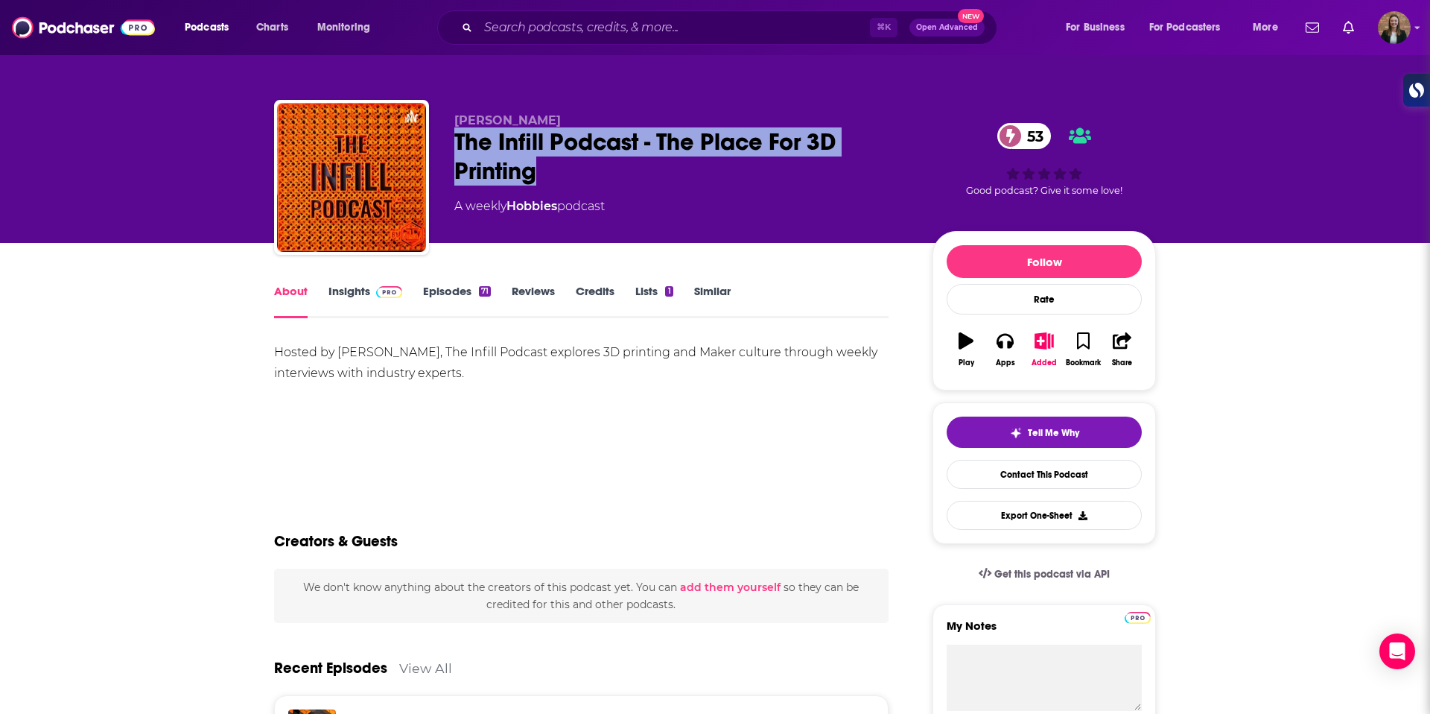
drag, startPoint x: 457, startPoint y: 141, endPoint x: 533, endPoint y: 186, distance: 88.2
click at [533, 186] on div "Jonathan A. Levi The Infill Podcast - The Place For 3D Printing 53 A weekly Hob…" at bounding box center [681, 172] width 454 height 119
copy h1 "The Infill Podcast - The Place For 3D Printing"
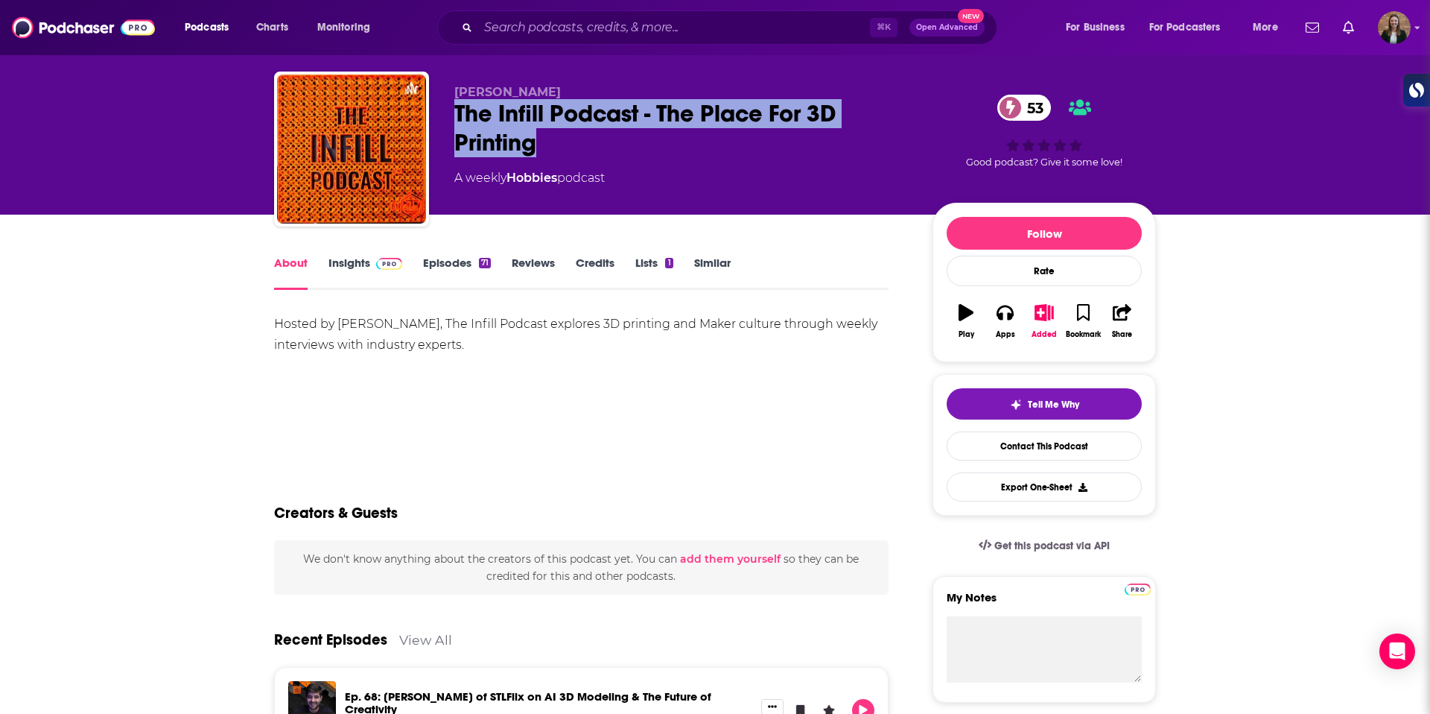
click at [355, 261] on link "Insights" at bounding box center [366, 273] width 74 height 34
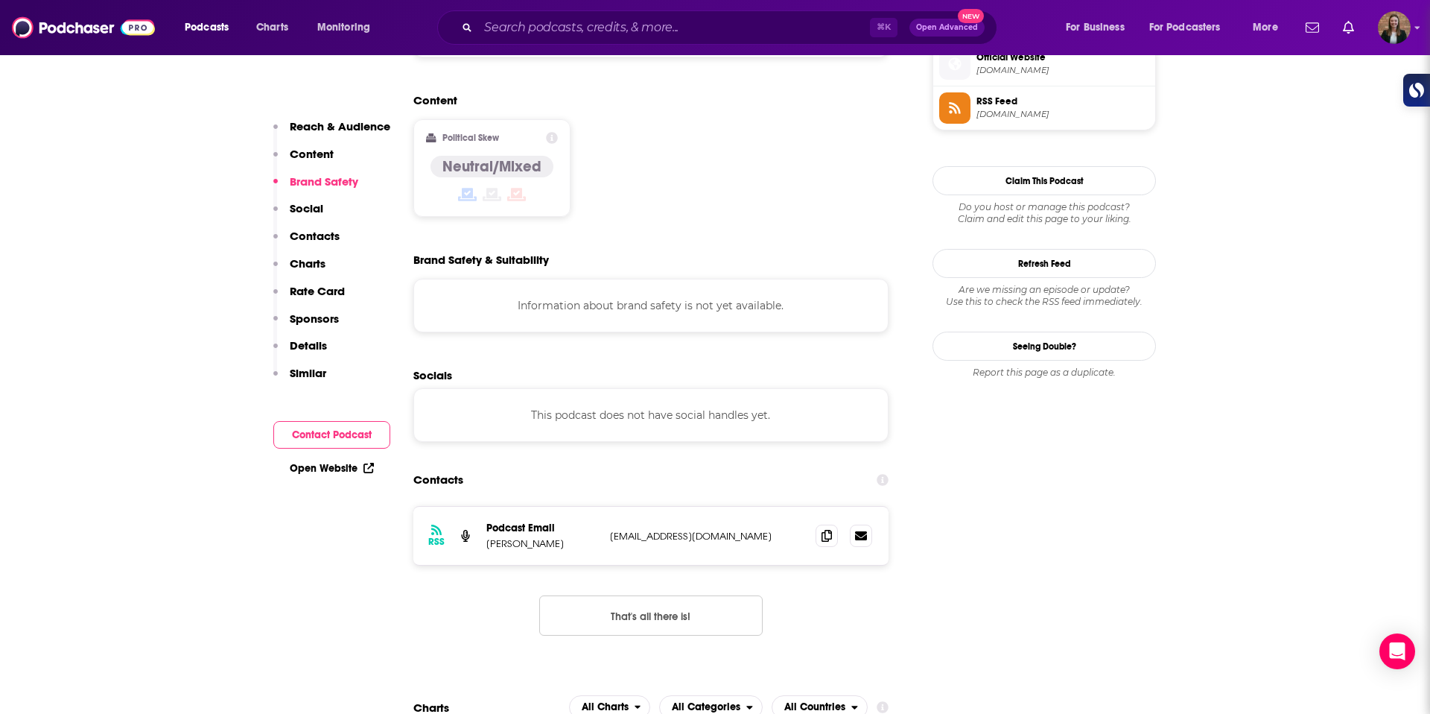
scroll to position [1168, 0]
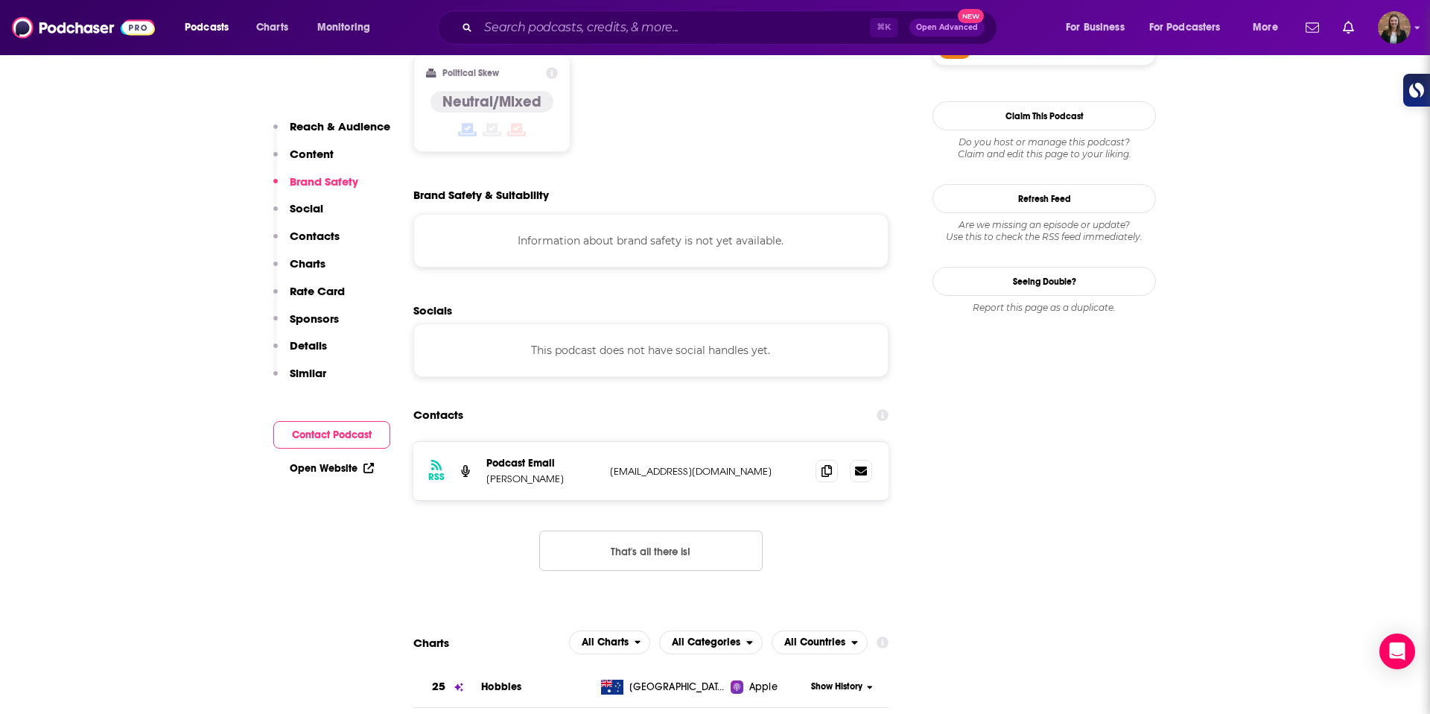
drag, startPoint x: 607, startPoint y: 427, endPoint x: 771, endPoint y: 439, distance: 164.3
click at [771, 442] on div "RSS Podcast Email Jonathan A. Levi partnerships@thenextlayer.com partnerships@t…" at bounding box center [650, 471] width 475 height 58
copy p "partnerships@thenextlayer.com"
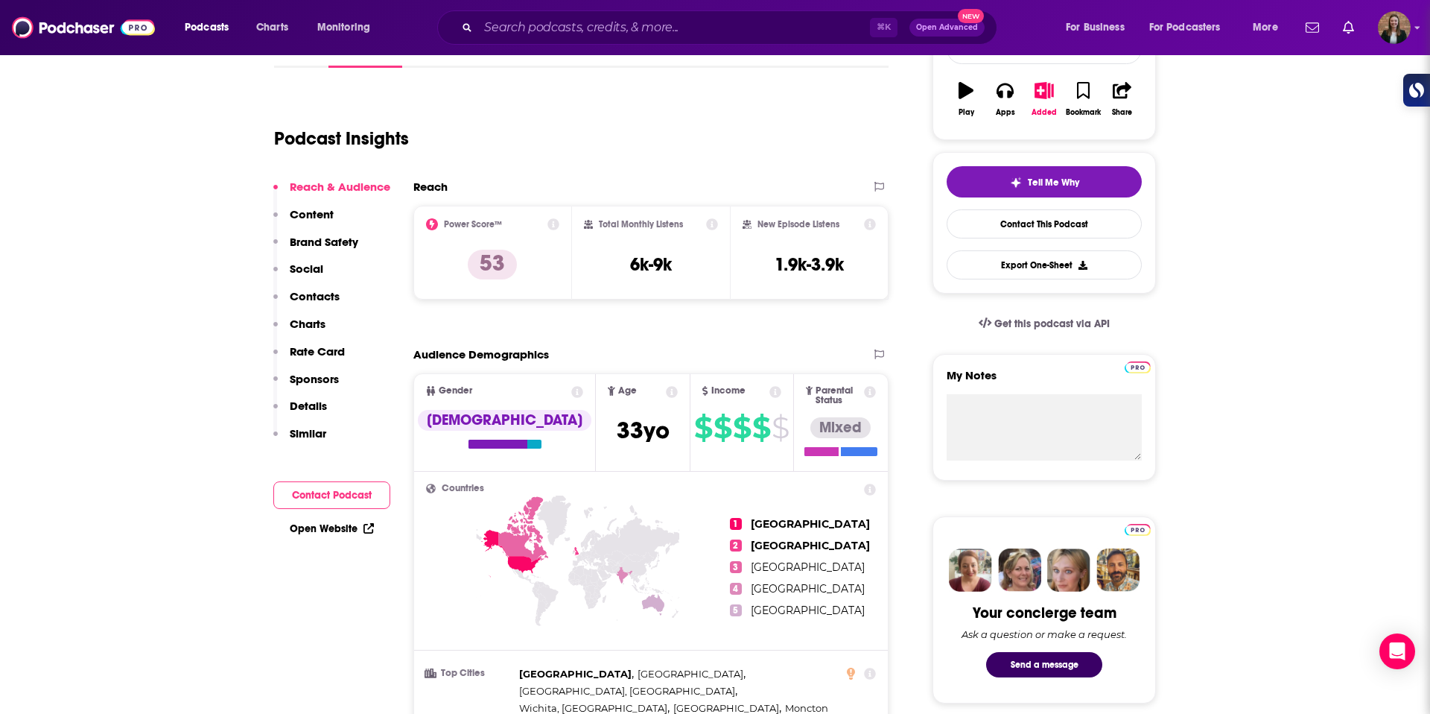
scroll to position [0, 0]
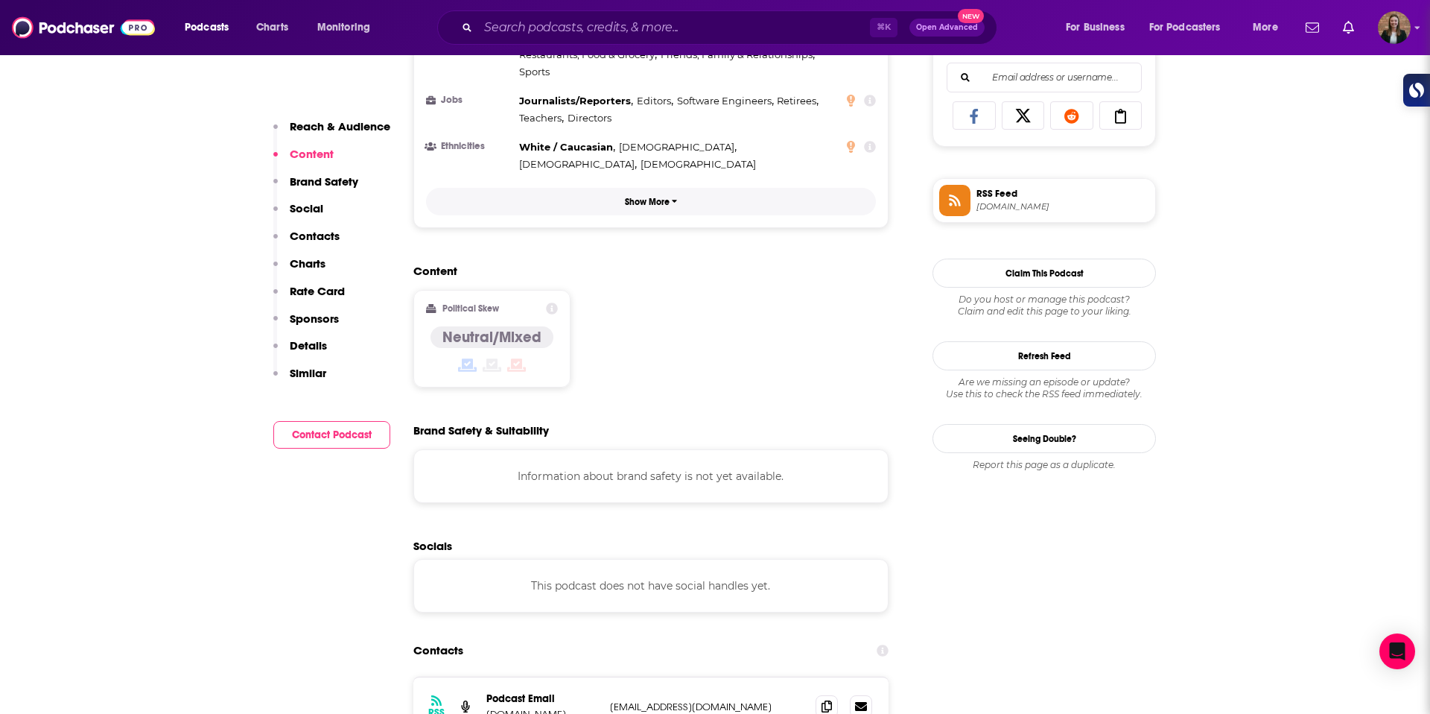
scroll to position [1162, 0]
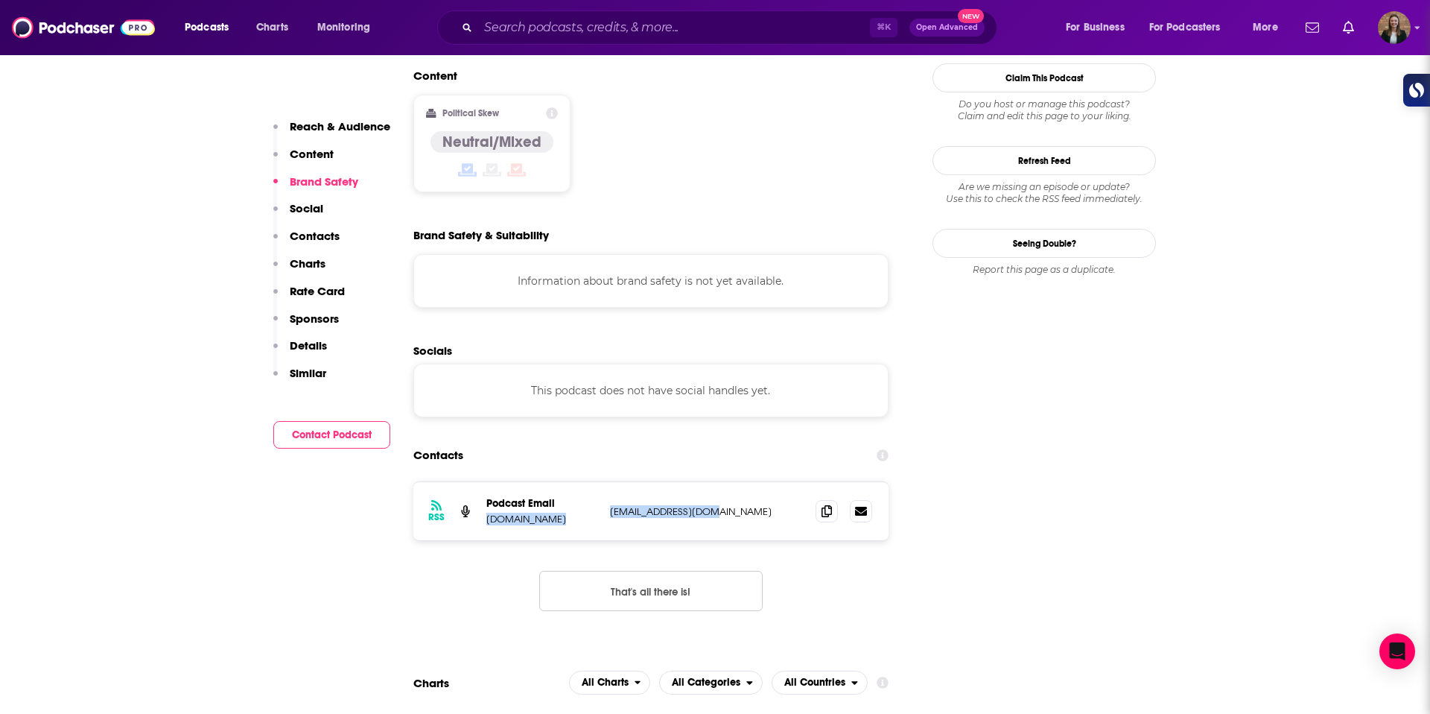
drag, startPoint x: 640, startPoint y: 452, endPoint x: 735, endPoint y: 462, distance: 95.1
click at [734, 482] on div "RSS Podcast Email [DOMAIN_NAME] [EMAIL_ADDRESS][DOMAIN_NAME] [EMAIL_ADDRESS][DO…" at bounding box center [650, 511] width 475 height 58
drag, startPoint x: 735, startPoint y: 462, endPoint x: 730, endPoint y: 451, distance: 12.0
click at [734, 482] on div "RSS Podcast Email [DOMAIN_NAME] [EMAIL_ADDRESS][DOMAIN_NAME] [EMAIL_ADDRESS][DO…" at bounding box center [650, 511] width 475 height 58
drag, startPoint x: 730, startPoint y: 451, endPoint x: 603, endPoint y: 453, distance: 126.7
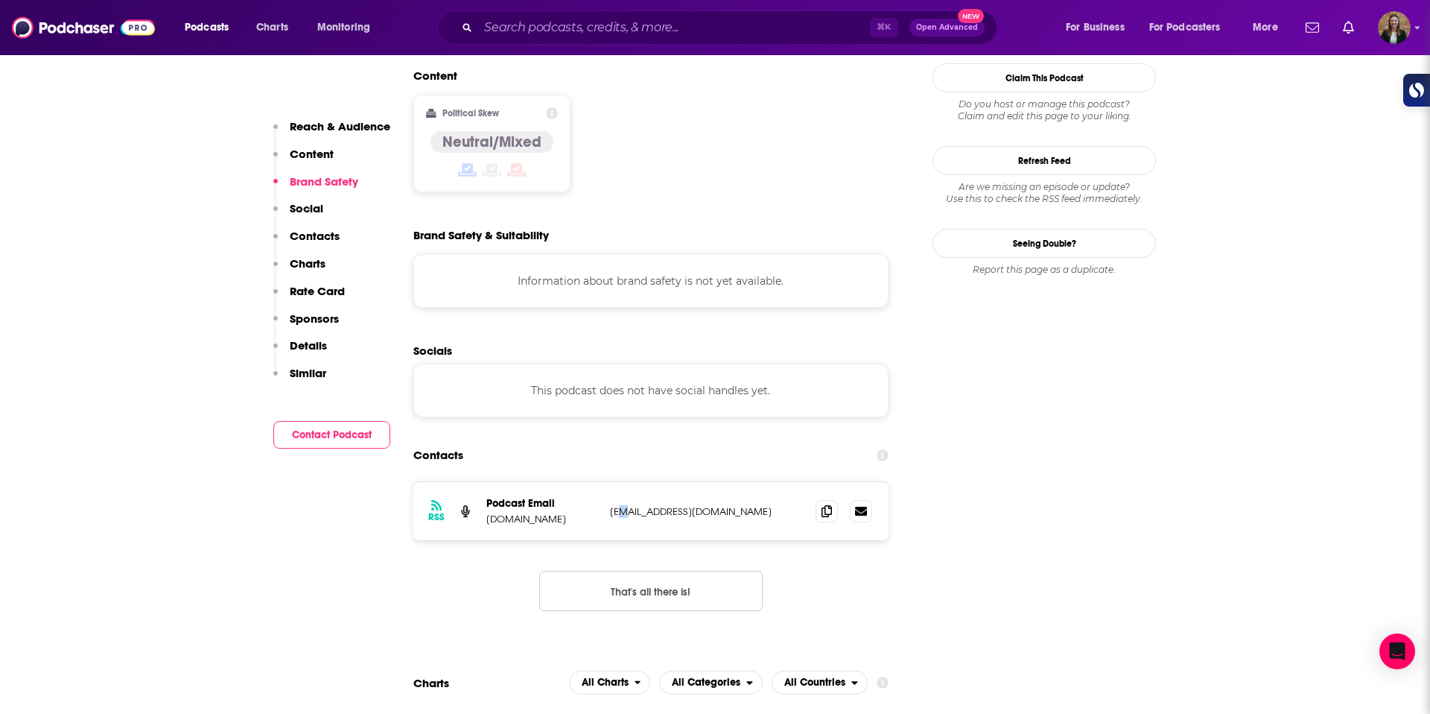
click at [614, 505] on p "[EMAIL_ADDRESS][DOMAIN_NAME]" at bounding box center [707, 511] width 194 height 13
click at [603, 482] on div "RSS Podcast Email InsideQuantumTechnology.com jmmeckler@gmail.com jmmeckler@gma…" at bounding box center [650, 511] width 475 height 58
click at [610, 506] on p "jmmeckler@gmail.com" at bounding box center [707, 512] width 194 height 13
drag, startPoint x: 718, startPoint y: 452, endPoint x: 593, endPoint y: 390, distance: 139.9
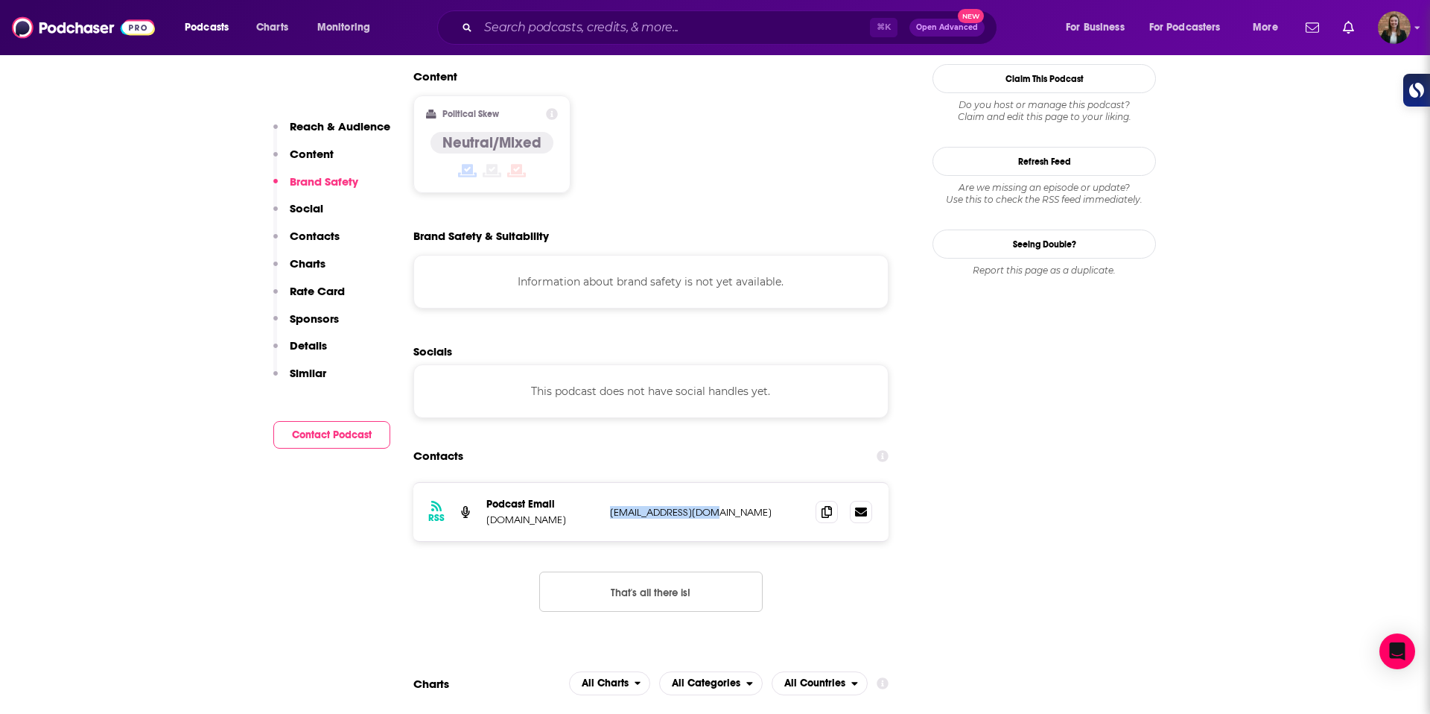
click at [610, 506] on p "jmmeckler@gmail.com" at bounding box center [707, 512] width 194 height 13
copy p "jmmeckler@gmail.com"
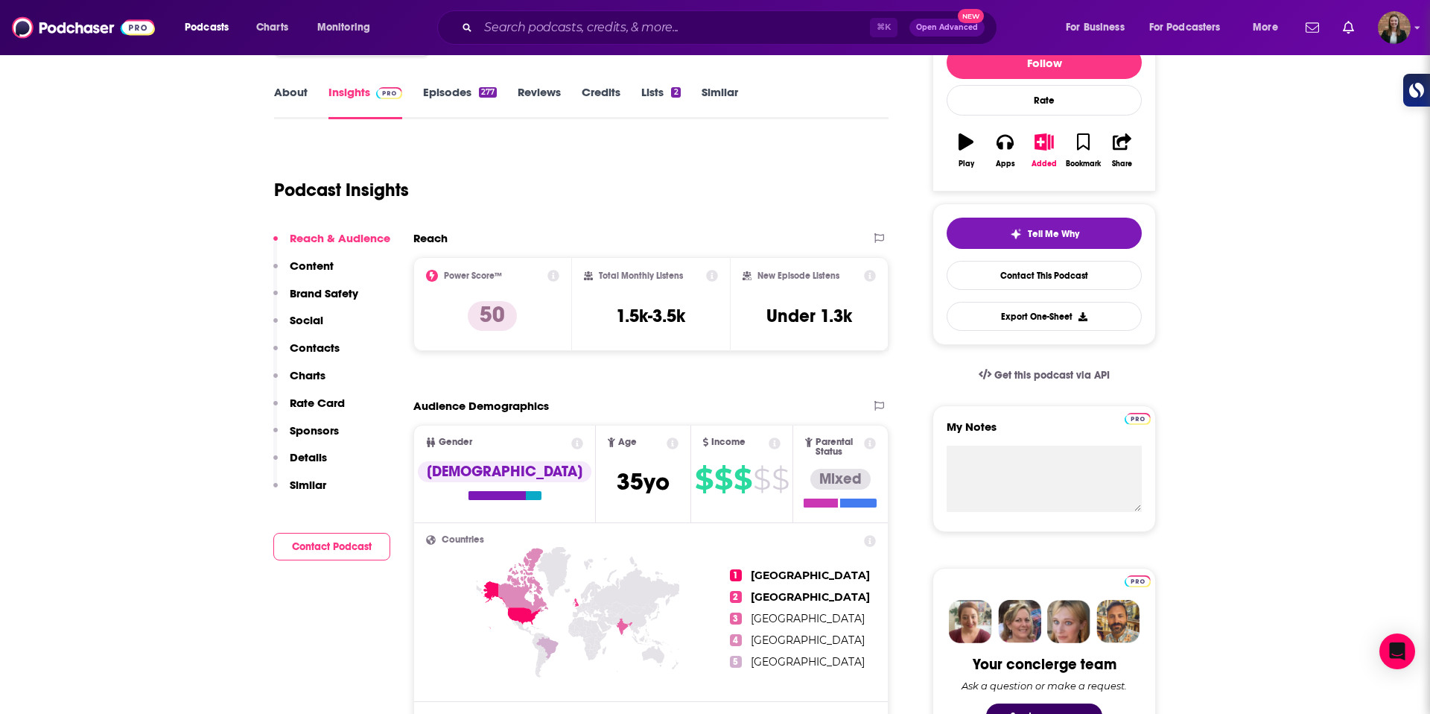
scroll to position [0, 0]
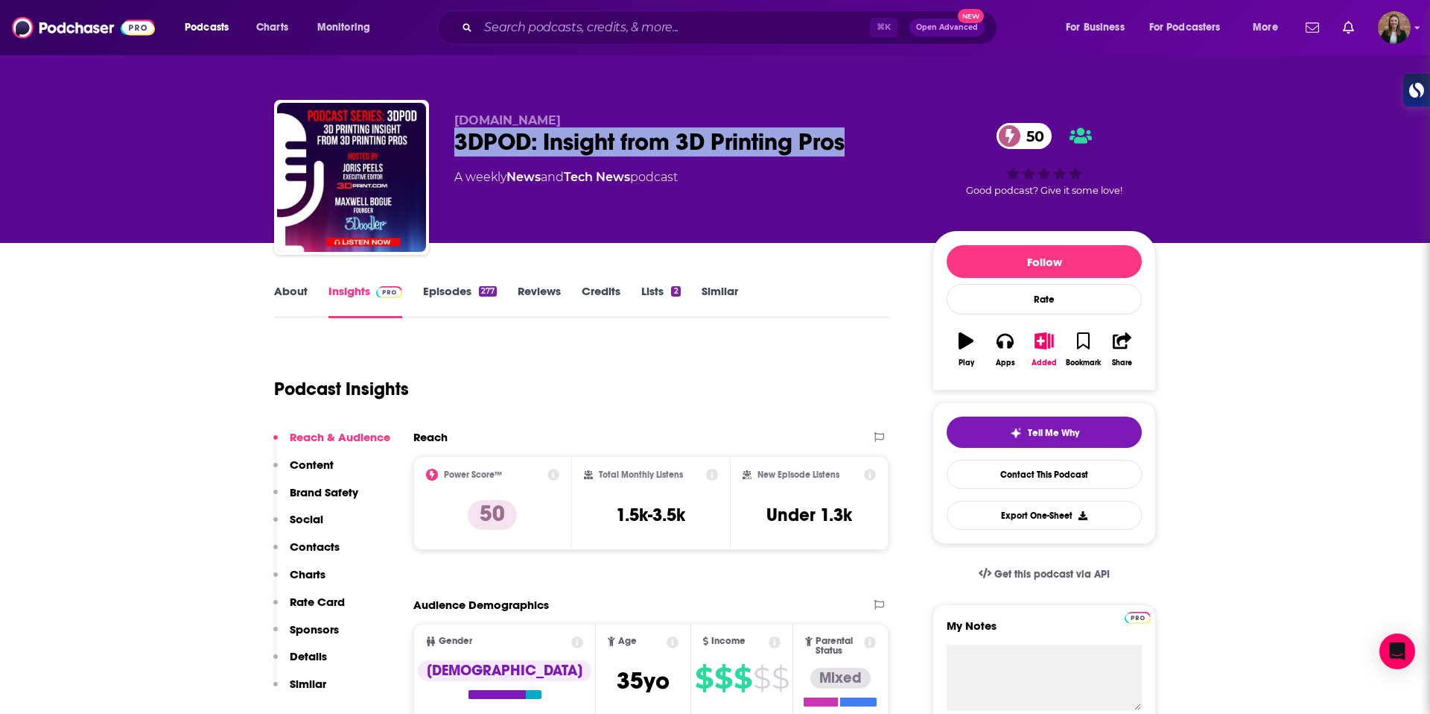
drag, startPoint x: 453, startPoint y: 135, endPoint x: 876, endPoint y: 136, distance: 423.2
click at [876, 136] on div "3DPrint.com 3DPOD: Insight from 3D Printing Pros 50 A weekly News and Tech News…" at bounding box center [715, 180] width 882 height 161
copy h2 "3DPOD: Insight from 3D Printing Pros"
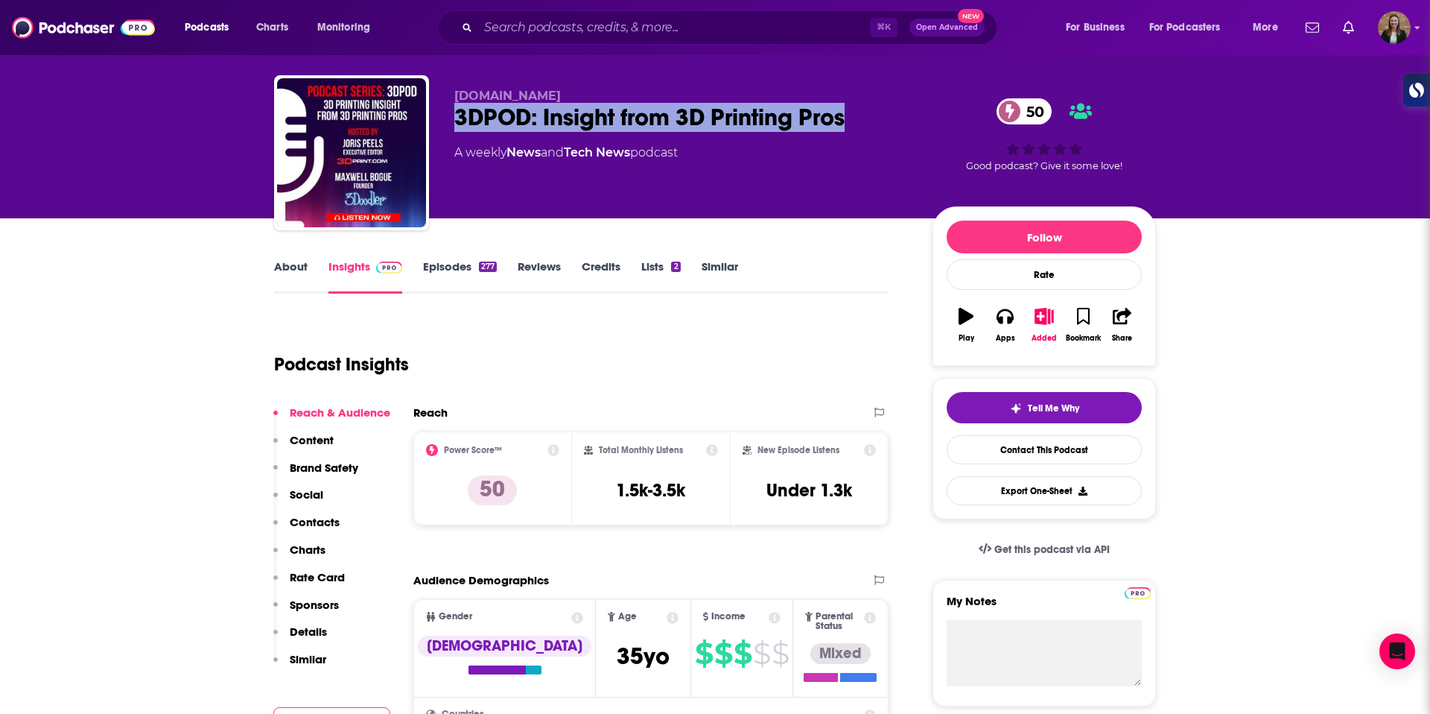
click at [288, 259] on link "About" at bounding box center [291, 276] width 34 height 34
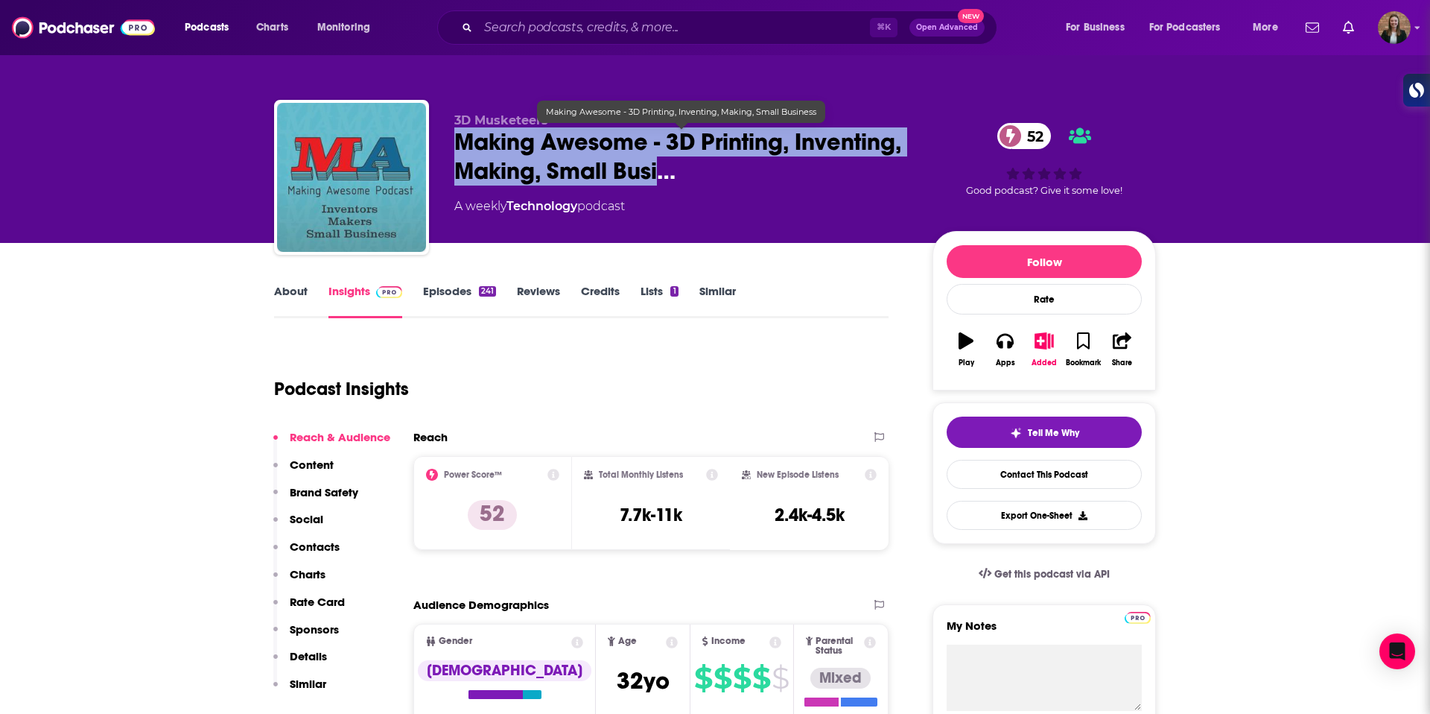
drag, startPoint x: 449, startPoint y: 138, endPoint x: 661, endPoint y: 180, distance: 215.6
click at [661, 180] on div "3D Musketeers Making Awesome - 3D Printing, Inventing, Making, Small Busi… 52 A…" at bounding box center [715, 180] width 882 height 161
copy h2 "Making Awesome - 3D Printing, Inventing, Making, Small Busi"
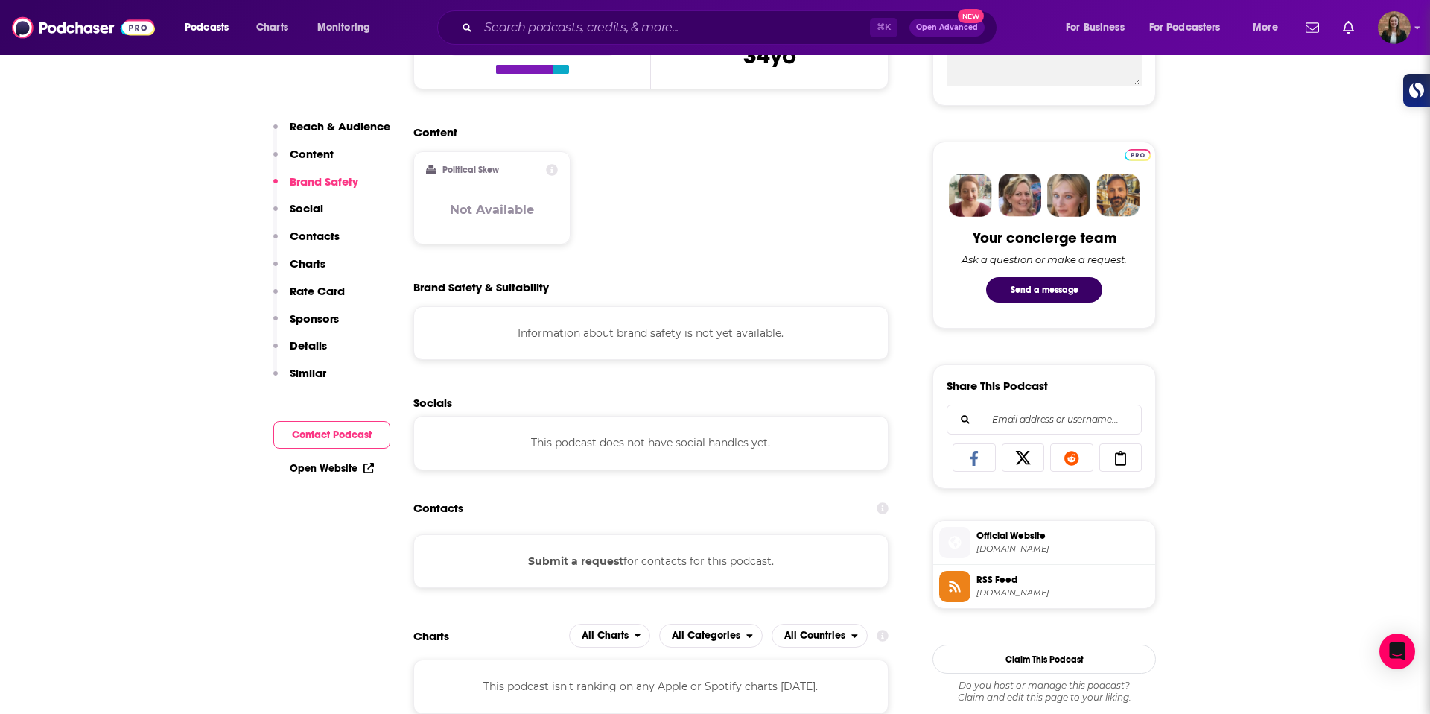
scroll to position [744, 0]
